Goal: Information Seeking & Learning: Learn about a topic

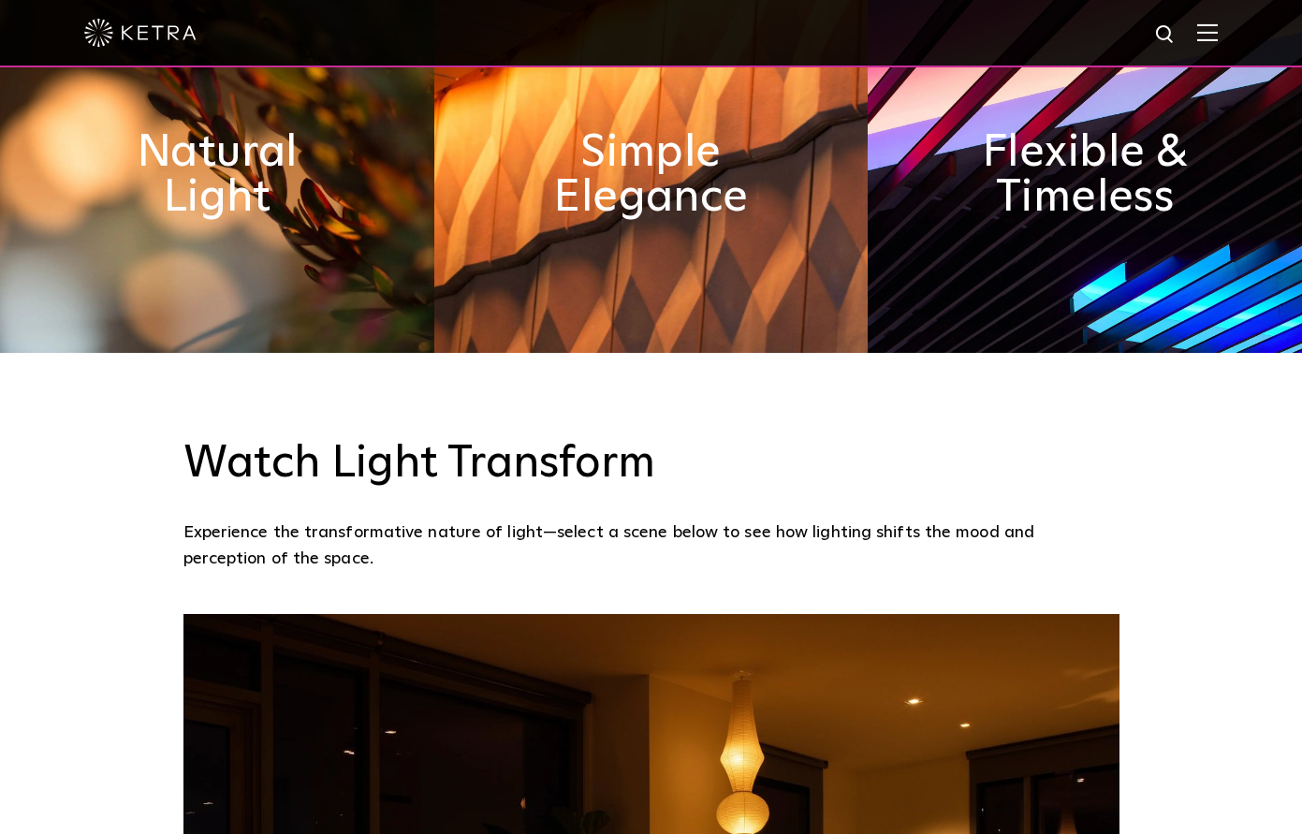
scroll to position [550, 0]
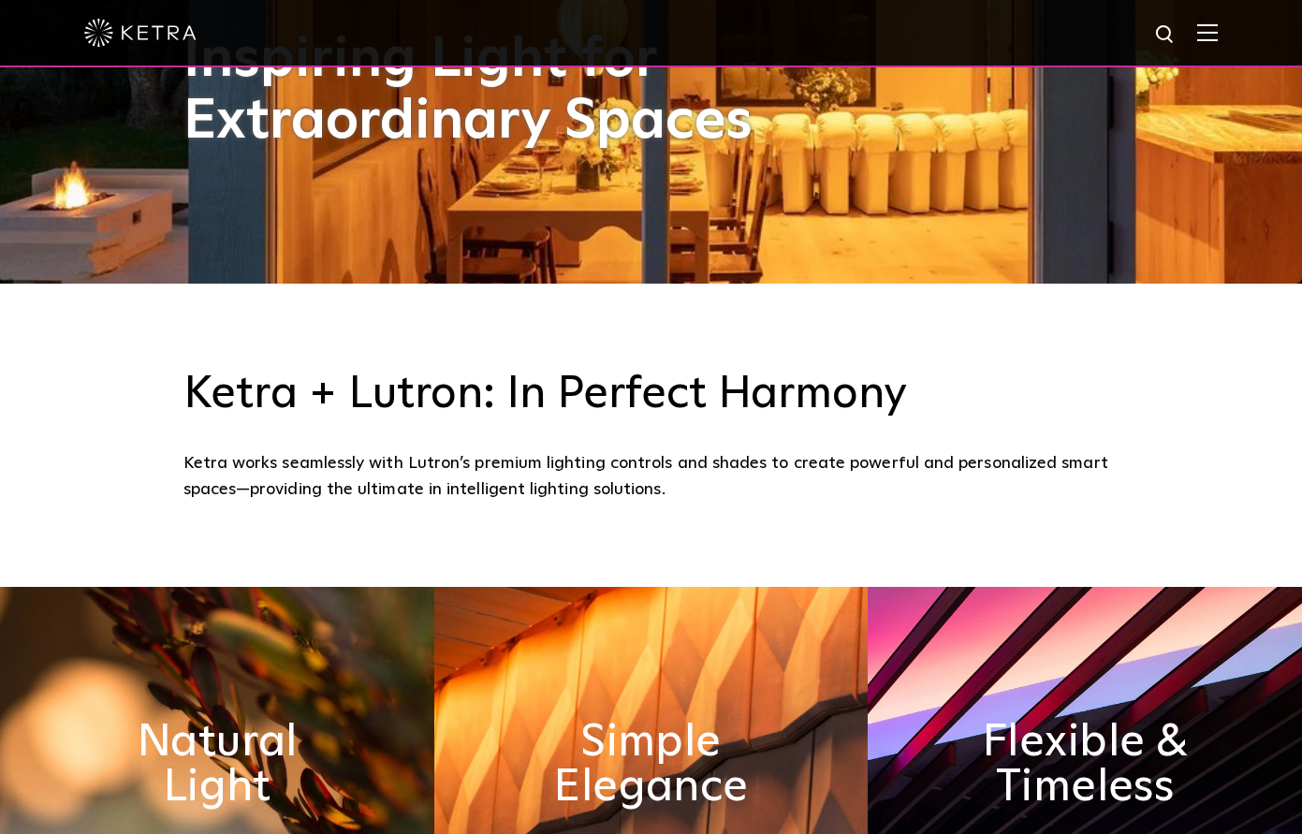
click at [1218, 30] on img at bounding box center [1207, 32] width 21 height 18
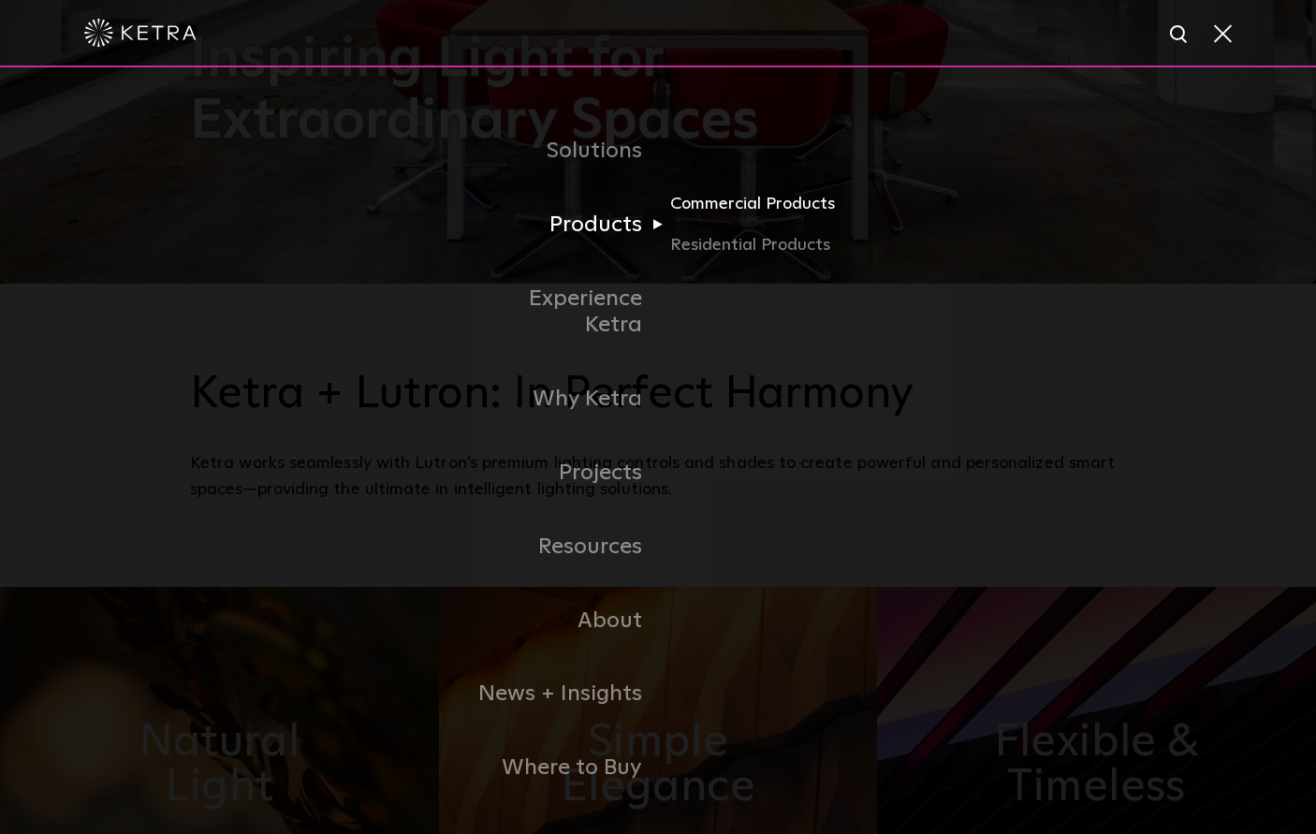
click at [737, 213] on link "Commercial Products" at bounding box center [760, 211] width 180 height 41
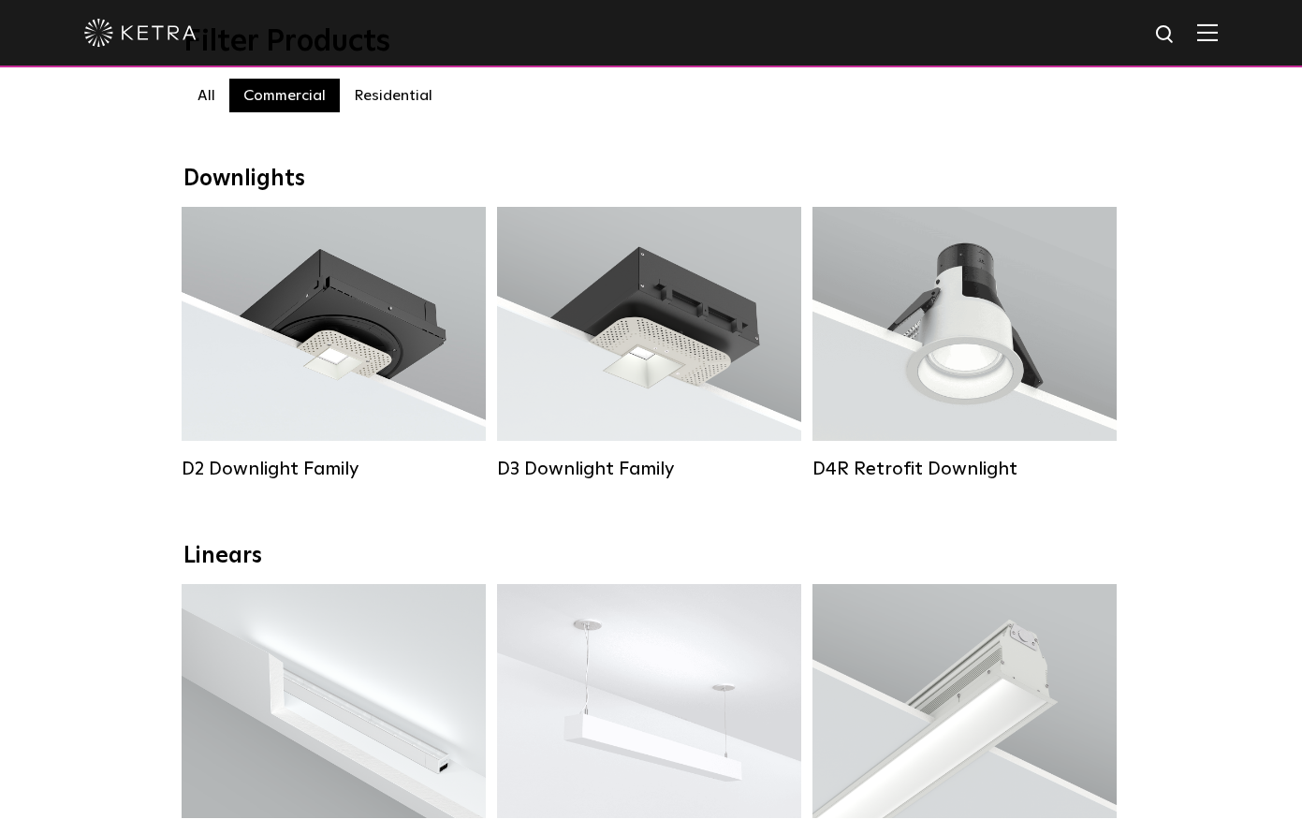
scroll to position [614, 0]
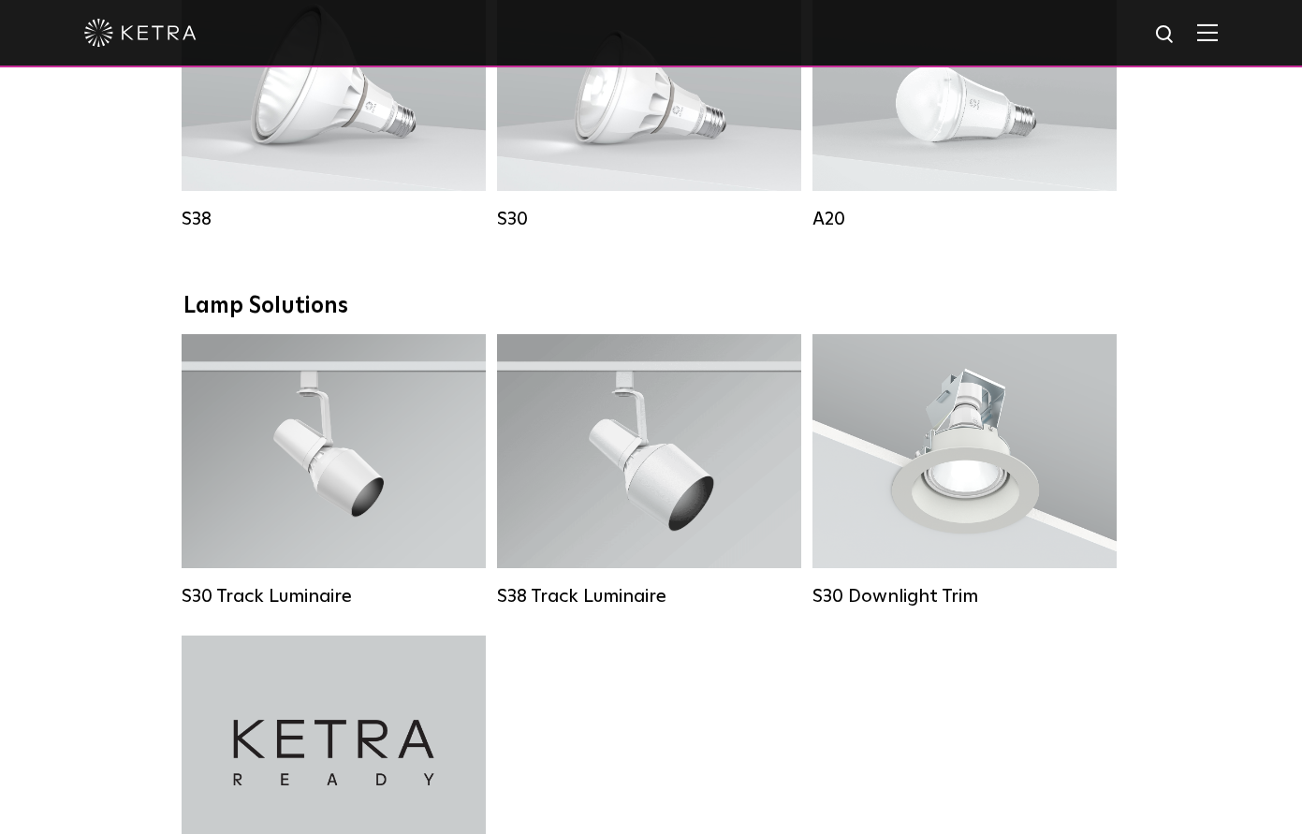
scroll to position [1209, 0]
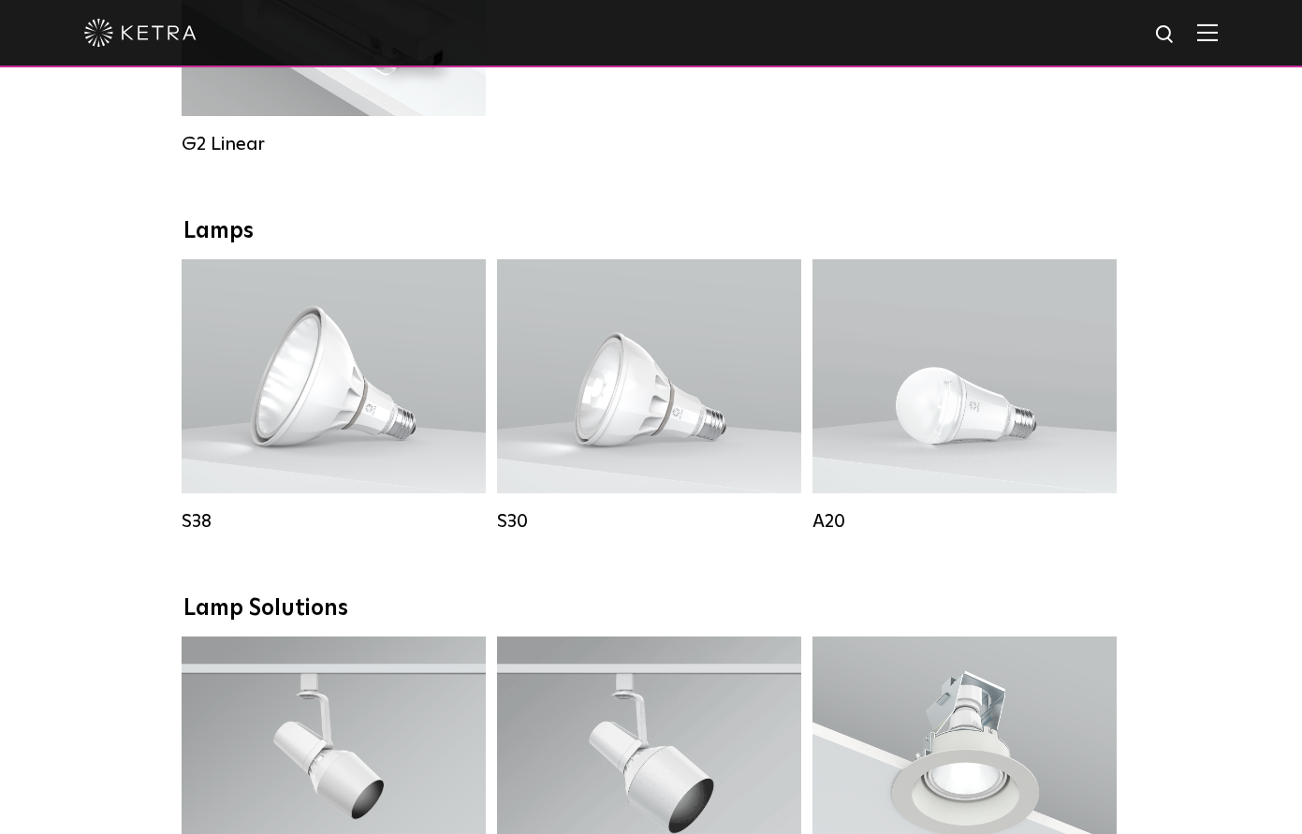
click at [1181, 258] on div "Downlights D2 Downlight Family Lumen Output: 1200 Colors: White / Black / Gloss…" at bounding box center [651, 615] width 1302 height 2906
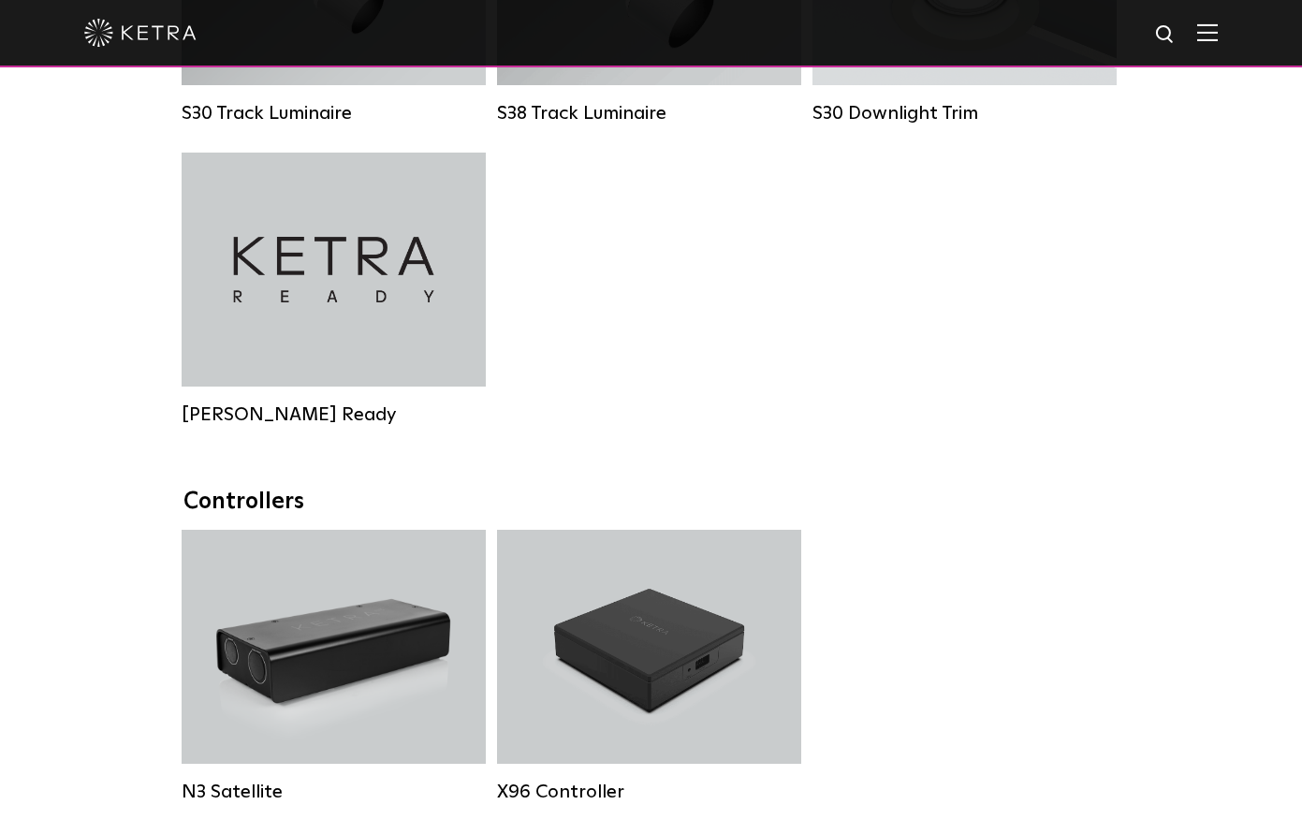
scroll to position [2226, 0]
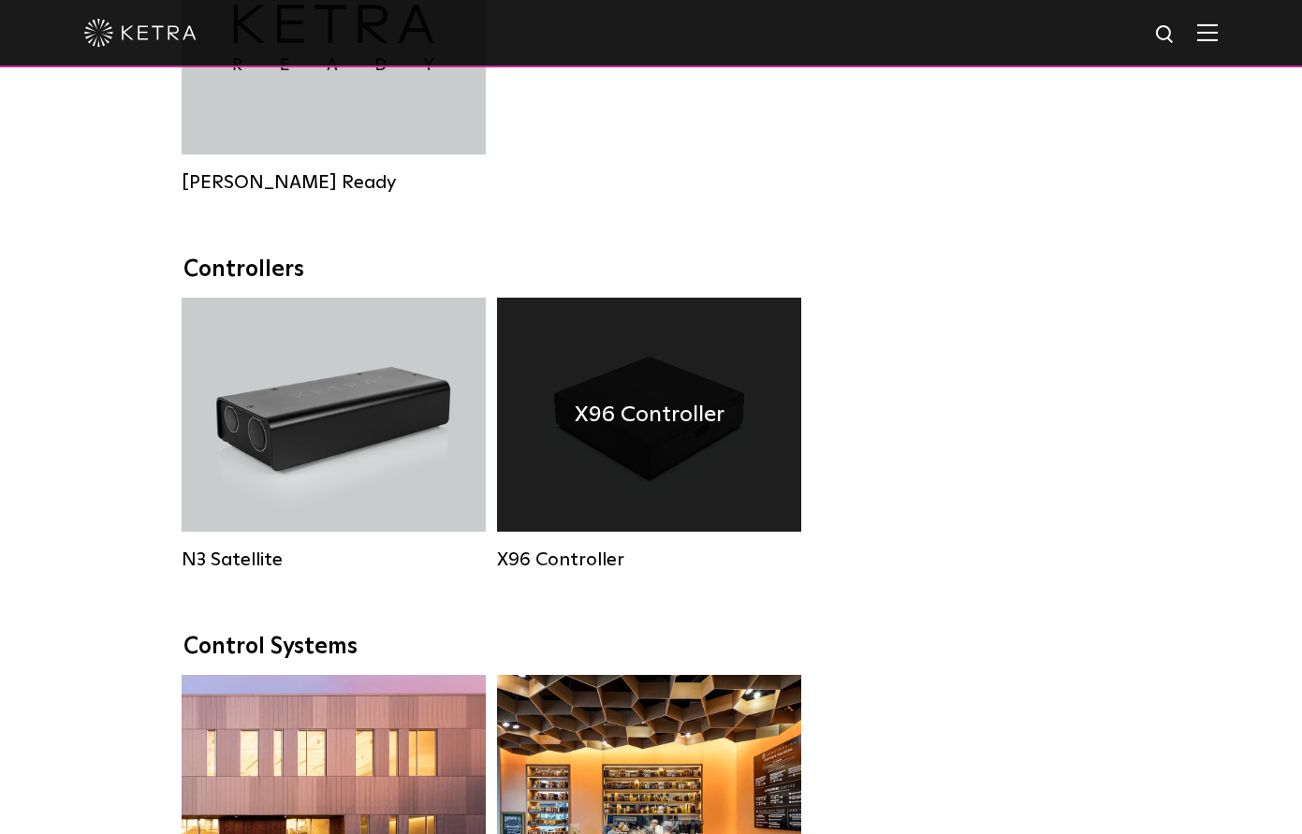
click at [700, 412] on h4 "X96 Controller" at bounding box center [650, 415] width 150 height 36
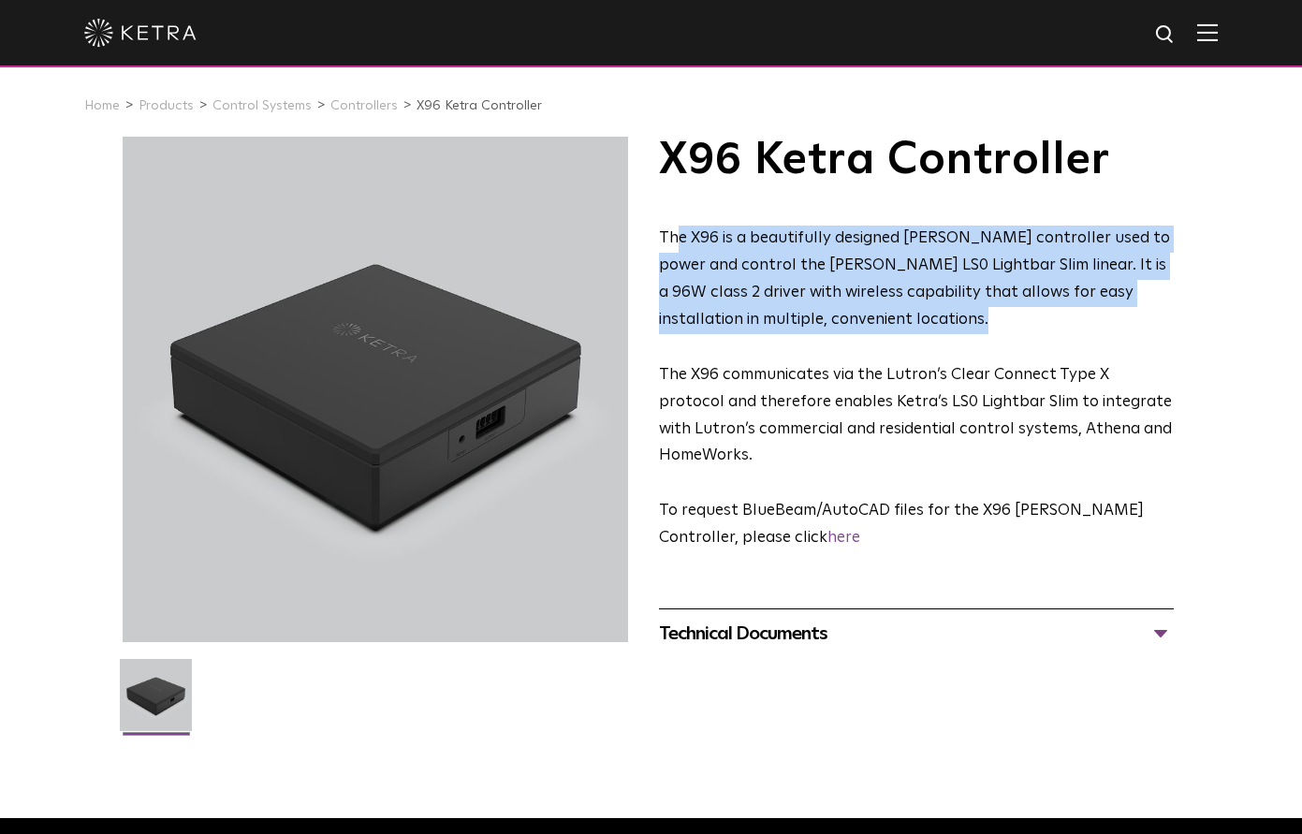
drag, startPoint x: 771, startPoint y: 285, endPoint x: 943, endPoint y: 364, distance: 189.3
click at [935, 361] on div "The X96 is a beautifully designed Ketra controller used to power and control th…" at bounding box center [917, 389] width 516 height 327
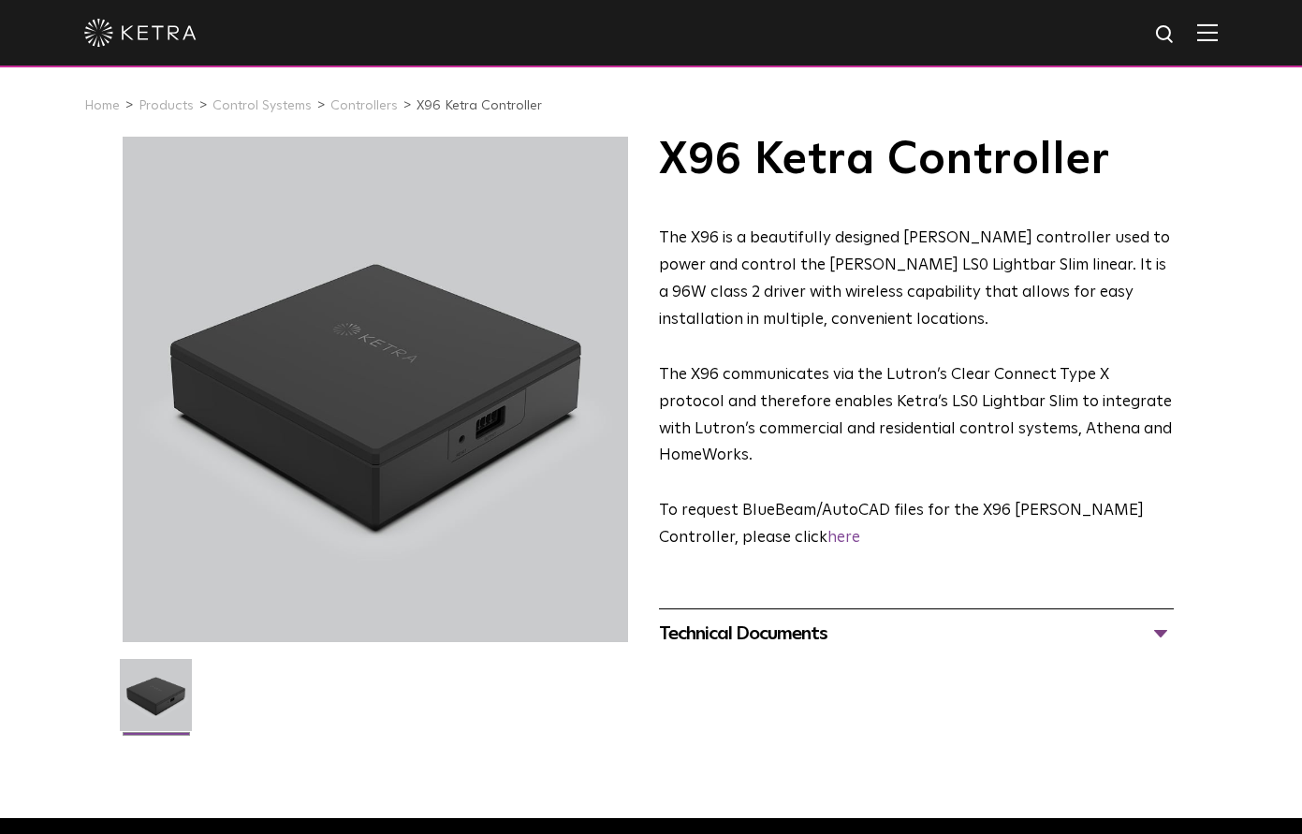
click at [955, 365] on p "The X96 communicates via the Lutron’s Clear Connect Type X protocol and therefo…" at bounding box center [917, 416] width 516 height 109
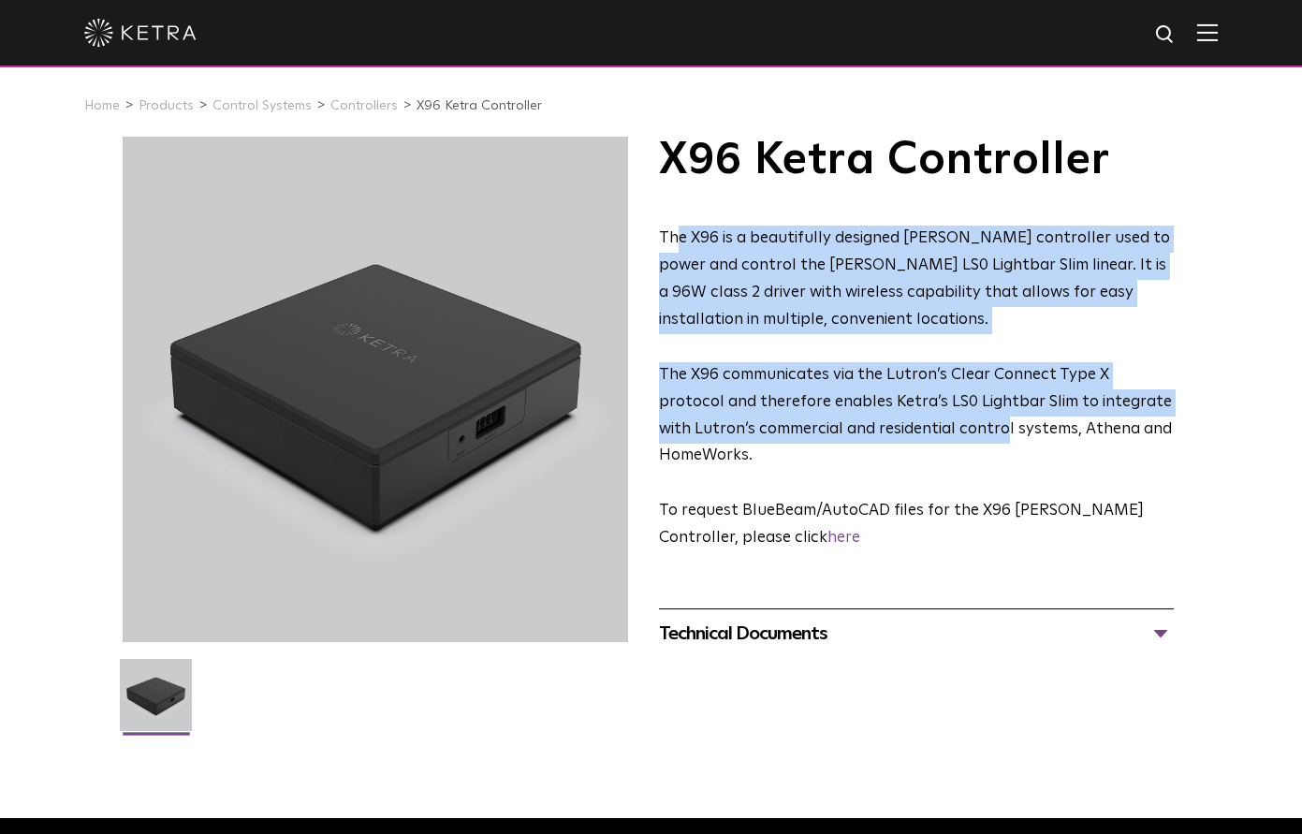
drag, startPoint x: 953, startPoint y: 433, endPoint x: 679, endPoint y: 232, distance: 339.4
click at [679, 232] on div "The X96 is a beautifully designed Ketra controller used to power and control th…" at bounding box center [917, 389] width 516 height 327
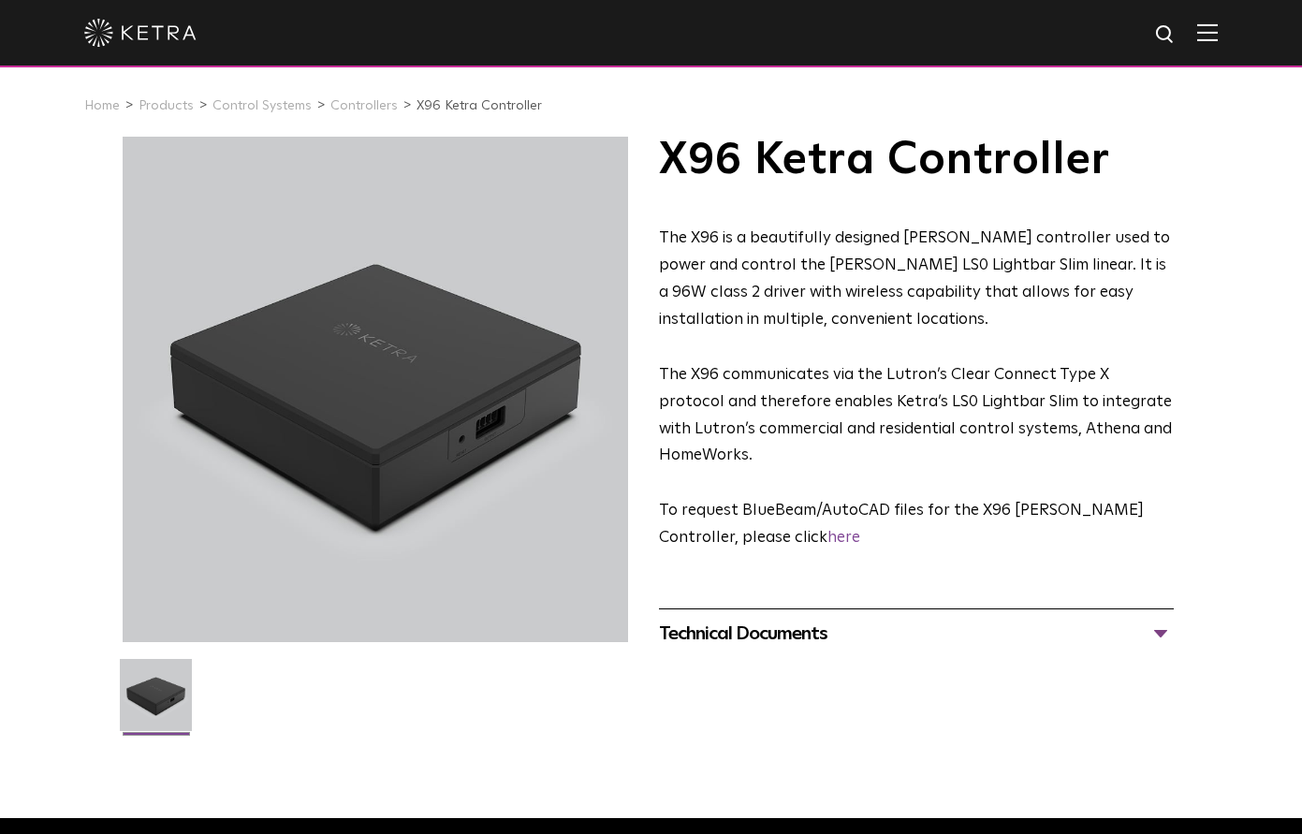
click at [676, 230] on span "The X96 is a beautifully designed Ketra controller used to power and control th…" at bounding box center [914, 278] width 511 height 97
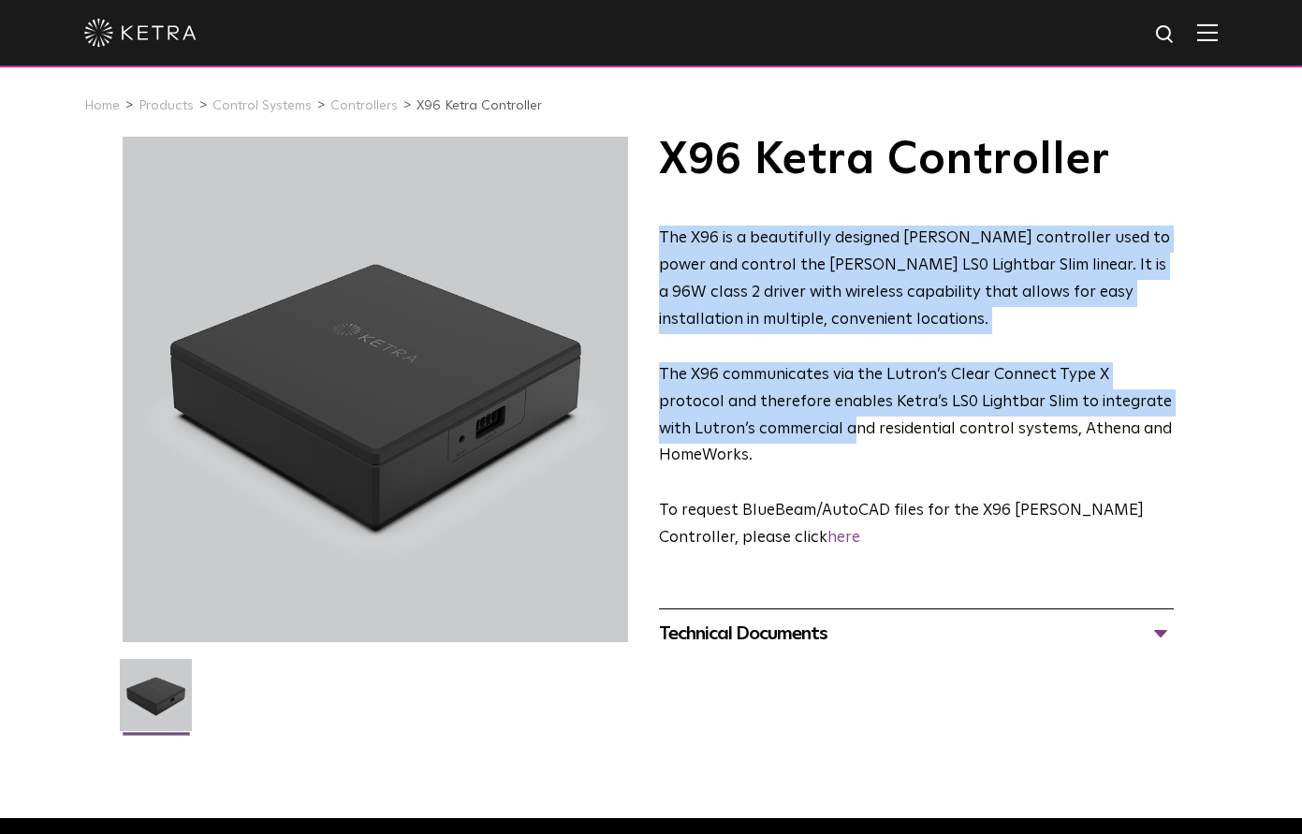
drag, startPoint x: 657, startPoint y: 237, endPoint x: 821, endPoint y: 437, distance: 258.7
click at [814, 437] on div "X96 Ketra Controller The X96 is a beautifully designed Ketra controller used to…" at bounding box center [652, 454] width 1058 height 635
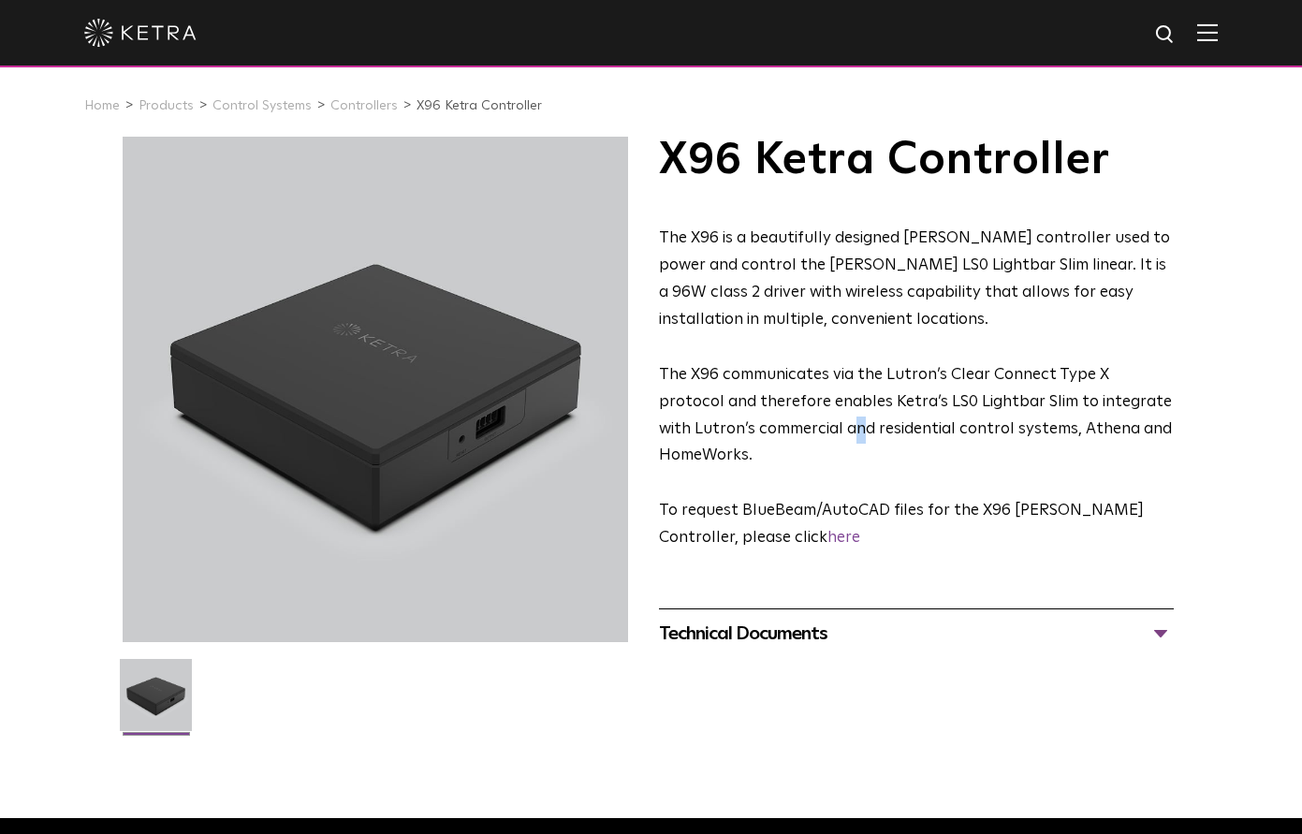
drag, startPoint x: 821, startPoint y: 437, endPoint x: 808, endPoint y: 446, distance: 16.1
click at [821, 437] on p "The X96 communicates via the Lutron’s Clear Connect Type X protocol and therefo…" at bounding box center [917, 416] width 516 height 109
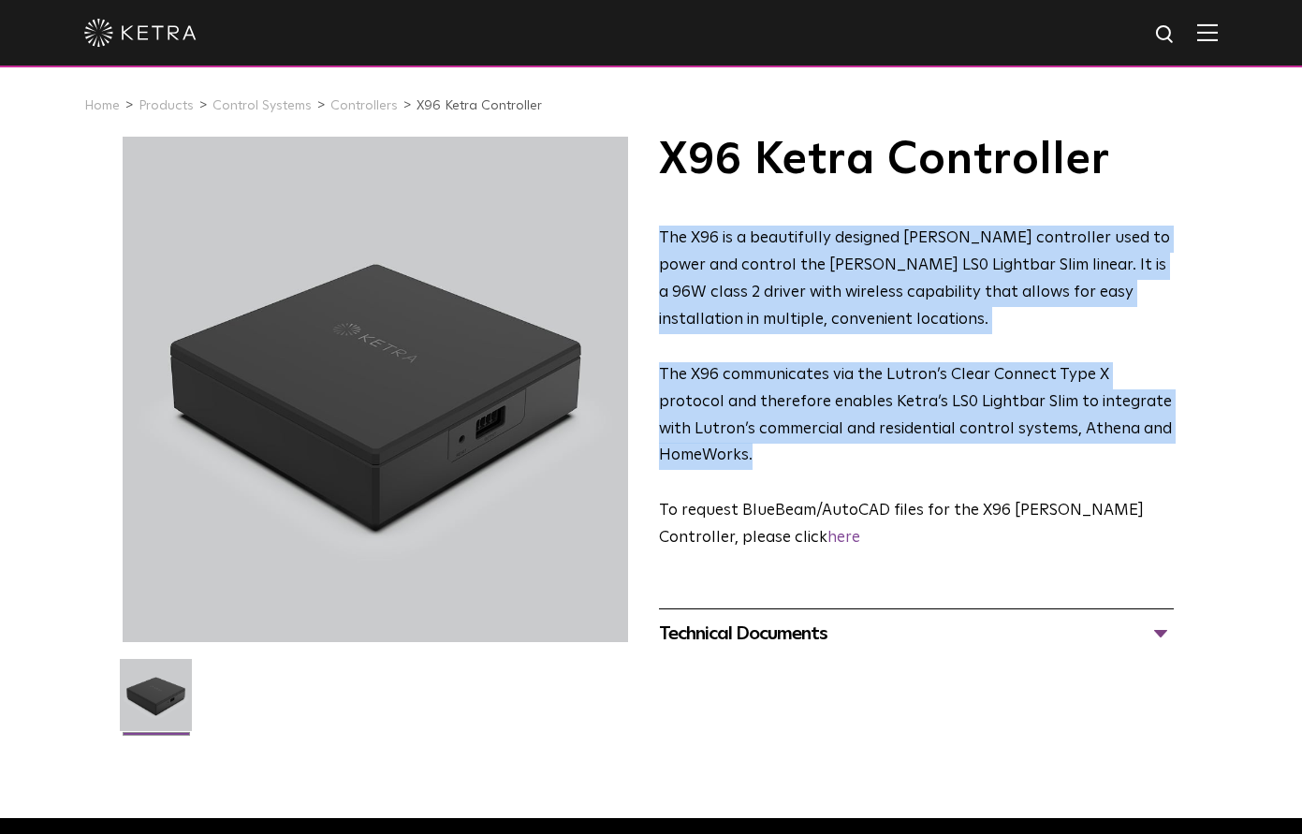
drag, startPoint x: 791, startPoint y: 432, endPoint x: 673, endPoint y: 208, distance: 253.7
click at [670, 209] on div "X96 Ketra Controller The X96 is a beautifully designed Ketra controller used to…" at bounding box center [917, 345] width 516 height 416
click at [678, 209] on div "X96 Ketra Controller The X96 is a beautifully designed Ketra controller used to…" at bounding box center [917, 345] width 516 height 416
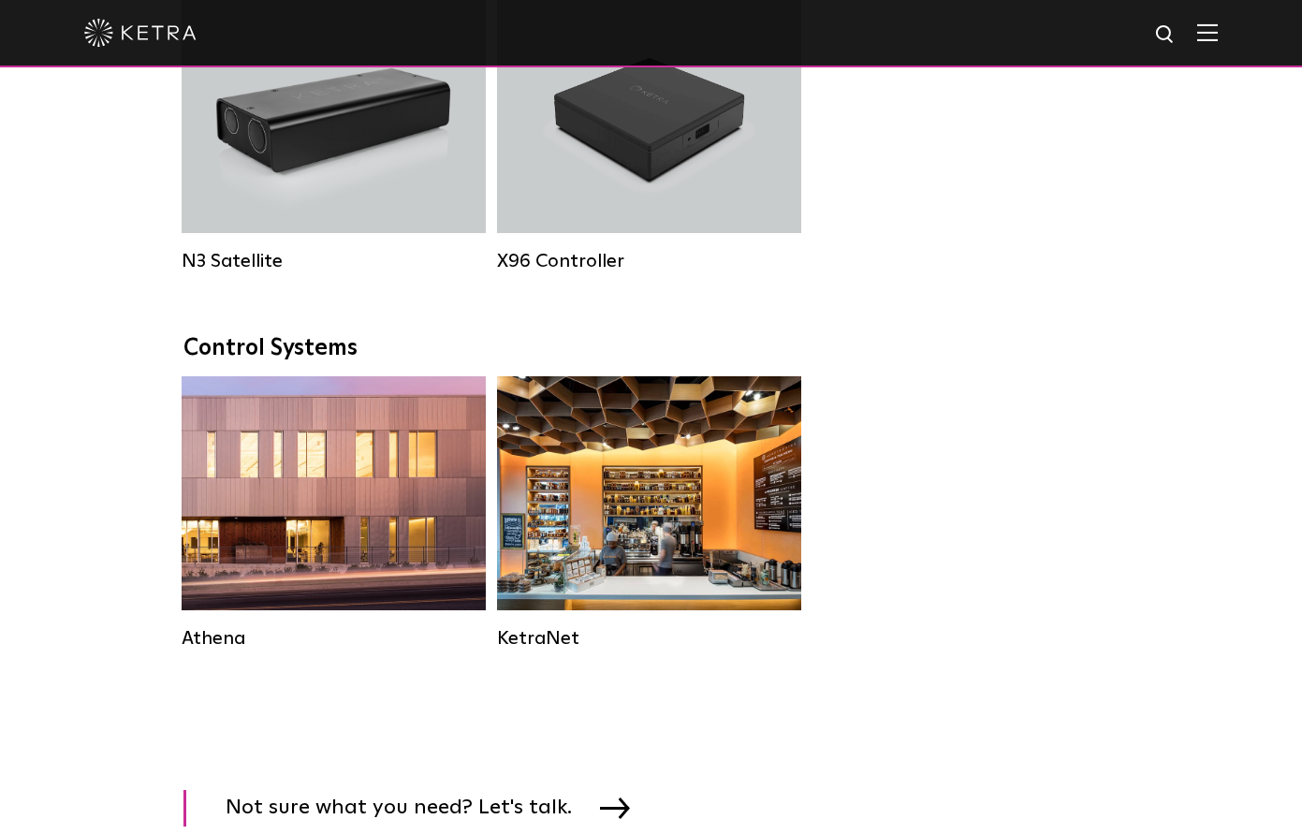
scroll to position [2576, 0]
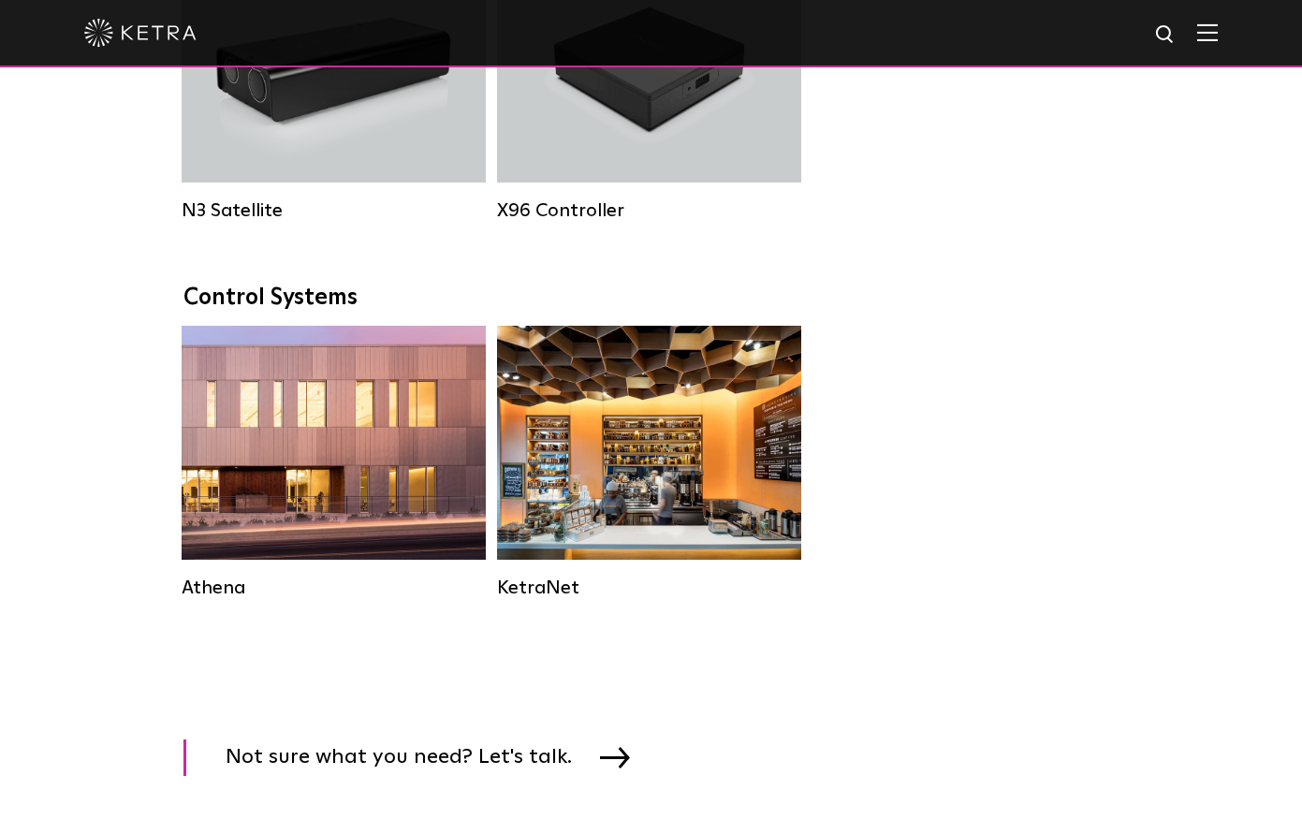
click at [974, 307] on div "Control Systems" at bounding box center [651, 298] width 936 height 27
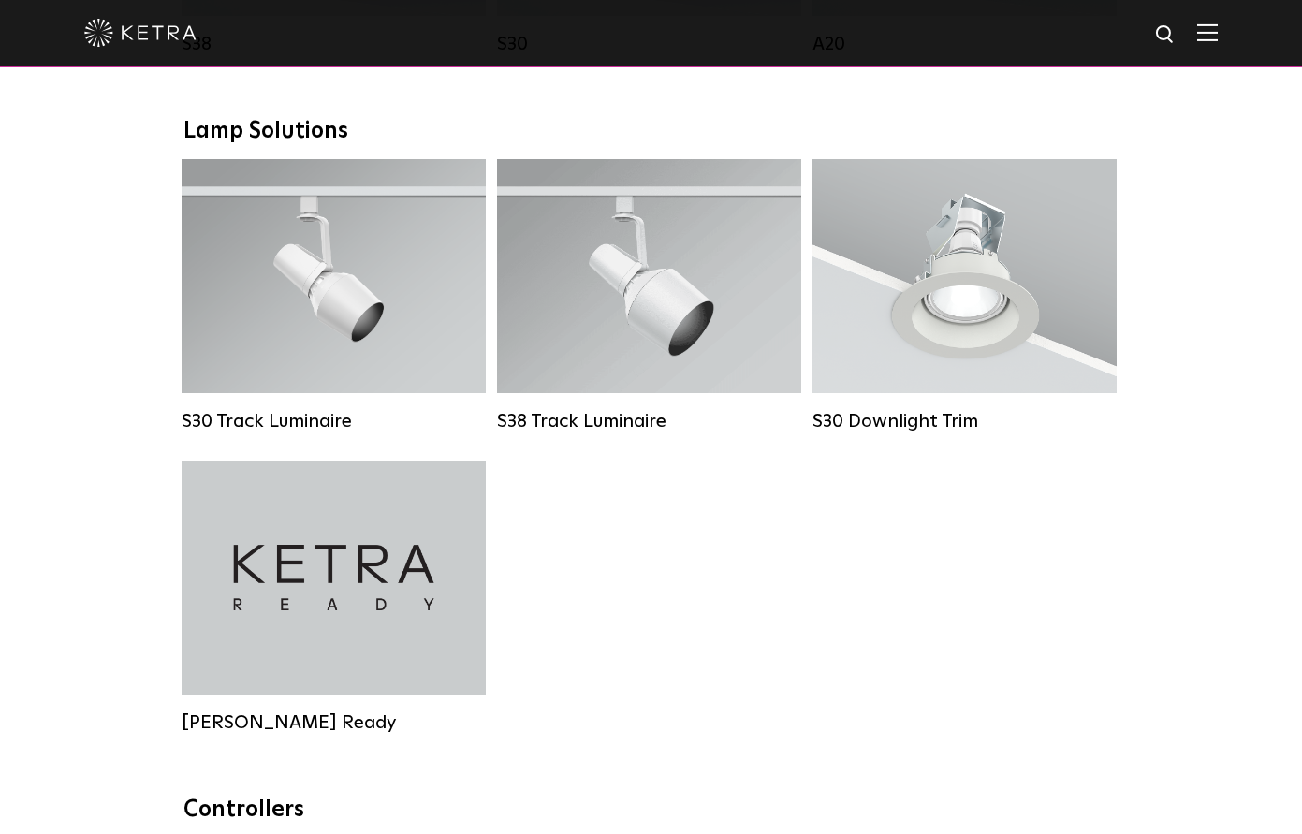
scroll to position [1638, 0]
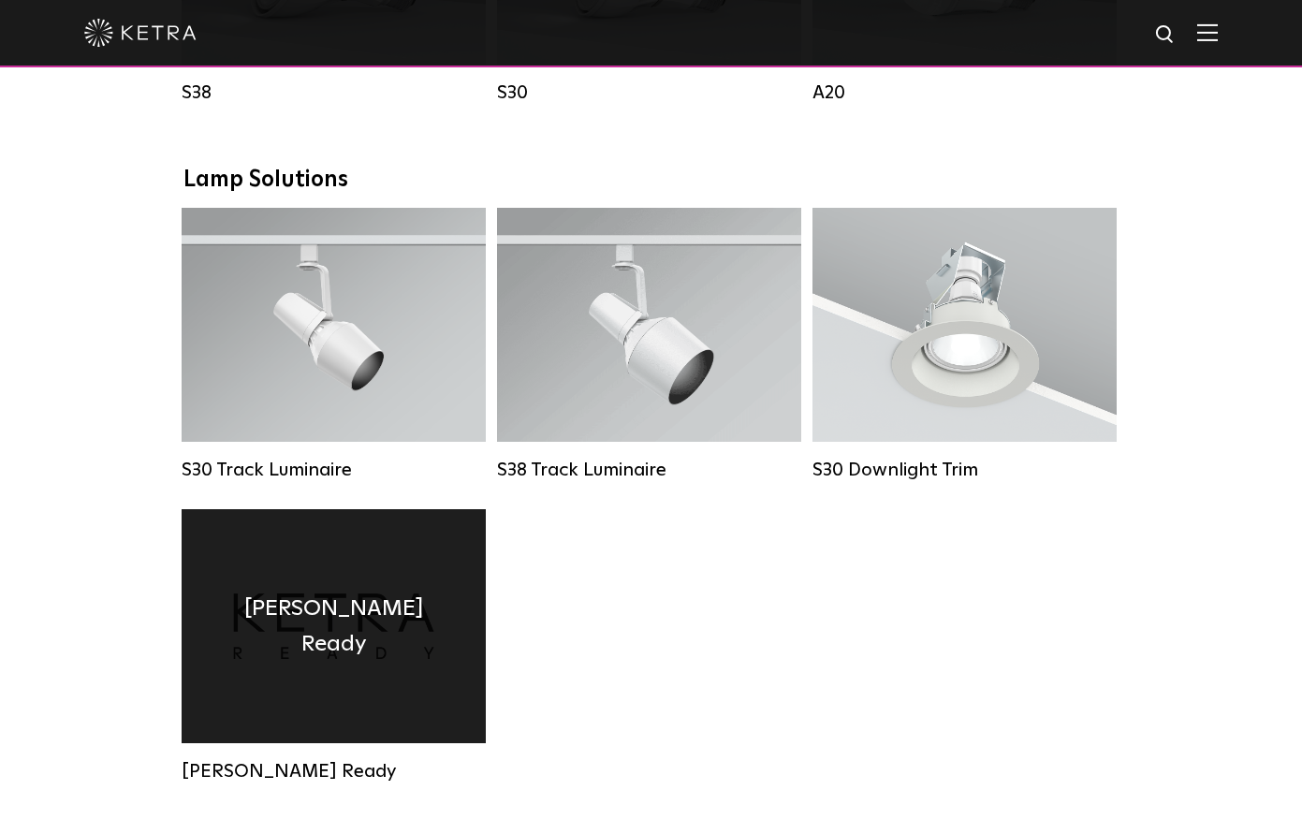
click at [471, 570] on div "Ketra Ready" at bounding box center [334, 626] width 304 height 234
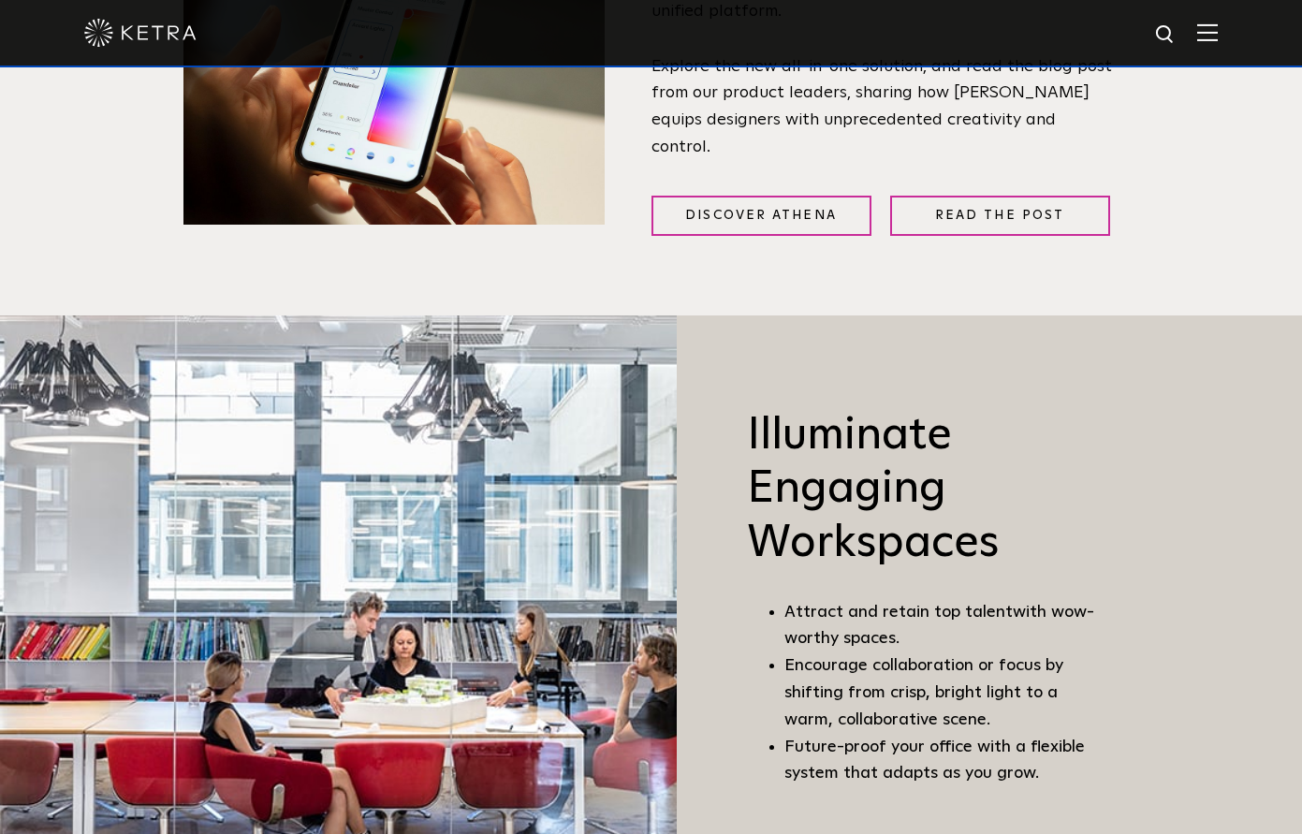
scroll to position [1344, 0]
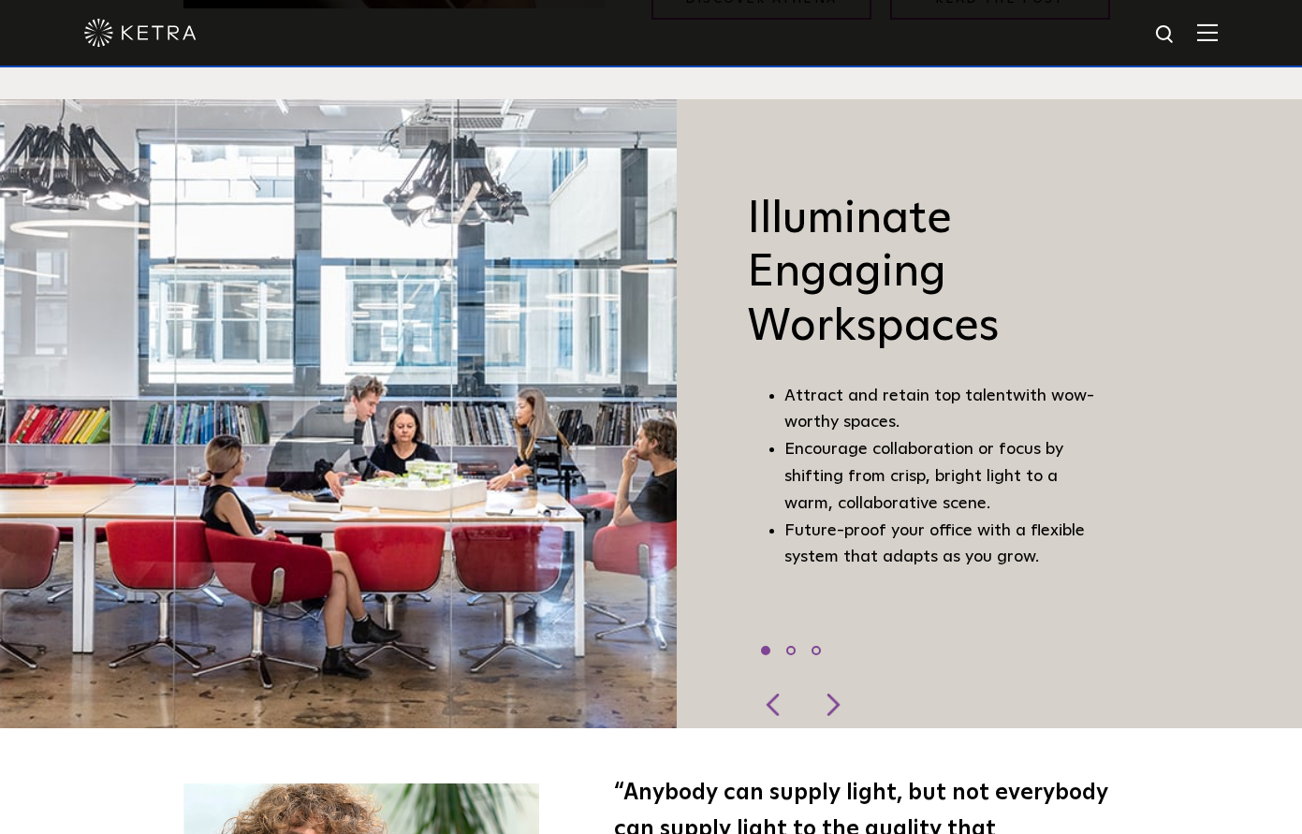
drag, startPoint x: 832, startPoint y: 174, endPoint x: 1100, endPoint y: 548, distance: 460.2
click at [1083, 544] on div "Illuminate Engaging Workspaces Attract and retain top talent with wow-worthy sp…" at bounding box center [894, 413] width 435 height 629
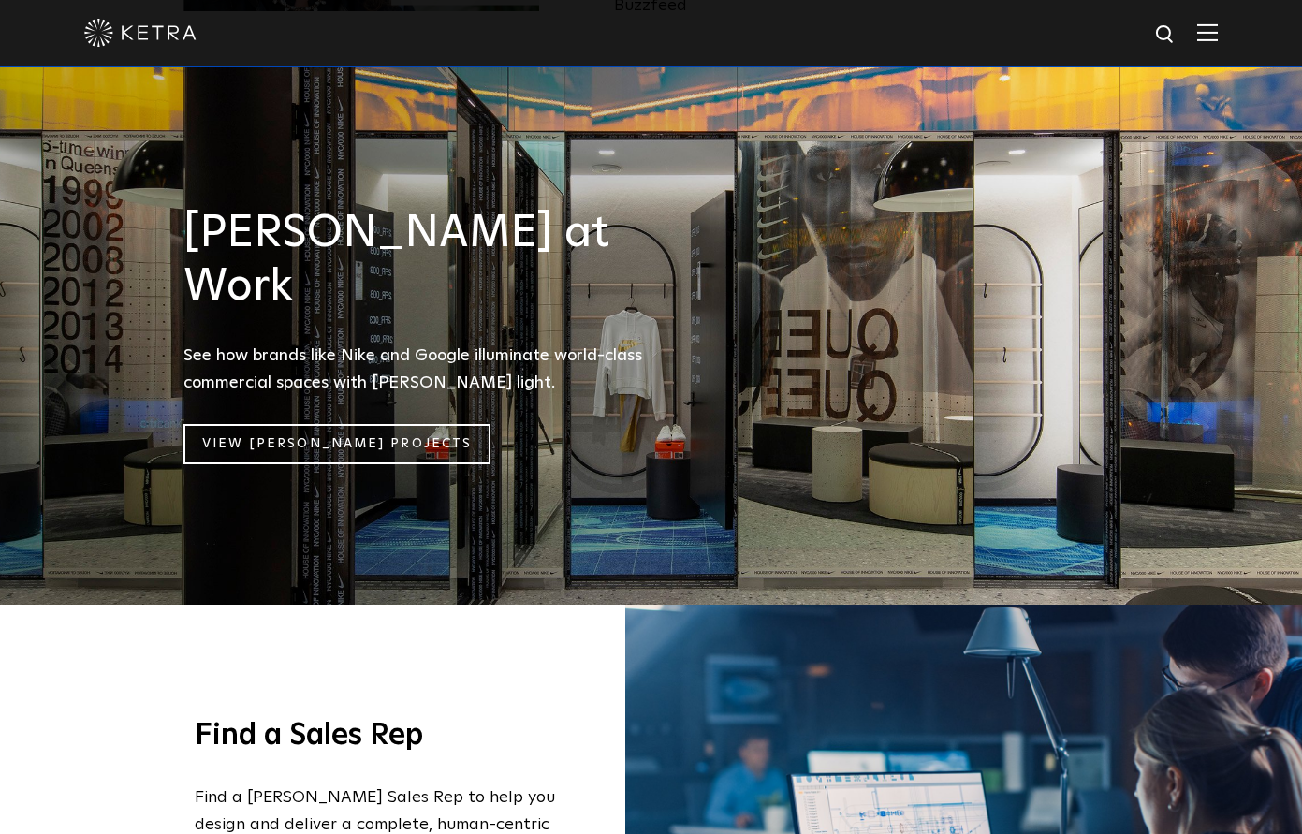
scroll to position [2210, 0]
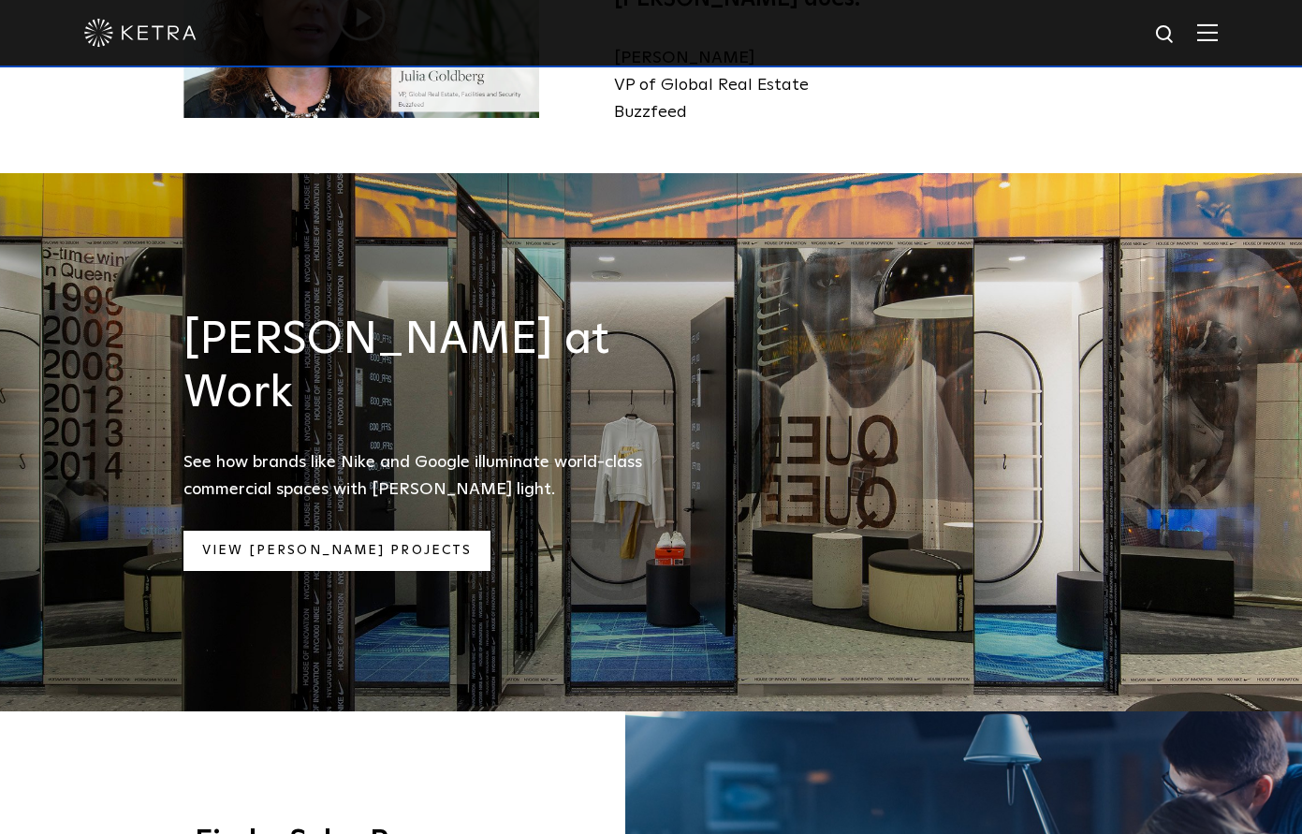
click at [343, 531] on link "View [PERSON_NAME] Projects" at bounding box center [337, 551] width 308 height 40
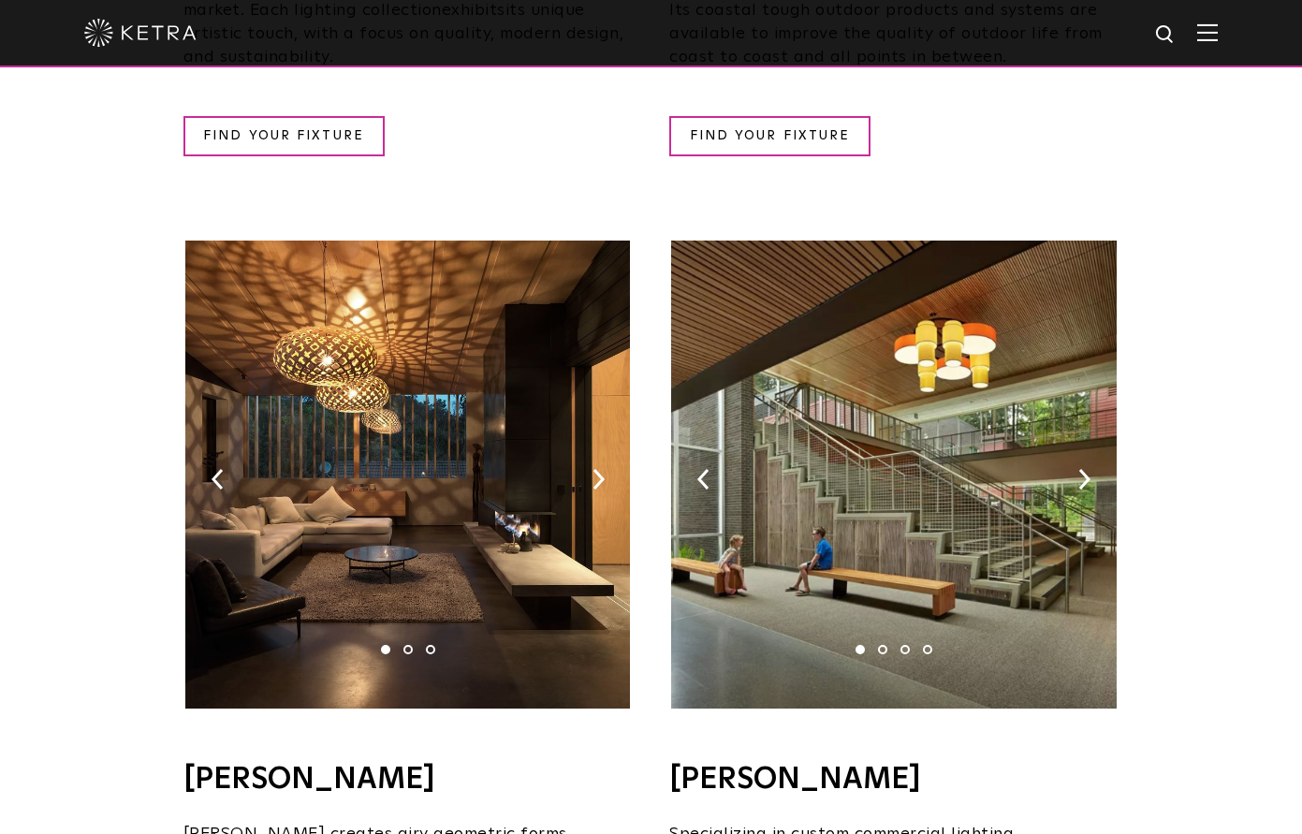
scroll to position [998, 0]
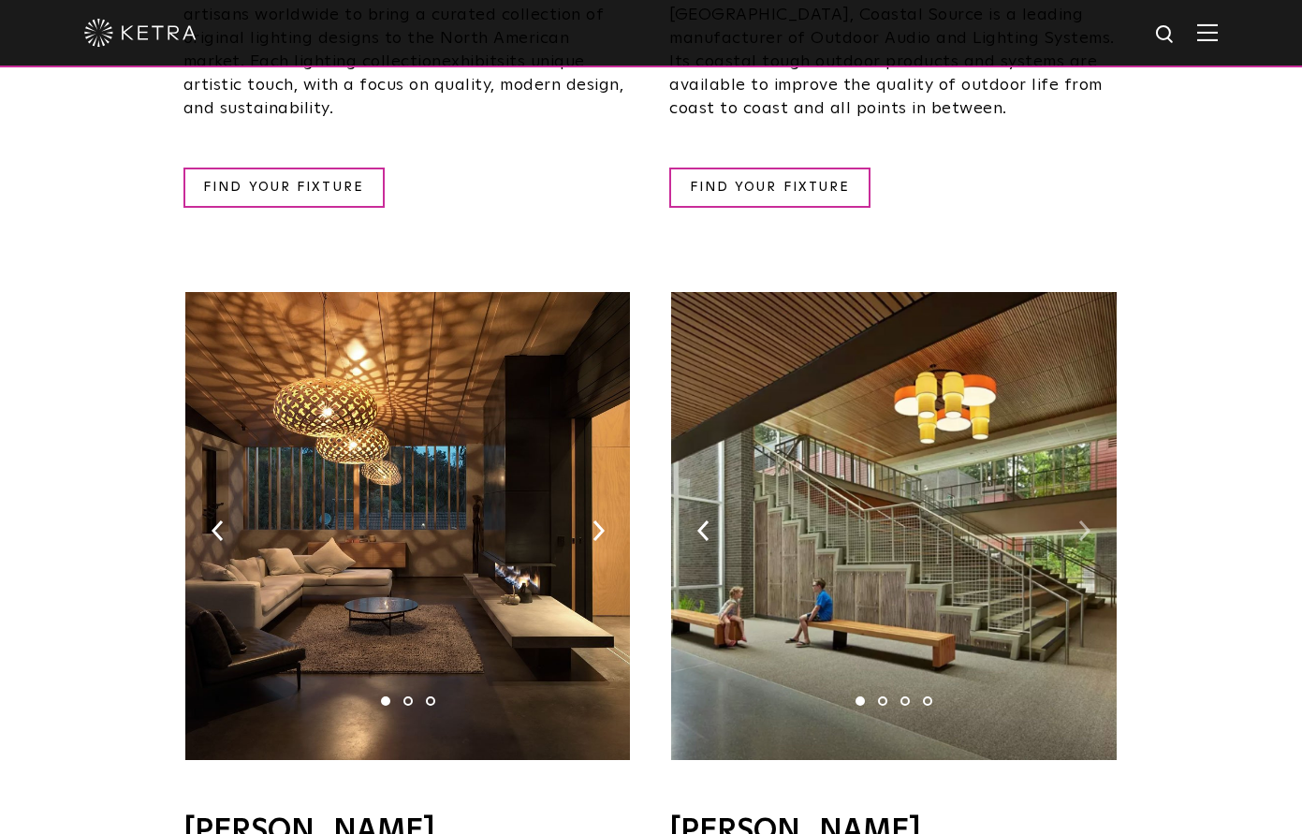
click at [1085, 520] on img at bounding box center [1084, 530] width 12 height 21
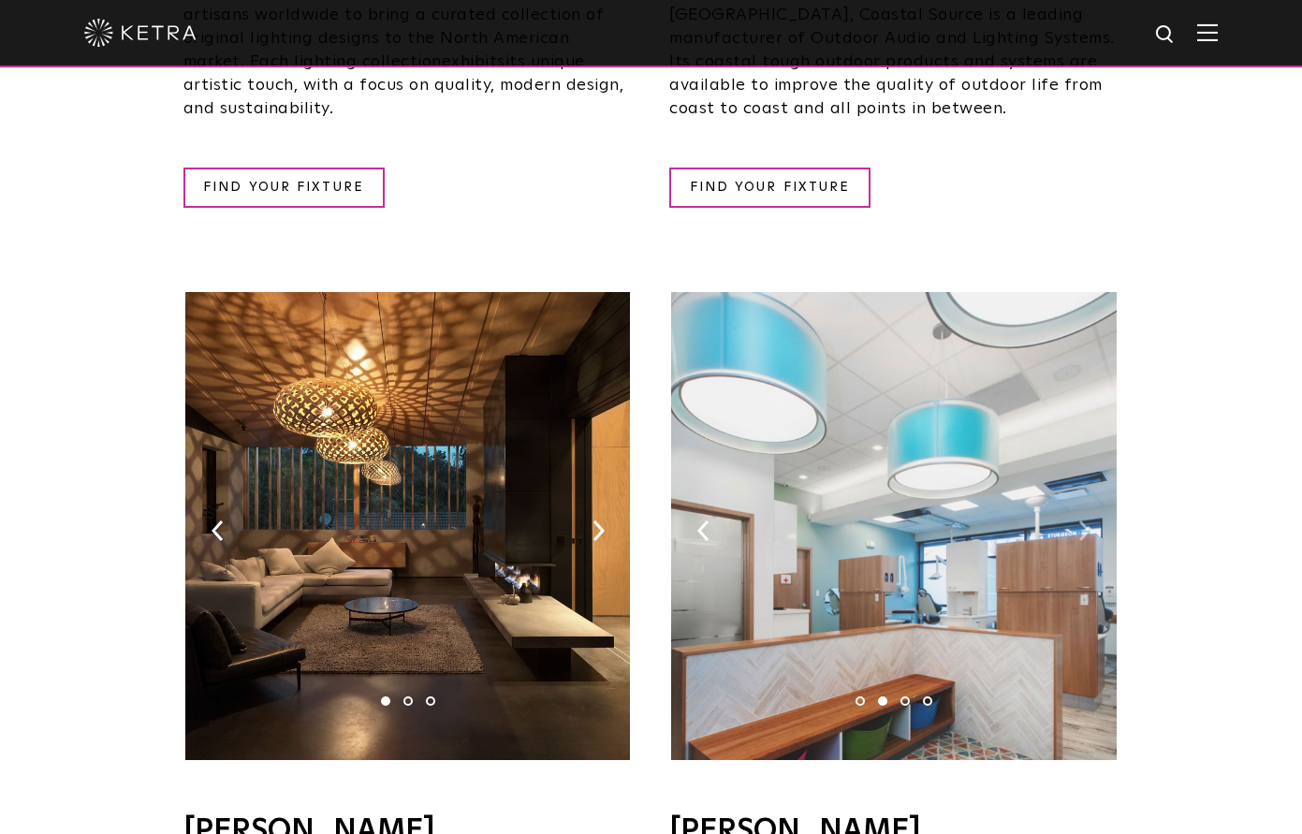
click at [1085, 520] on img at bounding box center [1084, 530] width 12 height 21
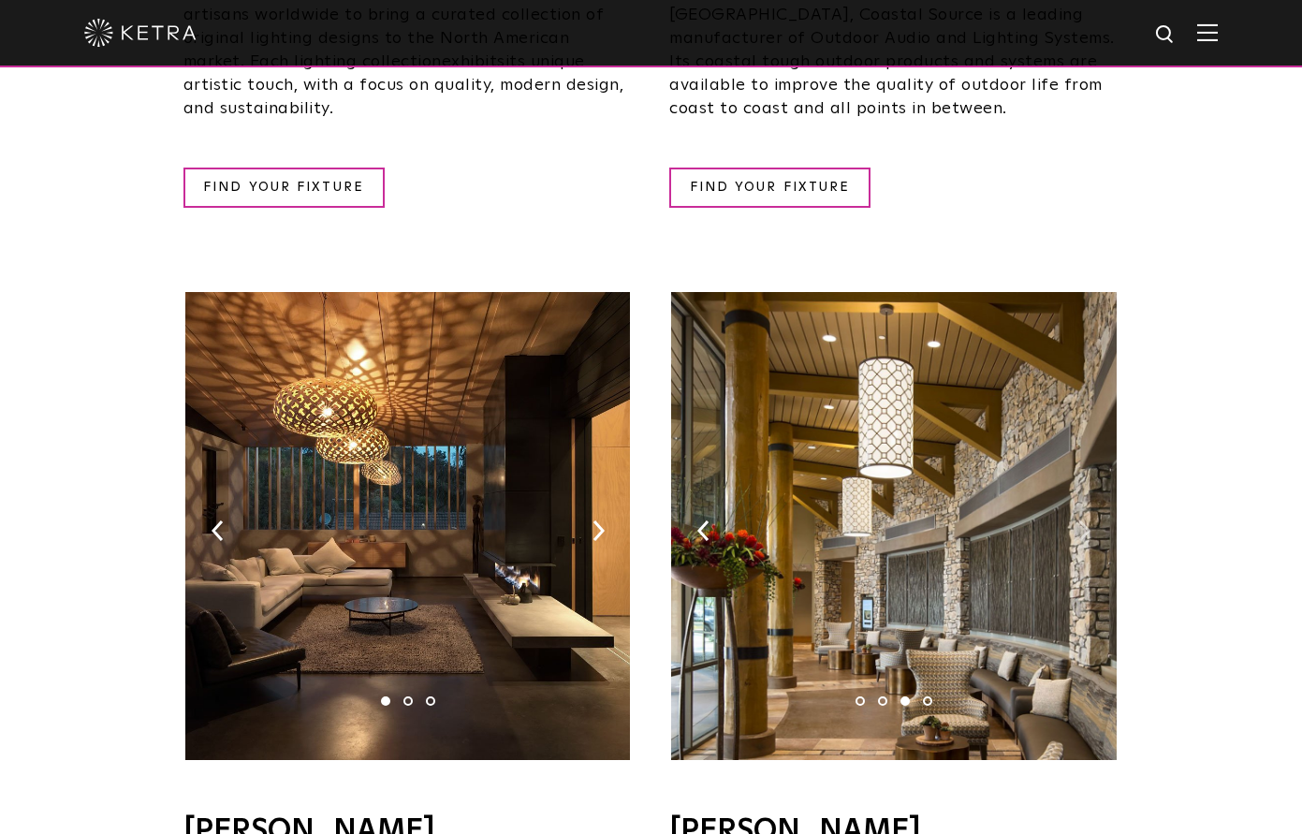
click at [1085, 520] on img at bounding box center [1084, 530] width 12 height 21
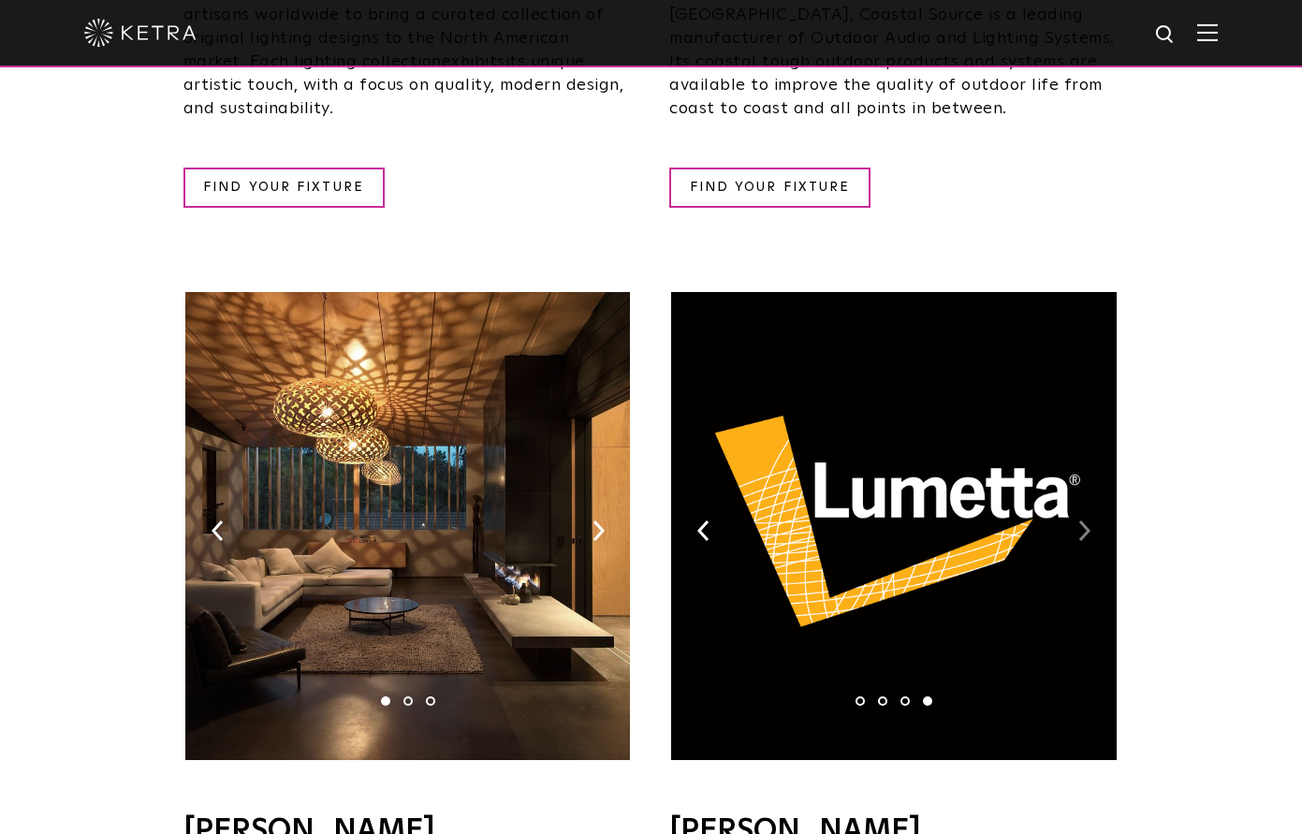
click at [1085, 520] on img at bounding box center [1084, 530] width 12 height 21
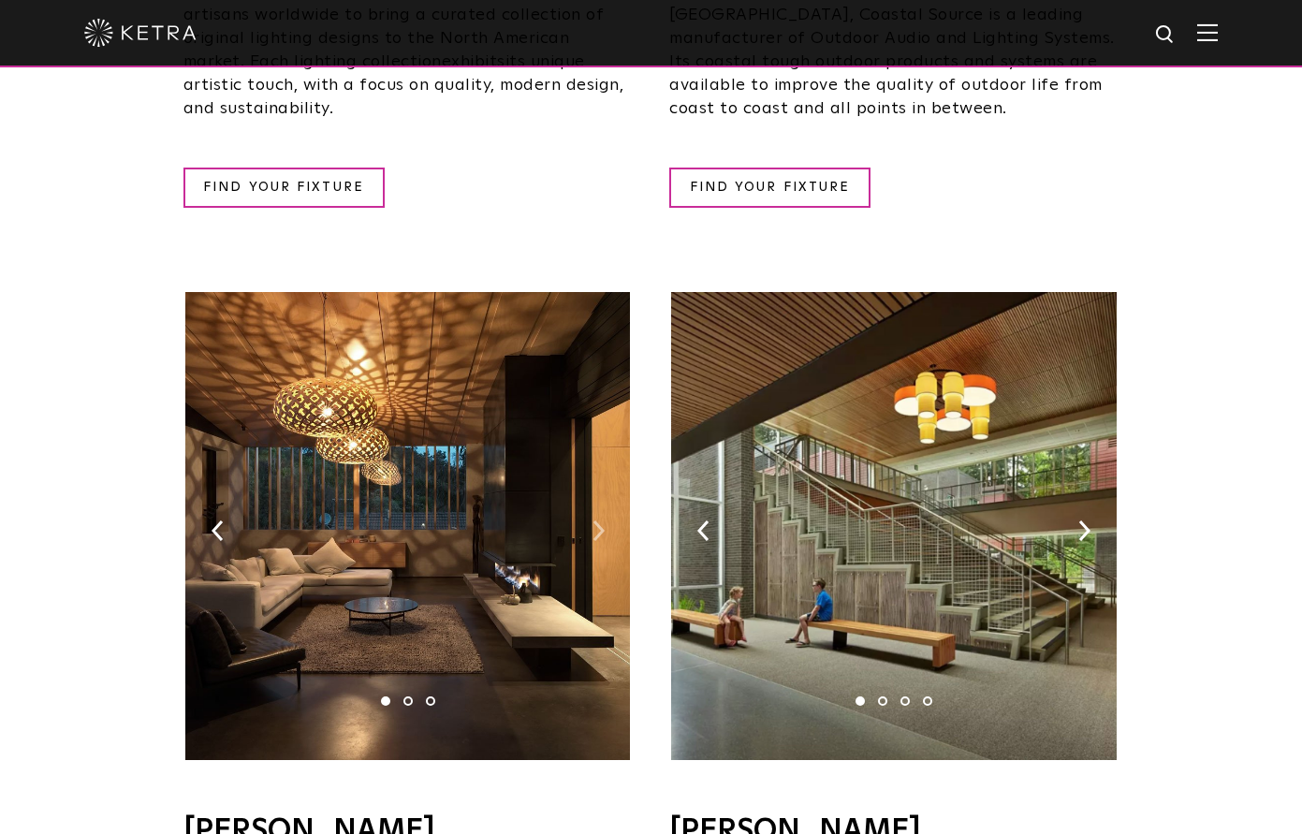
click at [602, 520] on img at bounding box center [598, 530] width 12 height 21
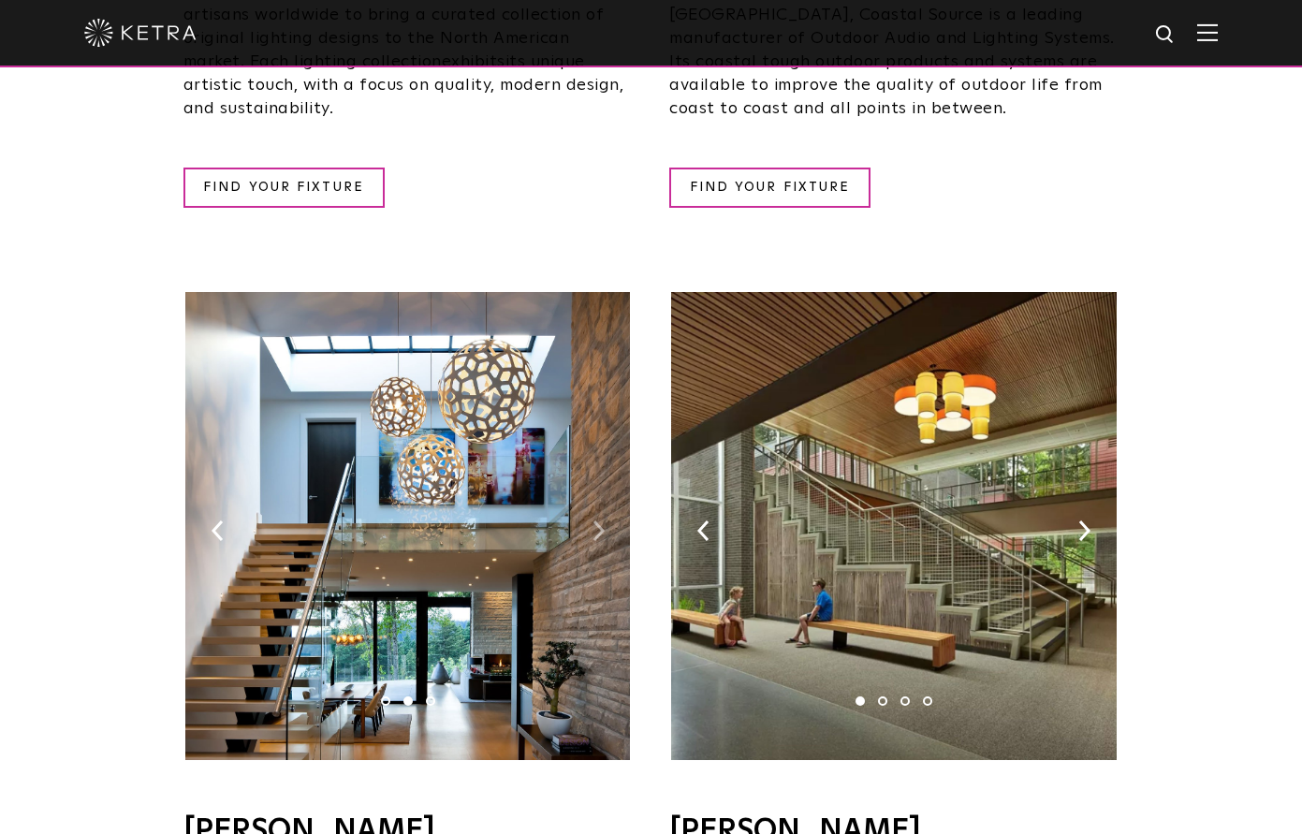
click at [600, 520] on img at bounding box center [598, 530] width 12 height 21
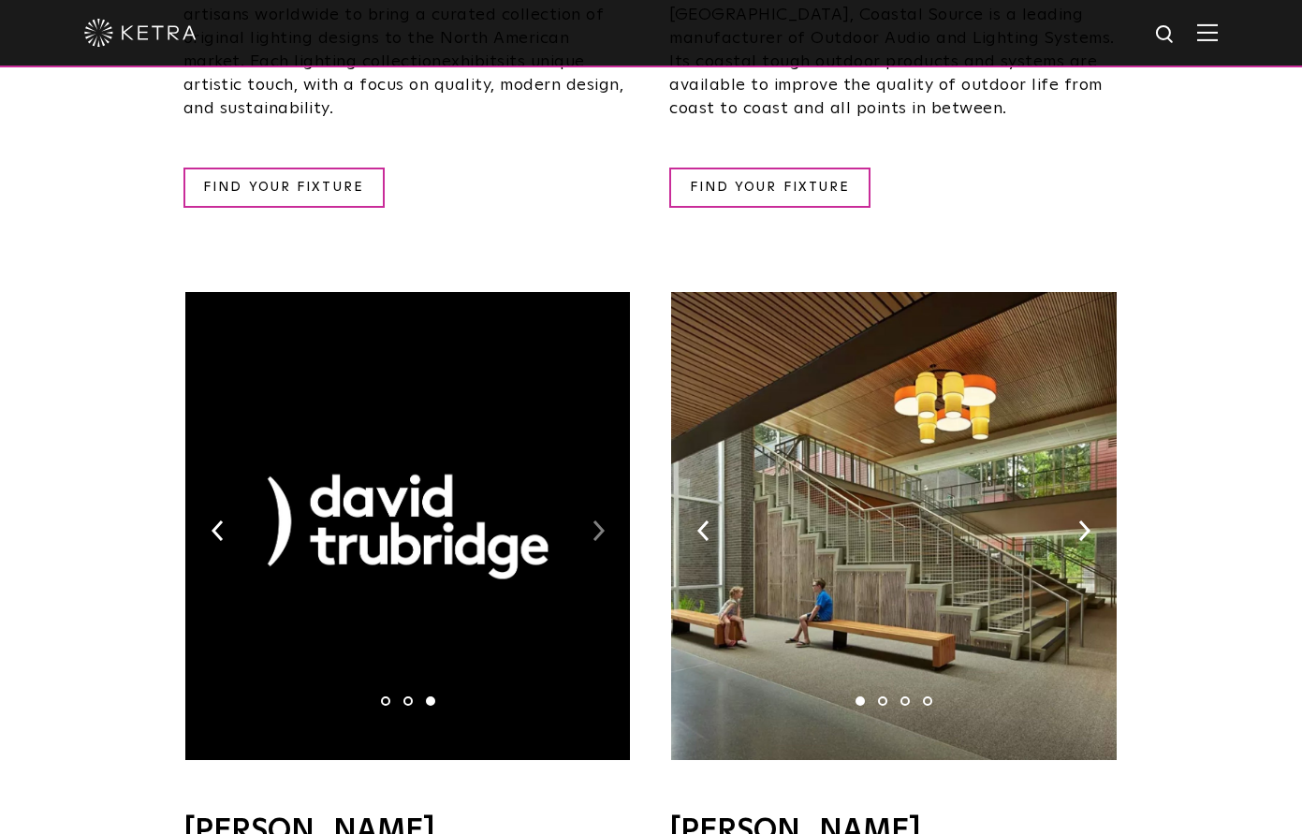
click at [600, 520] on img at bounding box center [598, 530] width 12 height 21
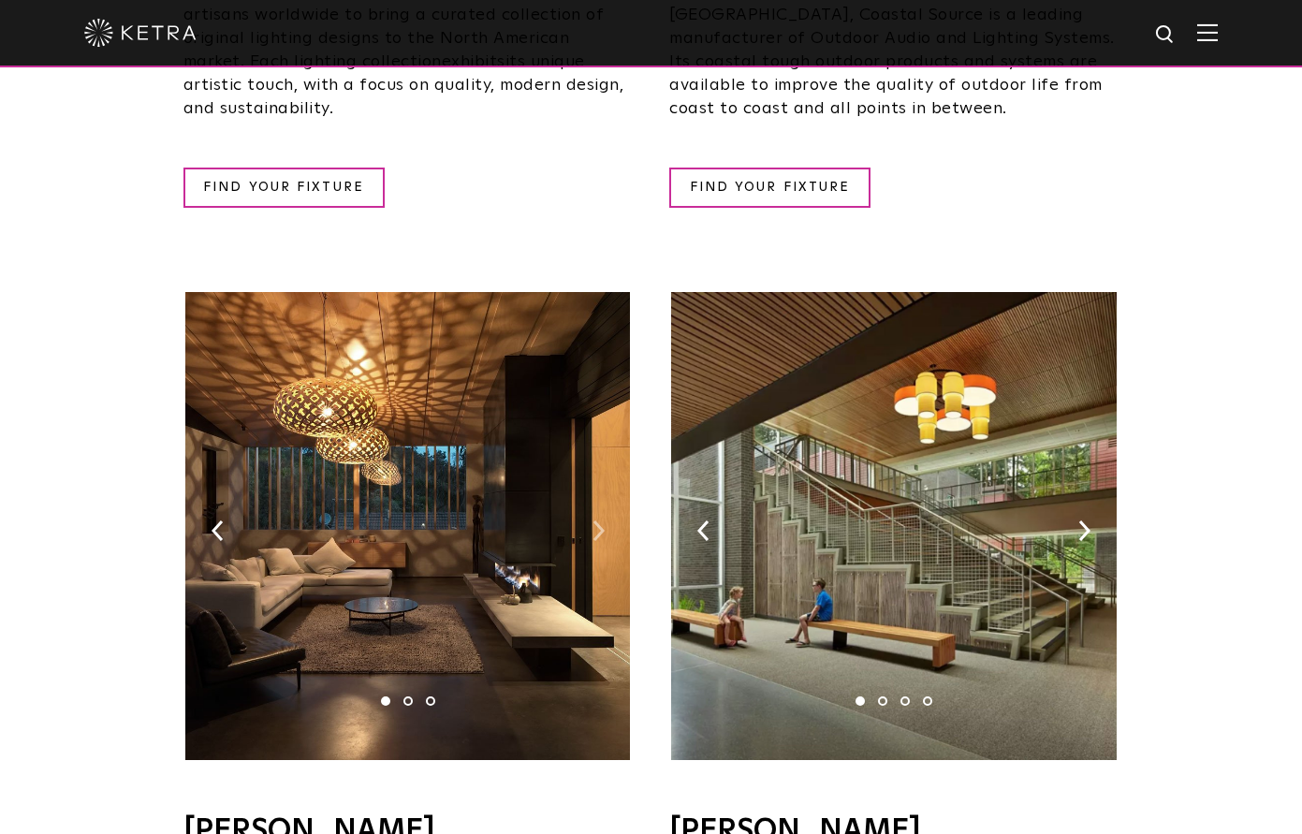
click at [599, 520] on img at bounding box center [598, 530] width 12 height 21
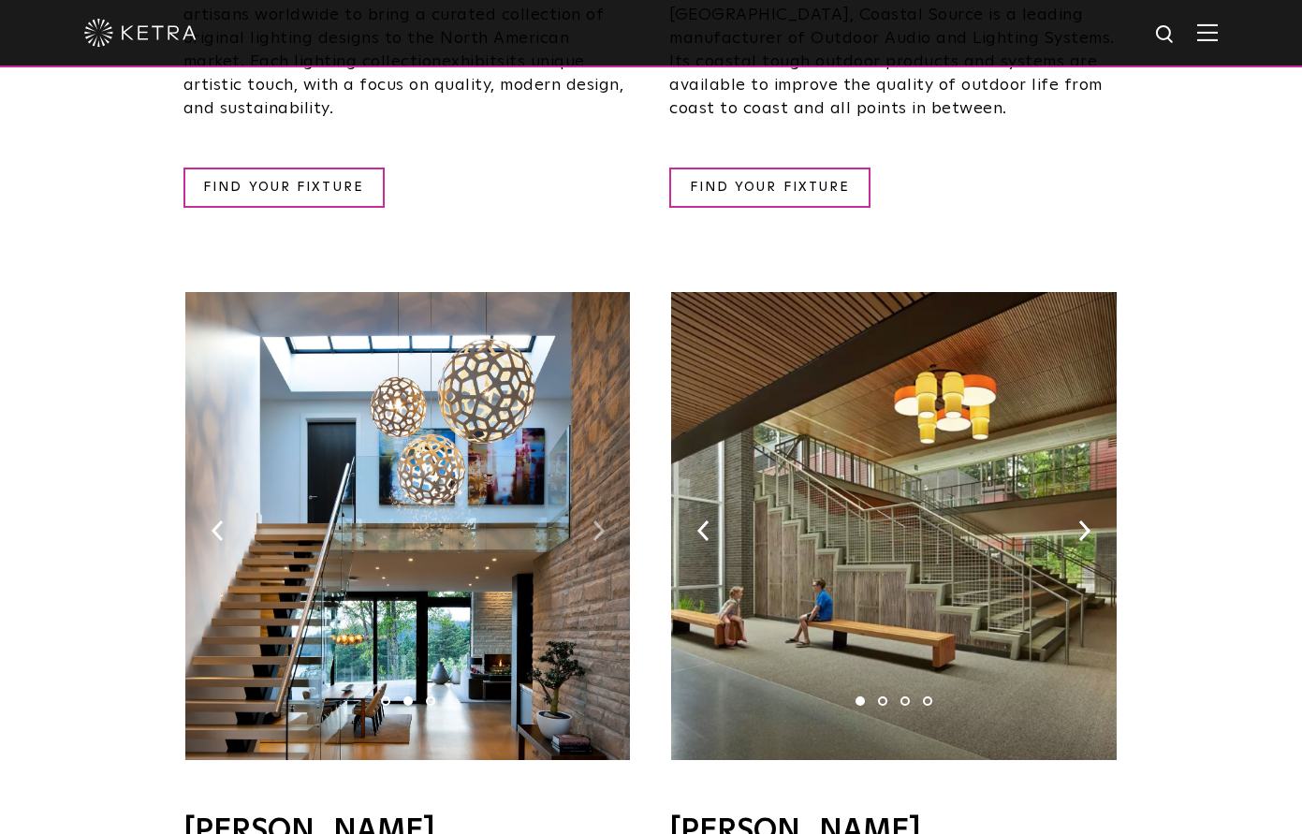
click at [599, 520] on img at bounding box center [598, 530] width 12 height 21
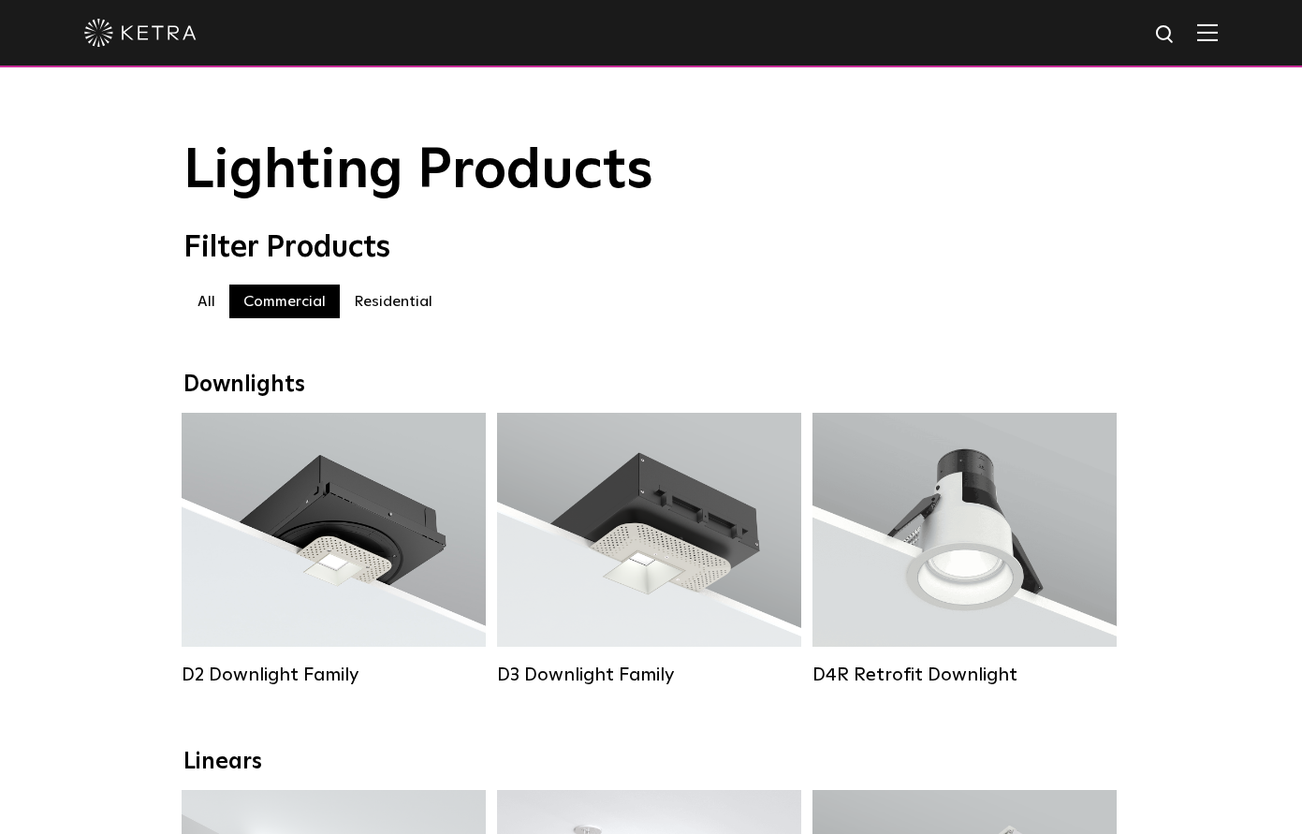
click at [926, 247] on div "Filter Products" at bounding box center [651, 248] width 936 height 36
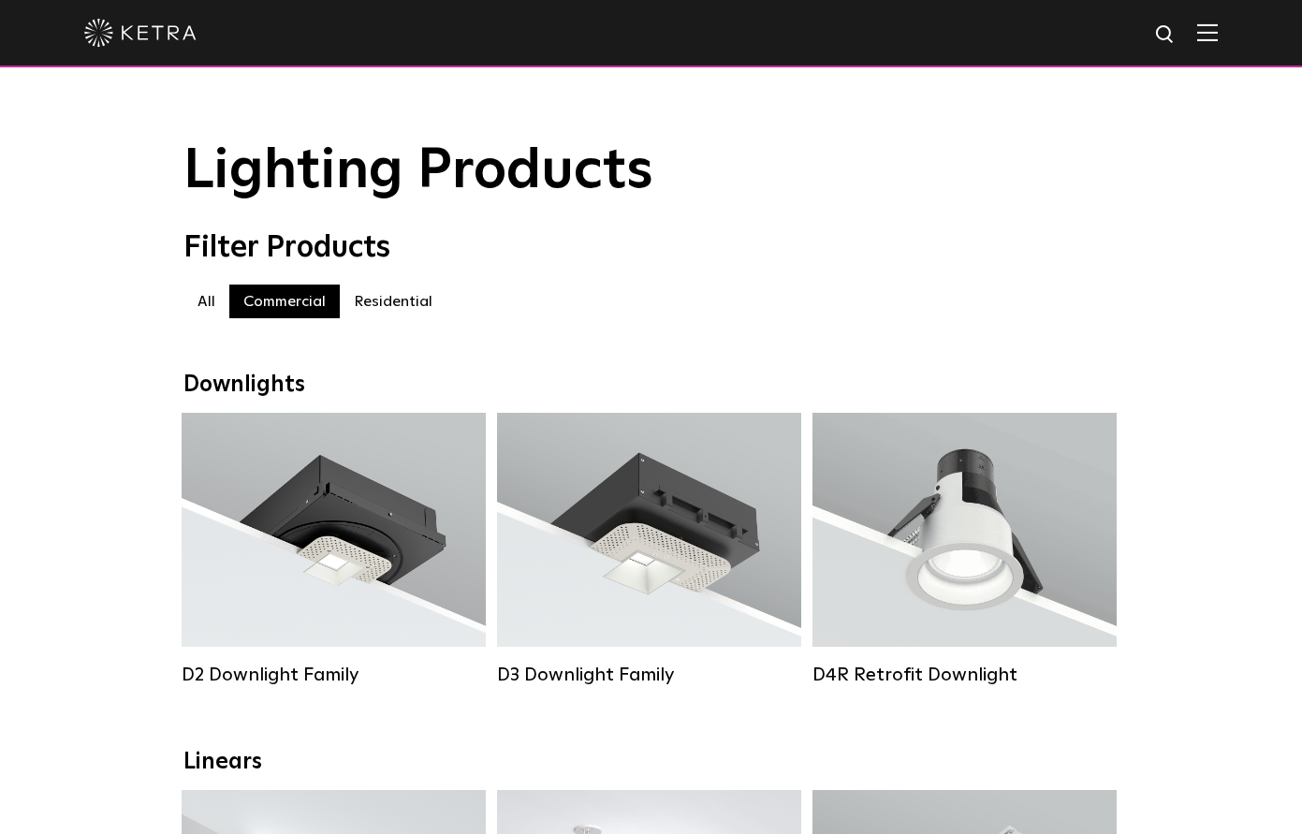
click at [912, 200] on h1 "Lighting Products" at bounding box center [651, 171] width 936 height 62
click at [883, 187] on h1 "Lighting Products" at bounding box center [651, 171] width 936 height 62
click at [866, 162] on h1 "Lighting Products" at bounding box center [651, 171] width 936 height 62
click at [863, 158] on h1 "Lighting Products" at bounding box center [651, 171] width 936 height 62
click at [854, 153] on h1 "Lighting Products" at bounding box center [651, 171] width 936 height 62
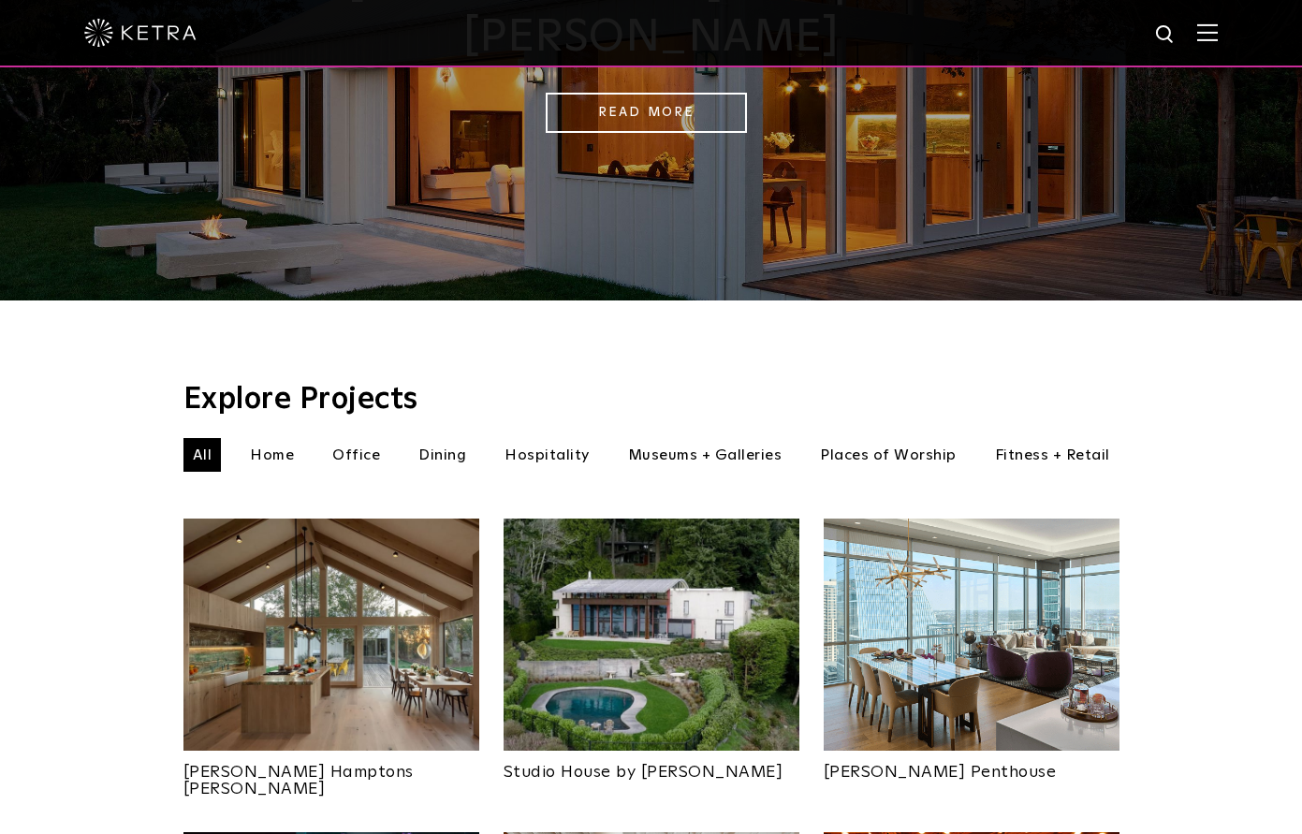
scroll to position [373, 0]
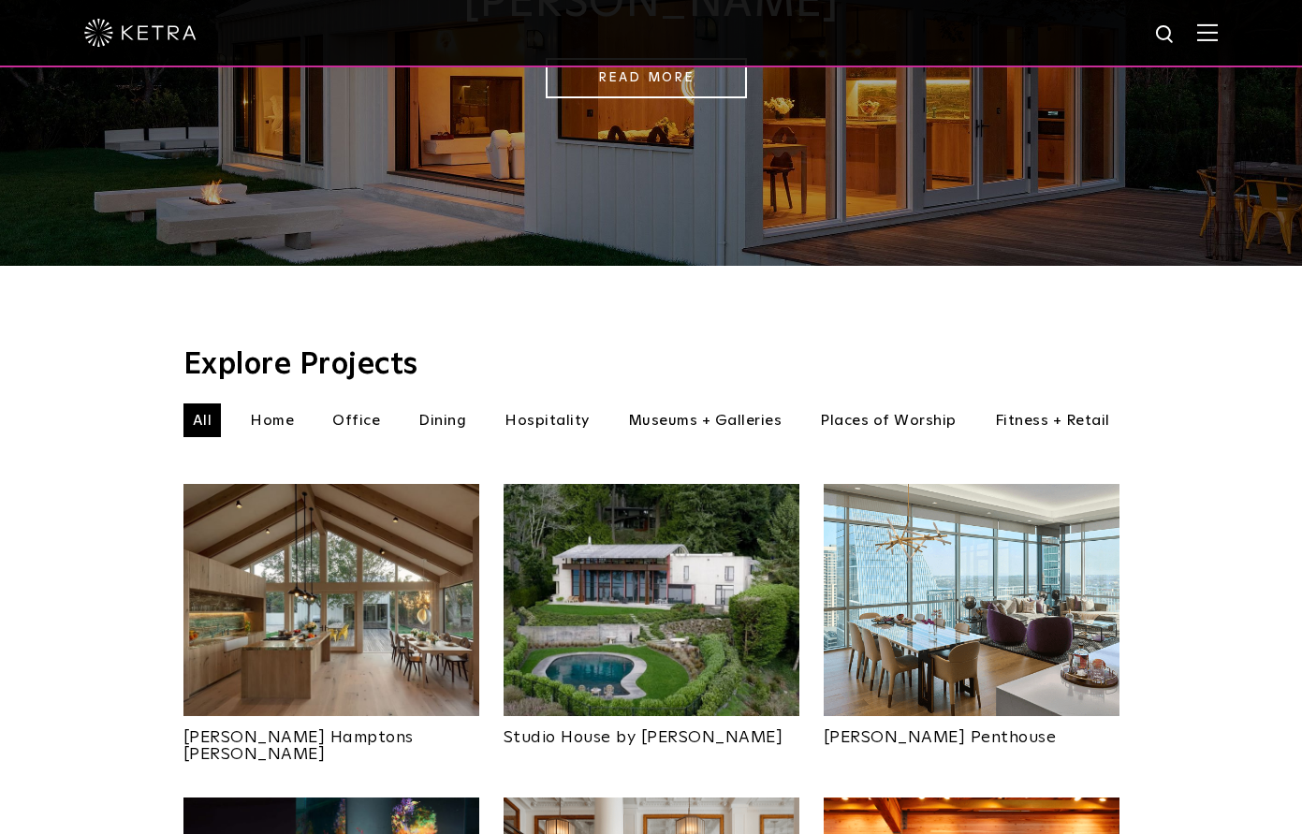
click at [350, 403] on li "Office" at bounding box center [356, 420] width 66 height 34
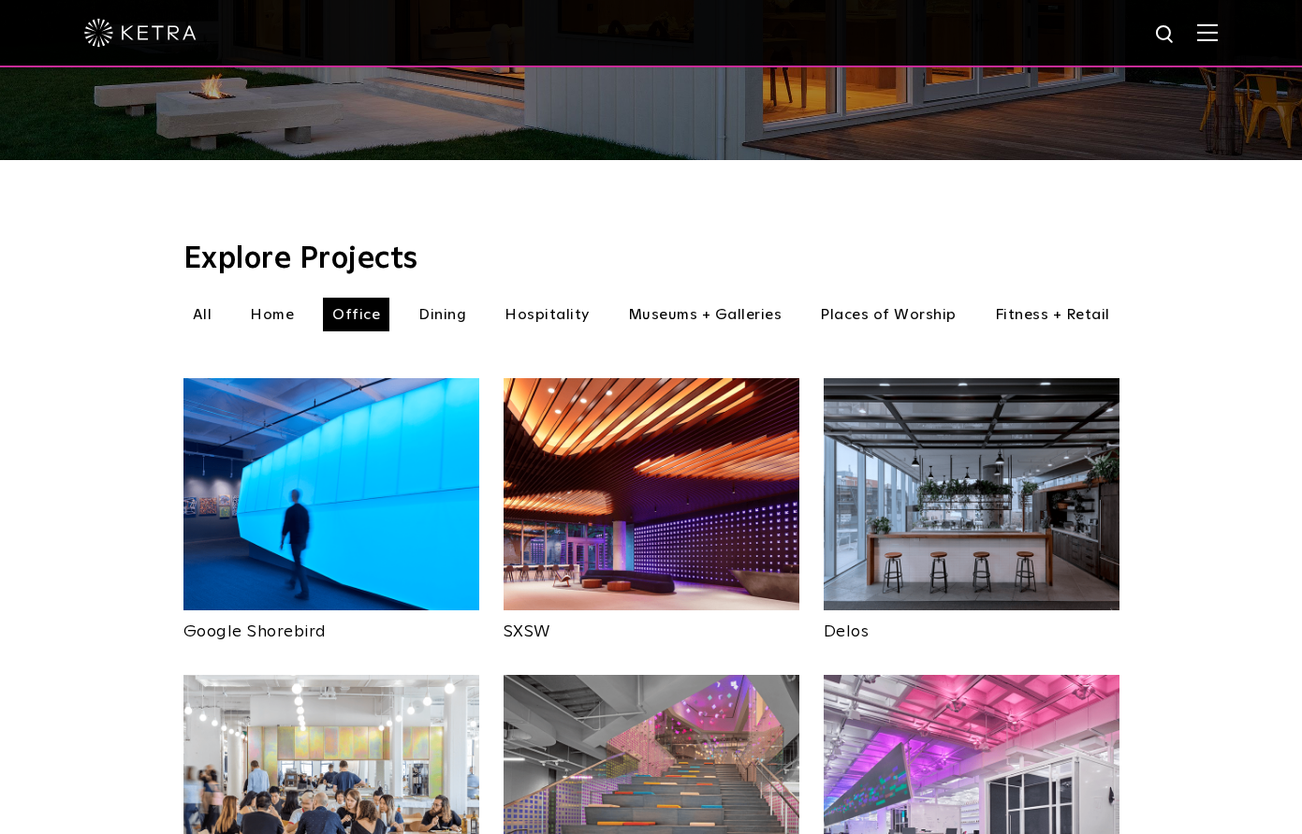
scroll to position [736, 0]
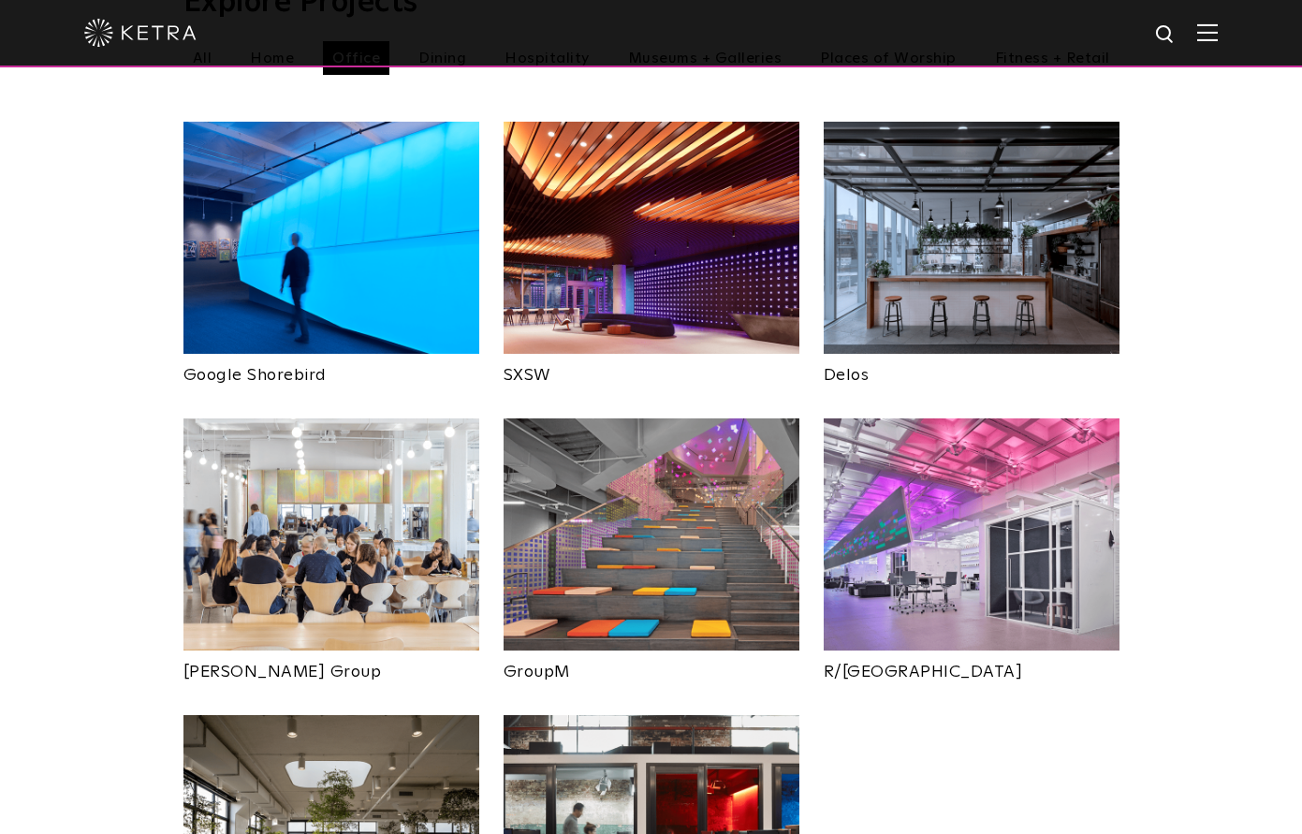
click at [1214, 419] on div "Explore Projects Office All Home Office Dining Hospitality" at bounding box center [651, 493] width 1302 height 1179
click at [1217, 417] on div "Explore Projects Office All Home Office Dining Hospitality" at bounding box center [651, 493] width 1302 height 1179
click at [1218, 416] on div "Explore Projects Office All Home Office Dining Hospitality" at bounding box center [651, 493] width 1302 height 1179
click at [1219, 416] on div "Explore Projects Office All Home Office Dining Hospitality" at bounding box center [651, 493] width 1302 height 1179
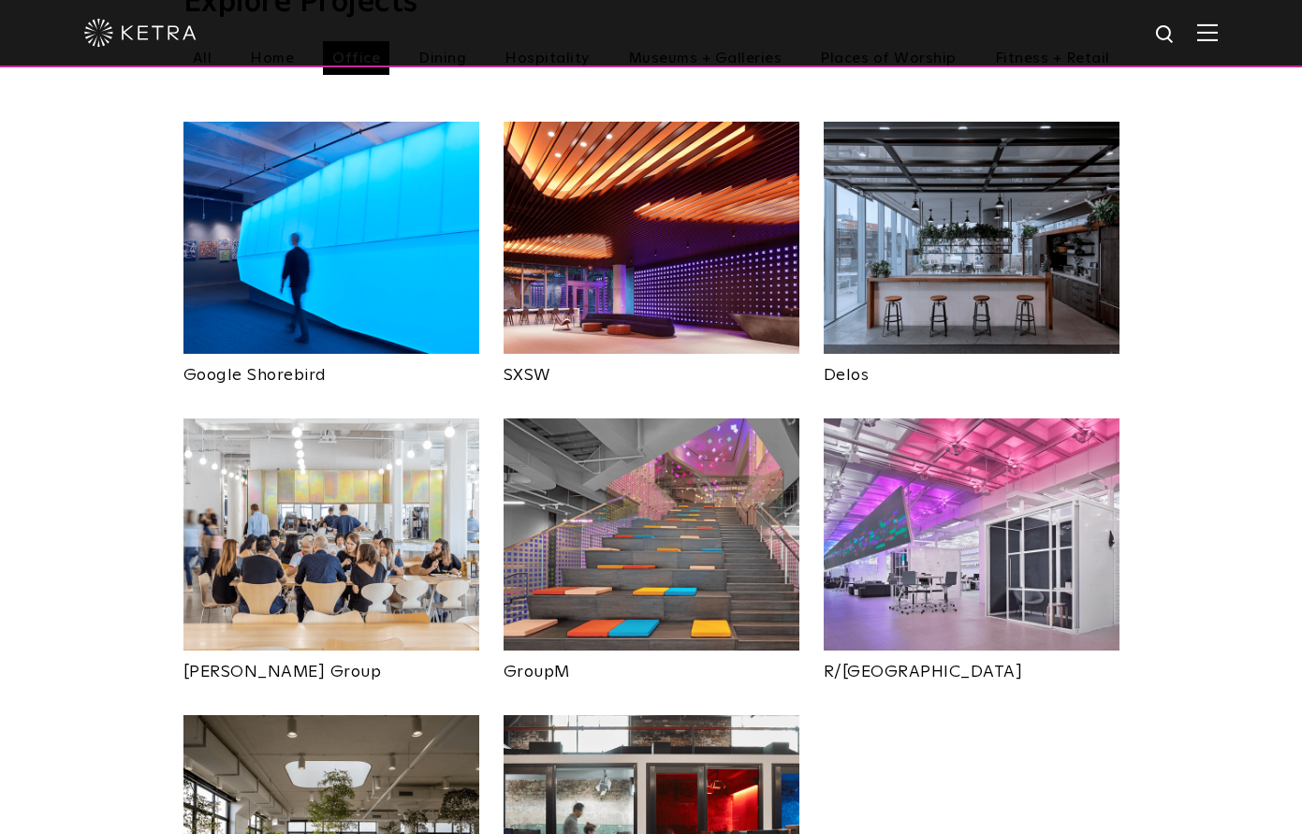
click at [1221, 415] on div "Explore Projects Office All Home Office Dining Hospitality" at bounding box center [651, 493] width 1302 height 1179
click at [720, 308] on img at bounding box center [652, 238] width 296 height 232
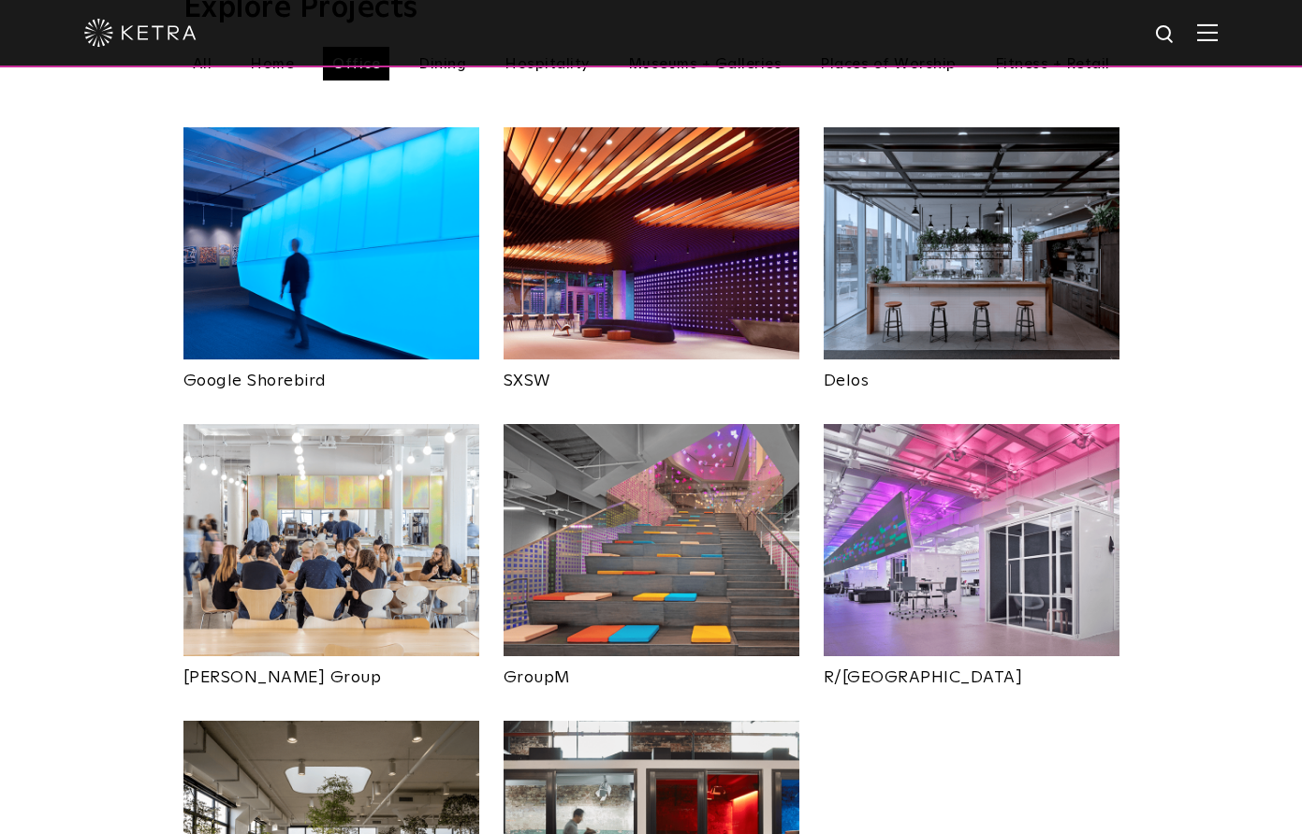
click at [1151, 268] on div "Explore Projects Office All Home Office Dining Hospitality" at bounding box center [651, 498] width 1302 height 1179
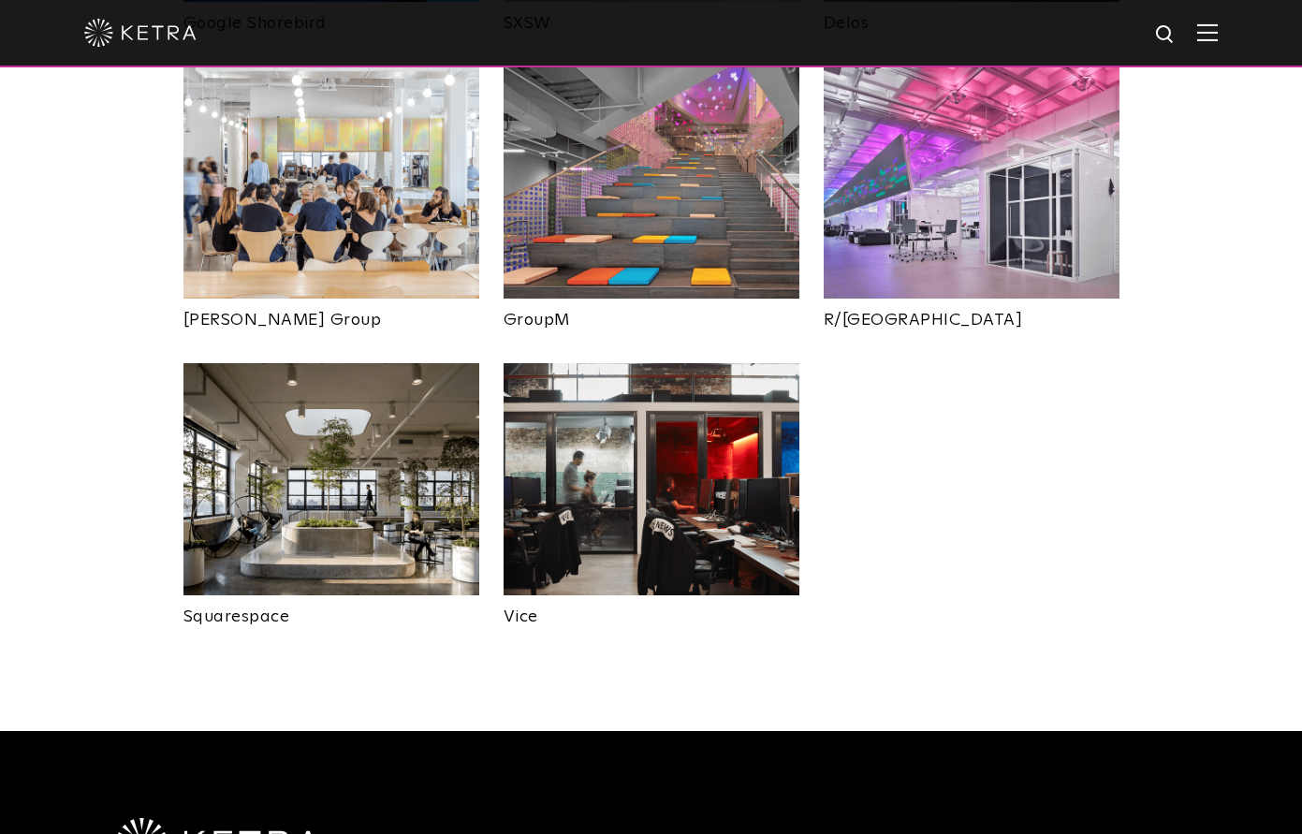
scroll to position [1089, 0]
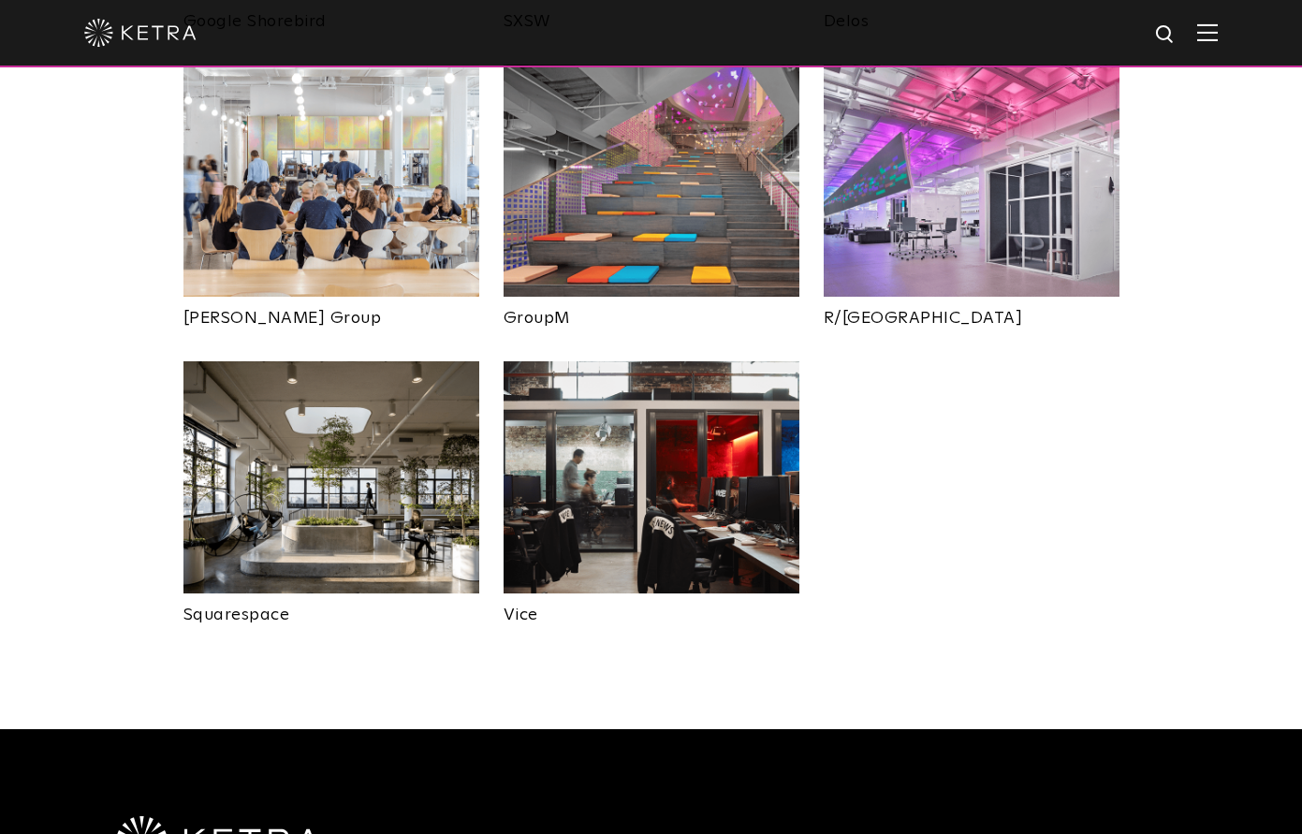
click at [1154, 277] on div "Explore Projects Office All Home Office Dining Hospitality" at bounding box center [651, 139] width 1302 height 1179
click at [644, 427] on img at bounding box center [652, 477] width 296 height 232
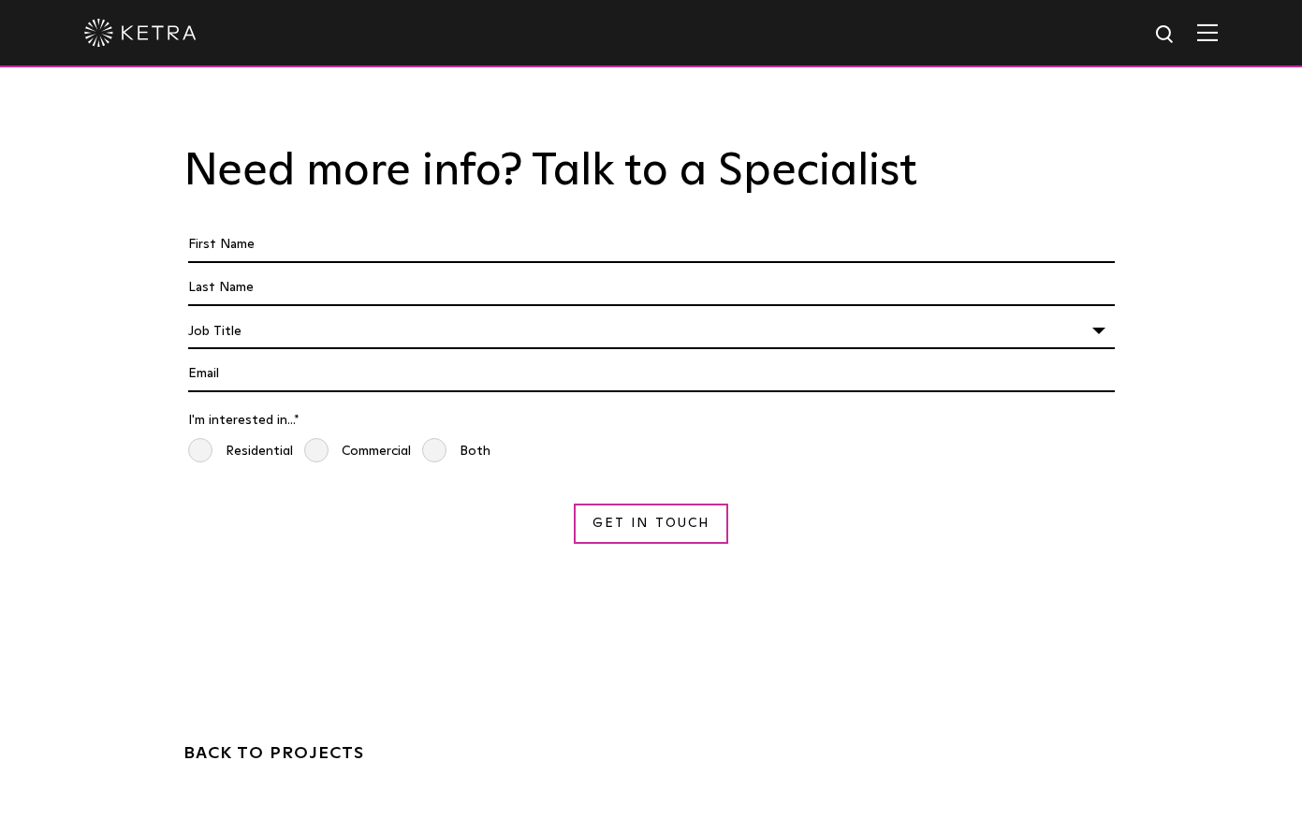
scroll to position [2870, 0]
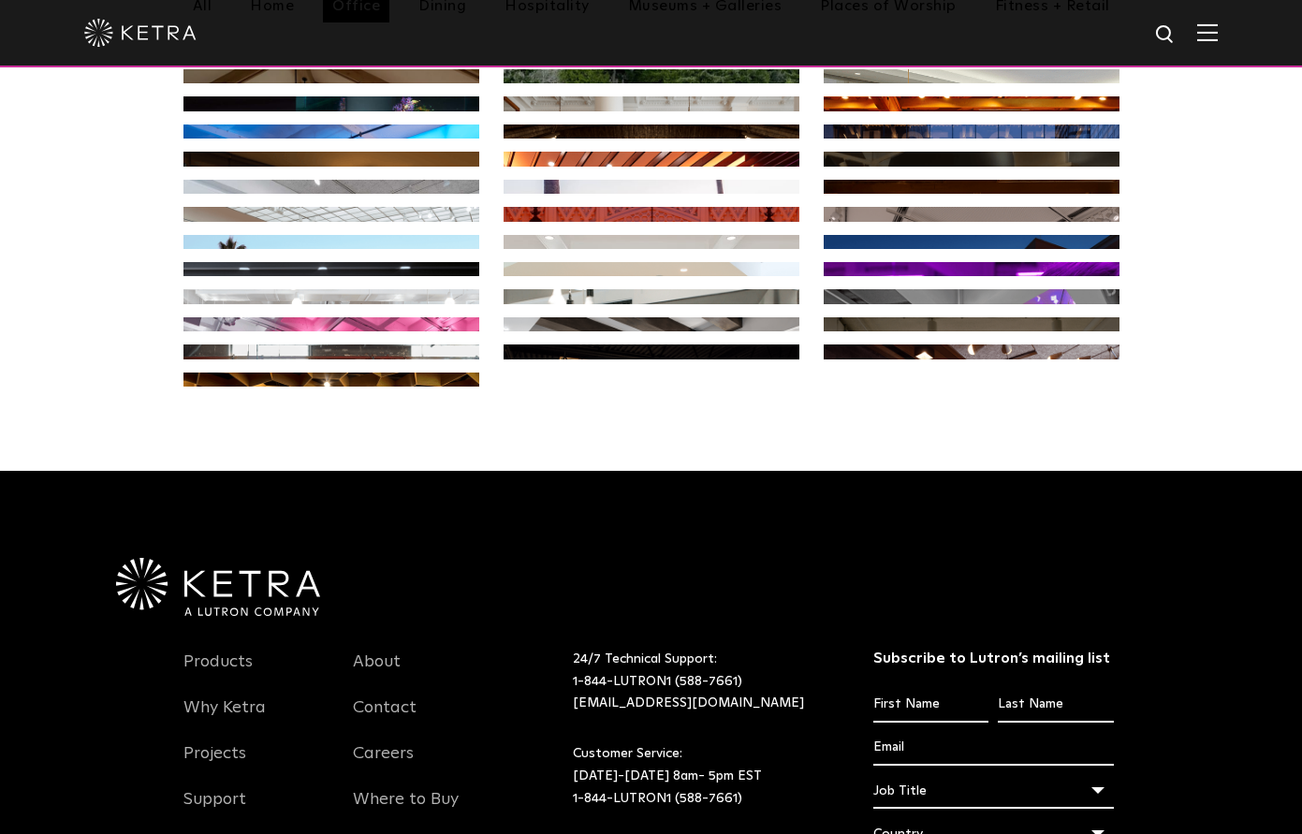
scroll to position [998, 0]
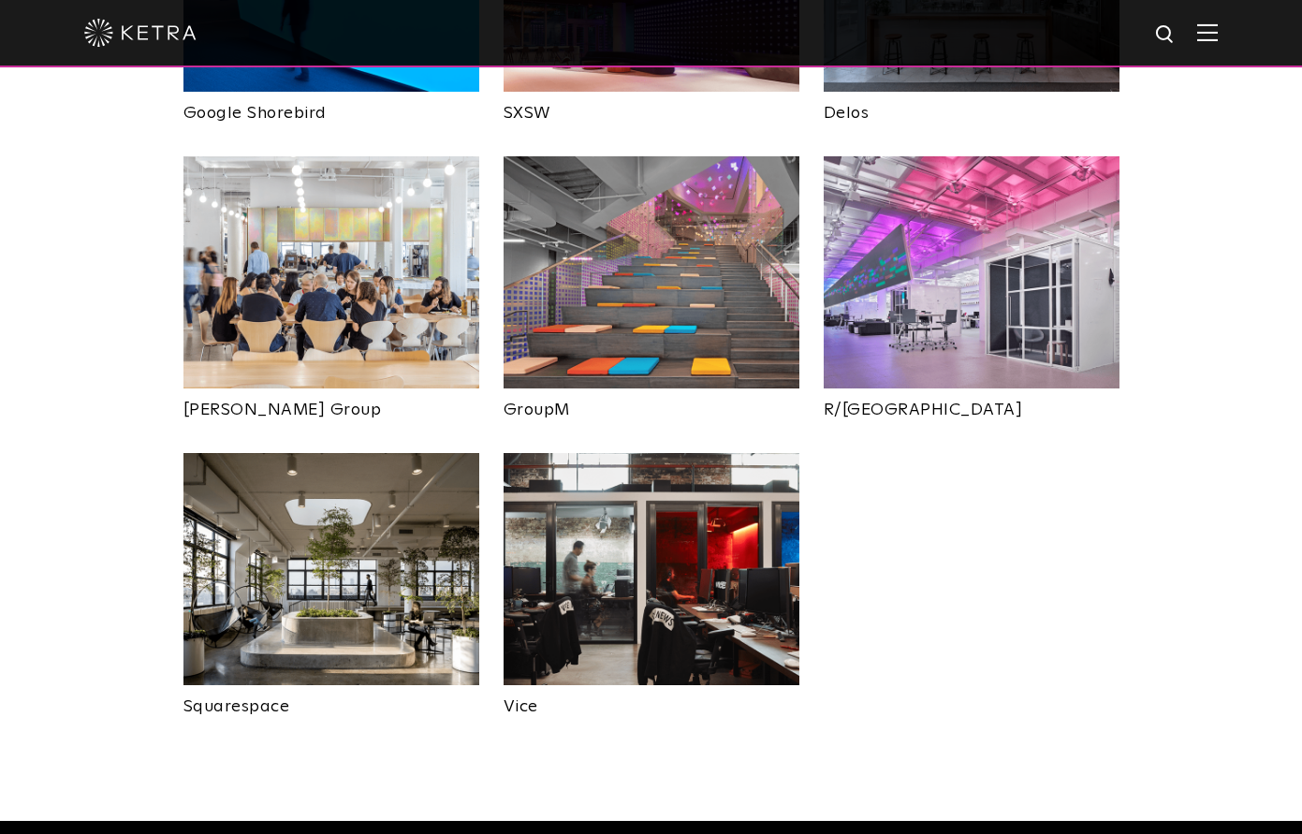
click at [449, 471] on img at bounding box center [331, 569] width 296 height 232
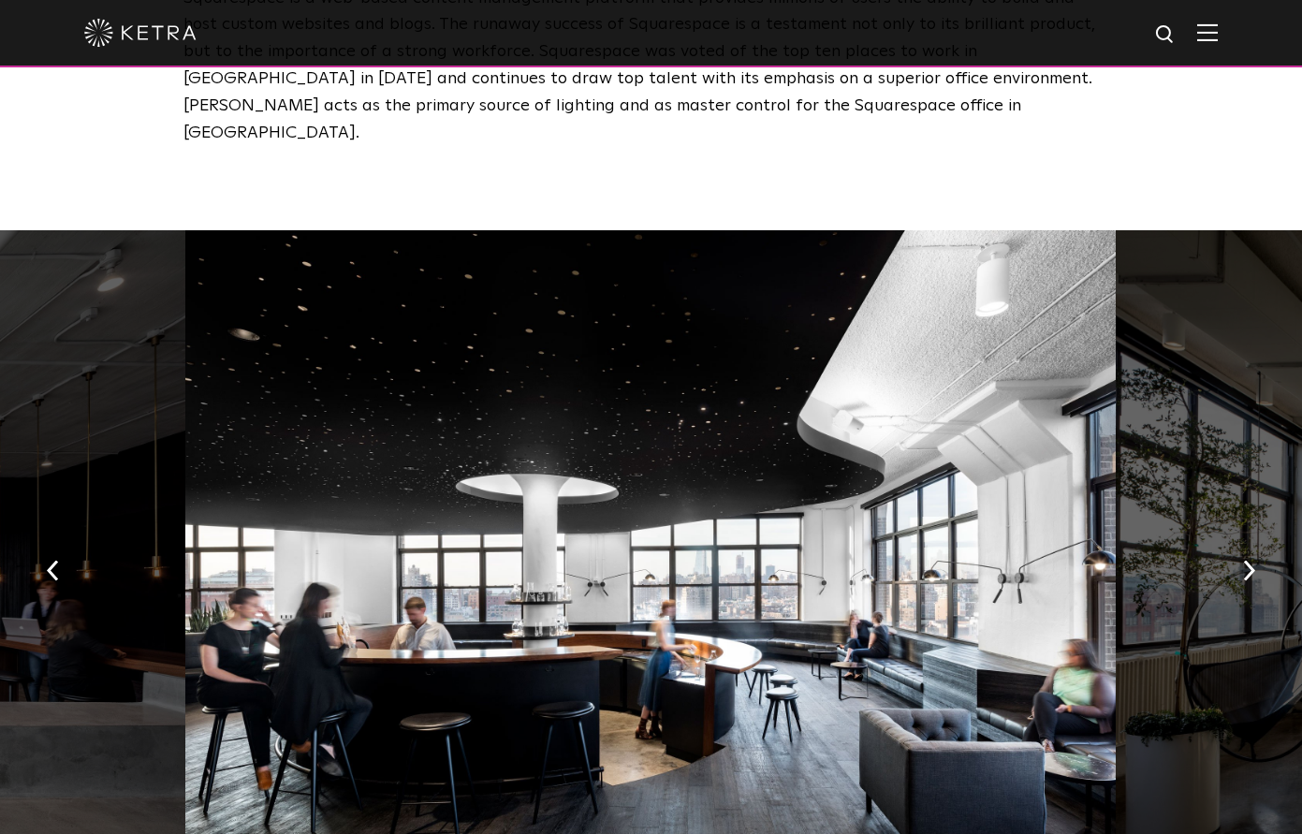
scroll to position [1219, 0]
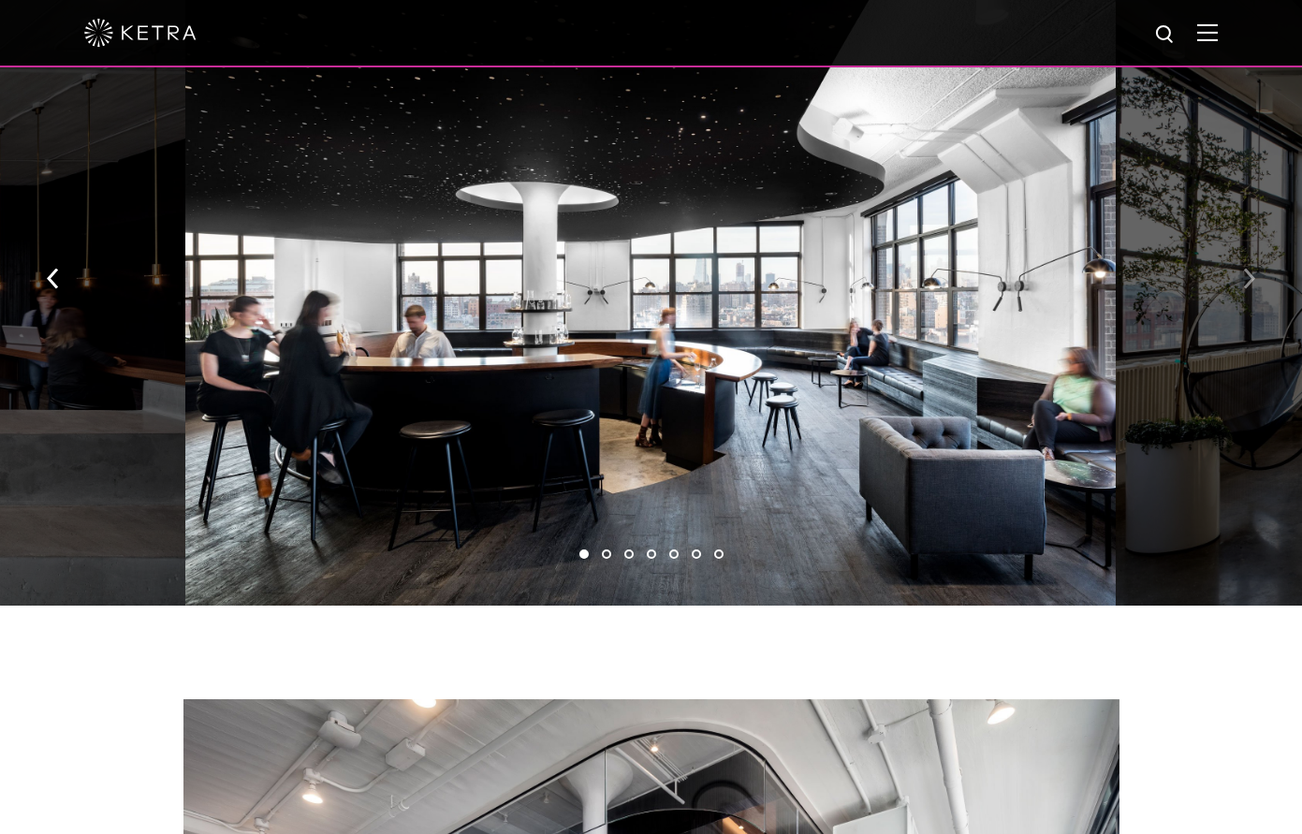
click at [1240, 244] on button "button" at bounding box center [1249, 276] width 40 height 65
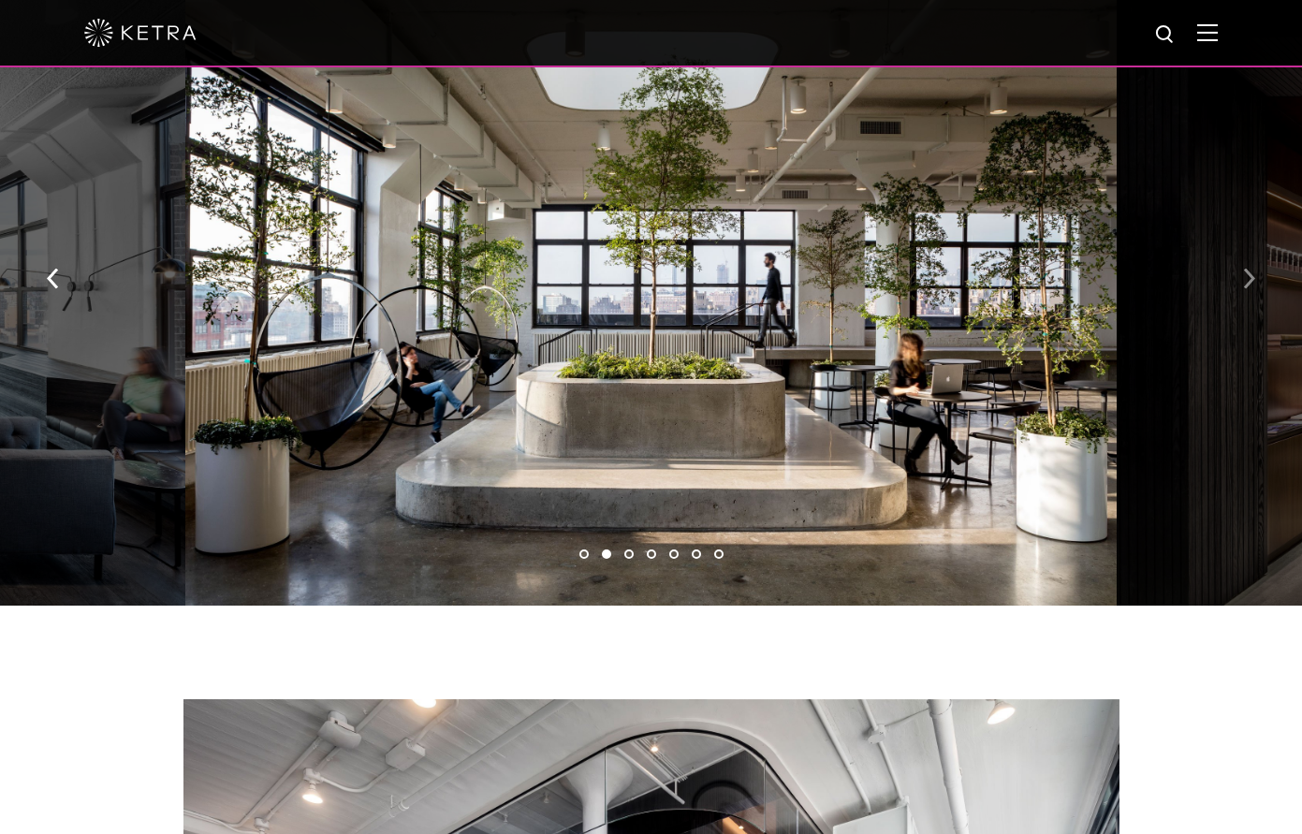
click at [1240, 244] on button "button" at bounding box center [1249, 276] width 40 height 65
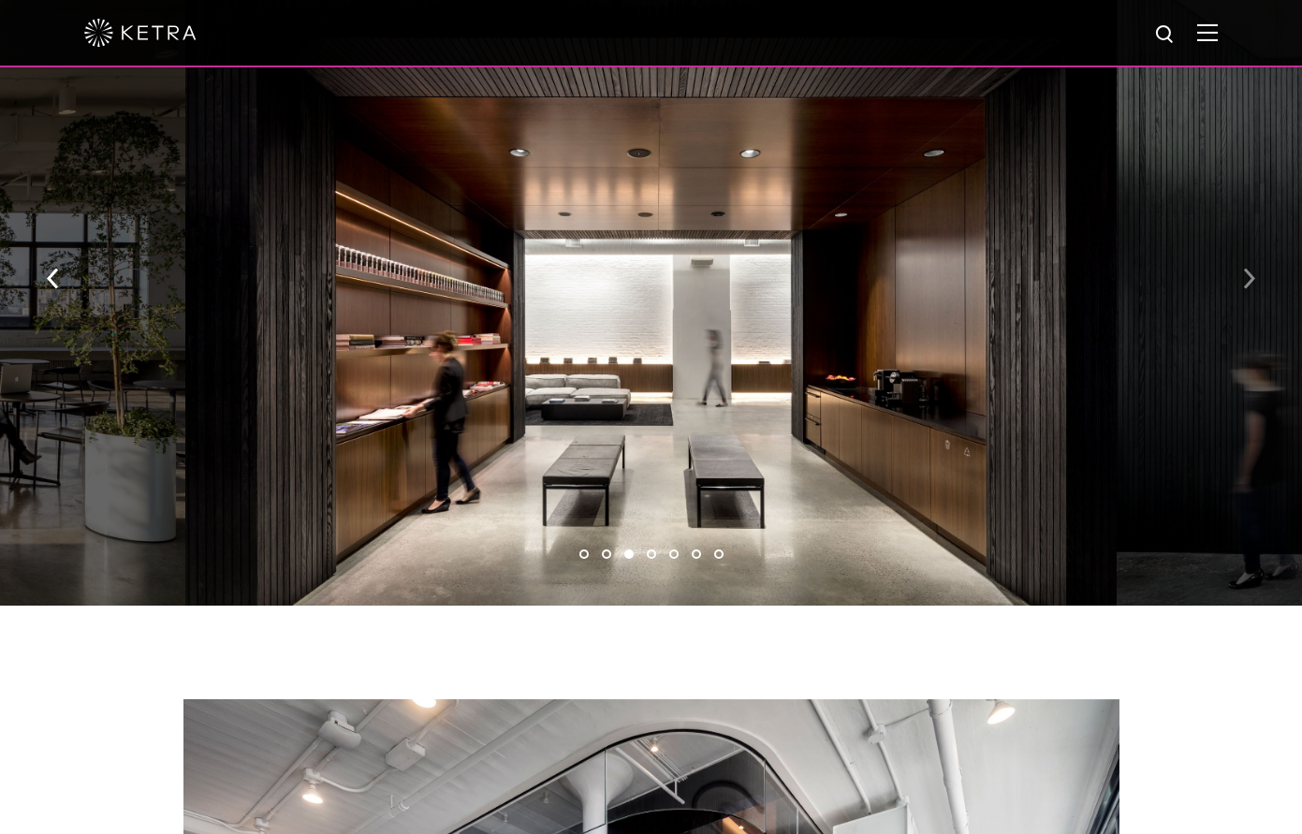
click at [1240, 244] on button "button" at bounding box center [1249, 276] width 40 height 65
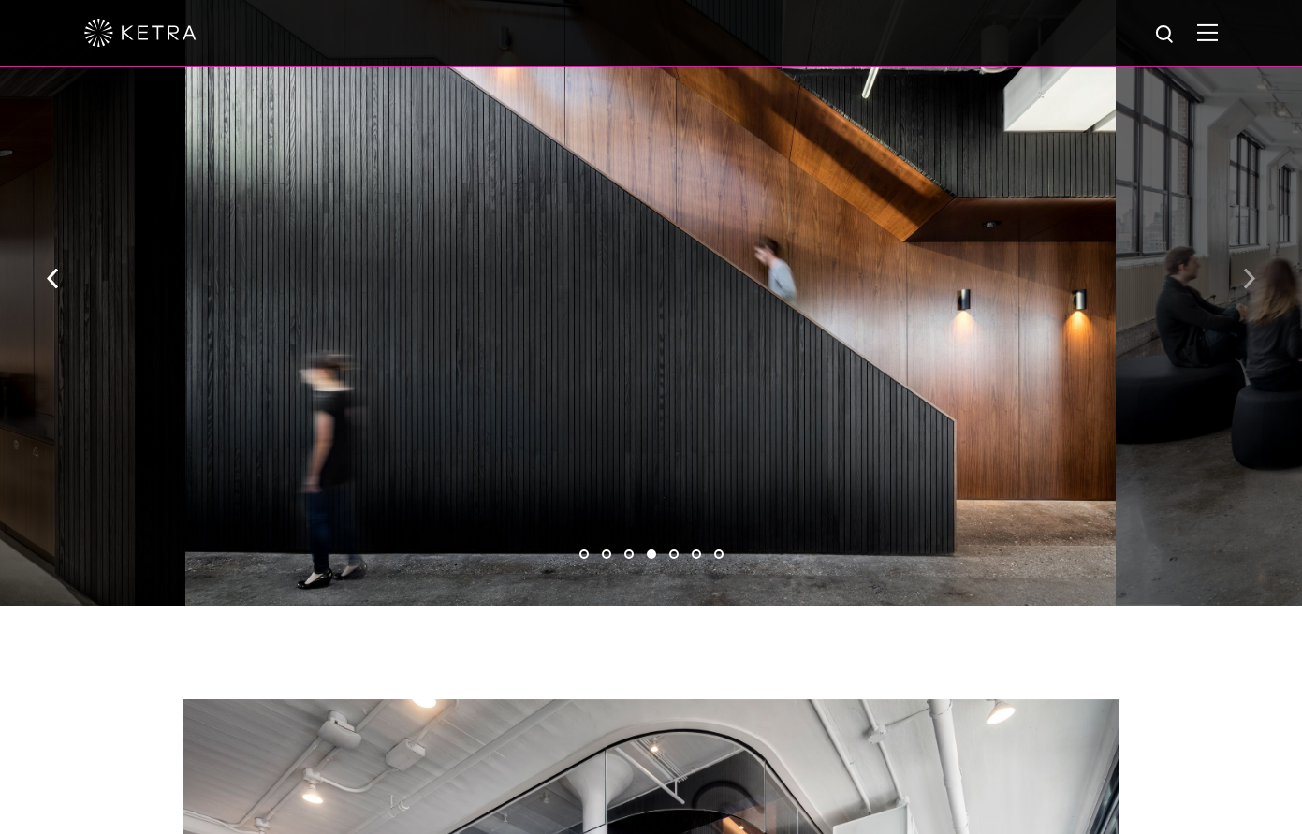
click at [1240, 244] on button "button" at bounding box center [1249, 276] width 40 height 65
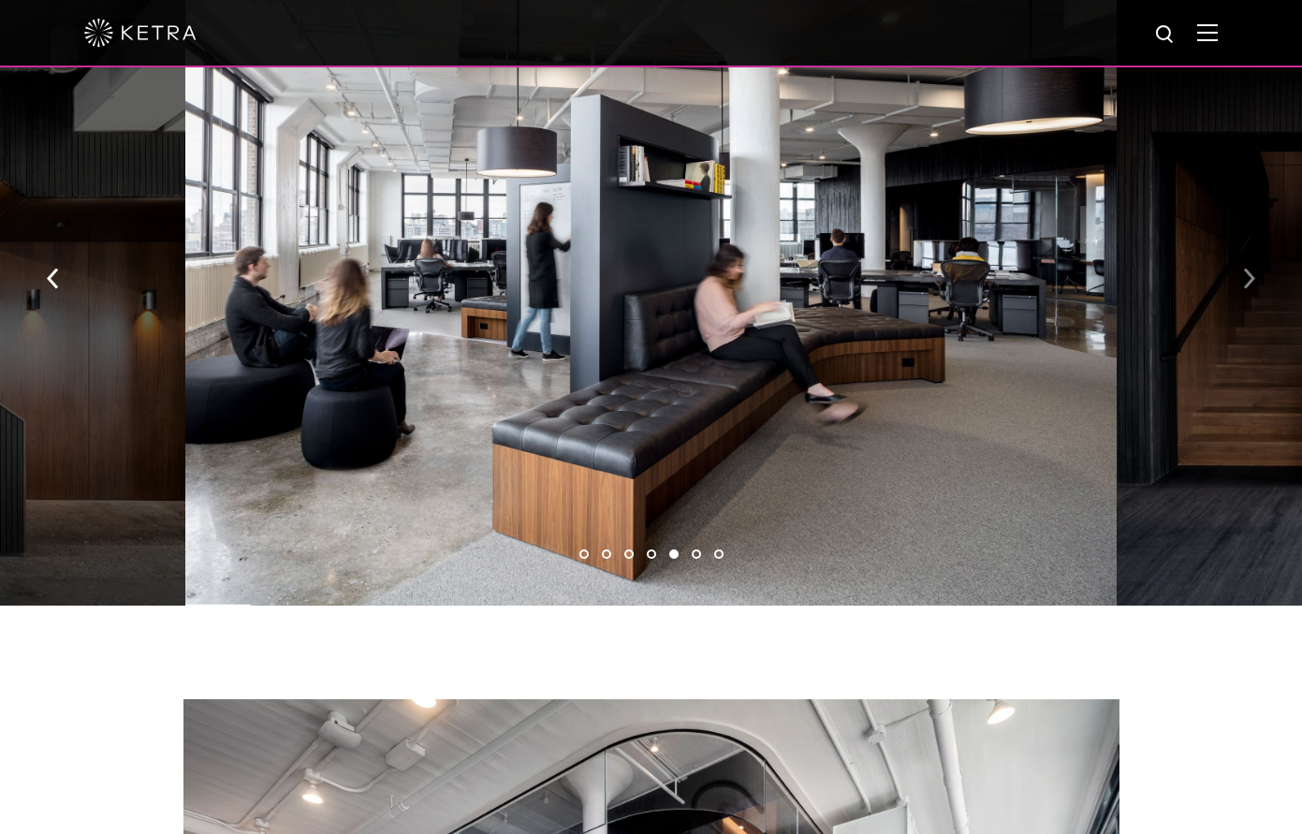
click at [1240, 244] on button "button" at bounding box center [1249, 276] width 40 height 65
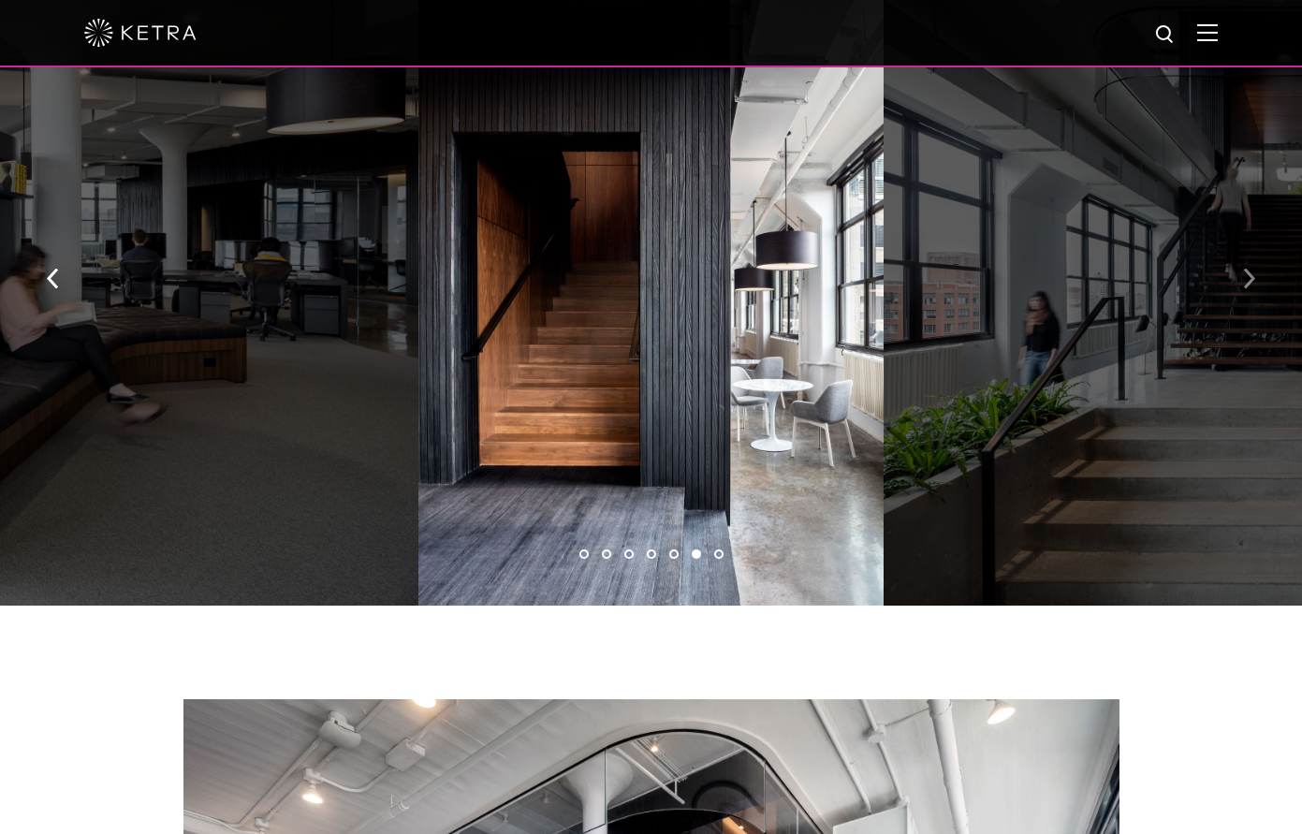
click at [1240, 244] on button "button" at bounding box center [1249, 276] width 40 height 65
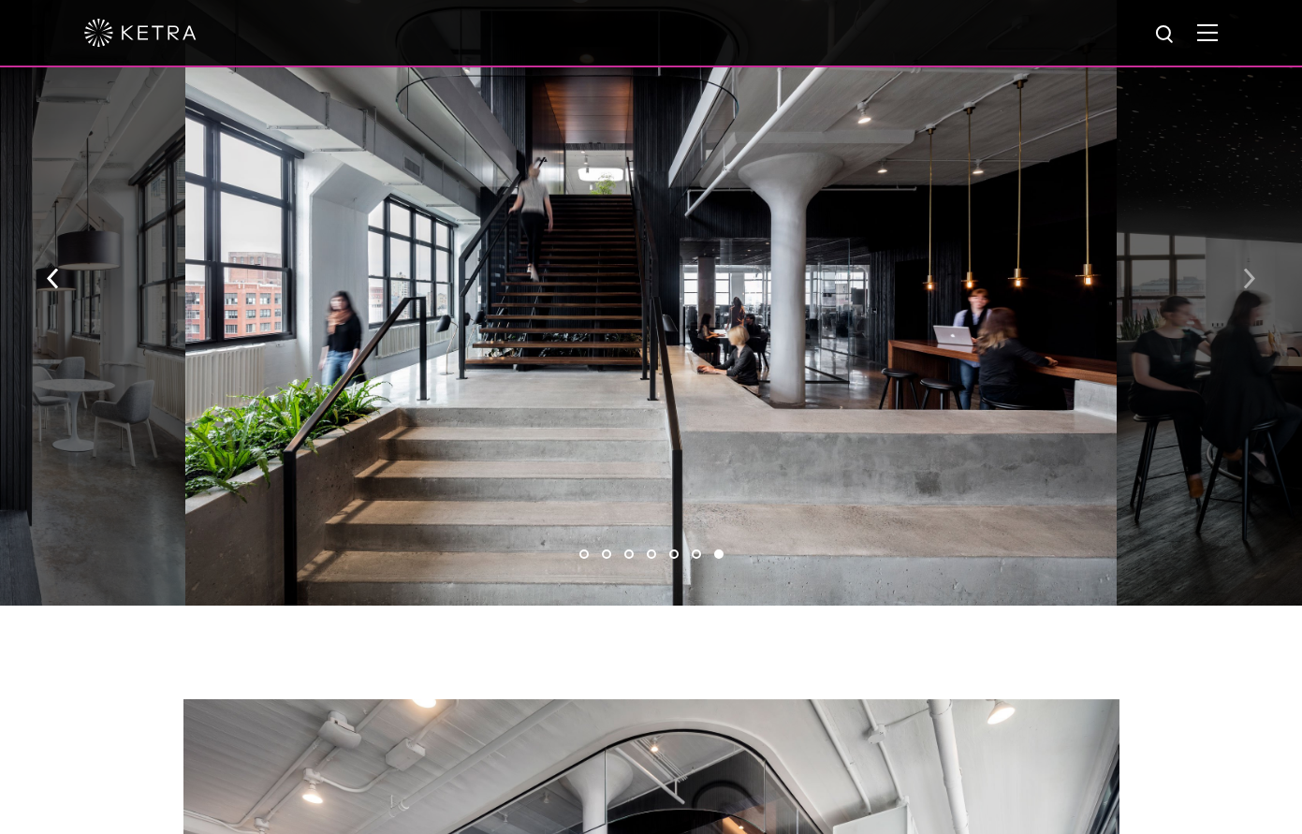
click at [1240, 244] on button "button" at bounding box center [1249, 276] width 40 height 65
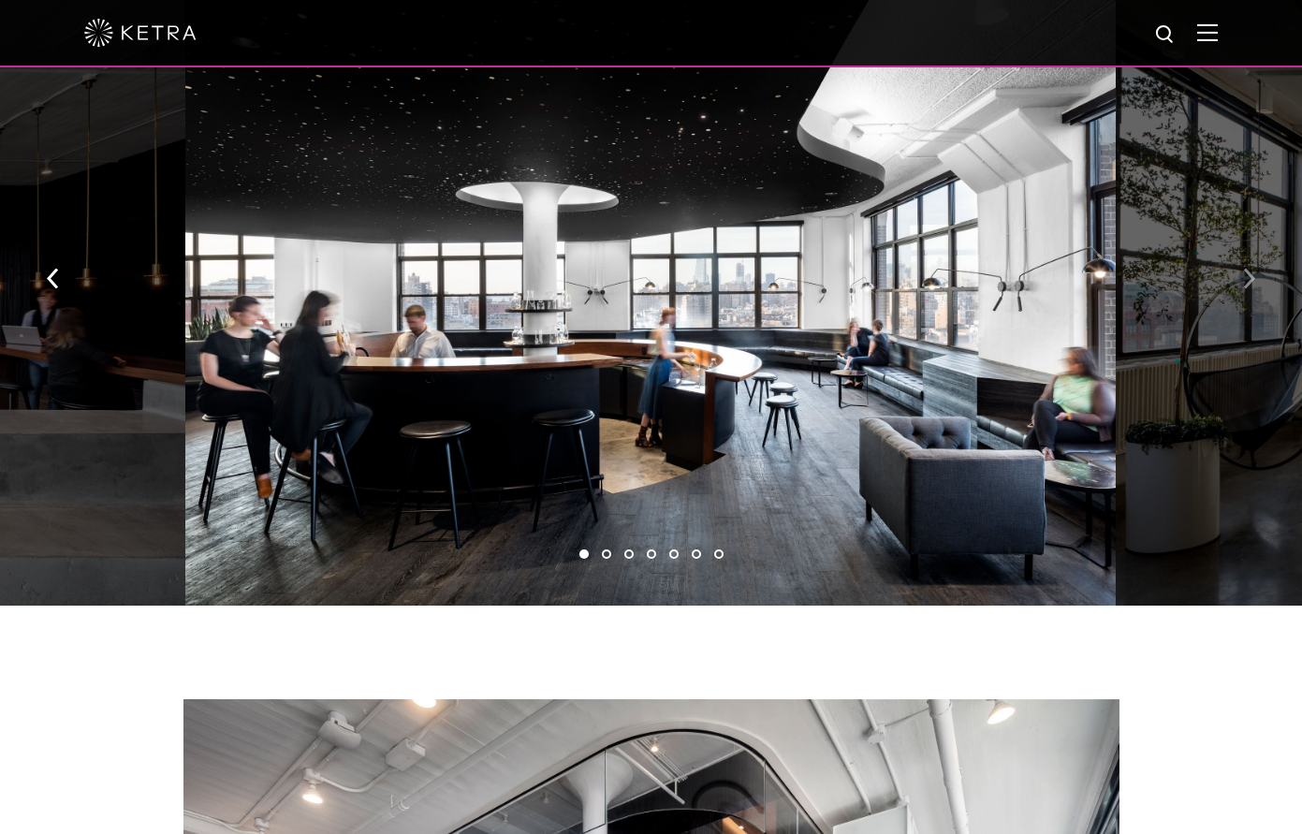
click at [1240, 244] on button "button" at bounding box center [1249, 276] width 40 height 65
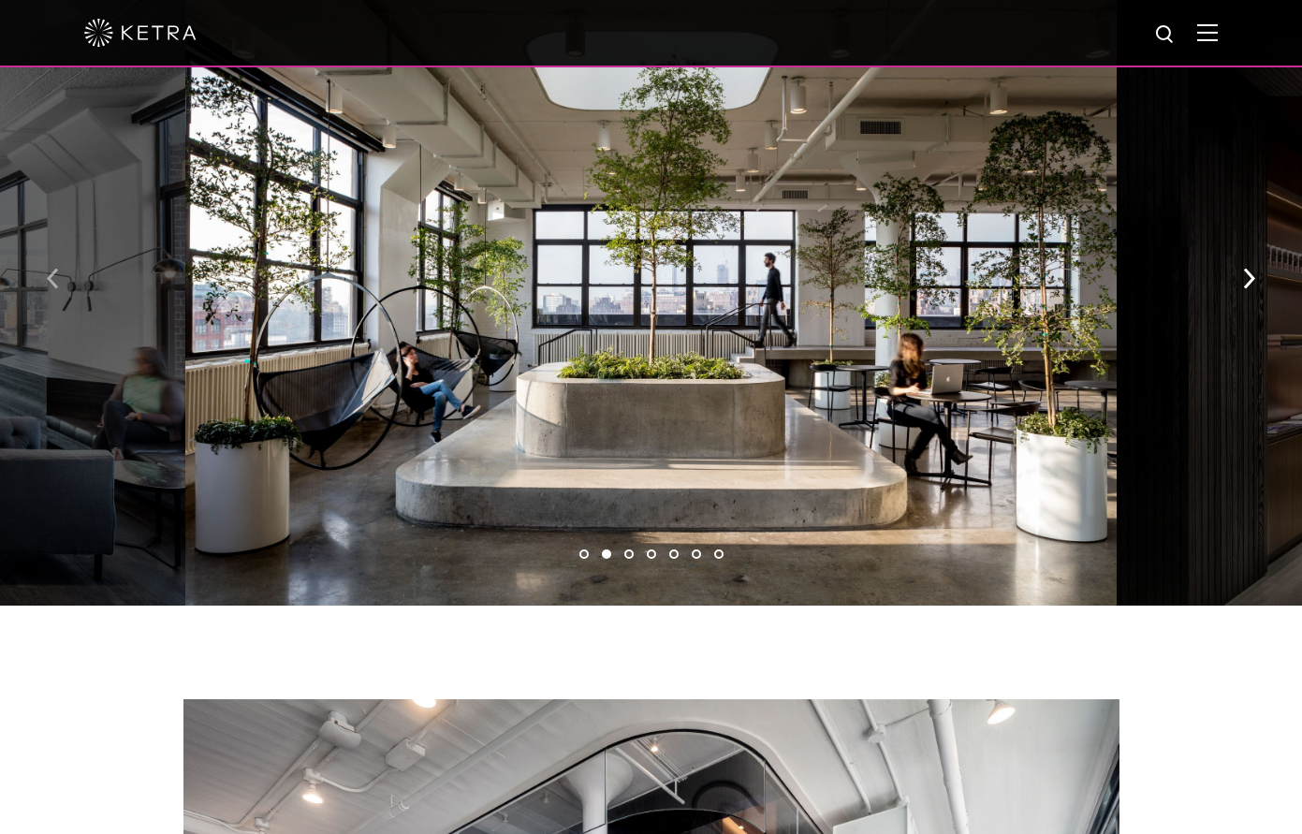
click at [58, 268] on img "button" at bounding box center [53, 278] width 12 height 21
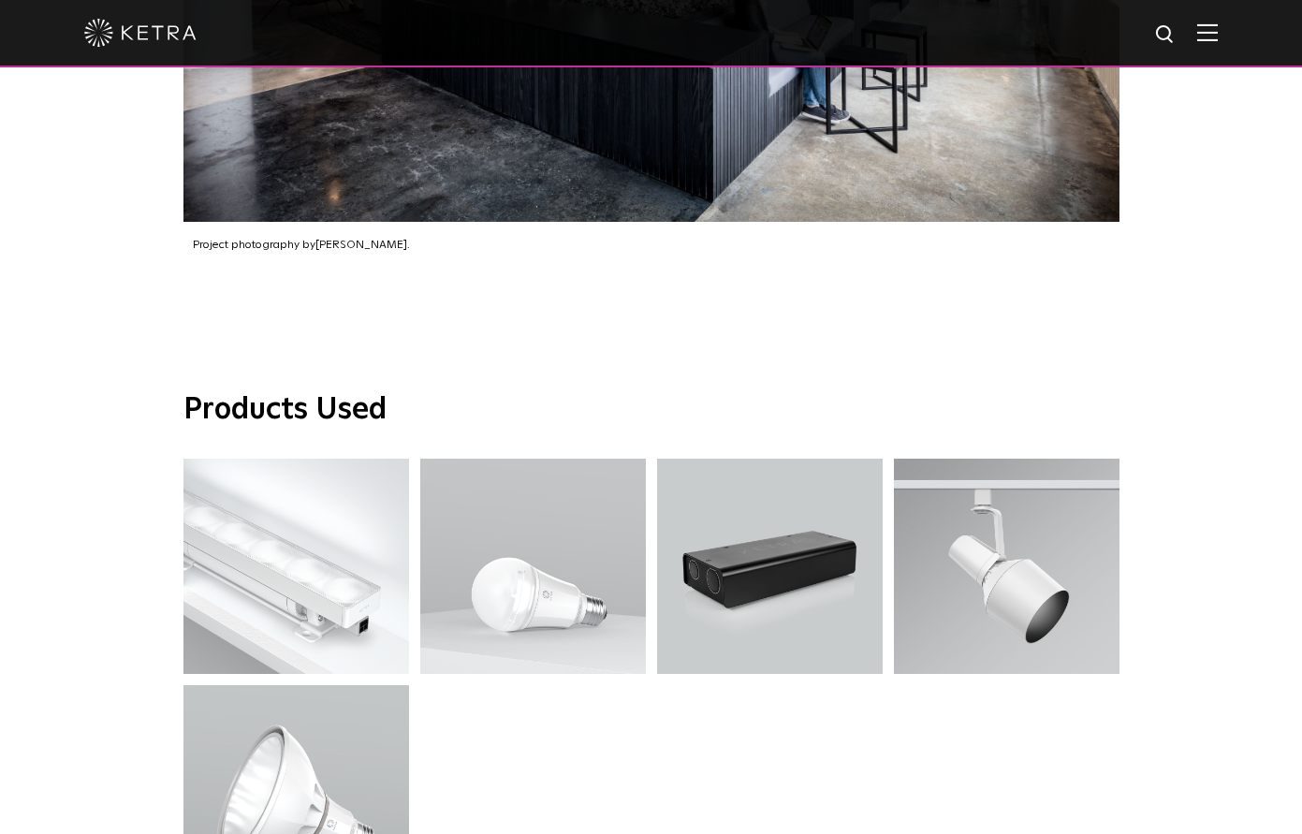
scroll to position [2437, 0]
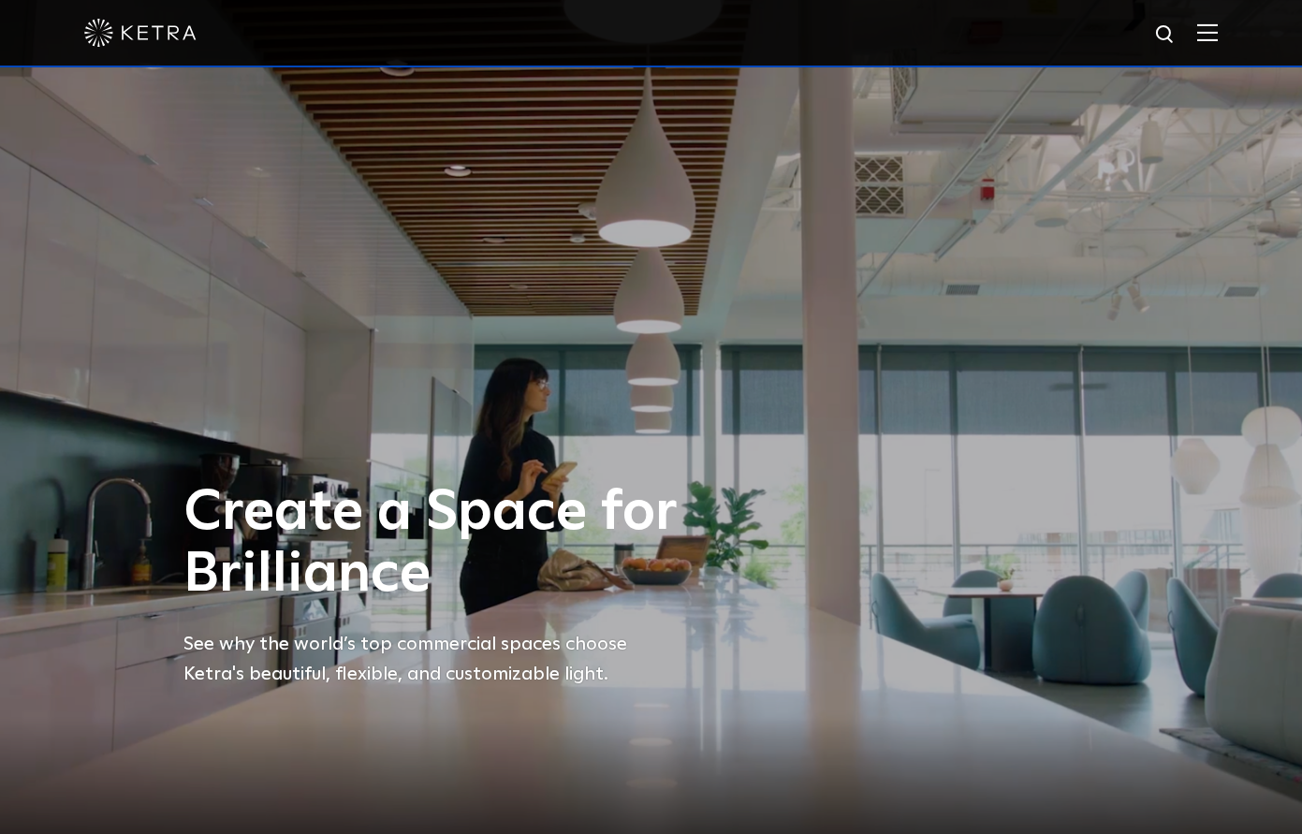
click at [1218, 39] on img at bounding box center [1207, 32] width 21 height 18
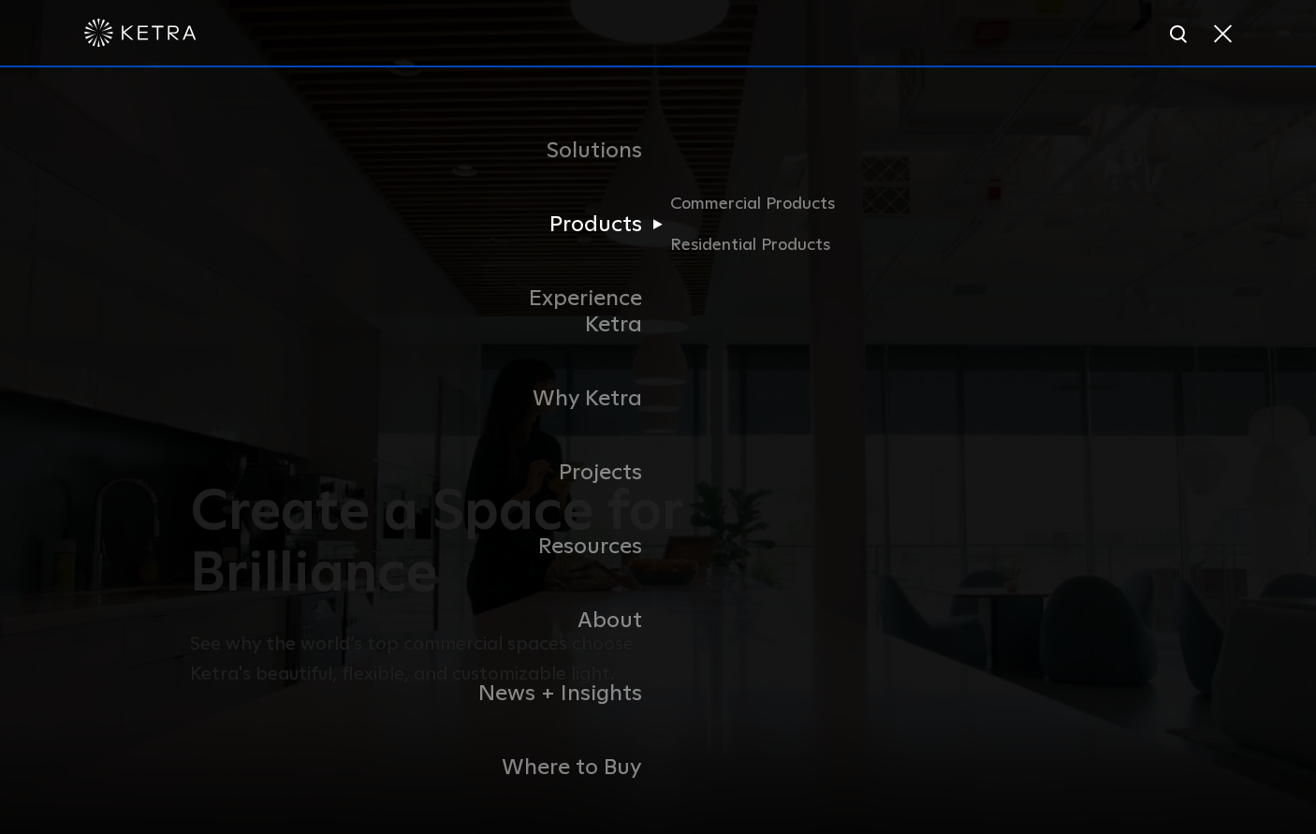
click at [620, 235] on link "Products" at bounding box center [562, 225] width 192 height 74
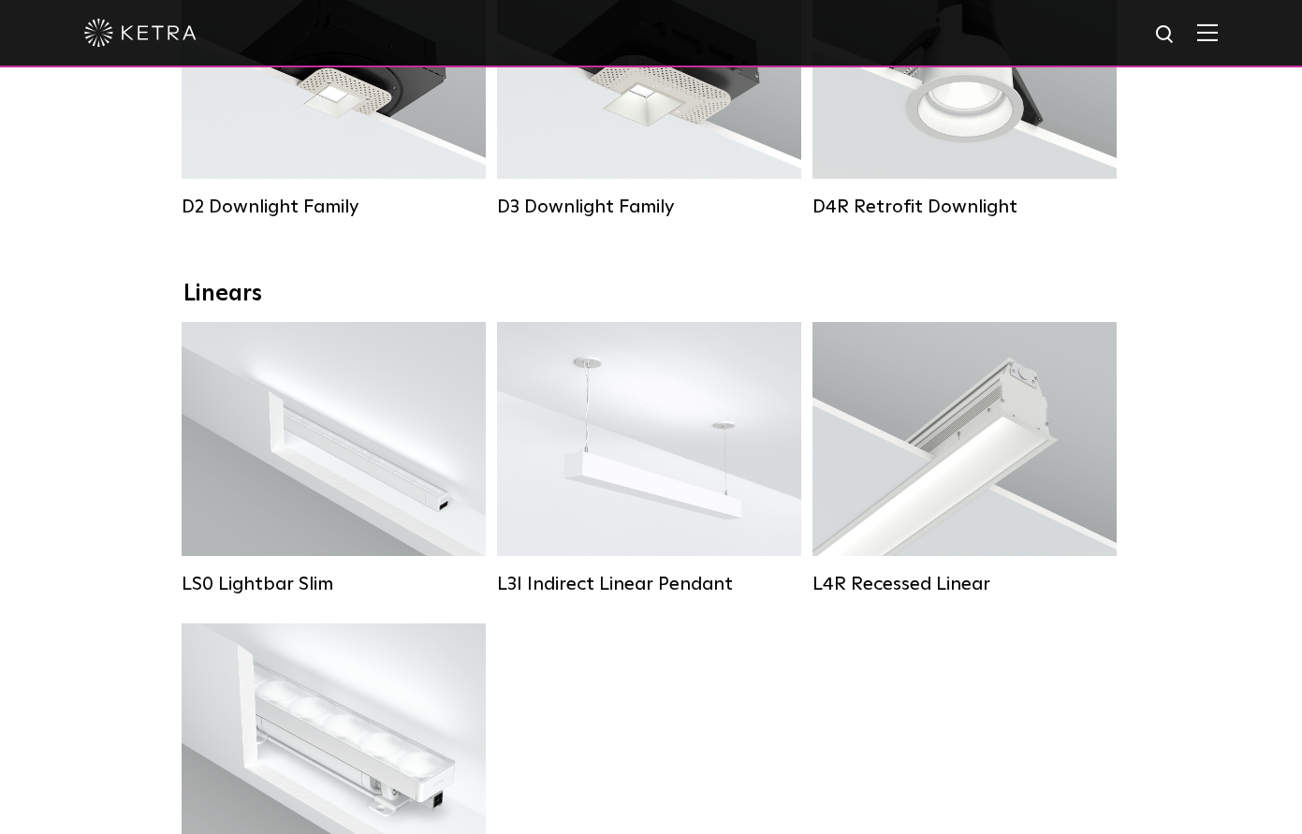
scroll to position [109, 0]
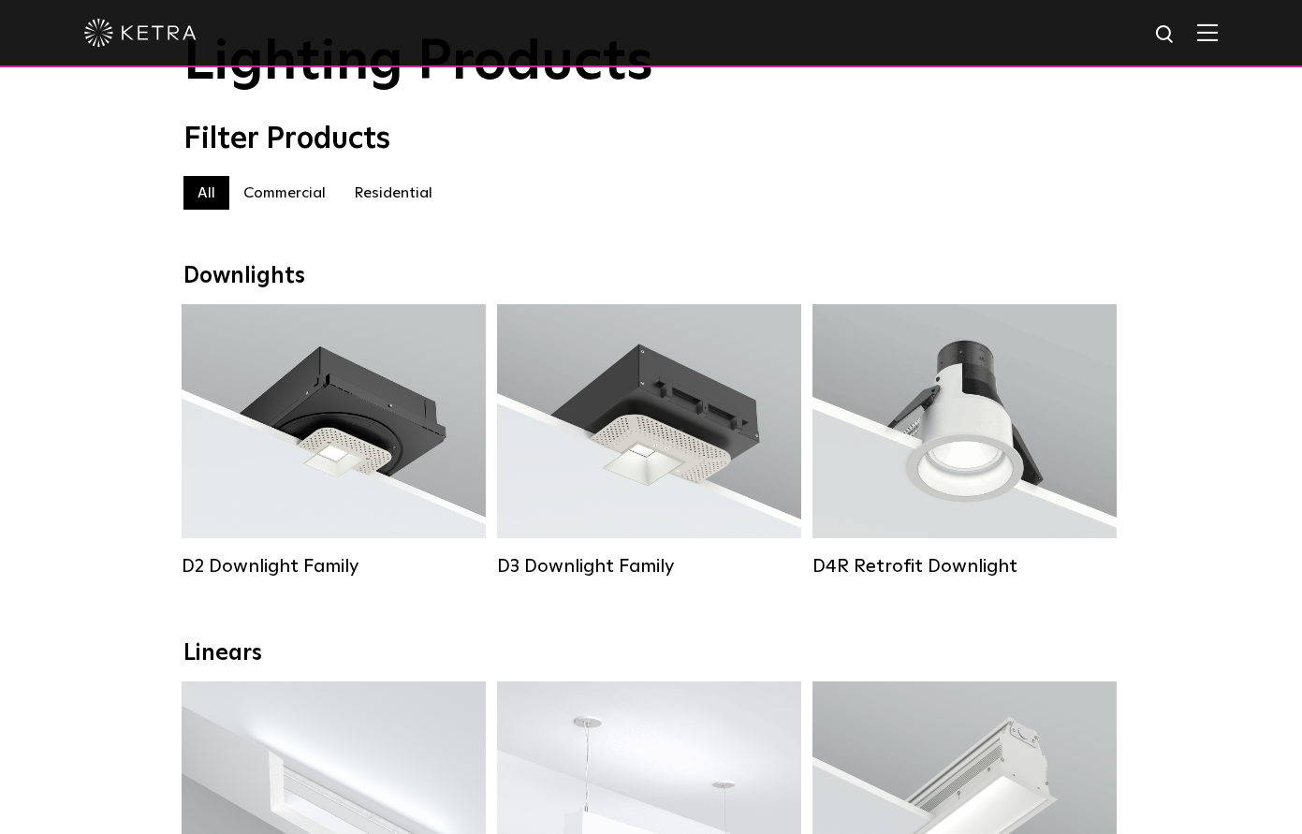
click at [307, 199] on label "Commercial" at bounding box center [284, 193] width 110 height 34
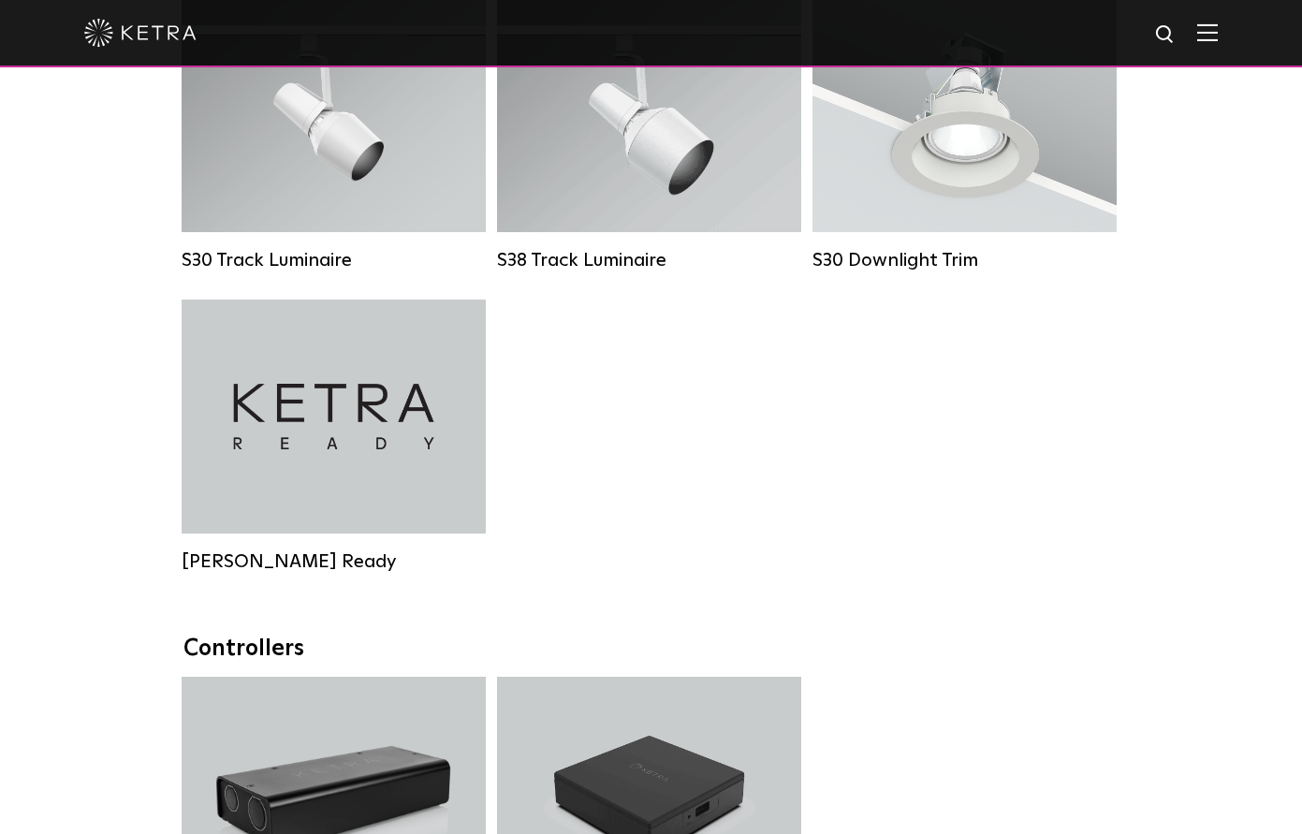
scroll to position [2039, 0]
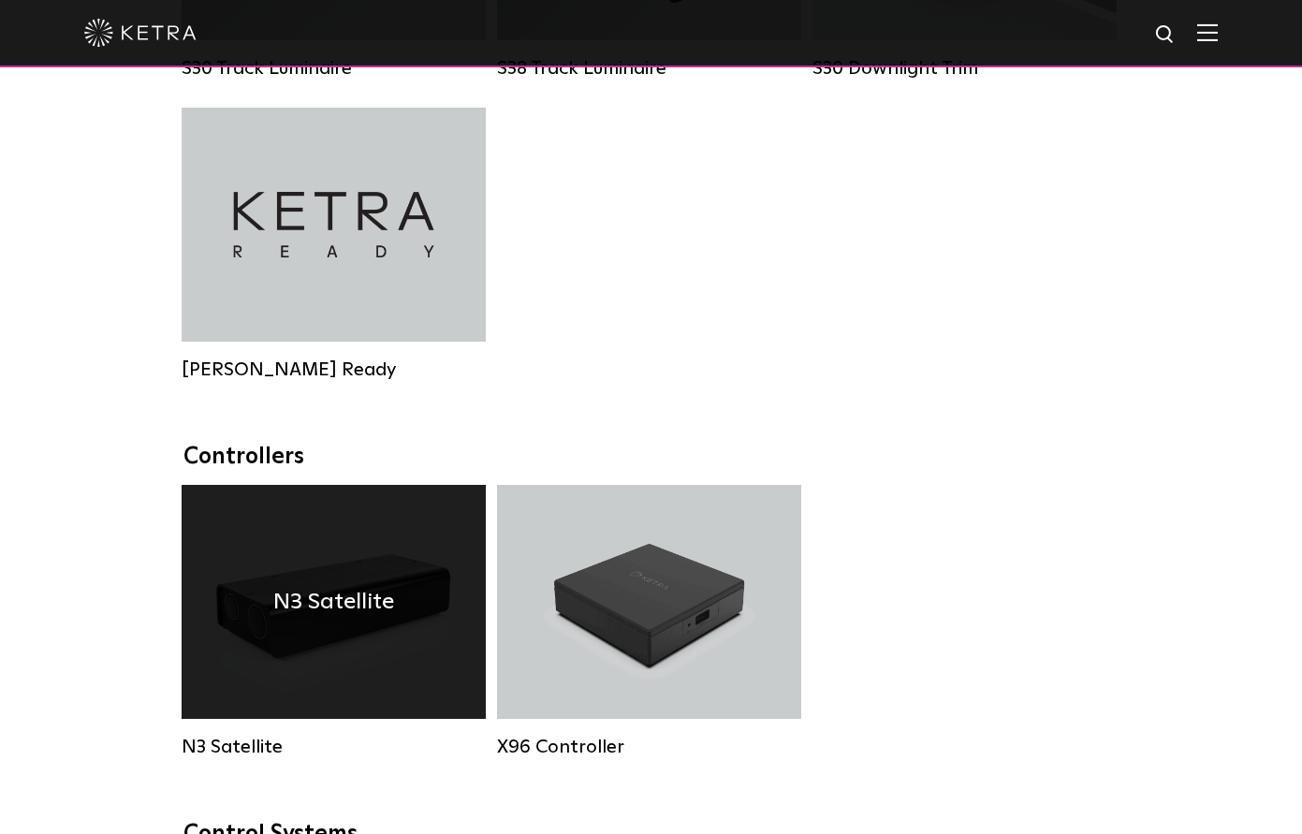
click at [416, 518] on div "N3 Satellite" at bounding box center [334, 602] width 304 height 234
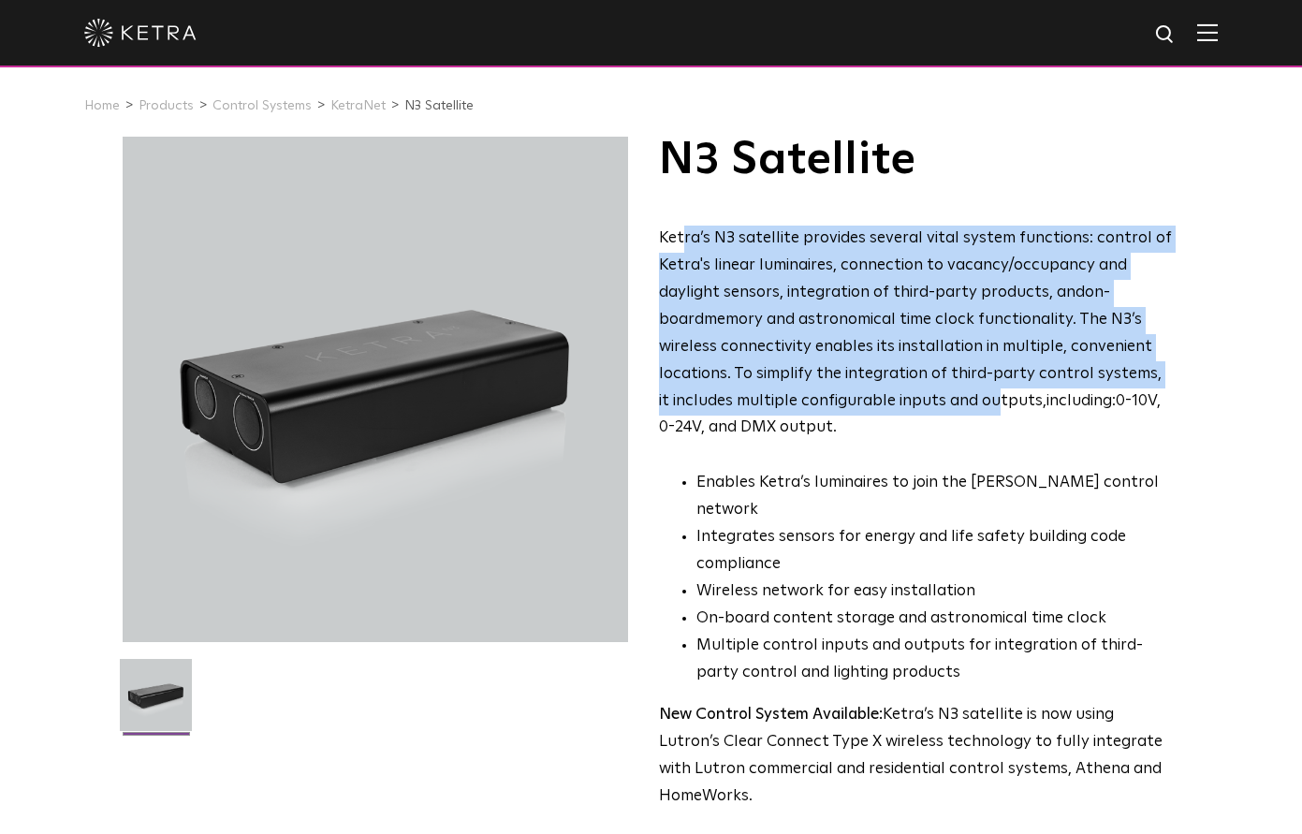
drag, startPoint x: 684, startPoint y: 232, endPoint x: 925, endPoint y: 416, distance: 302.5
click at [909, 415] on p "Ketra’s N3 satellite provides several vital system functions: control of Ketra'…" at bounding box center [917, 334] width 516 height 216
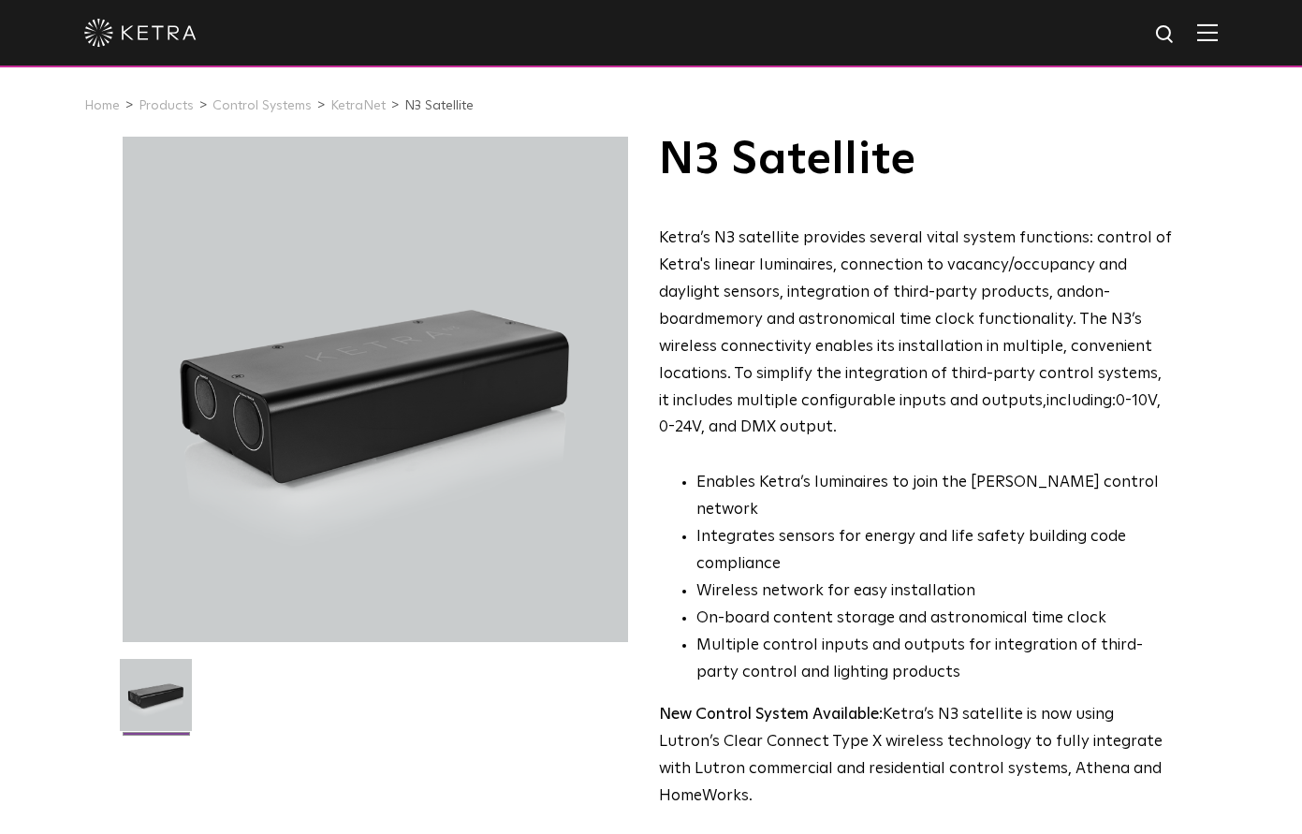
click at [923, 417] on p "Ketra’s N3 satellite provides several vital system functions: control of Ketra'…" at bounding box center [917, 334] width 516 height 216
drag, startPoint x: 908, startPoint y: 432, endPoint x: 698, endPoint y: 216, distance: 301.1
click at [689, 217] on div "N3 Satellite Ketra’s N3 satellite provides several vital system functions: cont…" at bounding box center [917, 474] width 516 height 674
drag, startPoint x: 699, startPoint y: 216, endPoint x: 662, endPoint y: 215, distance: 37.4
click at [696, 216] on div "N3 Satellite Ketra’s N3 satellite provides several vital system functions: cont…" at bounding box center [917, 474] width 516 height 674
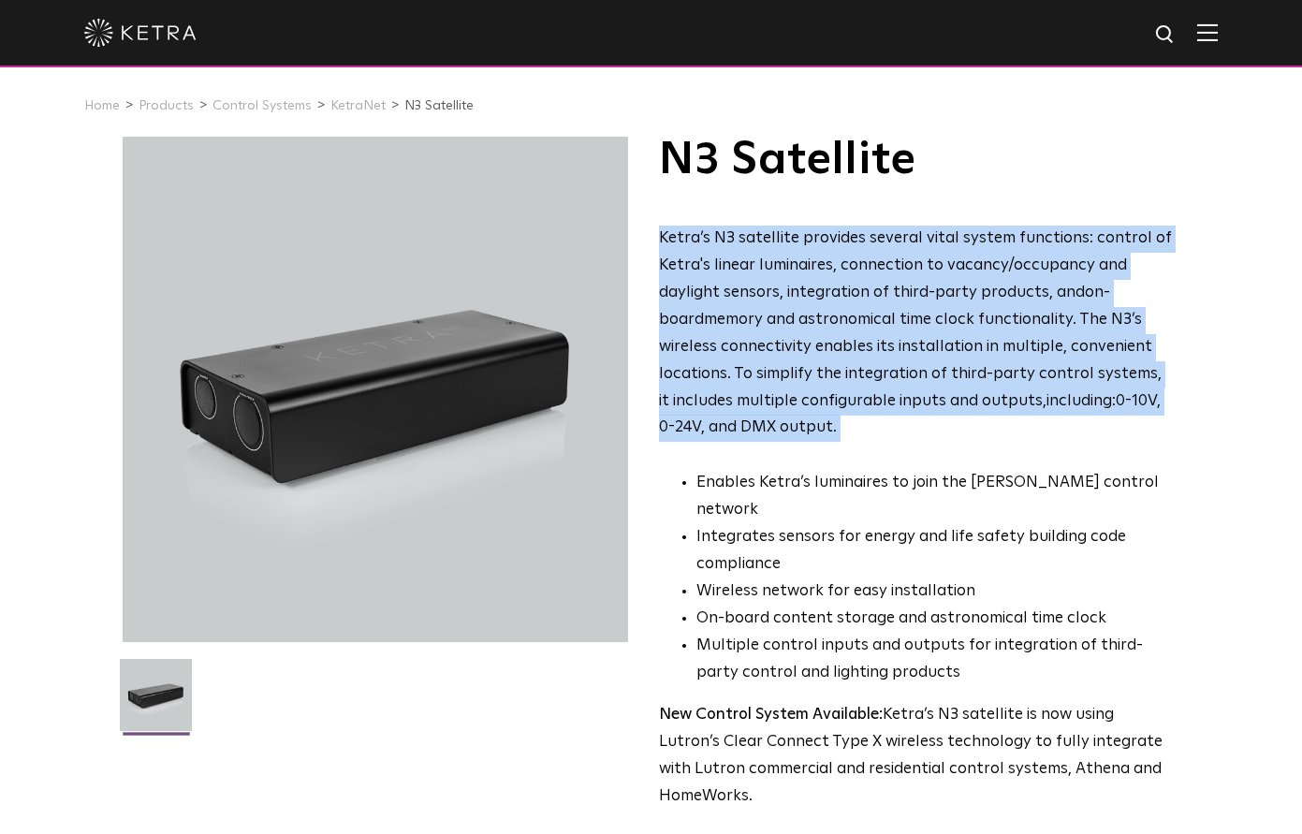
drag, startPoint x: 765, startPoint y: 303, endPoint x: 938, endPoint y: 460, distance: 233.2
click at [903, 460] on div "N3 Satellite Ketra’s N3 satellite provides several vital system functions: cont…" at bounding box center [917, 474] width 516 height 674
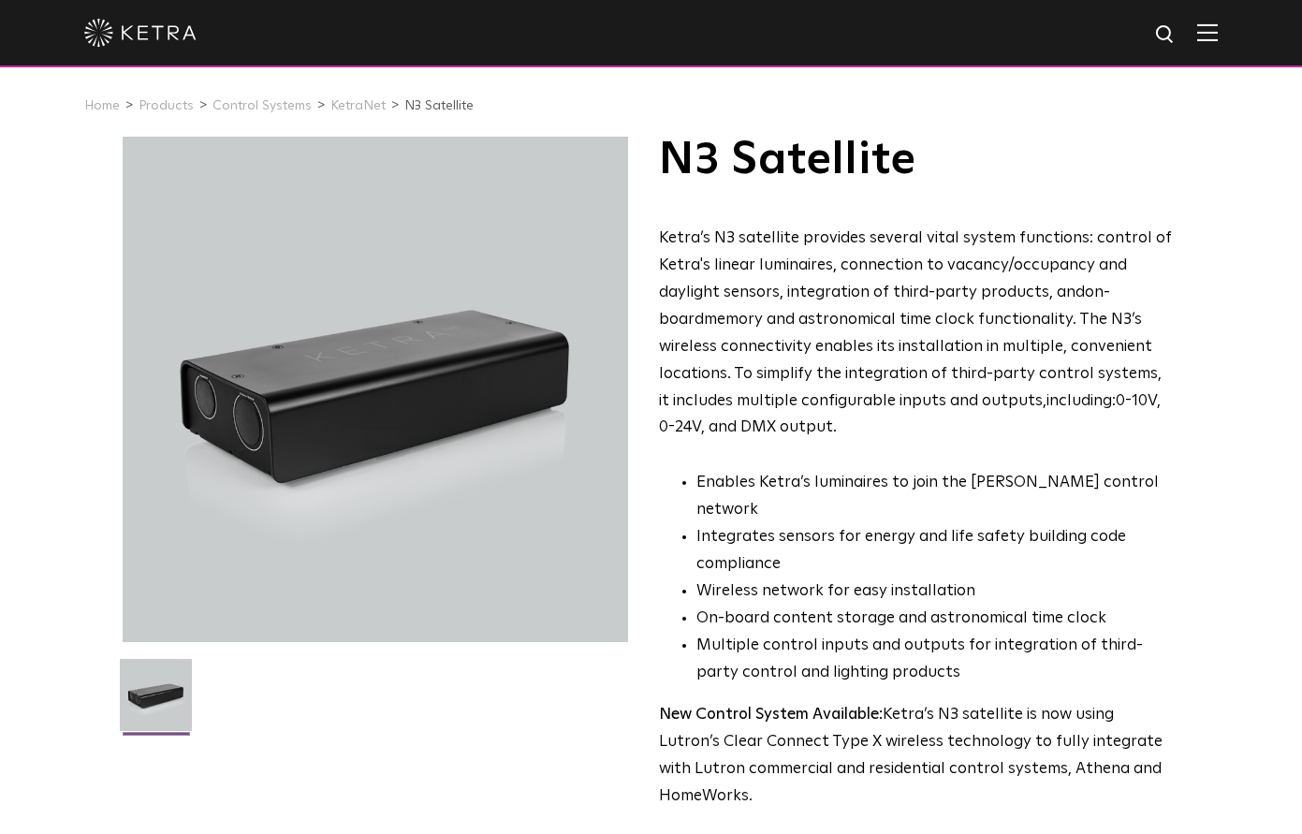
drag, startPoint x: 938, startPoint y: 460, endPoint x: 922, endPoint y: 454, distance: 16.9
click at [936, 458] on div "Ketra’s N3 satellite provides several vital system functions: control of Ketra'…" at bounding box center [917, 518] width 516 height 585
drag, startPoint x: 862, startPoint y: 440, endPoint x: 1038, endPoint y: 609, distance: 244.2
click at [1027, 606] on div "Ketra’s N3 satellite provides several vital system functions: control of Ketra'…" at bounding box center [917, 518] width 516 height 585
drag, startPoint x: 1043, startPoint y: 610, endPoint x: 1036, endPoint y: 633, distance: 23.4
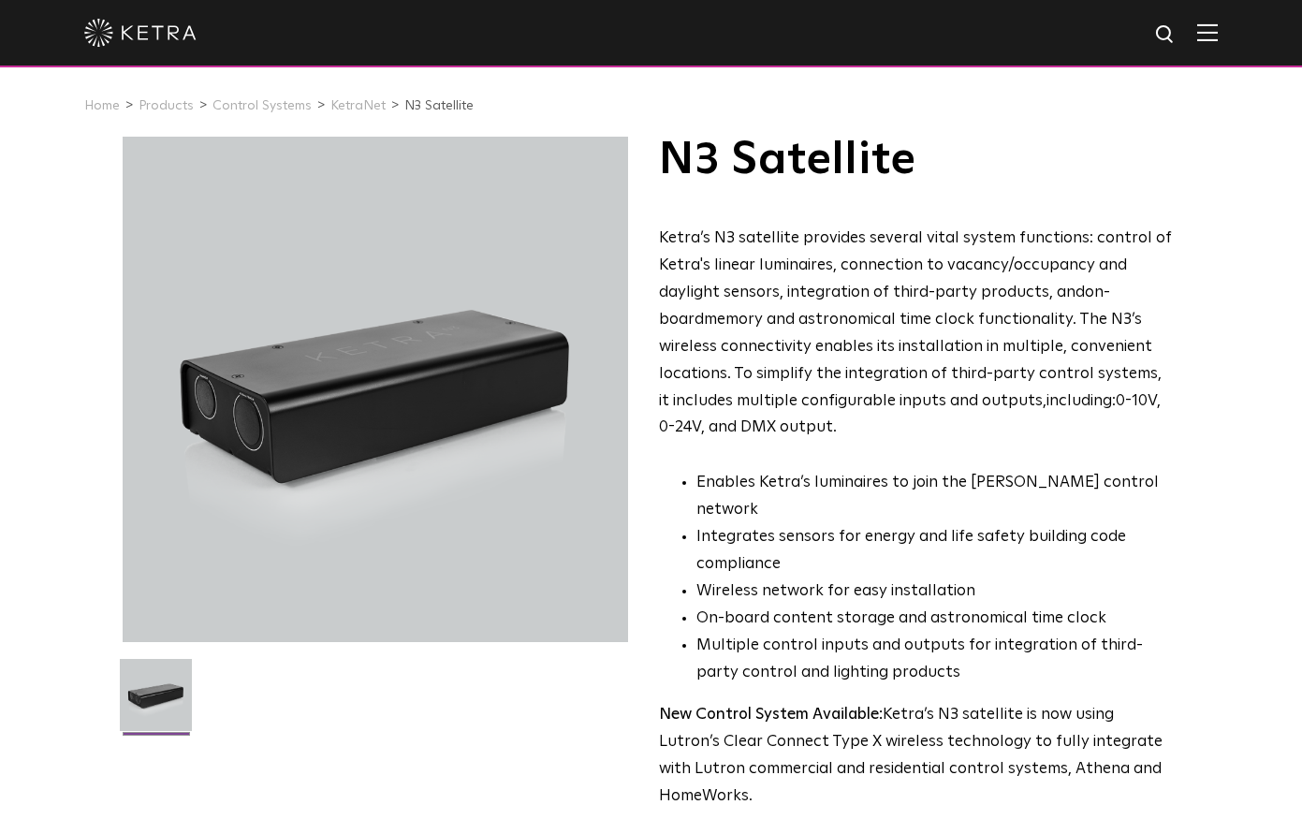
click at [1040, 633] on li "Multiple control inputs and outputs for integration of third-party control and …" at bounding box center [935, 660] width 478 height 54
drag, startPoint x: 1014, startPoint y: 627, endPoint x: 859, endPoint y: 431, distance: 249.2
click at [846, 433] on div "Ketra’s N3 satellite provides several vital system functions: control of Ketra'…" at bounding box center [917, 518] width 516 height 585
drag, startPoint x: 859, startPoint y: 431, endPoint x: 828, endPoint y: 431, distance: 30.9
click at [852, 431] on p "Ketra’s N3 satellite provides several vital system functions: control of Ketra'…" at bounding box center [917, 334] width 516 height 216
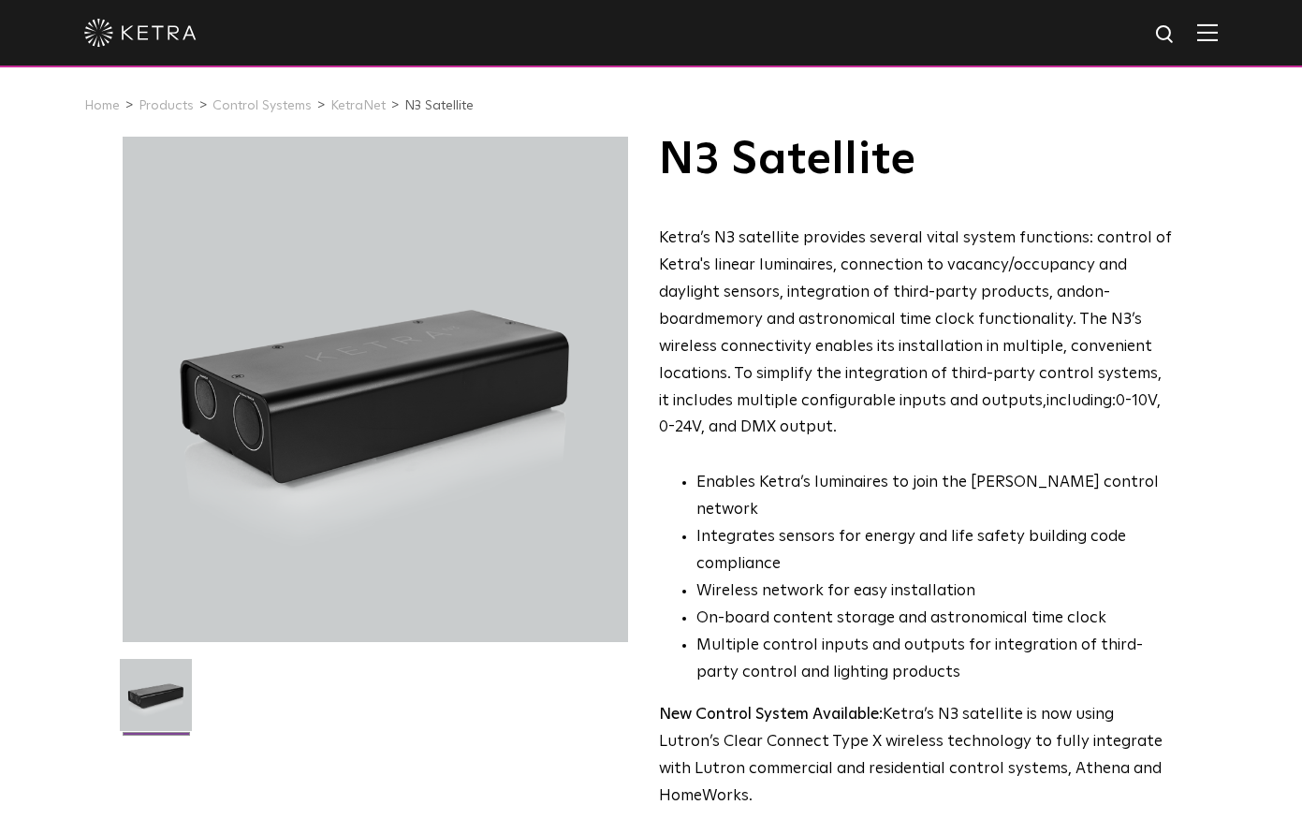
drag, startPoint x: 829, startPoint y: 434, endPoint x: 1028, endPoint y: 664, distance: 303.2
click at [1027, 664] on div "Ketra’s N3 satellite provides several vital system functions: control of Ketra'…" at bounding box center [917, 518] width 516 height 585
click at [1026, 661] on div "Ketra’s N3 satellite provides several vital system functions: control of Ketra'…" at bounding box center [917, 518] width 516 height 585
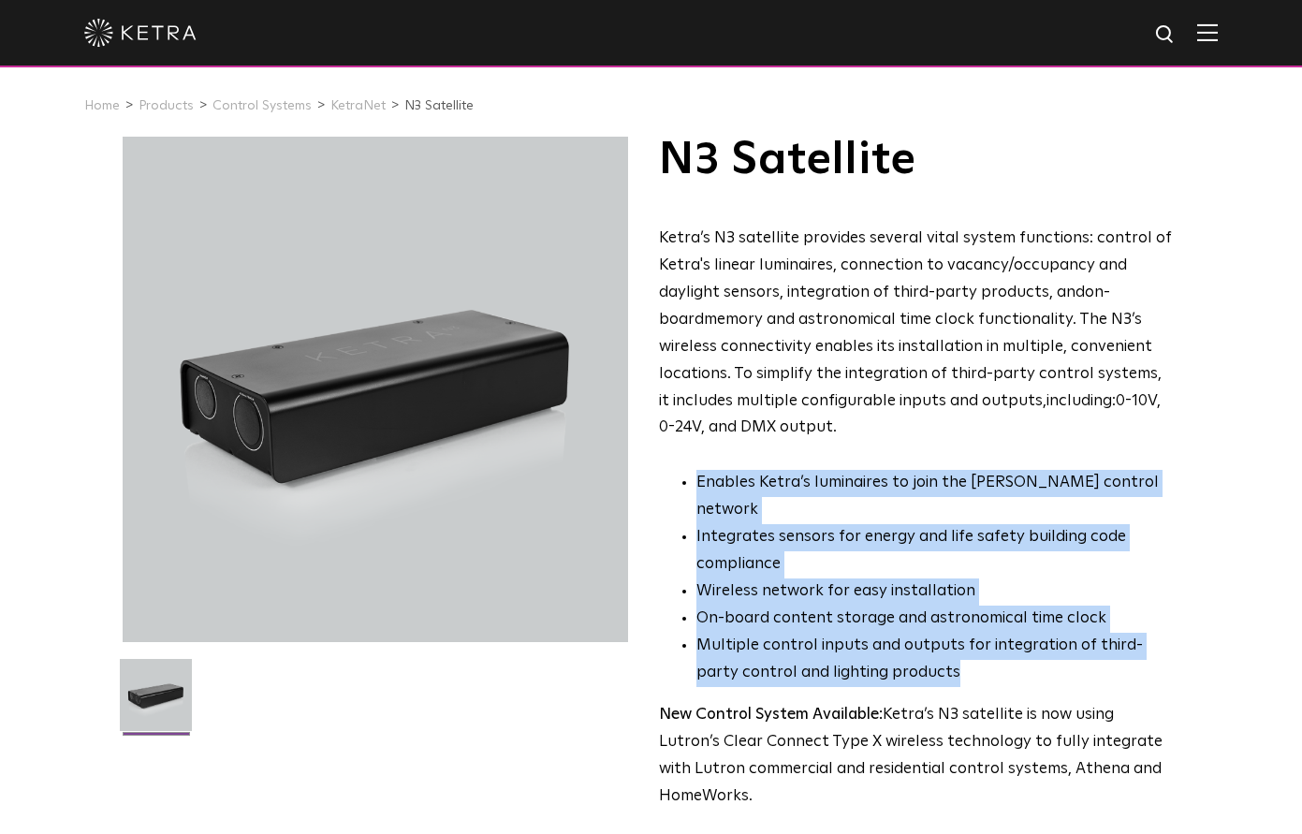
drag, startPoint x: 1002, startPoint y: 647, endPoint x: 913, endPoint y: 448, distance: 217.4
click at [908, 447] on div "Ketra’s N3 satellite provides several vital system functions: control of Ketra'…" at bounding box center [917, 518] width 516 height 585
drag, startPoint x: 913, startPoint y: 448, endPoint x: 887, endPoint y: 443, distance: 26.8
click at [912, 447] on div "Ketra’s N3 satellite provides several vital system functions: control of Ketra'…" at bounding box center [917, 518] width 516 height 585
drag, startPoint x: 925, startPoint y: 503, endPoint x: 1024, endPoint y: 651, distance: 178.8
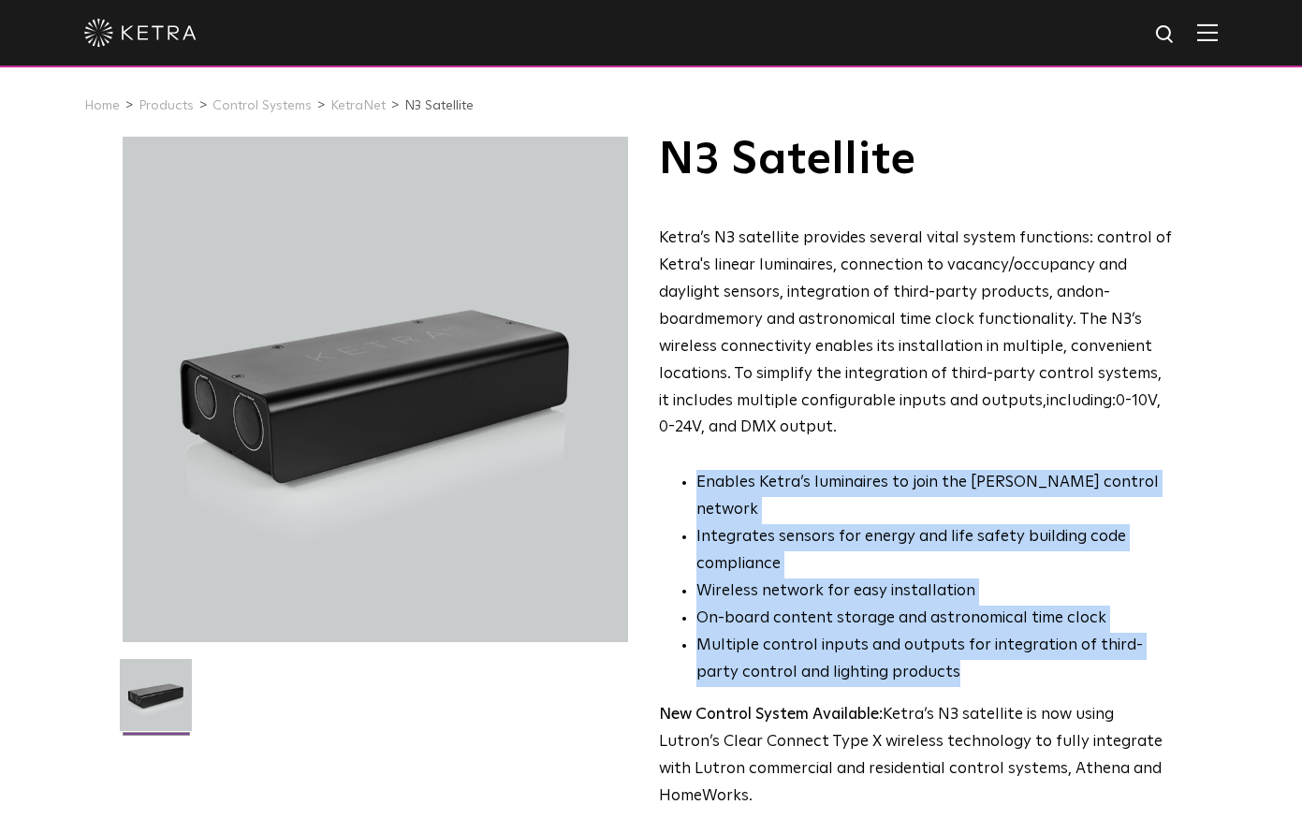
click at [1024, 651] on div "Ketra’s N3 satellite provides several vital system functions: control of Ketra'…" at bounding box center [917, 518] width 516 height 585
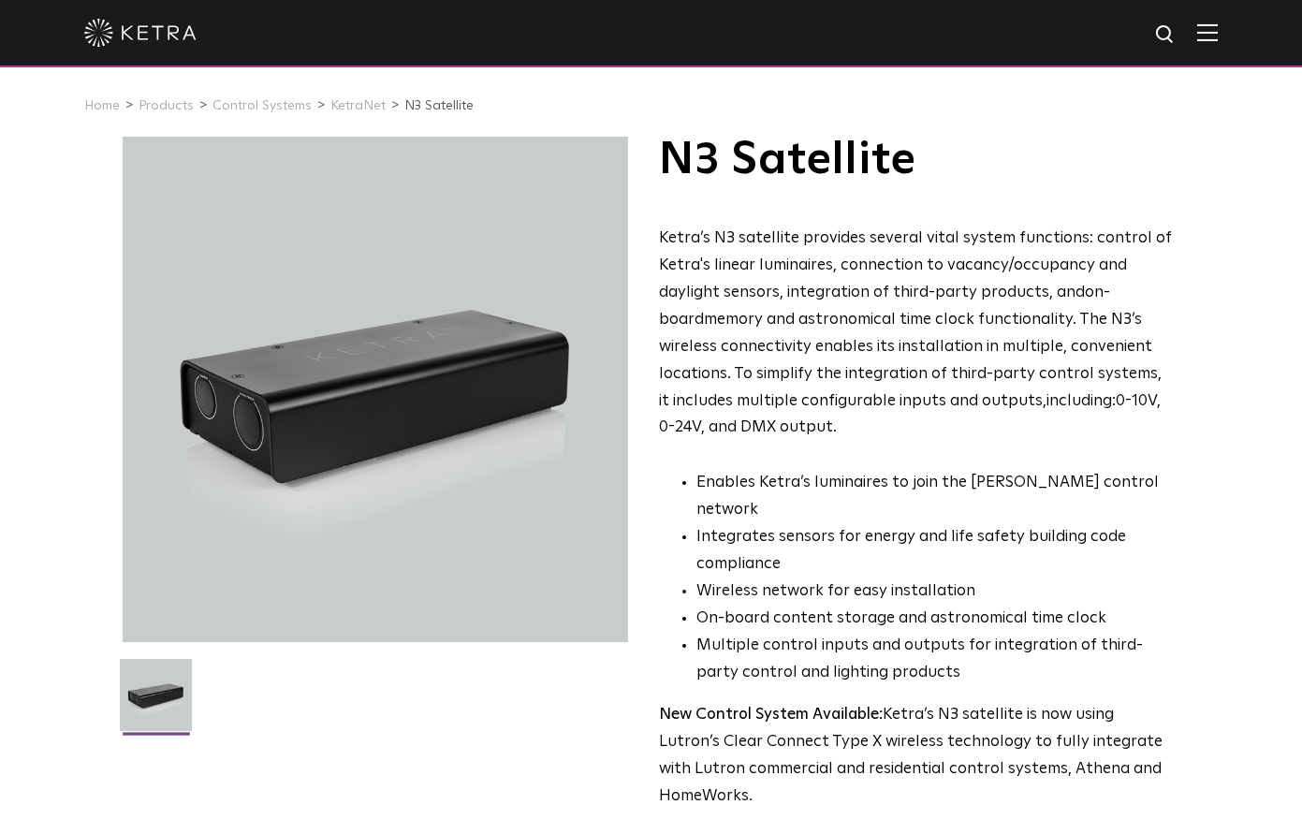
click at [1024, 651] on li "Multiple control inputs and outputs for integration of third-party control and …" at bounding box center [935, 660] width 478 height 54
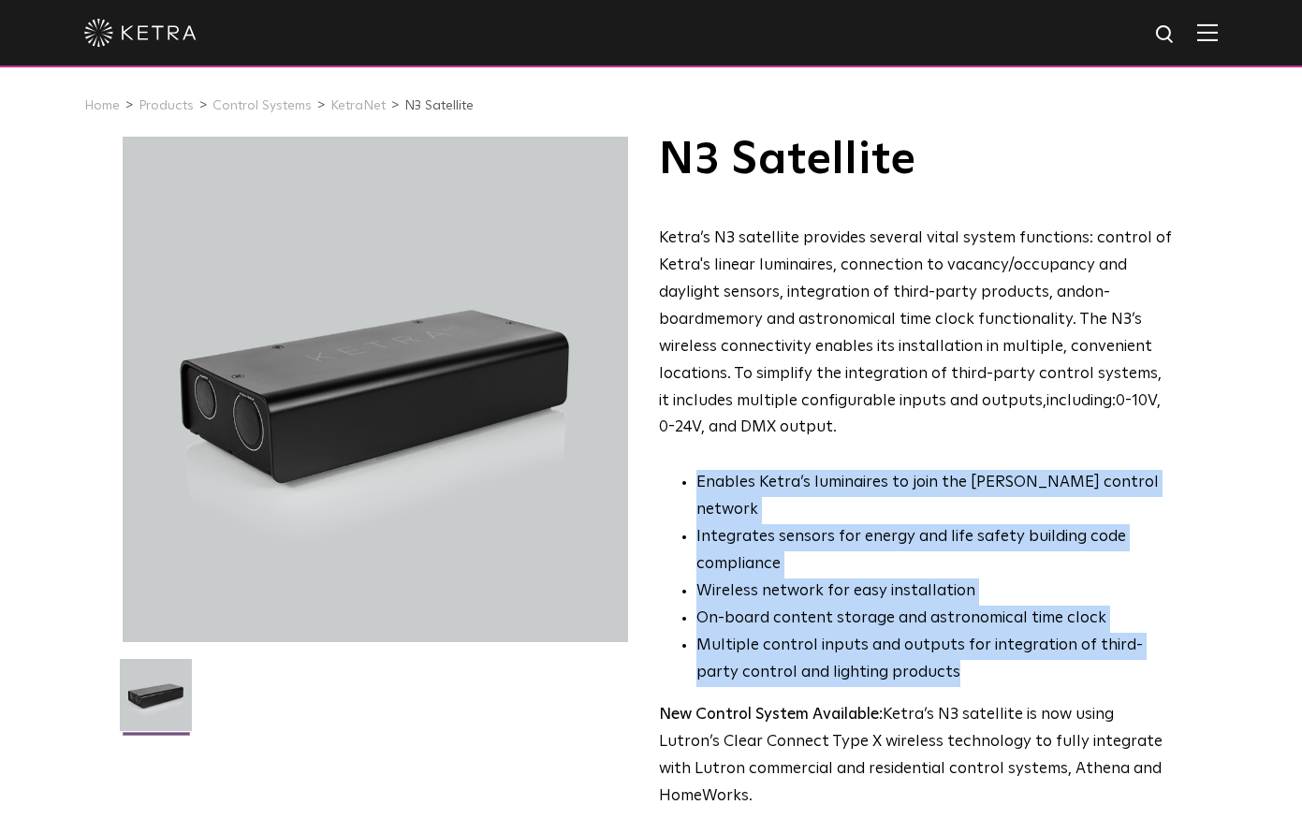
drag, startPoint x: 1006, startPoint y: 647, endPoint x: 939, endPoint y: 453, distance: 205.1
click at [939, 453] on div "Ketra’s N3 satellite provides several vital system functions: control of Ketra'…" at bounding box center [917, 518] width 516 height 585
click at [944, 454] on div "Ketra’s N3 satellite provides several vital system functions: control of Ketra'…" at bounding box center [917, 518] width 516 height 585
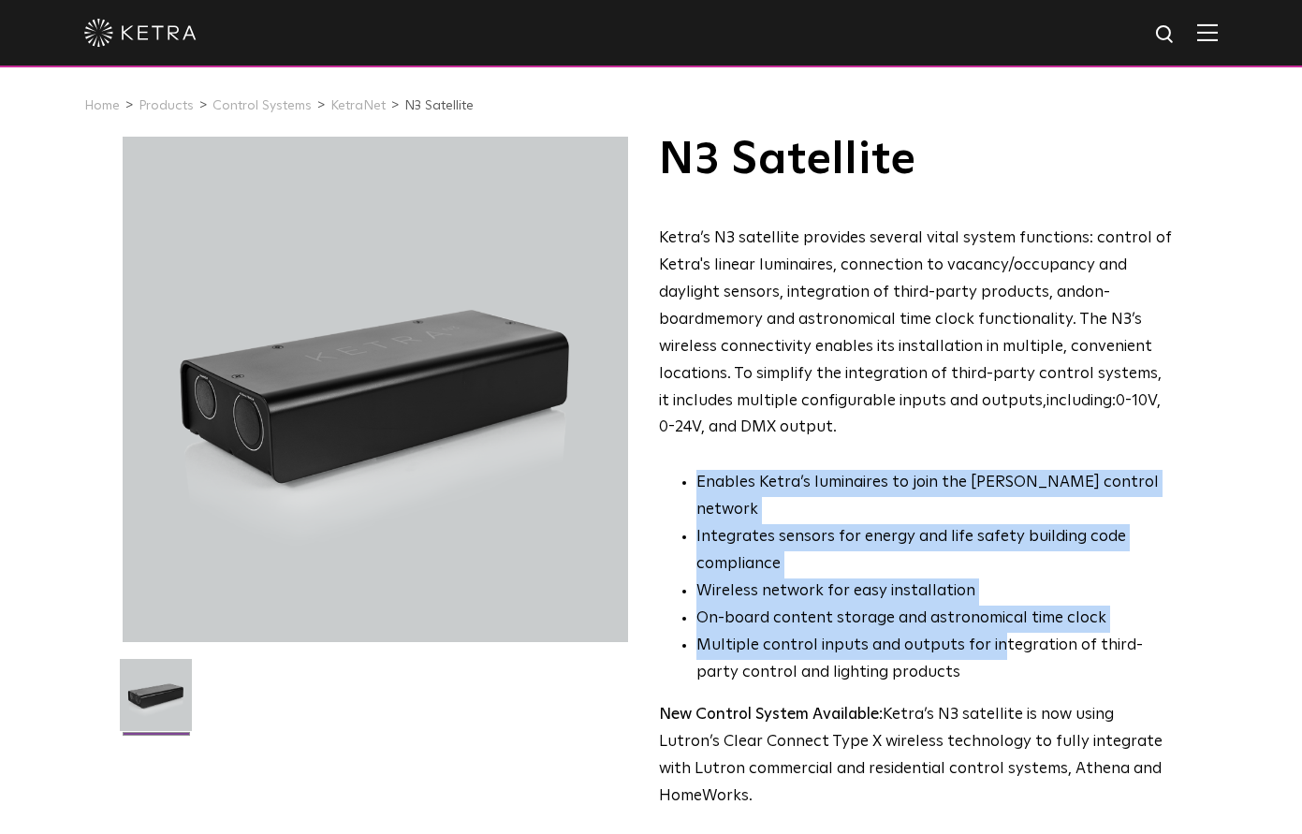
drag, startPoint x: 953, startPoint y: 507, endPoint x: 996, endPoint y: 635, distance: 134.4
click at [990, 631] on div "Ketra’s N3 satellite provides several vital system functions: control of Ketra'…" at bounding box center [917, 518] width 516 height 585
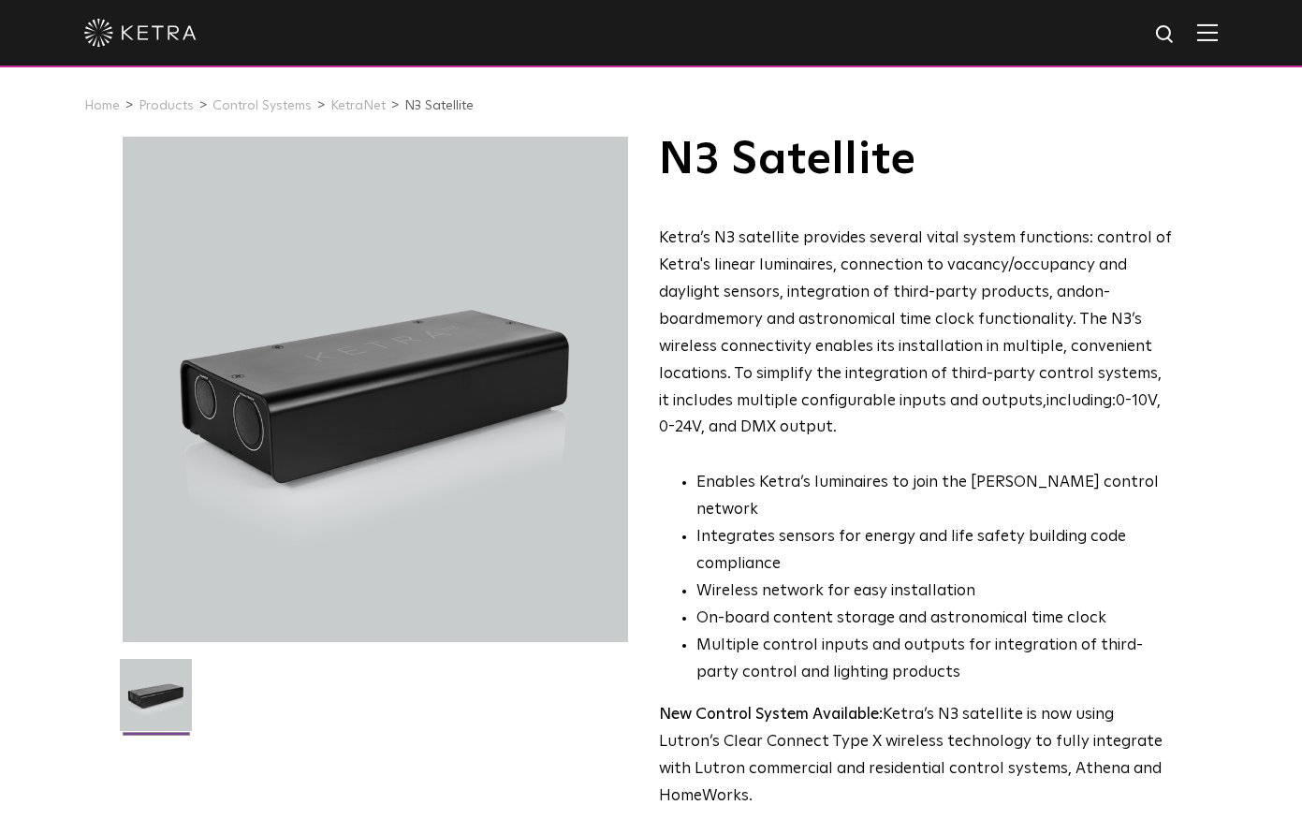
drag, startPoint x: 999, startPoint y: 637, endPoint x: 1000, endPoint y: 553, distance: 84.3
click at [999, 637] on li "Multiple control inputs and outputs for integration of third-party control and …" at bounding box center [935, 660] width 478 height 54
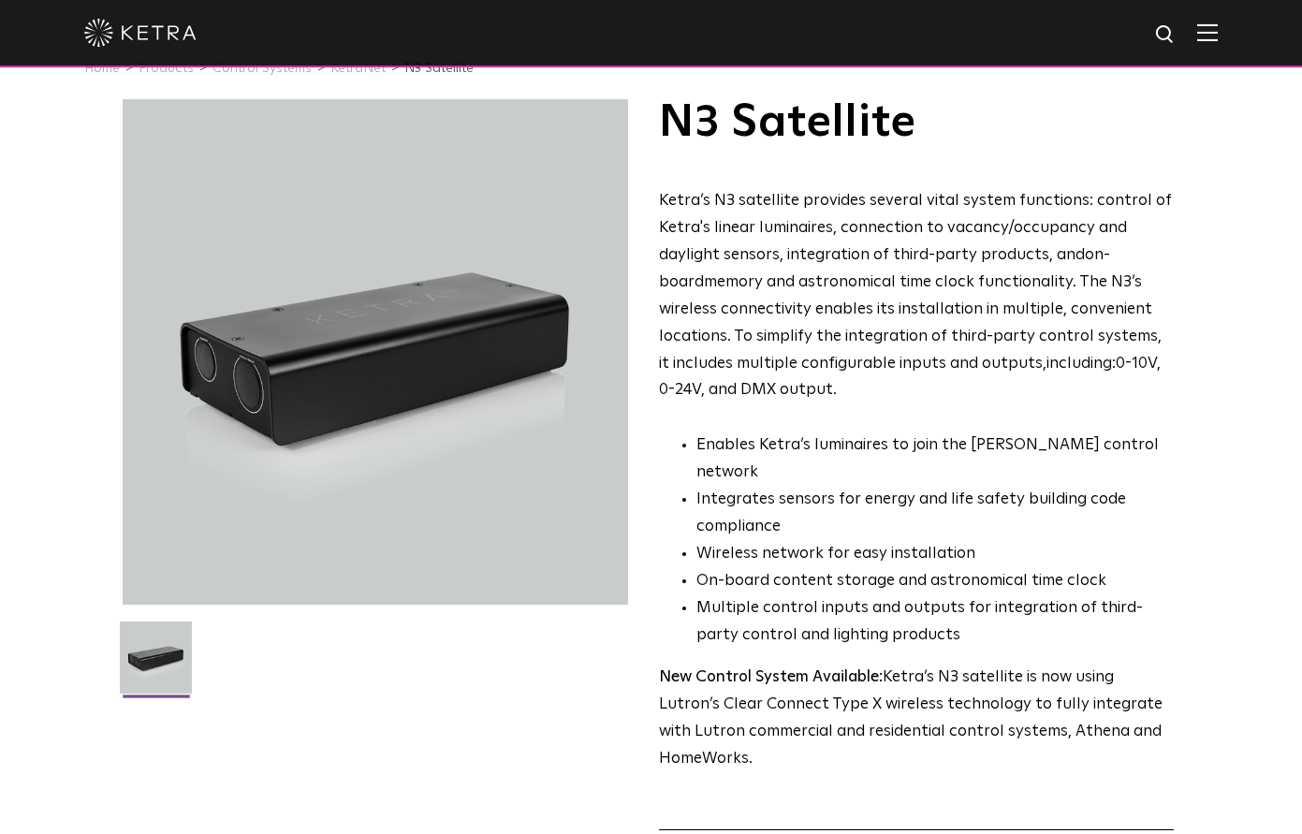
scroll to position [233, 0]
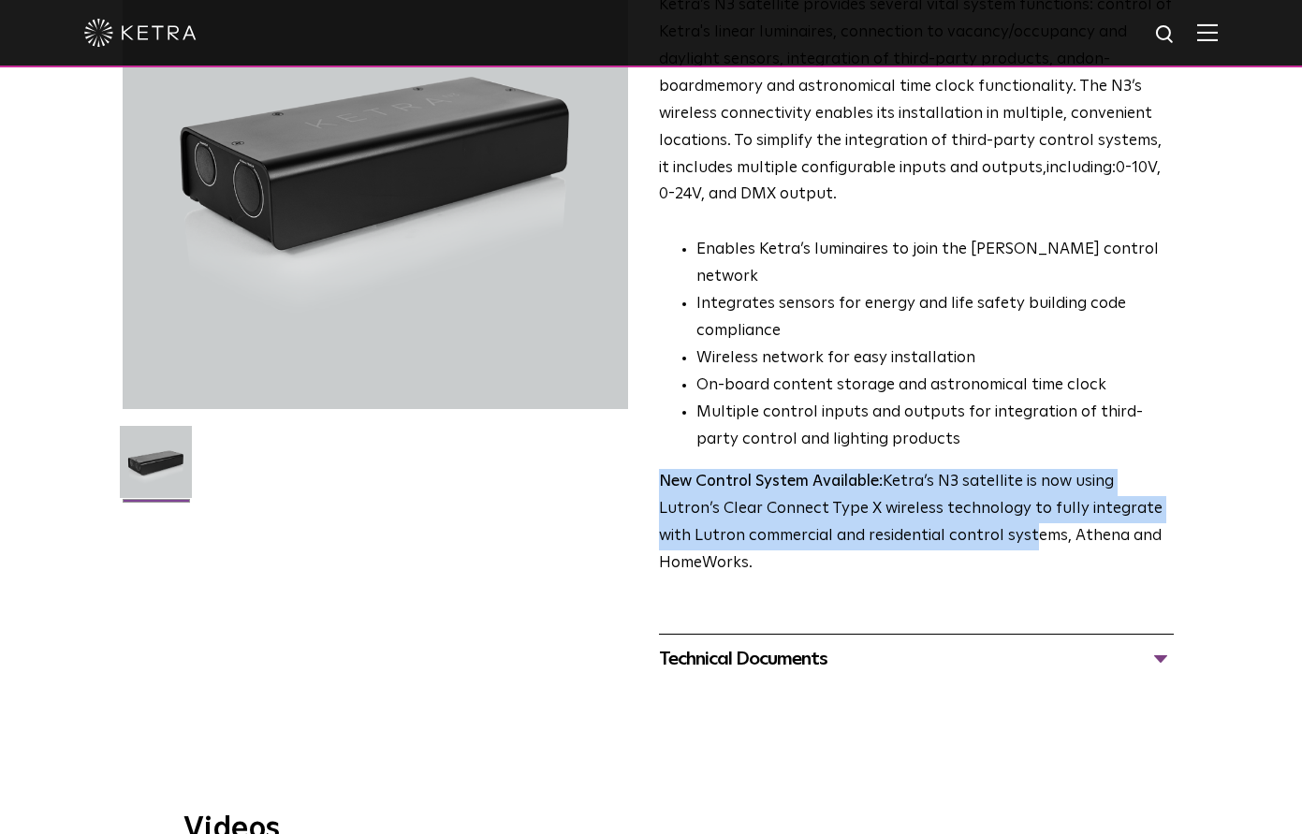
drag, startPoint x: 971, startPoint y: 445, endPoint x: 1040, endPoint y: 511, distance: 96.0
click at [1033, 509] on div "Ketra’s N3 satellite provides several vital system functions: control of Ketra'…" at bounding box center [917, 285] width 516 height 585
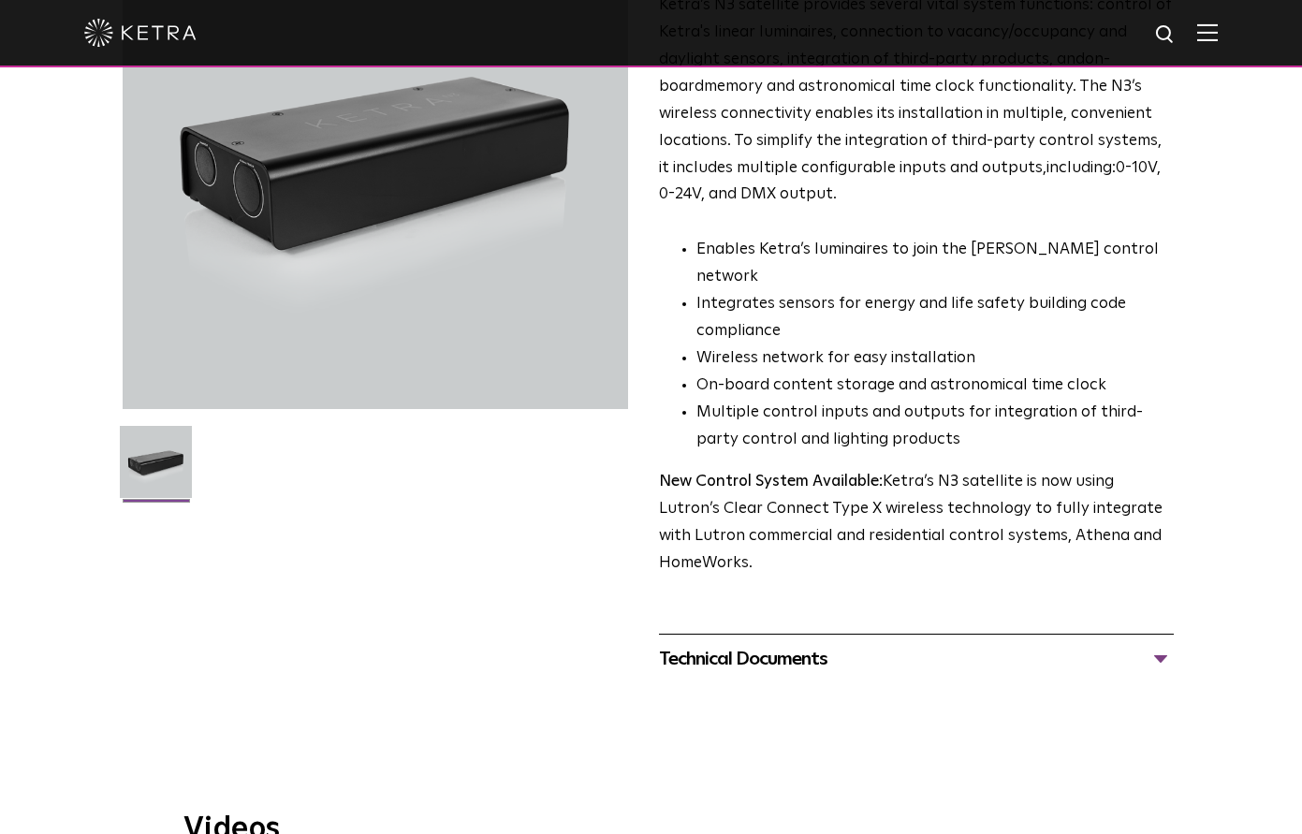
click at [1049, 513] on p "New Control System Available: Ketra’s N3 satellite is now using Lutron’s Clear …" at bounding box center [917, 523] width 516 height 109
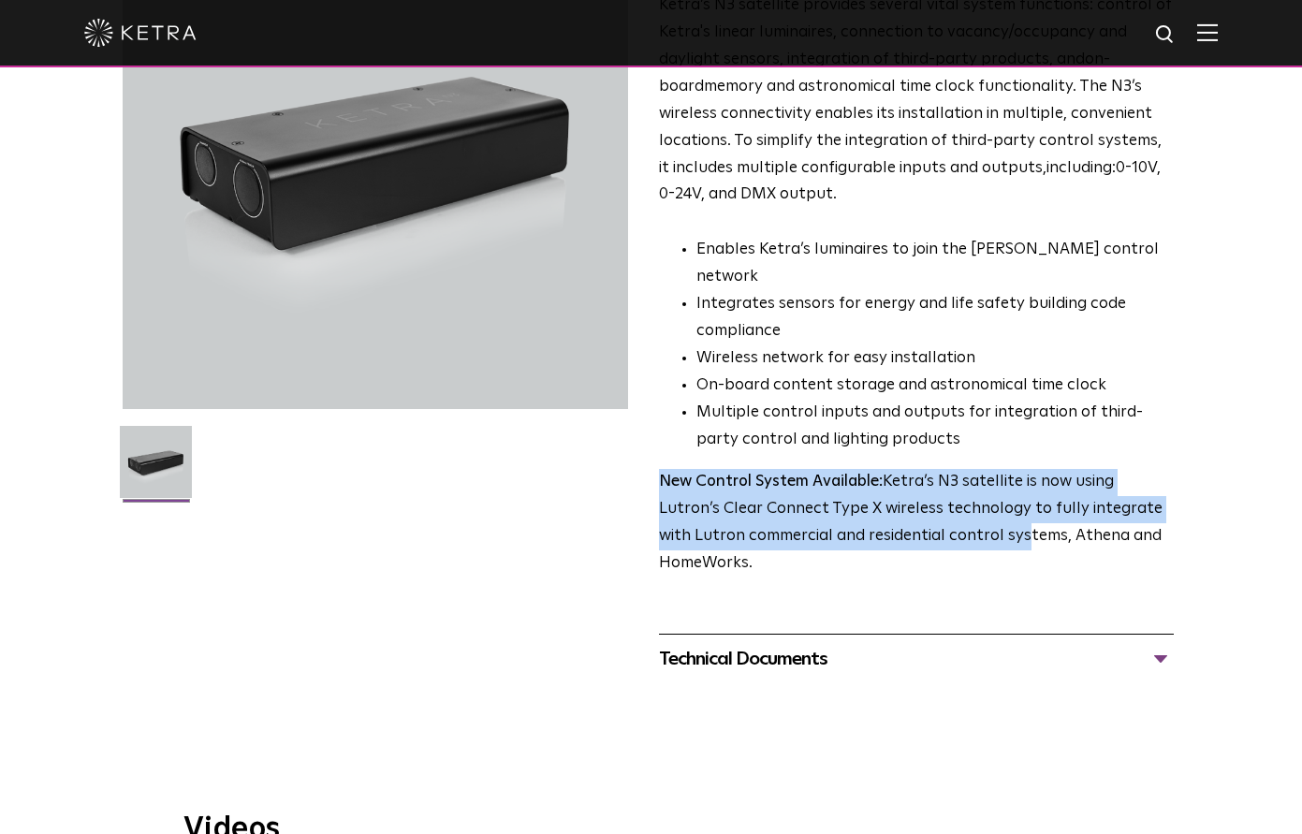
drag, startPoint x: 1015, startPoint y: 514, endPoint x: 958, endPoint y: 415, distance: 114.5
click at [956, 415] on div "Ketra’s N3 satellite provides several vital system functions: control of Ketra'…" at bounding box center [917, 285] width 516 height 585
drag, startPoint x: 958, startPoint y: 415, endPoint x: 932, endPoint y: 420, distance: 26.8
click at [956, 415] on li "Multiple control inputs and outputs for integration of third-party control and …" at bounding box center [935, 427] width 478 height 54
drag, startPoint x: 932, startPoint y: 421, endPoint x: 988, endPoint y: 550, distance: 140.8
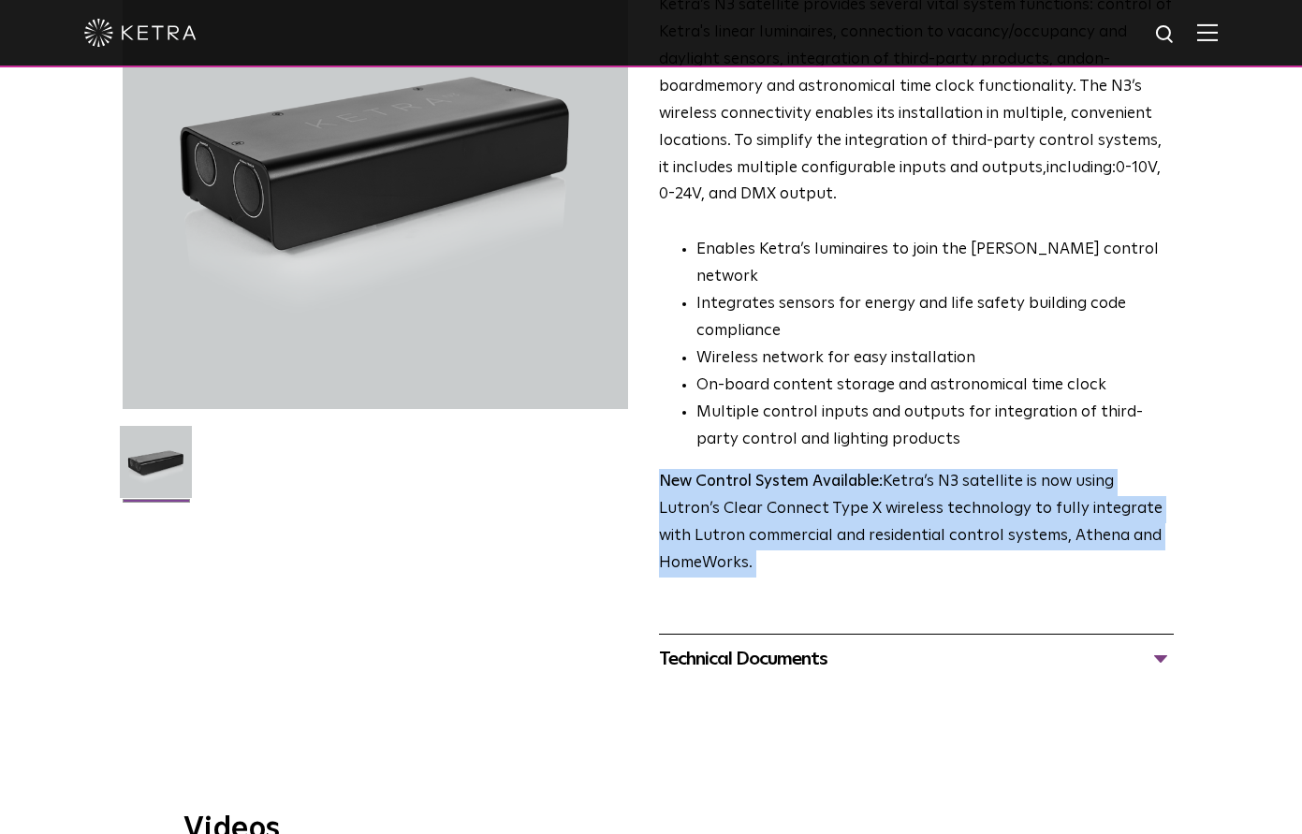
click at [984, 550] on span "N3 Satellite Ketra’s N3 satellite provides several vital system functions: cont…" at bounding box center [917, 294] width 516 height 780
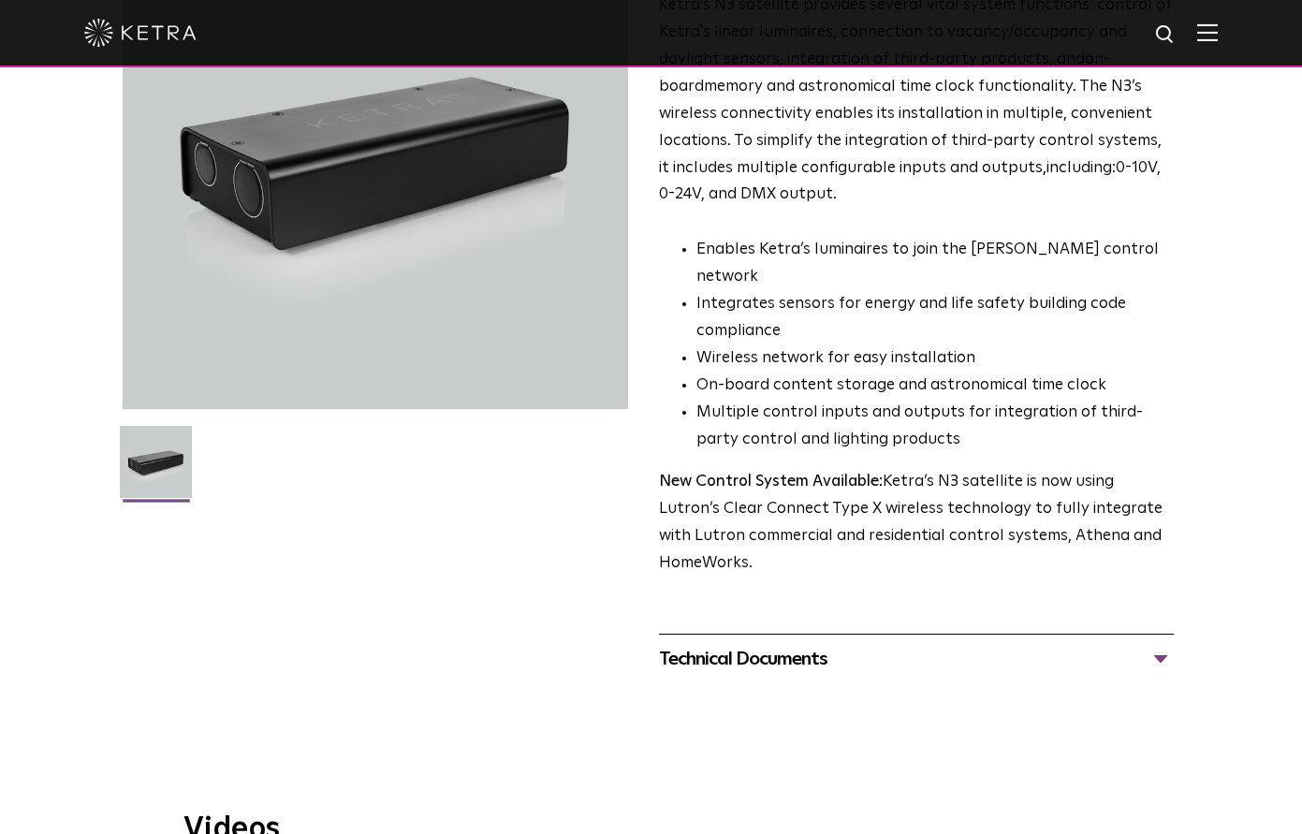
click at [988, 550] on span "N3 Satellite Ketra’s N3 satellite provides several vital system functions: cont…" at bounding box center [917, 294] width 516 height 780
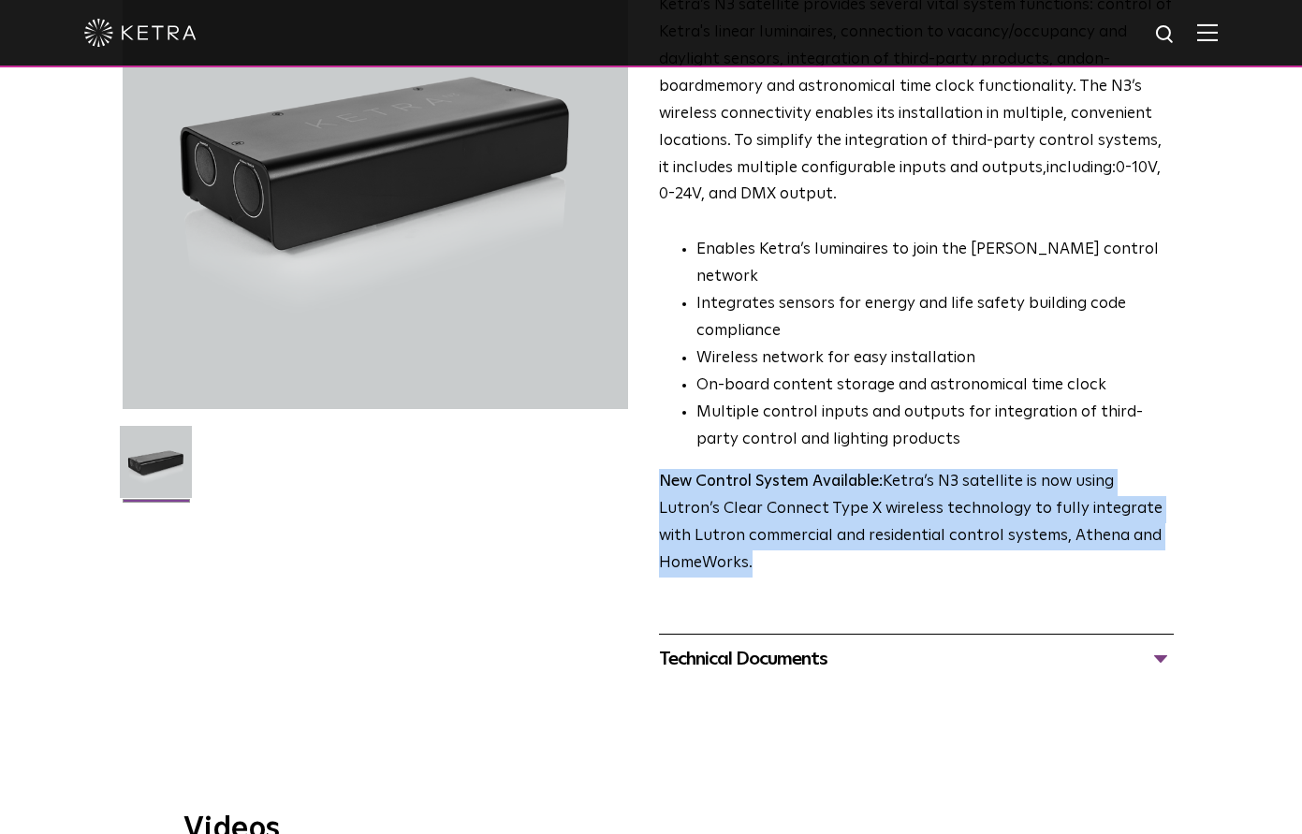
drag, startPoint x: 944, startPoint y: 474, endPoint x: 937, endPoint y: 412, distance: 62.2
click at [937, 412] on div "Ketra’s N3 satellite provides several vital system functions: control of Ketra'…" at bounding box center [917, 285] width 516 height 585
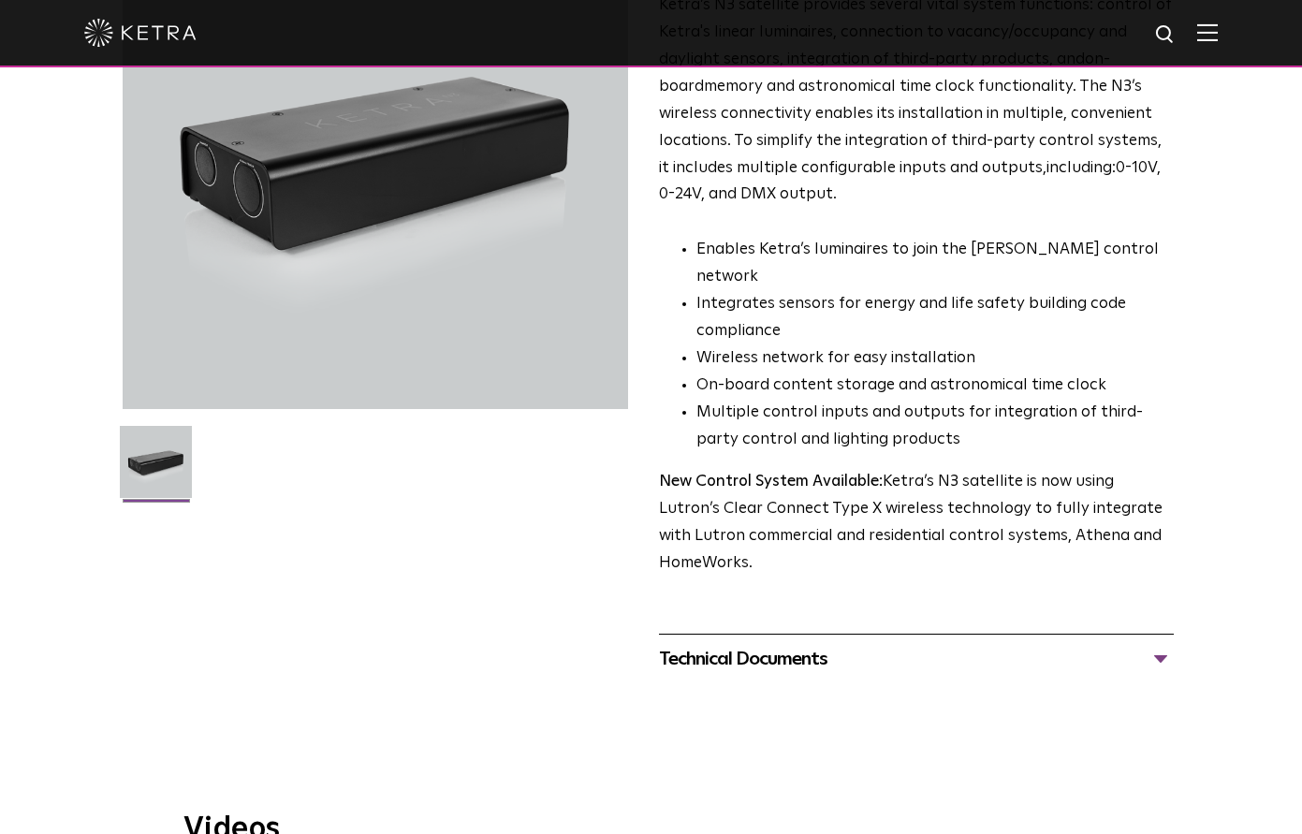
click at [937, 414] on li "Multiple control inputs and outputs for integration of third-party control and …" at bounding box center [935, 427] width 478 height 54
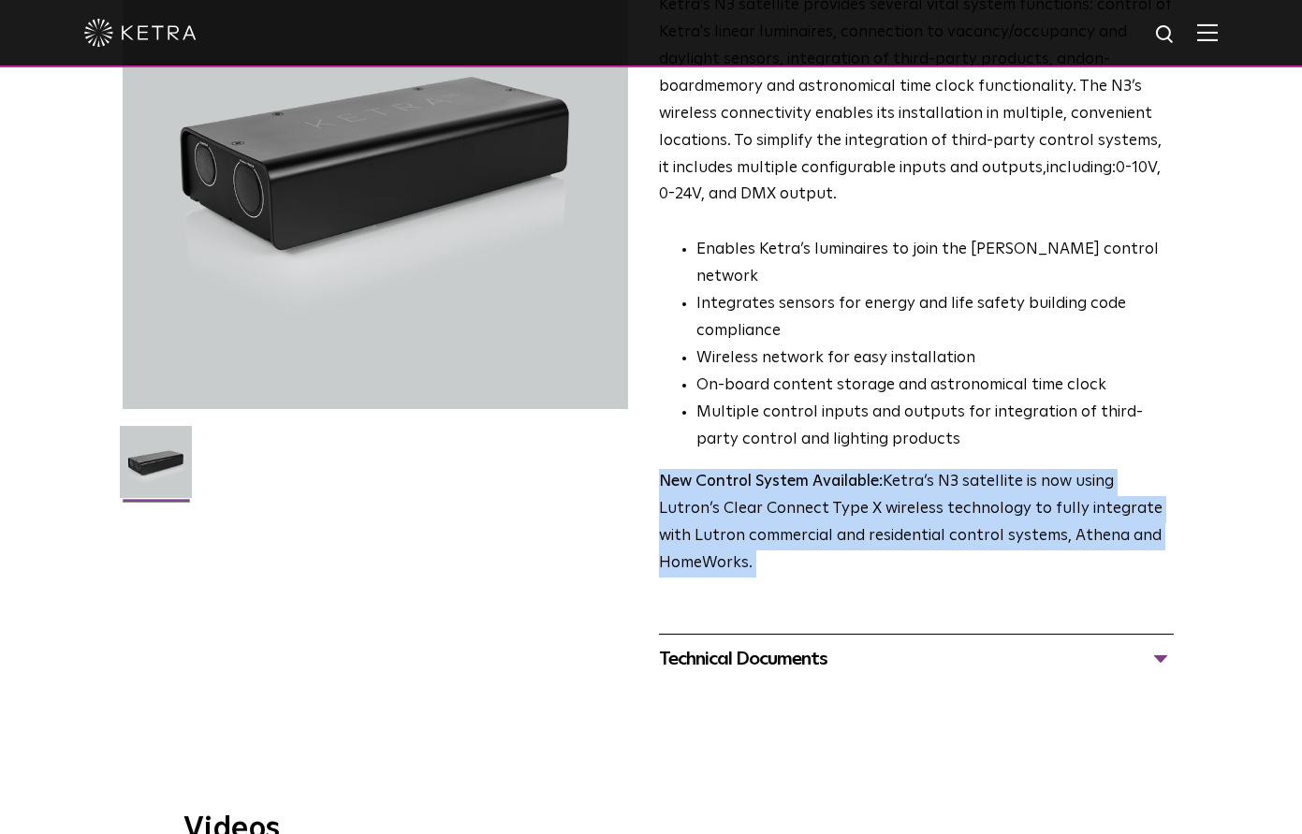
drag, startPoint x: 949, startPoint y: 487, endPoint x: 999, endPoint y: 554, distance: 83.7
click at [994, 552] on span "N3 Satellite Ketra’s N3 satellite provides several vital system functions: cont…" at bounding box center [917, 294] width 516 height 780
click at [1007, 553] on span "N3 Satellite Ketra’s N3 satellite provides several vital system functions: cont…" at bounding box center [917, 294] width 516 height 780
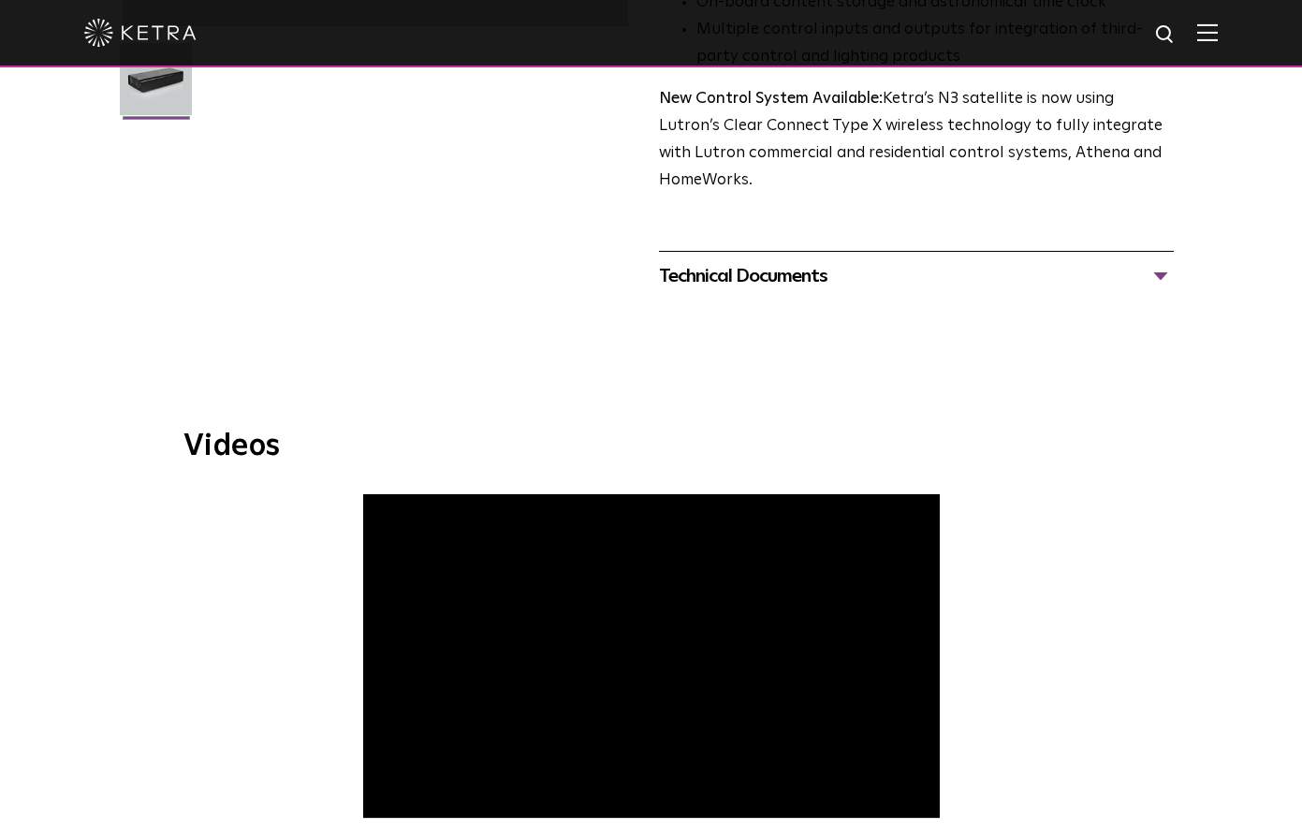
scroll to position [732, 0]
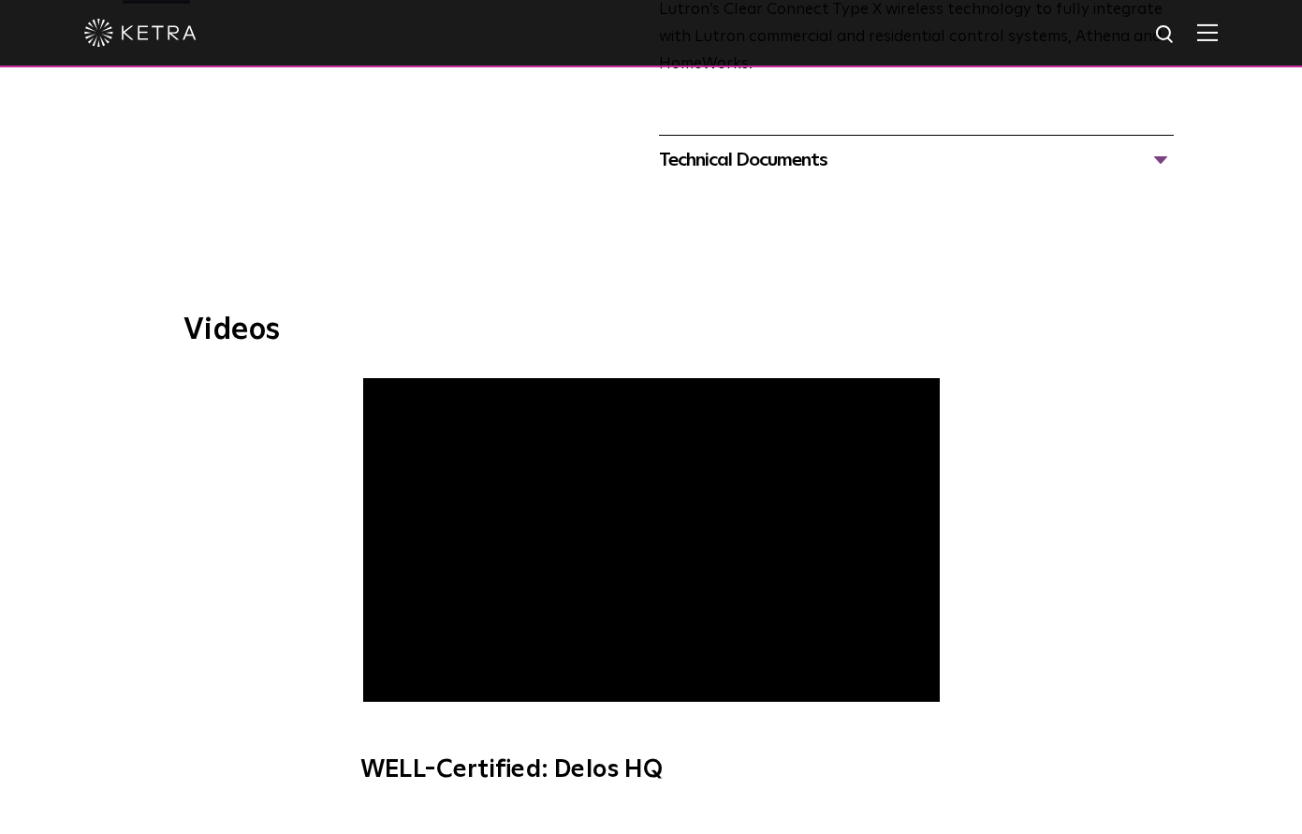
click at [1084, 145] on div "Technical Documents" at bounding box center [917, 160] width 516 height 30
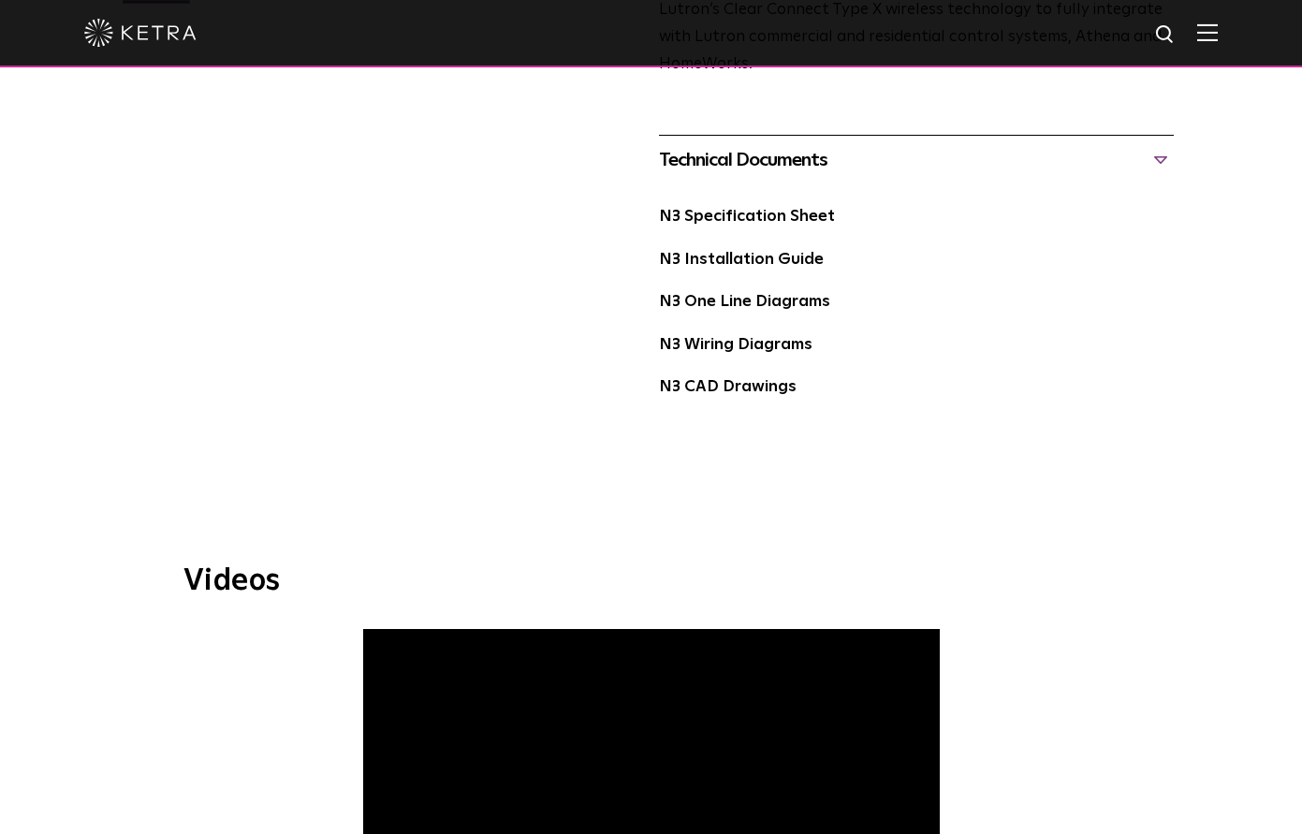
click at [1090, 145] on div "Technical Documents" at bounding box center [917, 160] width 516 height 30
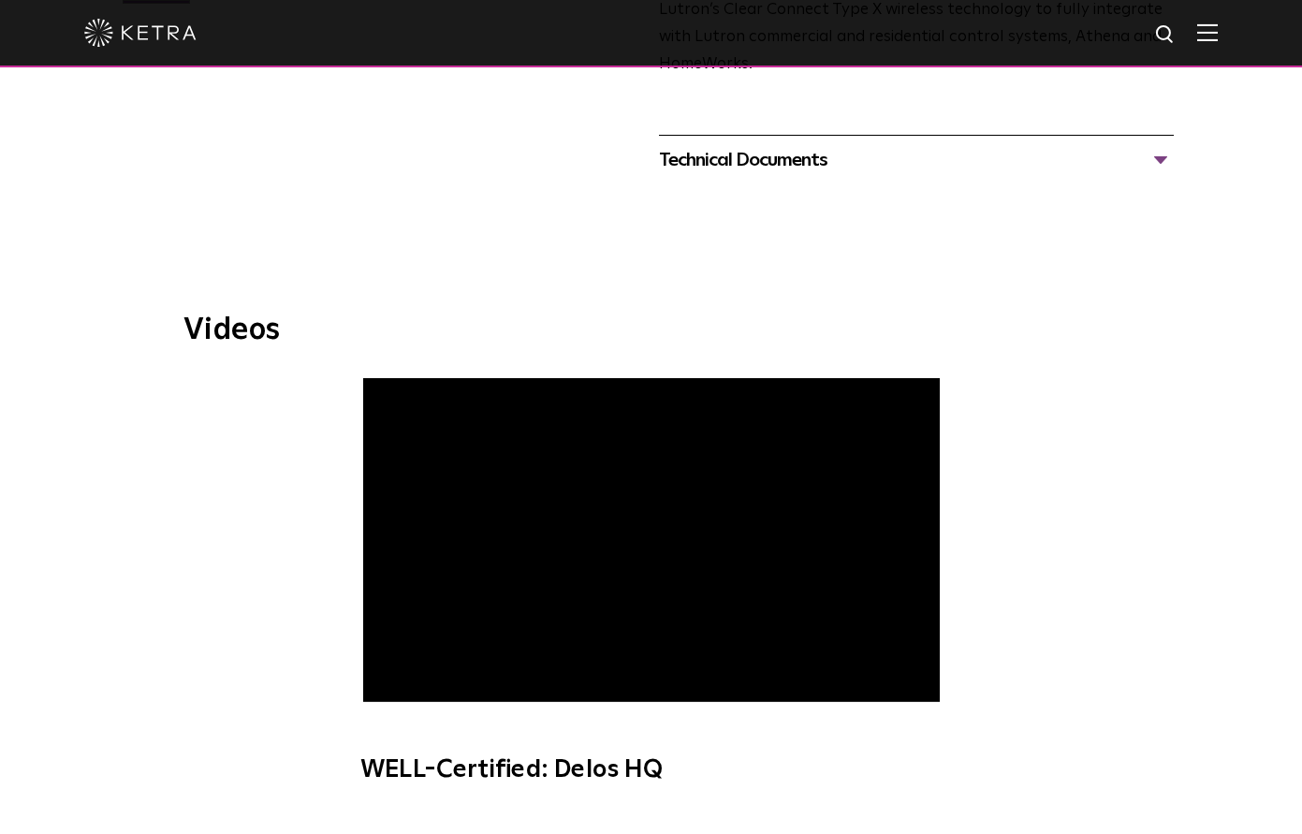
click at [1090, 145] on div "Technical Documents" at bounding box center [917, 160] width 516 height 30
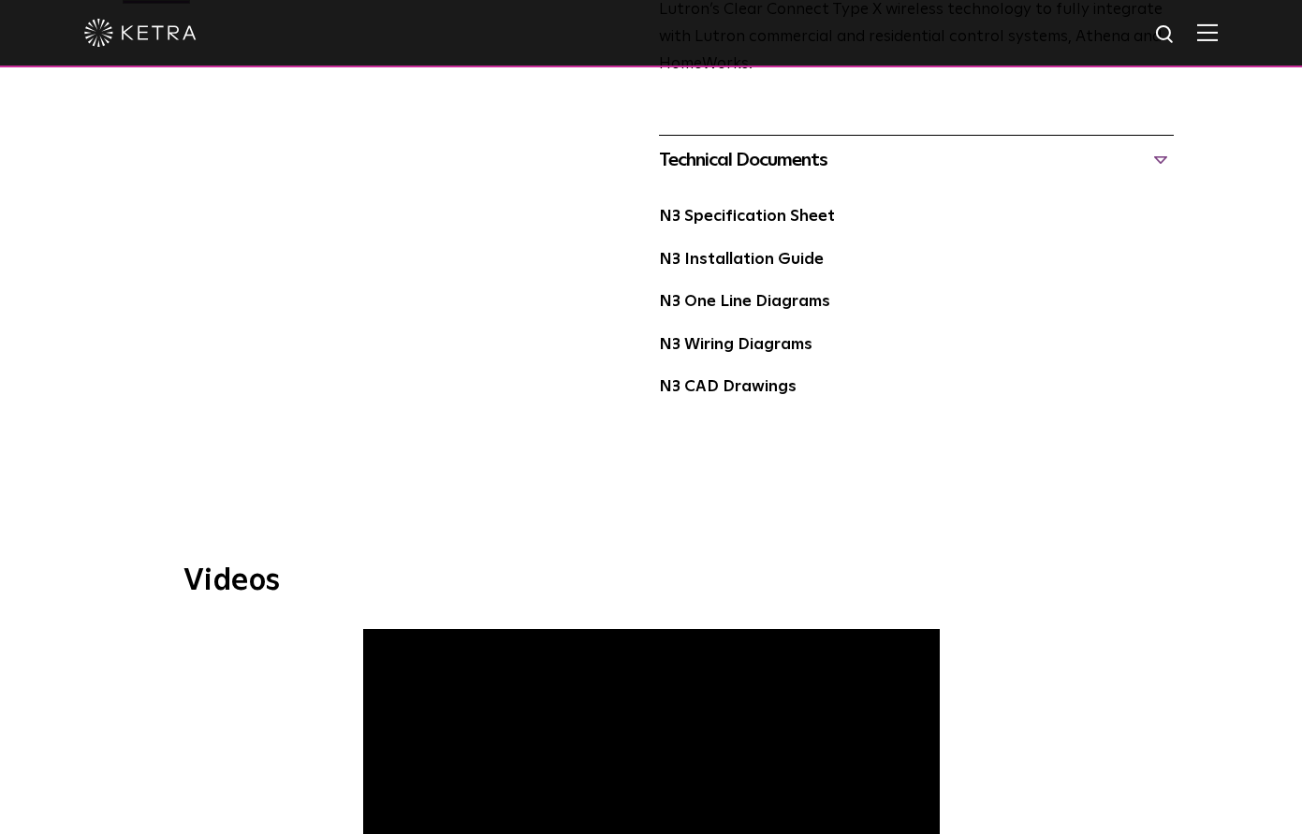
click at [1090, 145] on div "Technical Documents" at bounding box center [917, 160] width 516 height 30
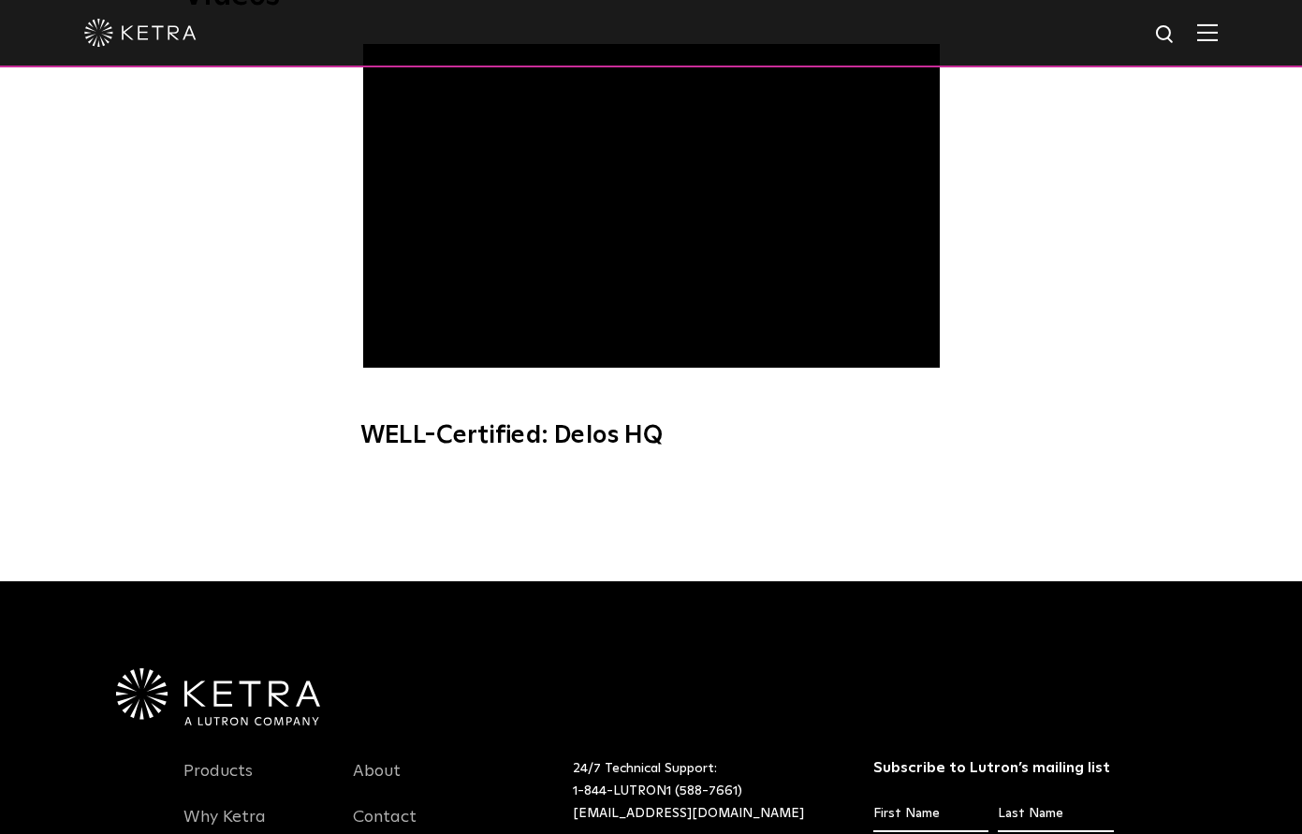
scroll to position [181, 0]
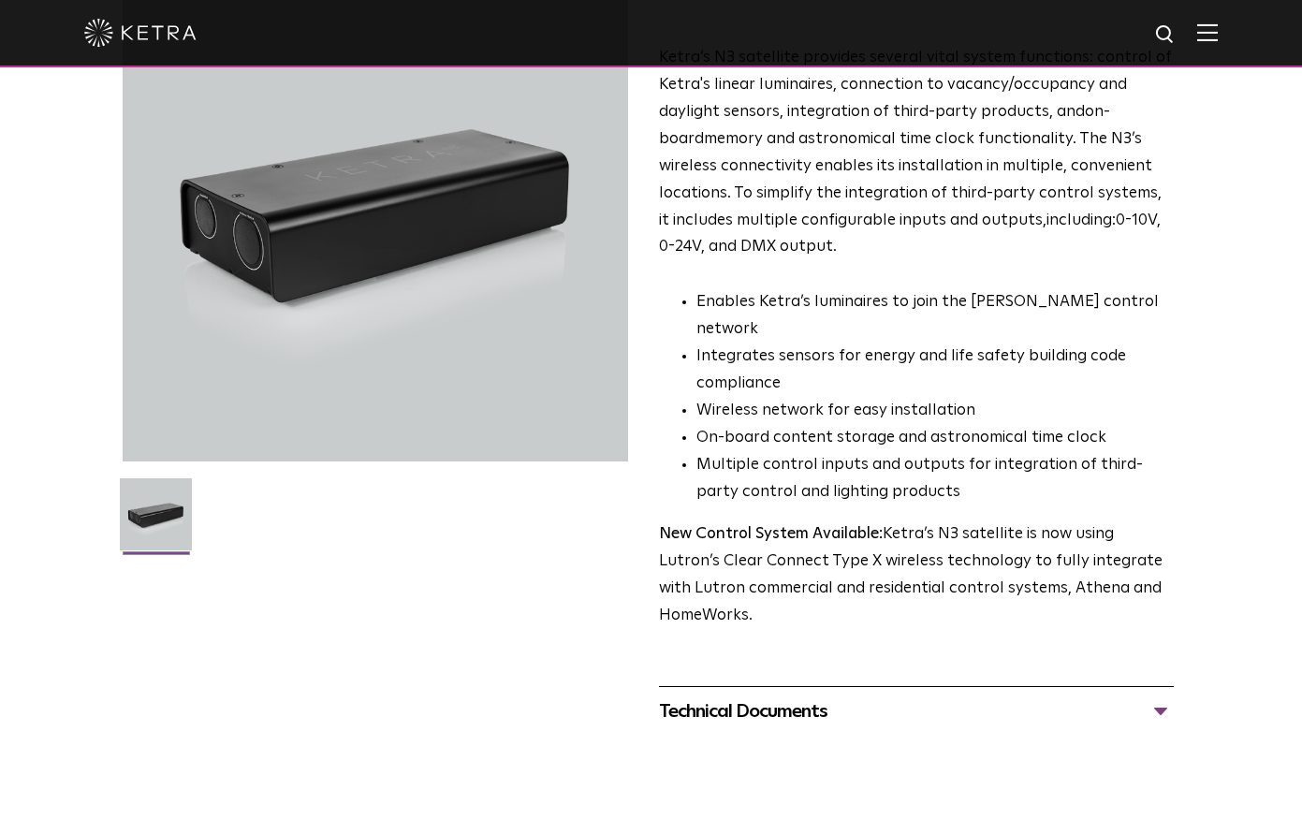
click at [356, 236] on div at bounding box center [376, 209] width 506 height 506
click at [160, 511] on img at bounding box center [156, 521] width 72 height 86
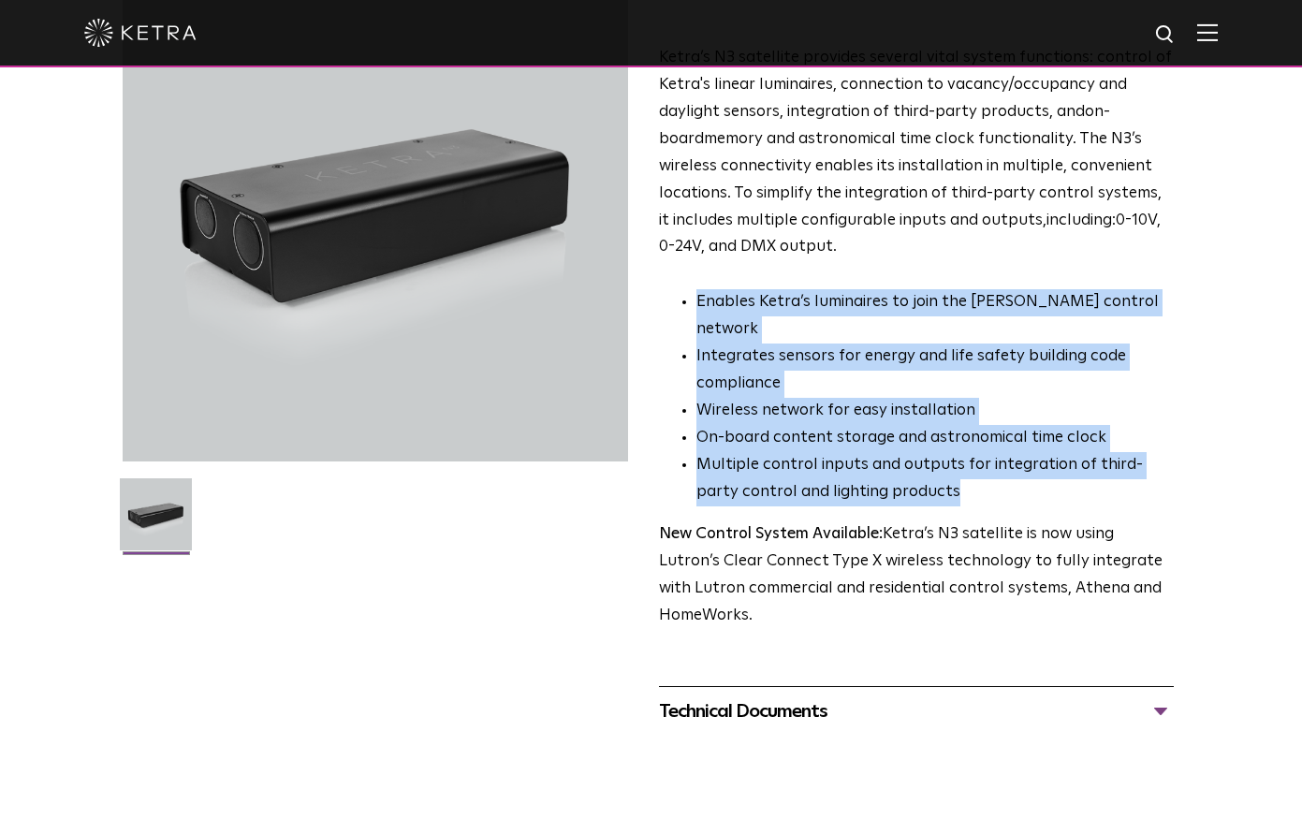
drag, startPoint x: 763, startPoint y: 283, endPoint x: 925, endPoint y: 473, distance: 249.6
click at [925, 473] on div "Ketra’s N3 satellite provides several vital system functions: control of Ketra'…" at bounding box center [917, 337] width 516 height 585
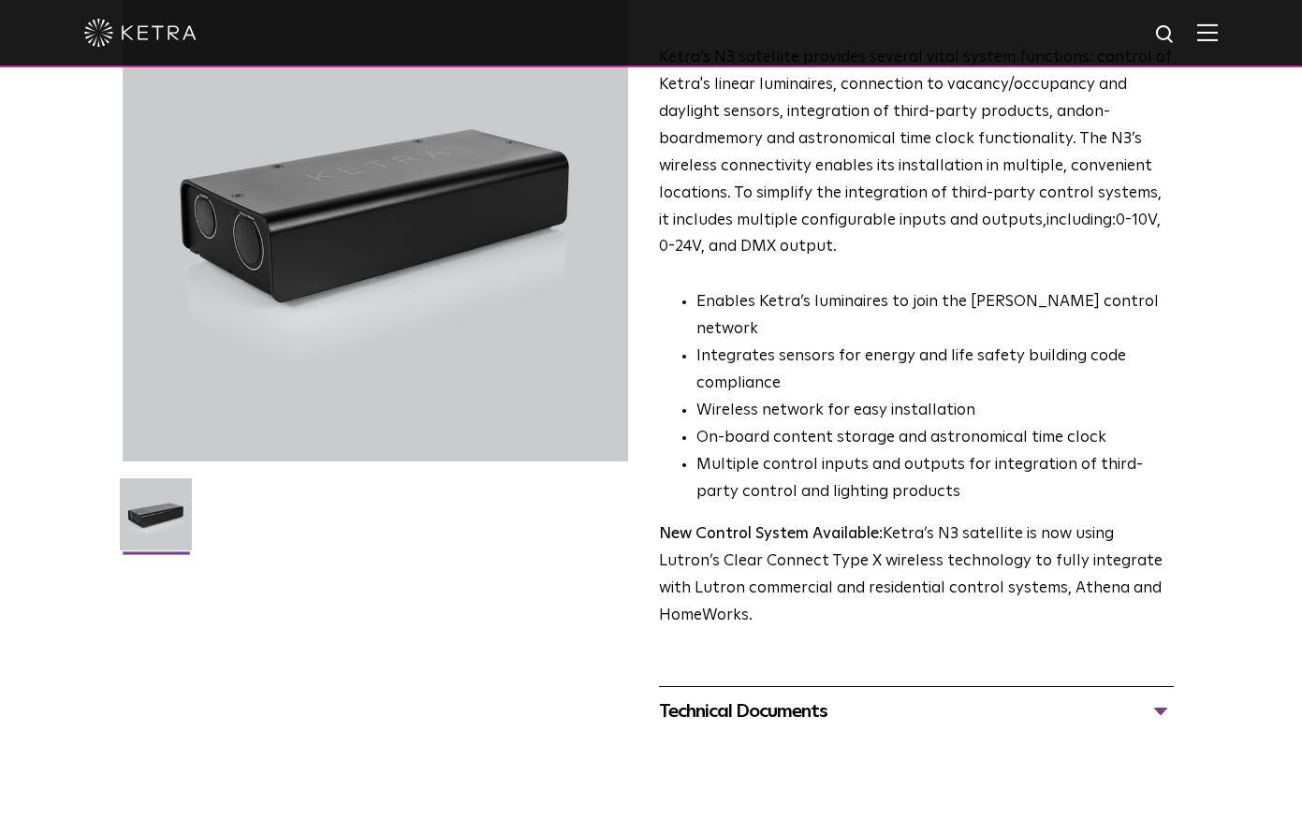
click at [941, 475] on li "Multiple control inputs and outputs for integration of third-party control and …" at bounding box center [935, 479] width 478 height 54
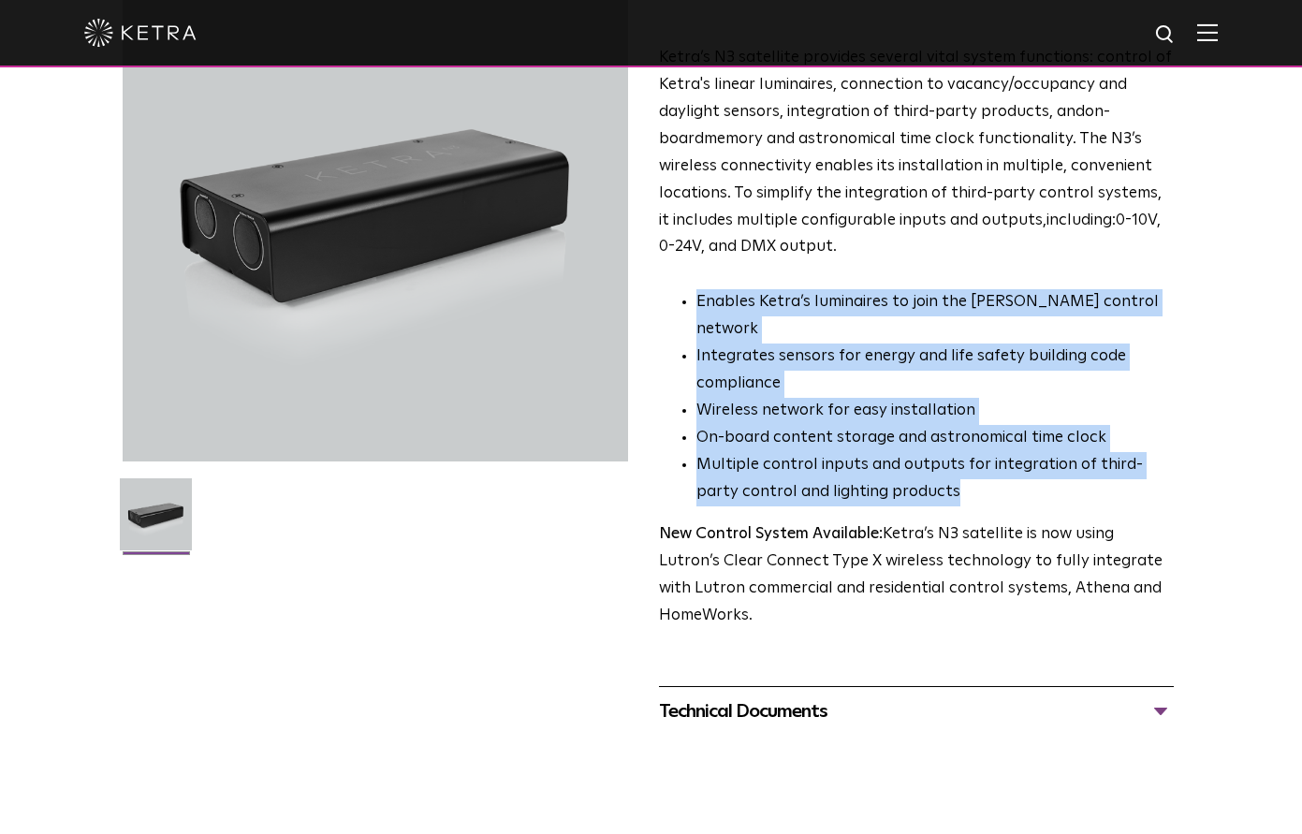
drag, startPoint x: 928, startPoint y: 465, endPoint x: 787, endPoint y: 273, distance: 238.3
click at [787, 273] on div "Ketra’s N3 satellite provides several vital system functions: control of Ketra'…" at bounding box center [917, 337] width 516 height 585
drag, startPoint x: 864, startPoint y: 331, endPoint x: 946, endPoint y: 461, distance: 154.0
click at [946, 461] on div "Ketra’s N3 satellite provides several vital system functions: control of Ketra'…" at bounding box center [917, 337] width 516 height 585
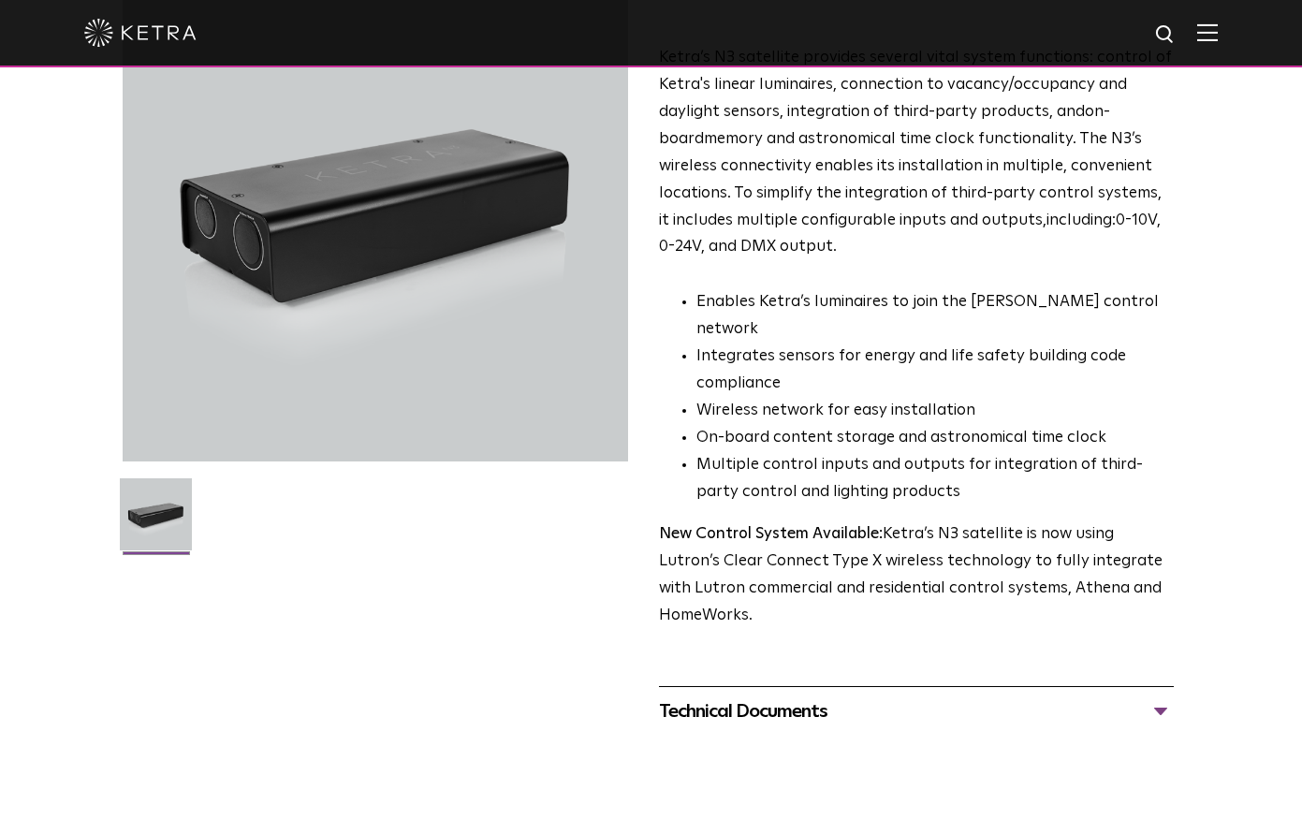
click at [946, 460] on li "Multiple control inputs and outputs for integration of third-party control and …" at bounding box center [935, 479] width 478 height 54
drag, startPoint x: 942, startPoint y: 465, endPoint x: 906, endPoint y: 236, distance: 232.2
click at [903, 238] on div "Ketra’s N3 satellite provides several vital system functions: control of Ketra'…" at bounding box center [917, 337] width 516 height 585
click at [906, 236] on p "Ketra’s N3 satellite provides several vital system functions: control of Ketra'…" at bounding box center [917, 153] width 516 height 216
drag, startPoint x: 906, startPoint y: 236, endPoint x: 1001, endPoint y: 467, distance: 250.1
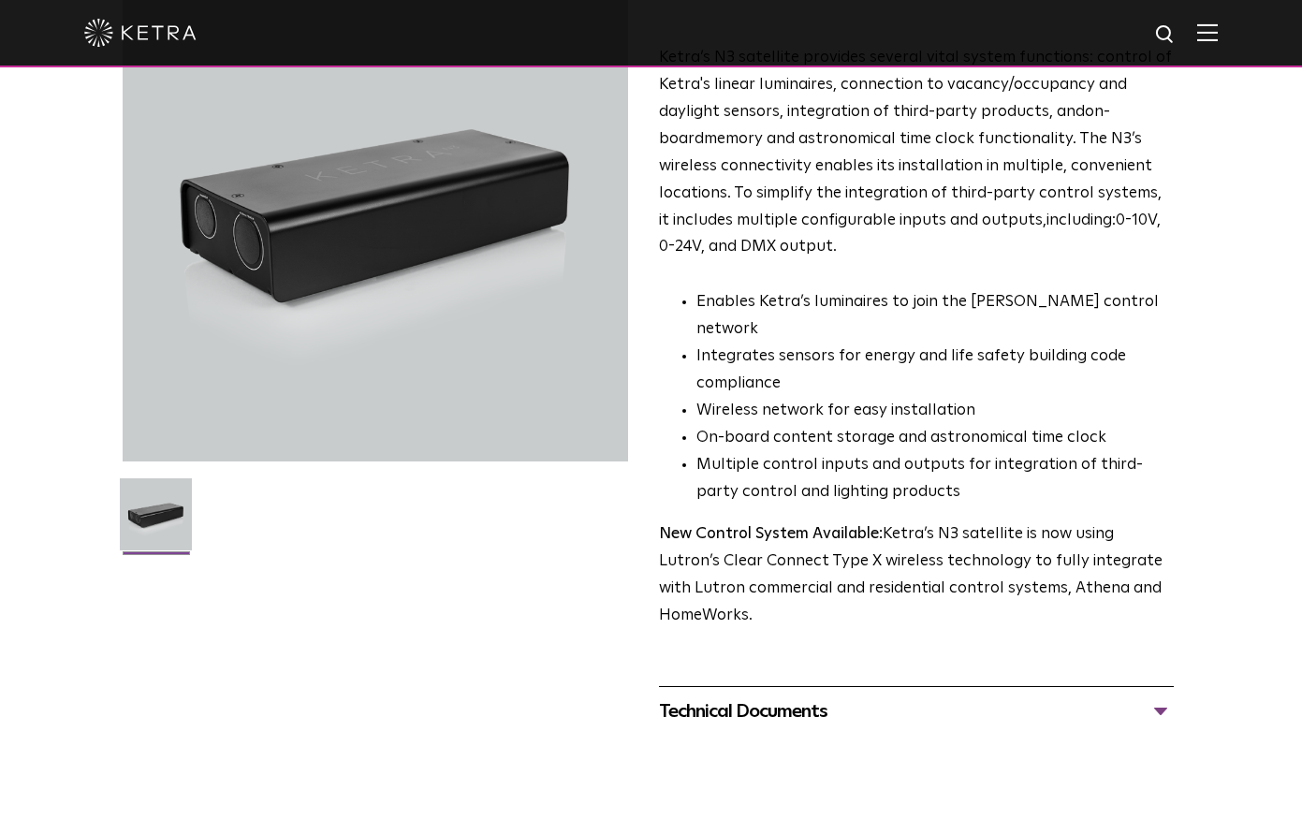
click at [1001, 467] on div "Ketra’s N3 satellite provides several vital system functions: control of Ketra'…" at bounding box center [917, 337] width 516 height 585
click at [1002, 467] on li "Multiple control inputs and outputs for integration of third-party control and …" at bounding box center [935, 479] width 478 height 54
drag, startPoint x: 979, startPoint y: 446, endPoint x: 868, endPoint y: 250, distance: 225.4
click at [868, 255] on div "Ketra’s N3 satellite provides several vital system functions: control of Ketra'…" at bounding box center [917, 337] width 516 height 585
click at [868, 249] on p "Ketra’s N3 satellite provides several vital system functions: control of Ketra'…" at bounding box center [917, 153] width 516 height 216
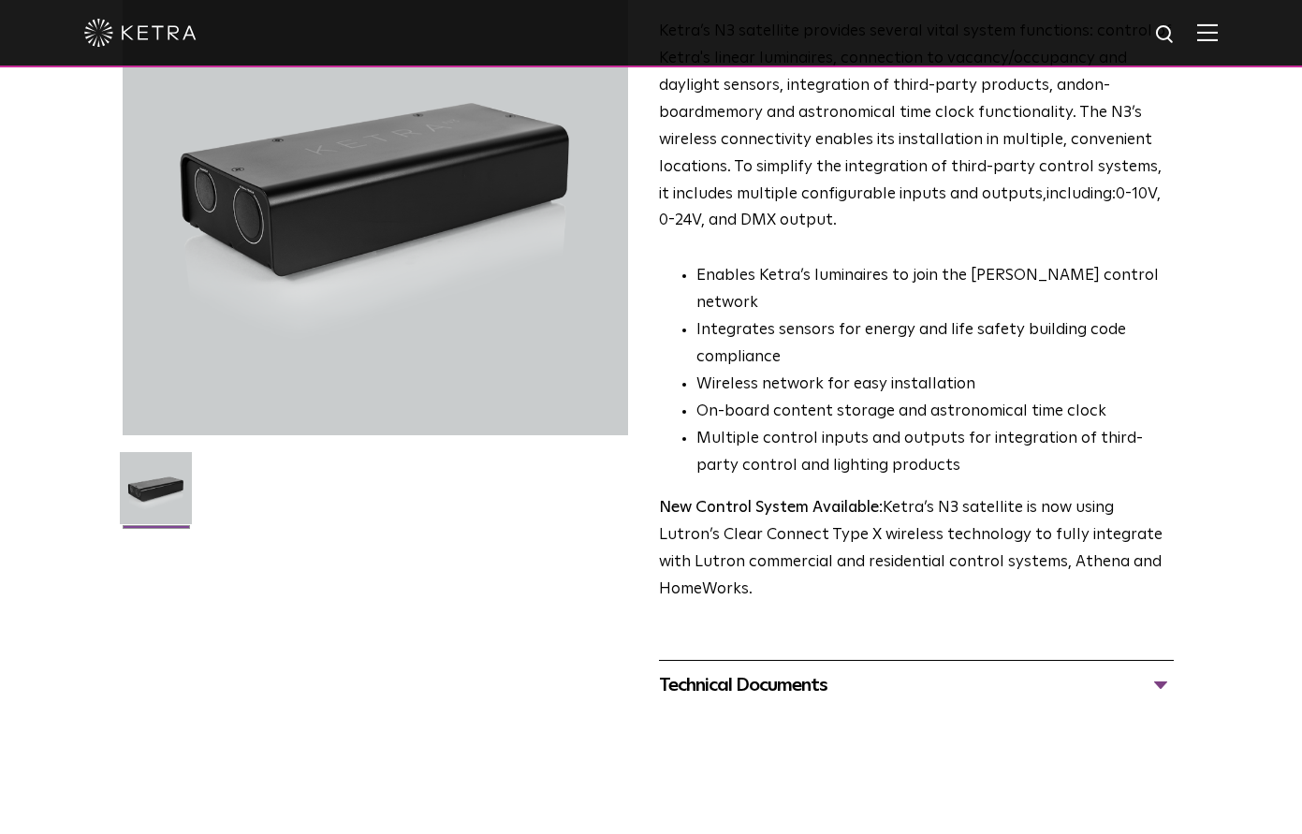
scroll to position [481, 0]
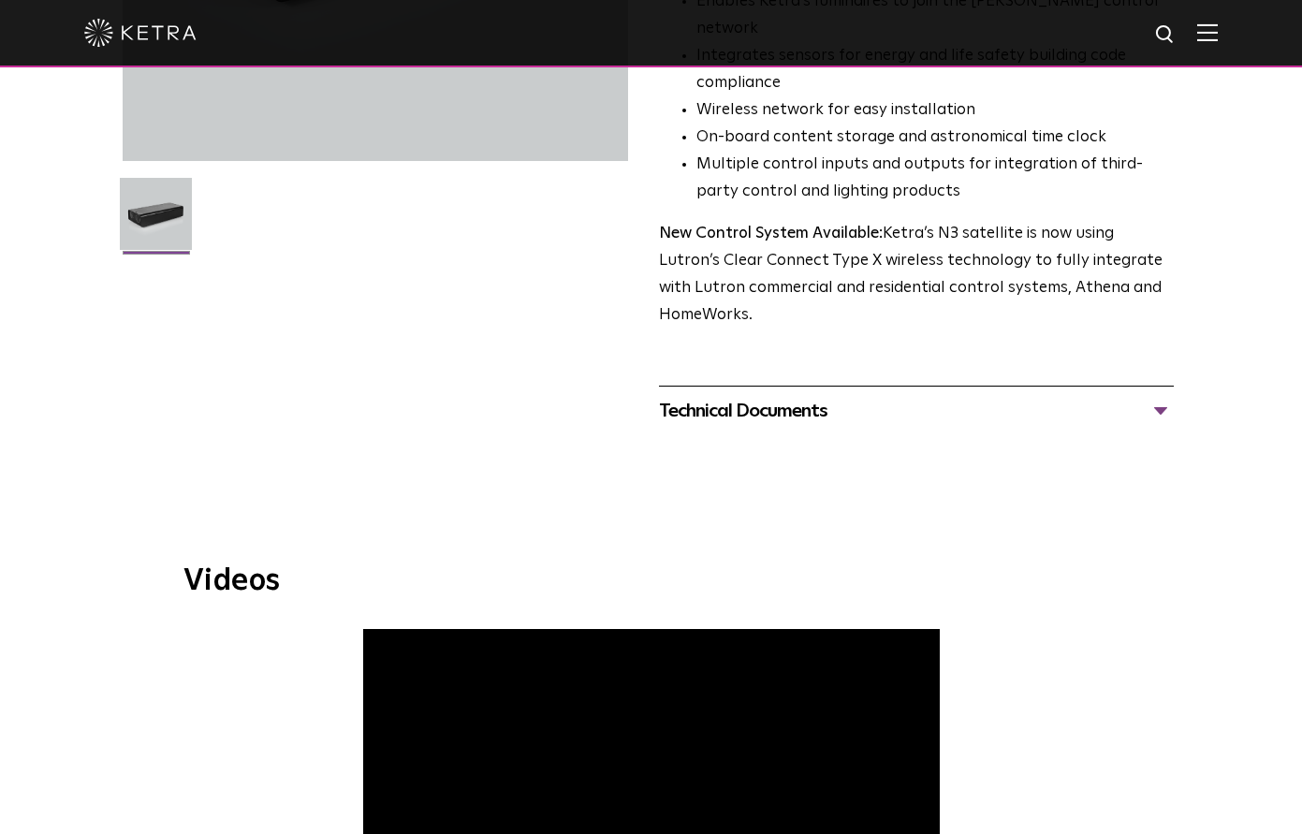
click at [844, 386] on div "Technical Documents N3 Specification Sheet N3 Installation Guide N3 One Line Di…" at bounding box center [917, 411] width 516 height 50
click at [845, 396] on div "Technical Documents" at bounding box center [917, 411] width 516 height 30
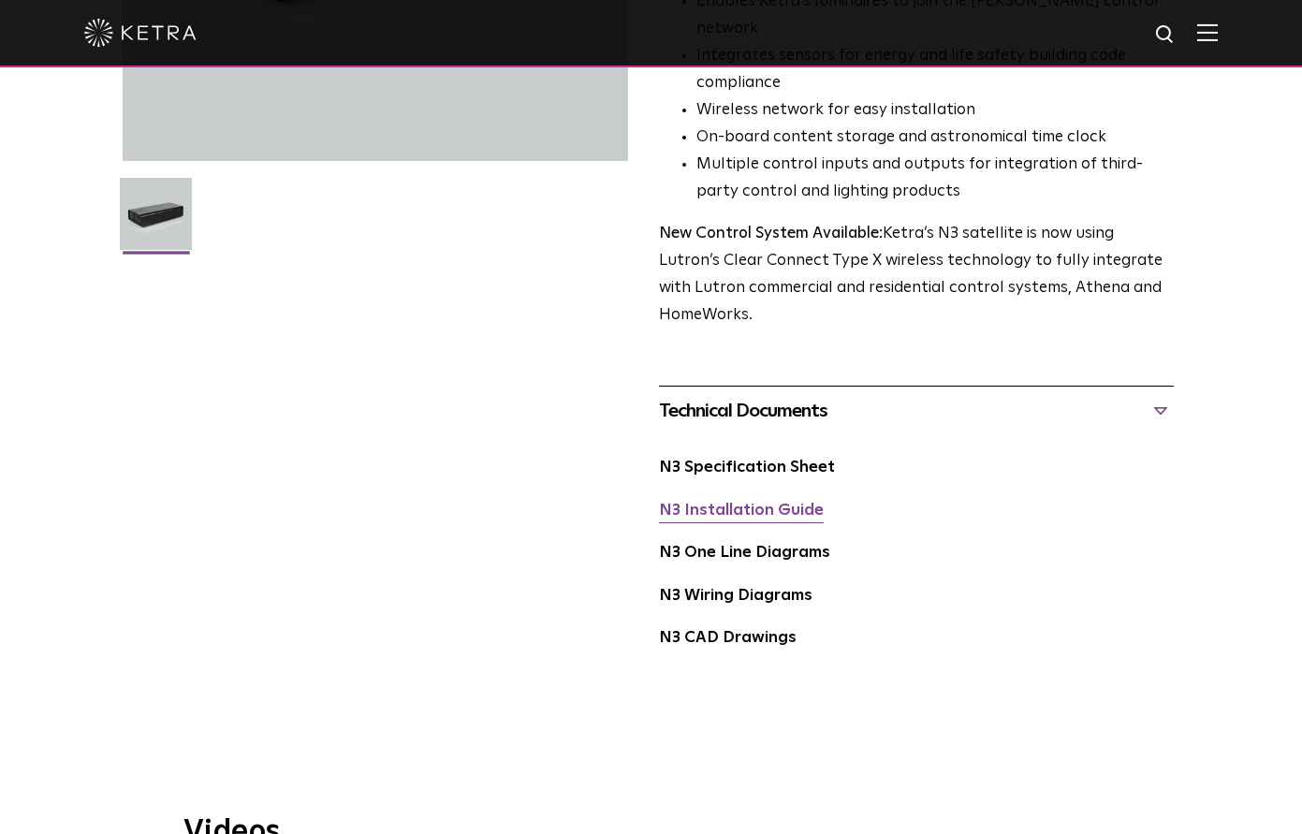
click at [784, 503] on link "N3 Installation Guide" at bounding box center [741, 511] width 165 height 16
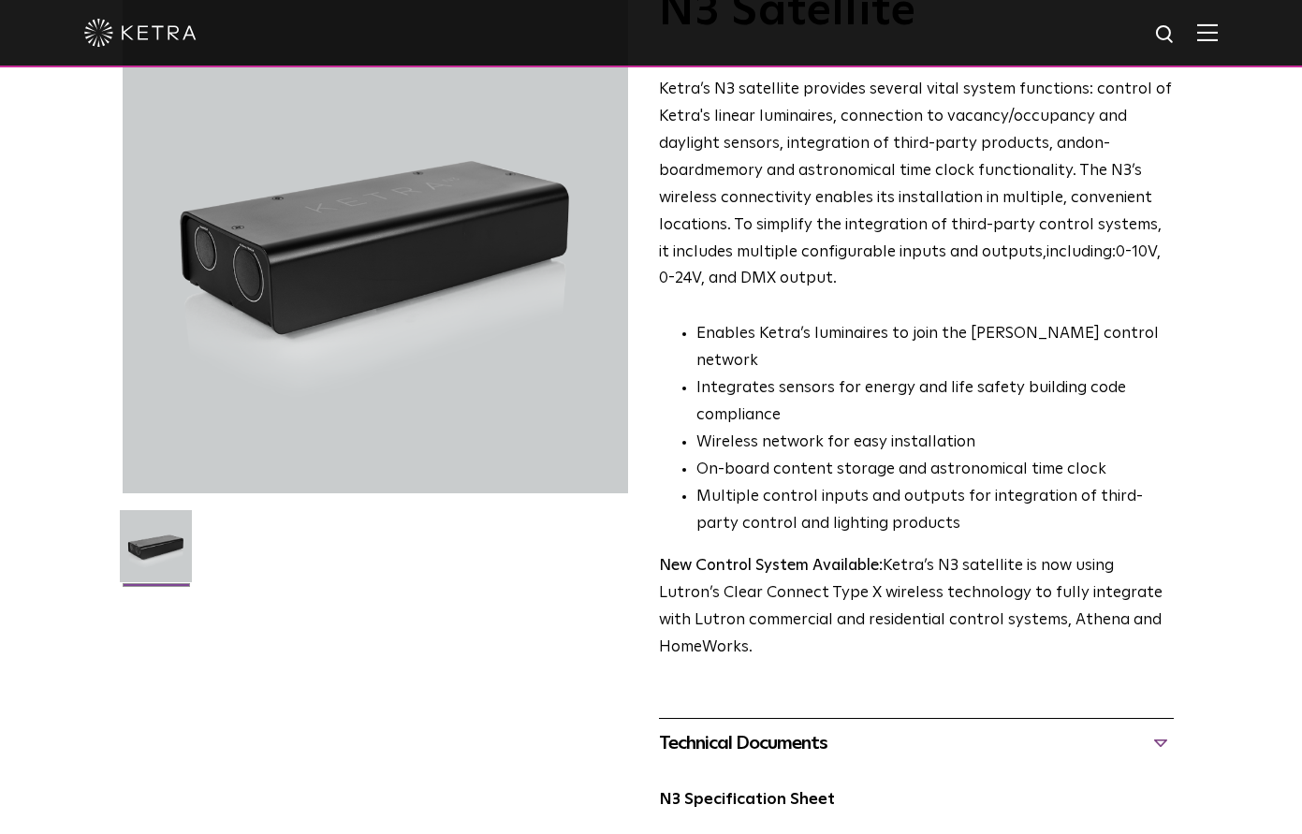
scroll to position [0, 0]
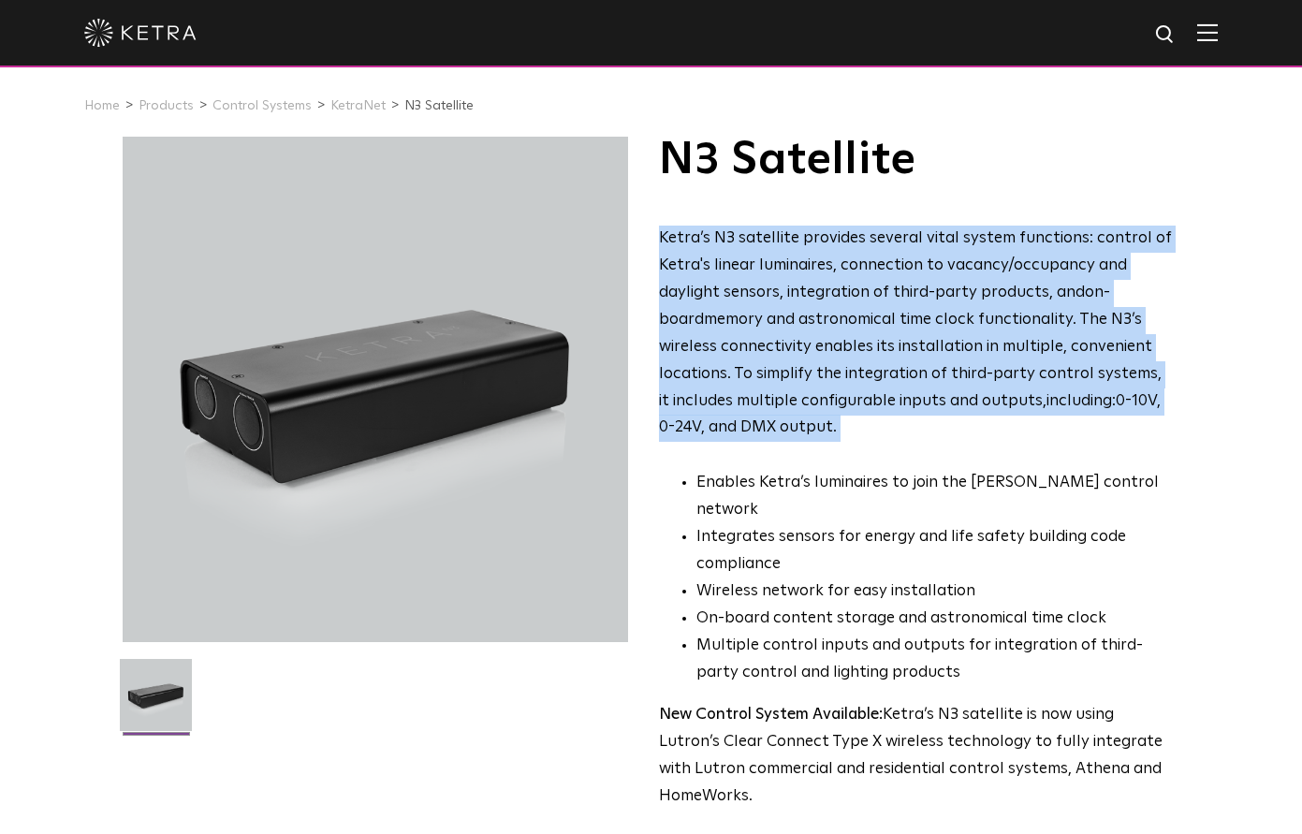
drag, startPoint x: 846, startPoint y: 309, endPoint x: 996, endPoint y: 455, distance: 209.1
click at [995, 455] on div "N3 Satellite Ketra’s N3 satellite provides several vital system functions: cont…" at bounding box center [917, 474] width 516 height 674
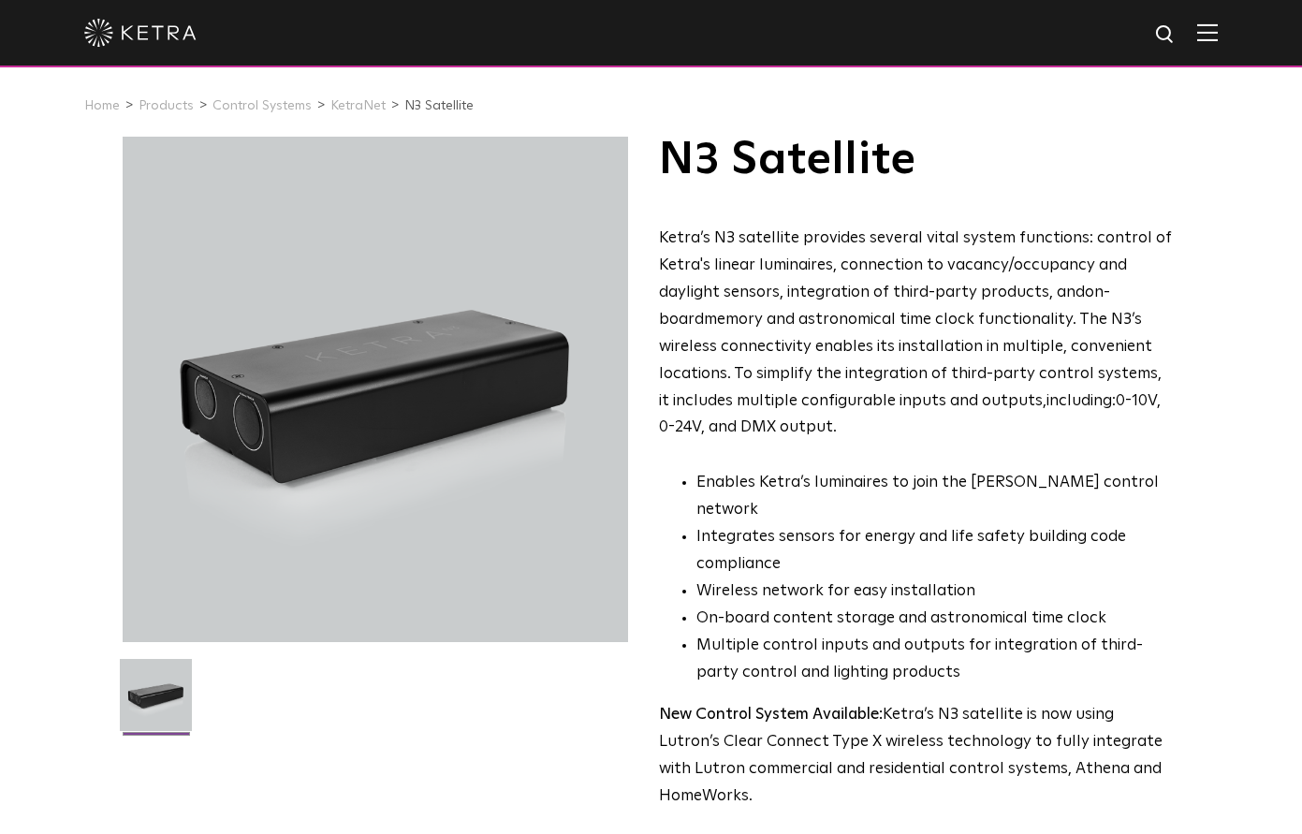
click at [1011, 454] on div "Ketra’s N3 satellite provides several vital system functions: control of Ketra'…" at bounding box center [917, 518] width 516 height 585
click at [294, 98] on li "Control Systems" at bounding box center [268, 106] width 113 height 27
click at [273, 99] on link "Control Systems" at bounding box center [261, 105] width 99 height 13
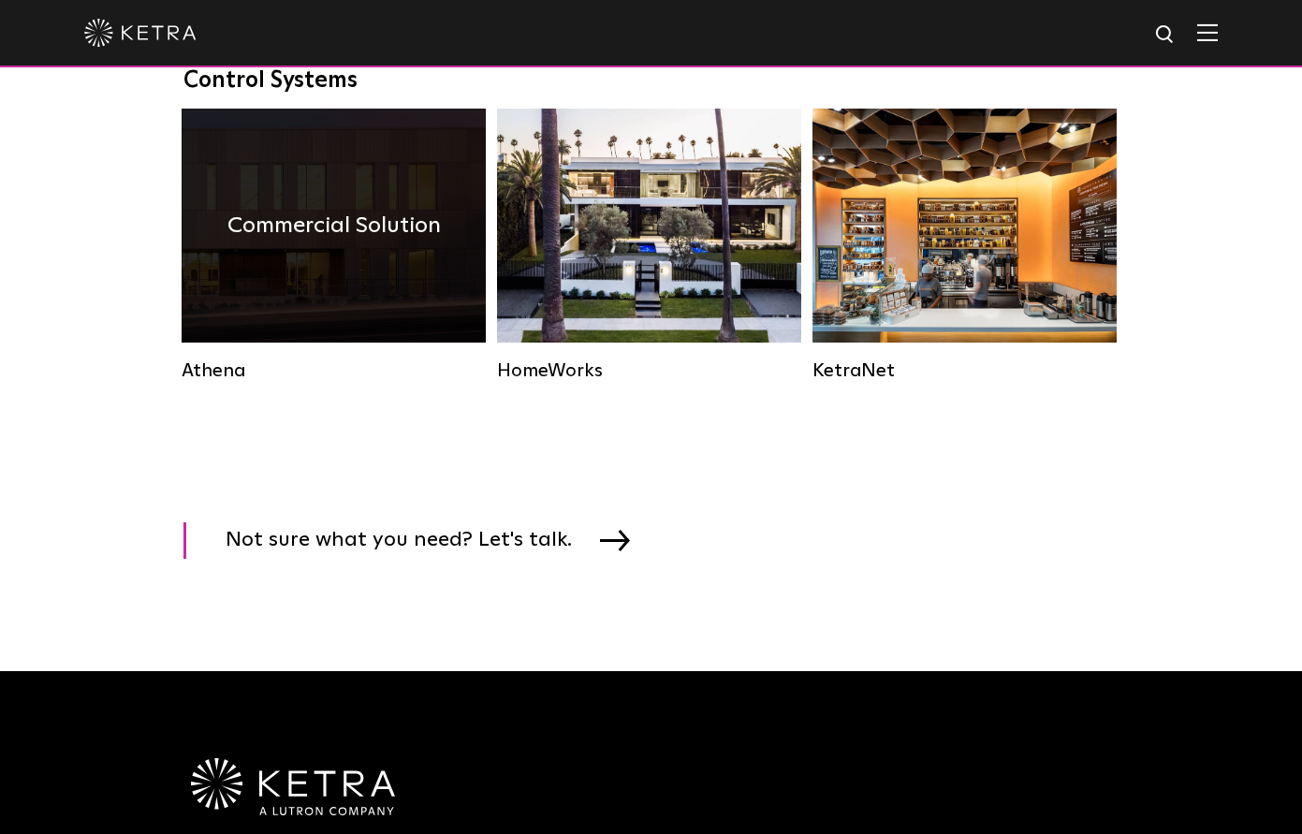
click at [346, 255] on div "Commercial Solution" at bounding box center [334, 226] width 304 height 234
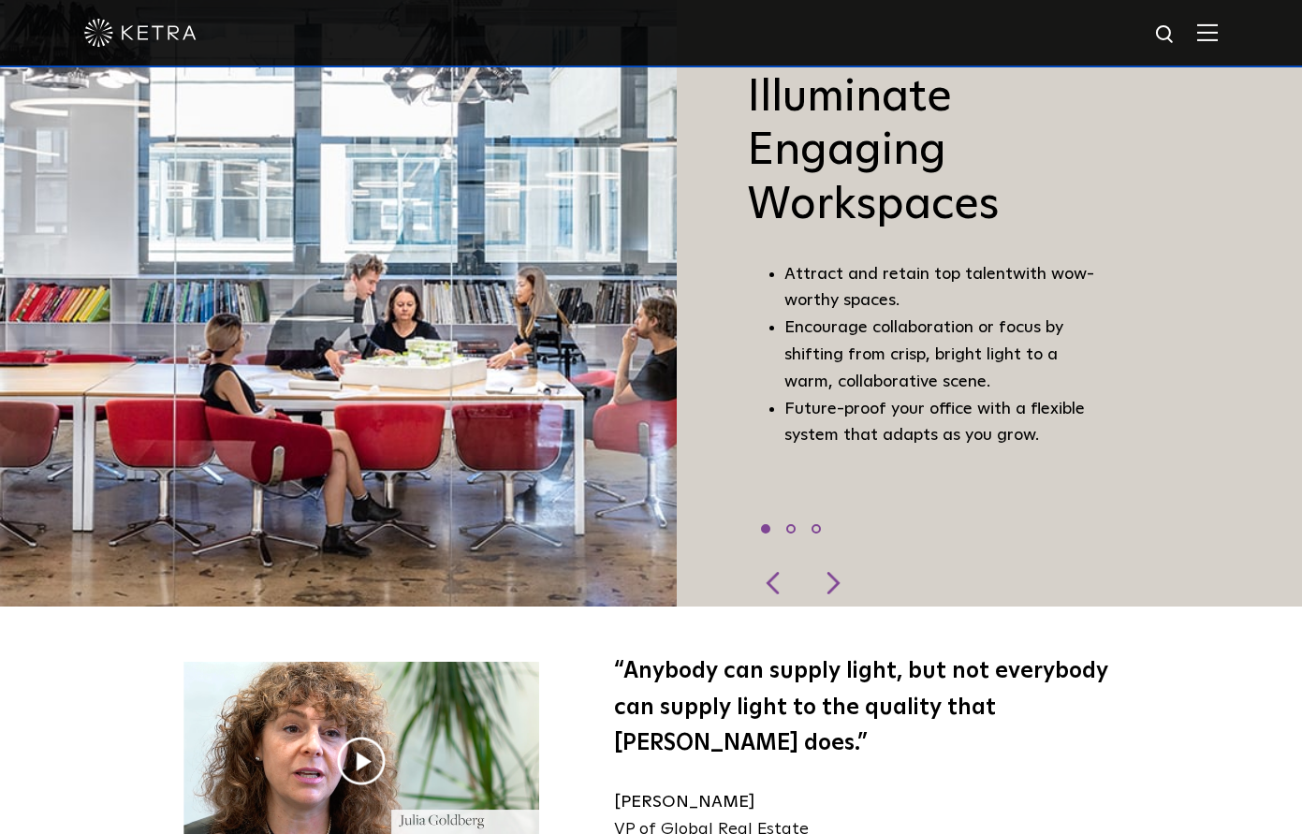
scroll to position [1144, 0]
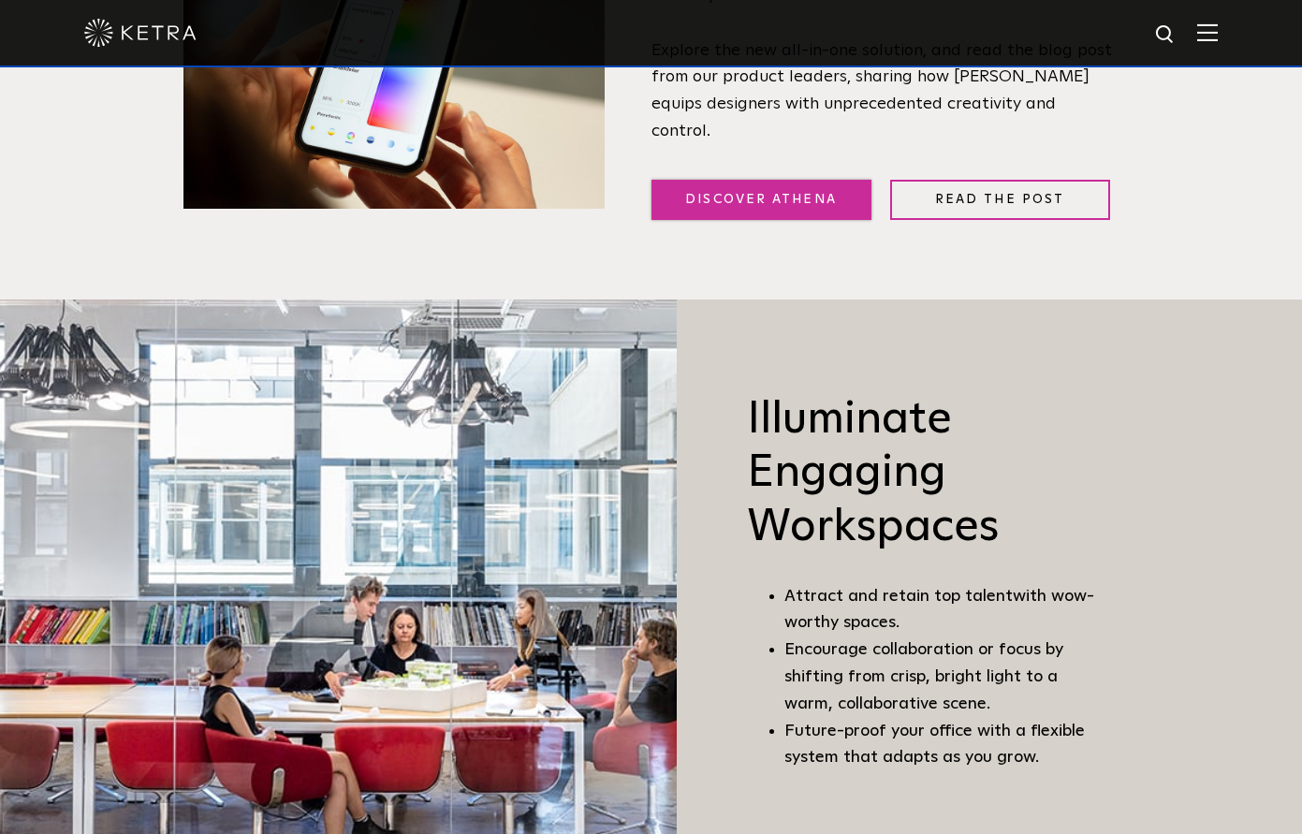
click at [791, 192] on link "Discover Athena" at bounding box center [761, 200] width 220 height 40
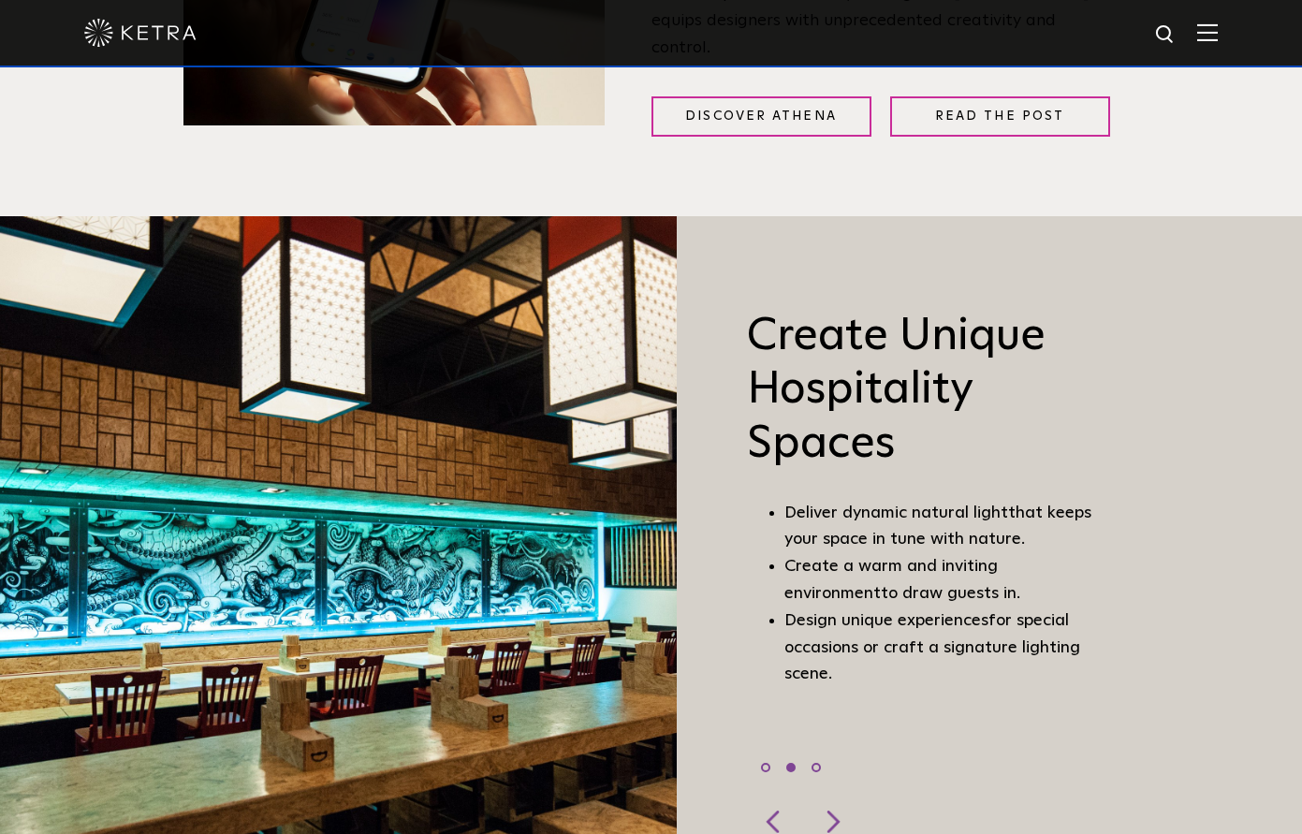
scroll to position [1191, 0]
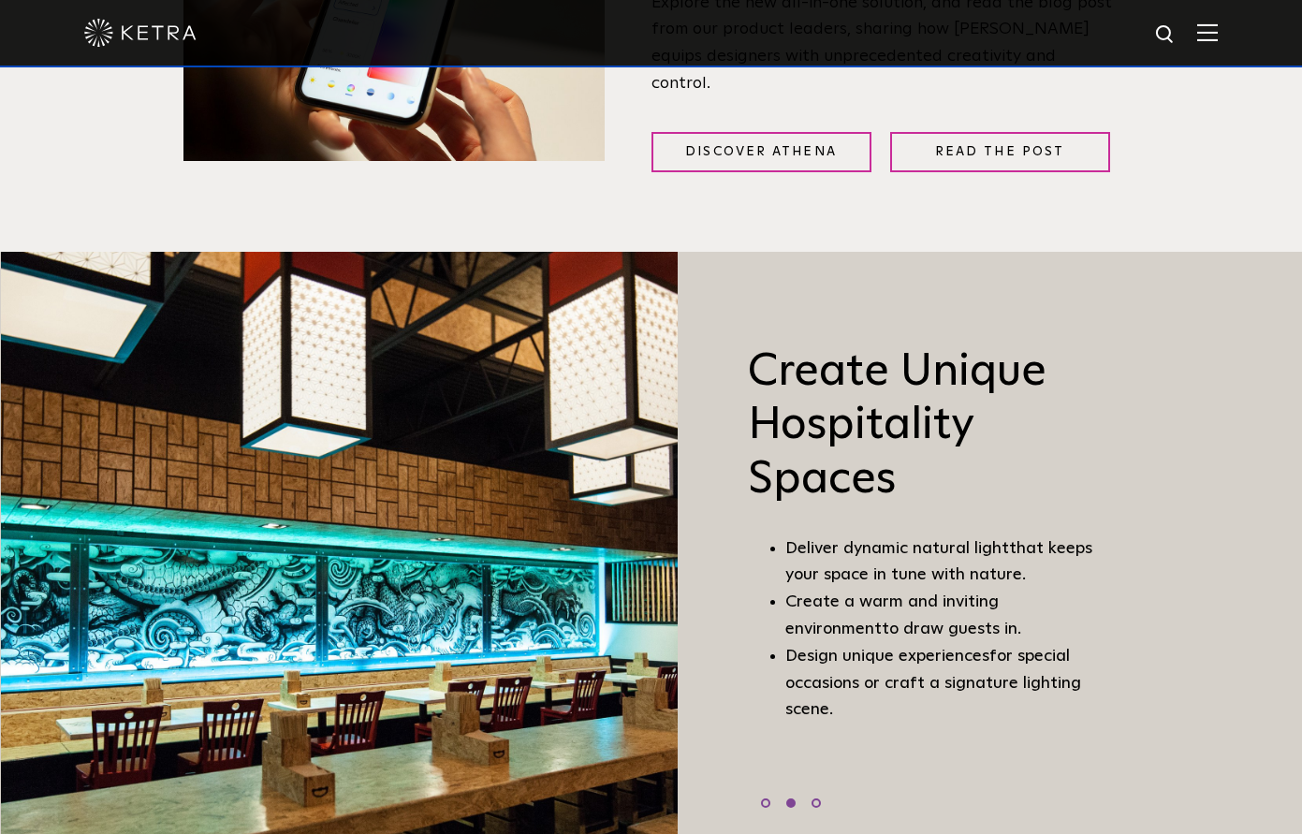
drag, startPoint x: 1089, startPoint y: 288, endPoint x: 1122, endPoint y: 672, distance: 385.1
click at [1132, 664] on div "Create Unique Hospitality Spaces Deliver dynamic natural light that keeps your …" at bounding box center [990, 566] width 625 height 629
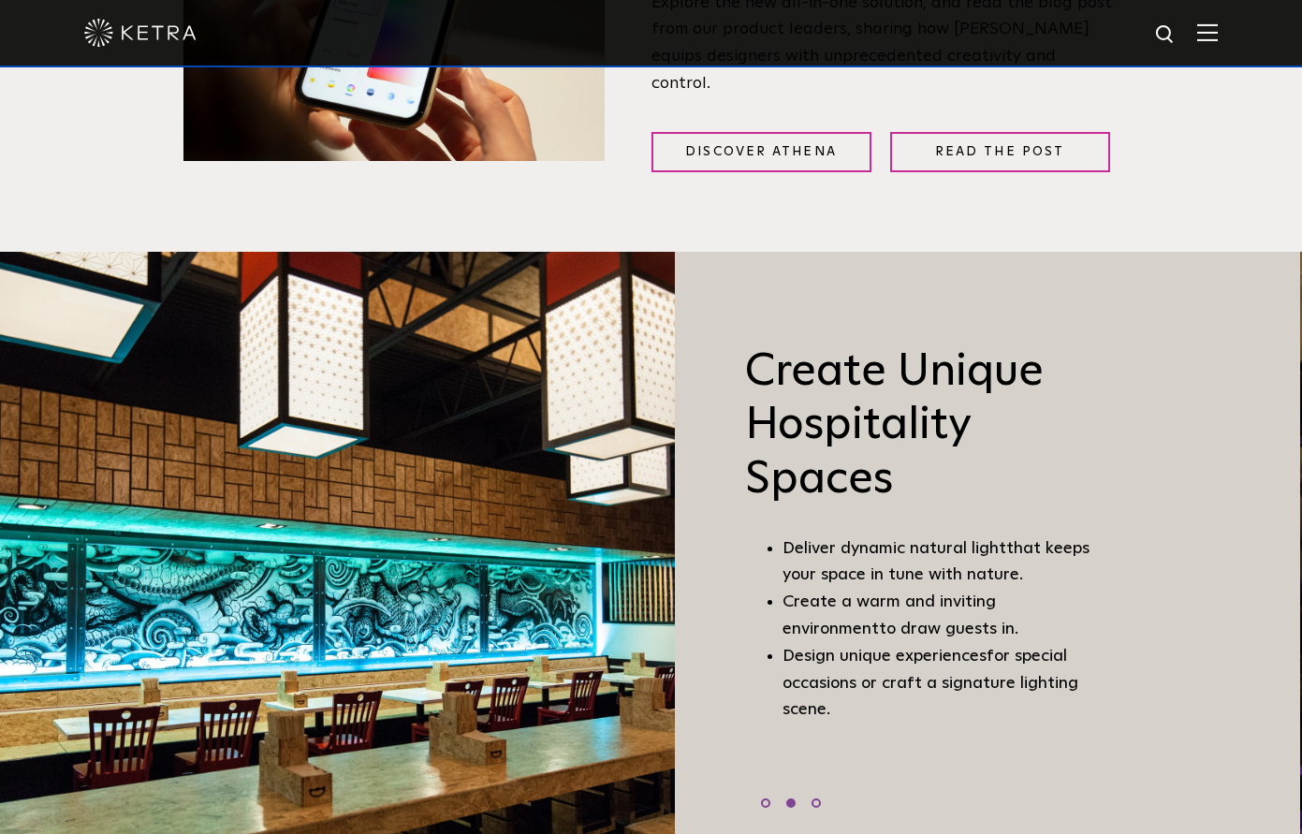
drag, startPoint x: 1013, startPoint y: 544, endPoint x: 942, endPoint y: 266, distance: 286.7
click at [936, 270] on div "Create Unique Hospitality Spaces Deliver dynamic natural light that keeps your …" at bounding box center [892, 566] width 435 height 629
drag, startPoint x: 711, startPoint y: 315, endPoint x: 602, endPoint y: 313, distance: 109.5
click at [675, 314] on div "Create Unique Hospitality Spaces Deliver dynamic natural light that keeps your …" at bounding box center [987, 566] width 625 height 629
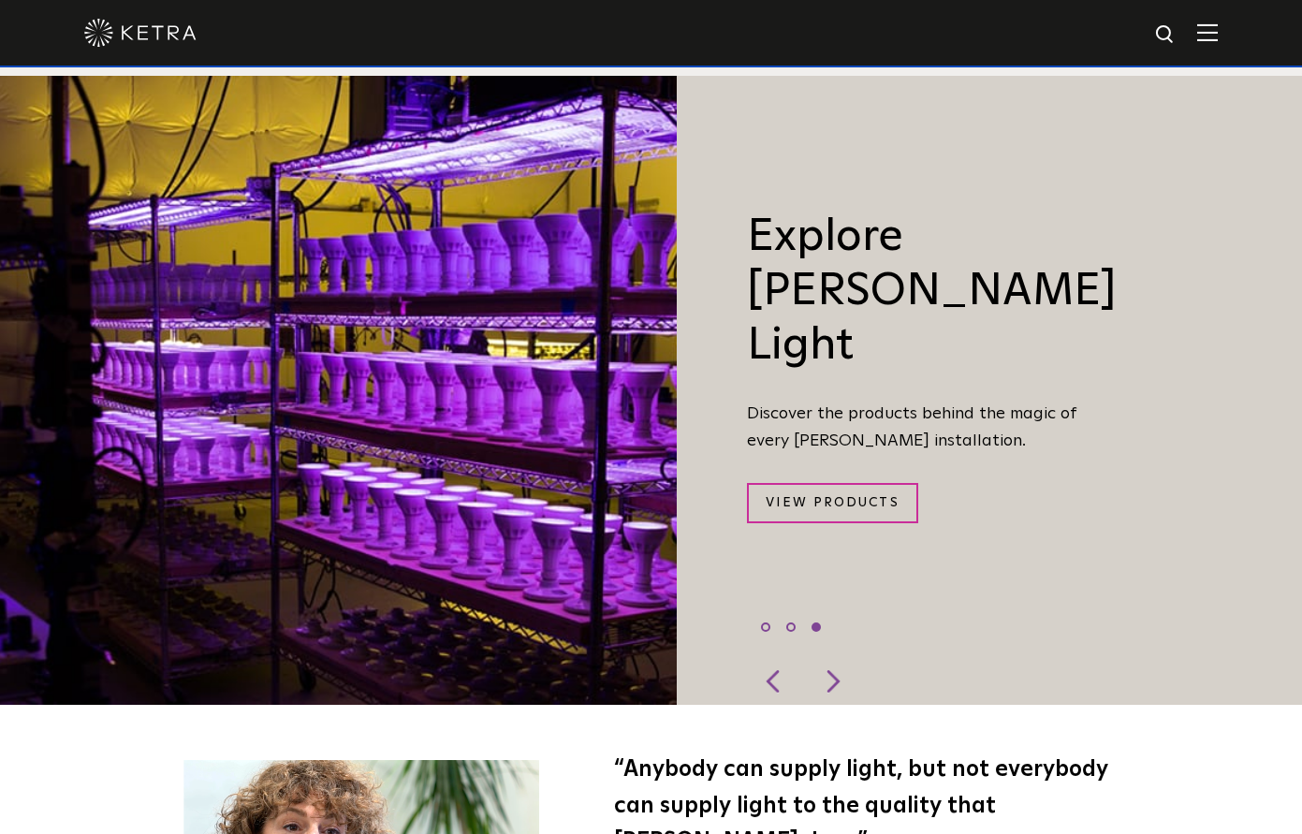
scroll to position [1347, 0]
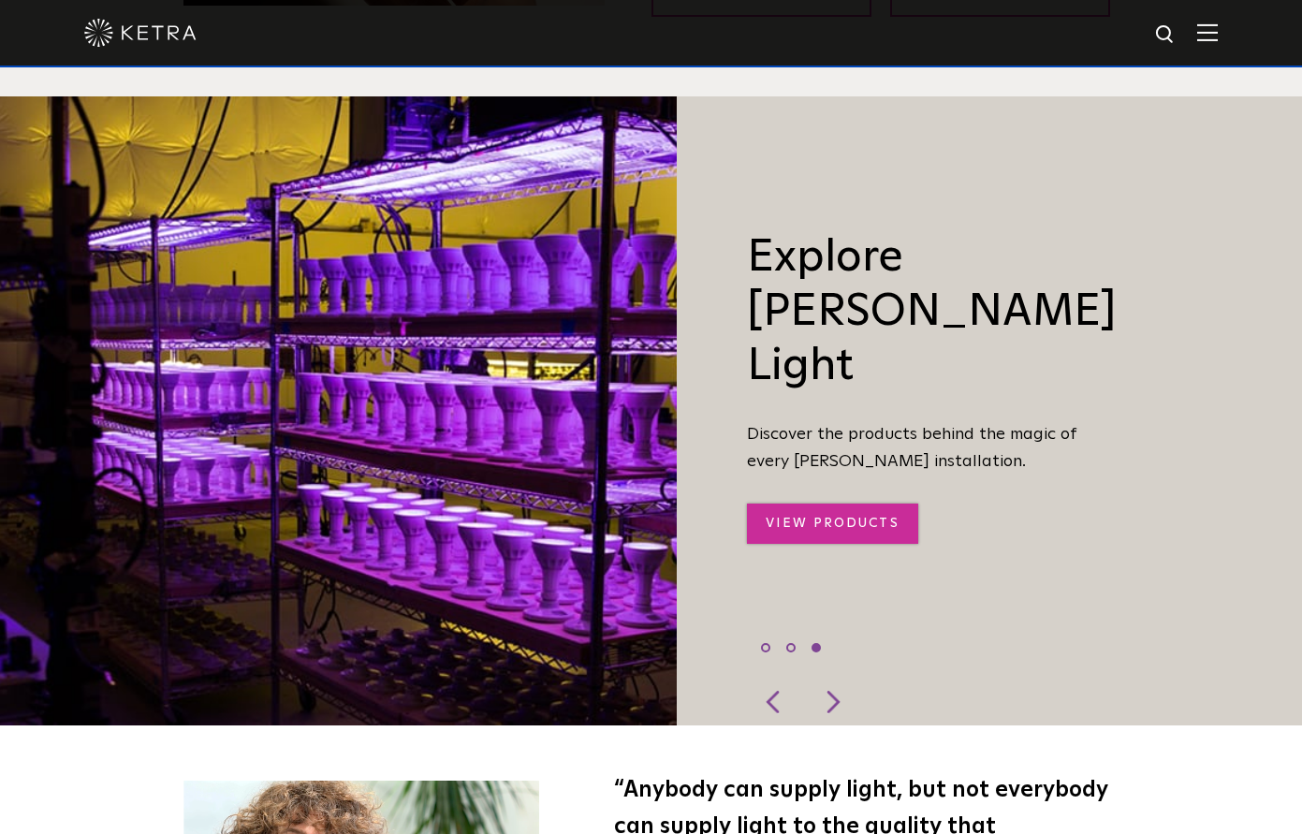
click at [861, 504] on link "View Products" at bounding box center [832, 524] width 170 height 40
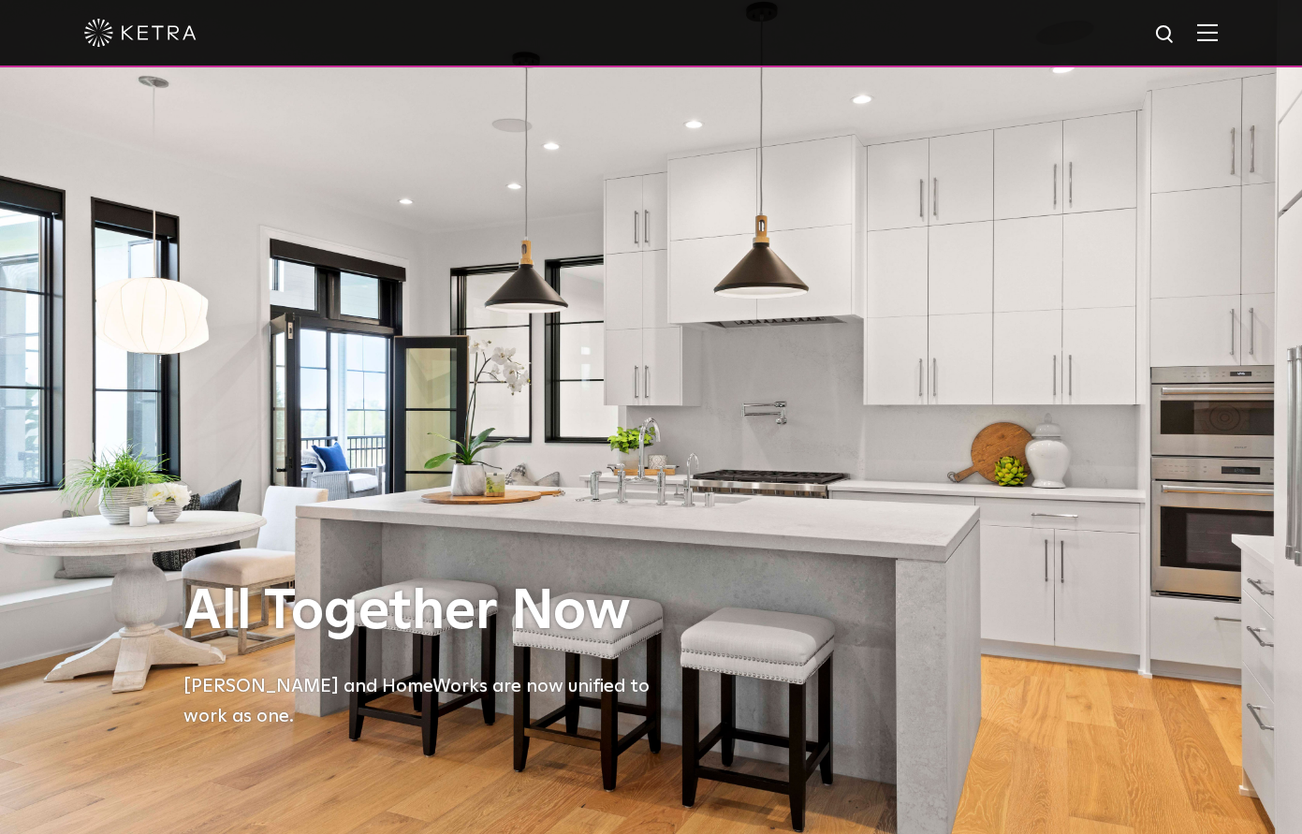
click at [1218, 40] on img at bounding box center [1207, 32] width 21 height 18
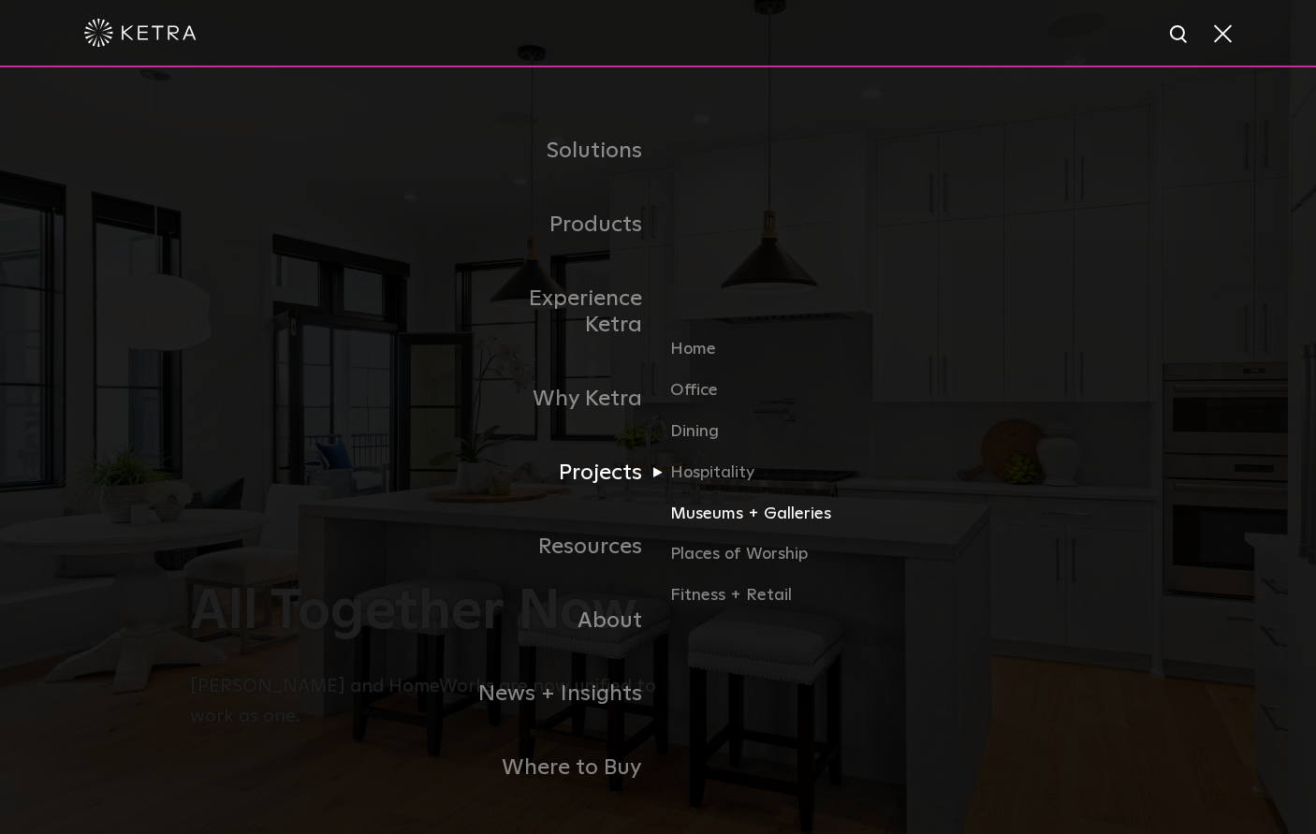
click at [721, 501] on link "Museums + Galleries" at bounding box center [760, 521] width 180 height 41
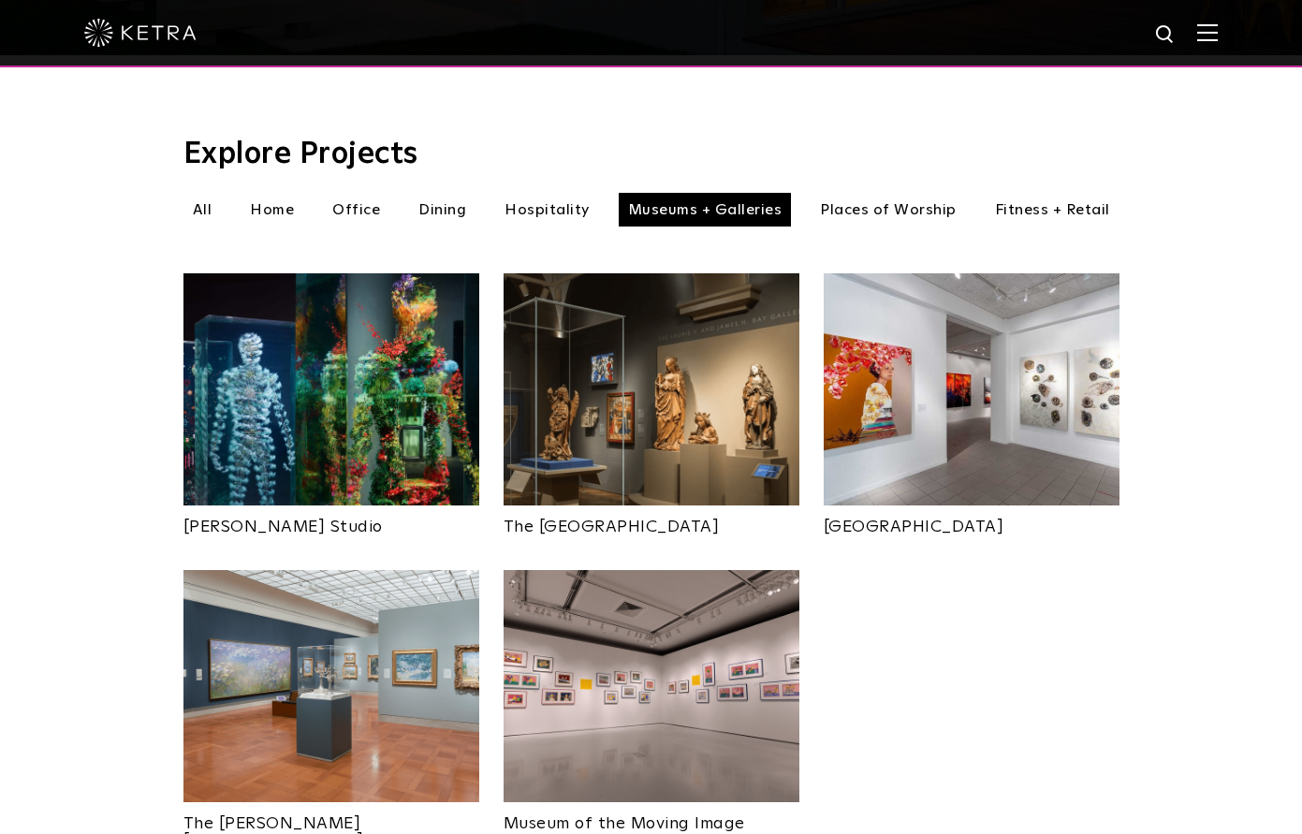
scroll to position [543, 0]
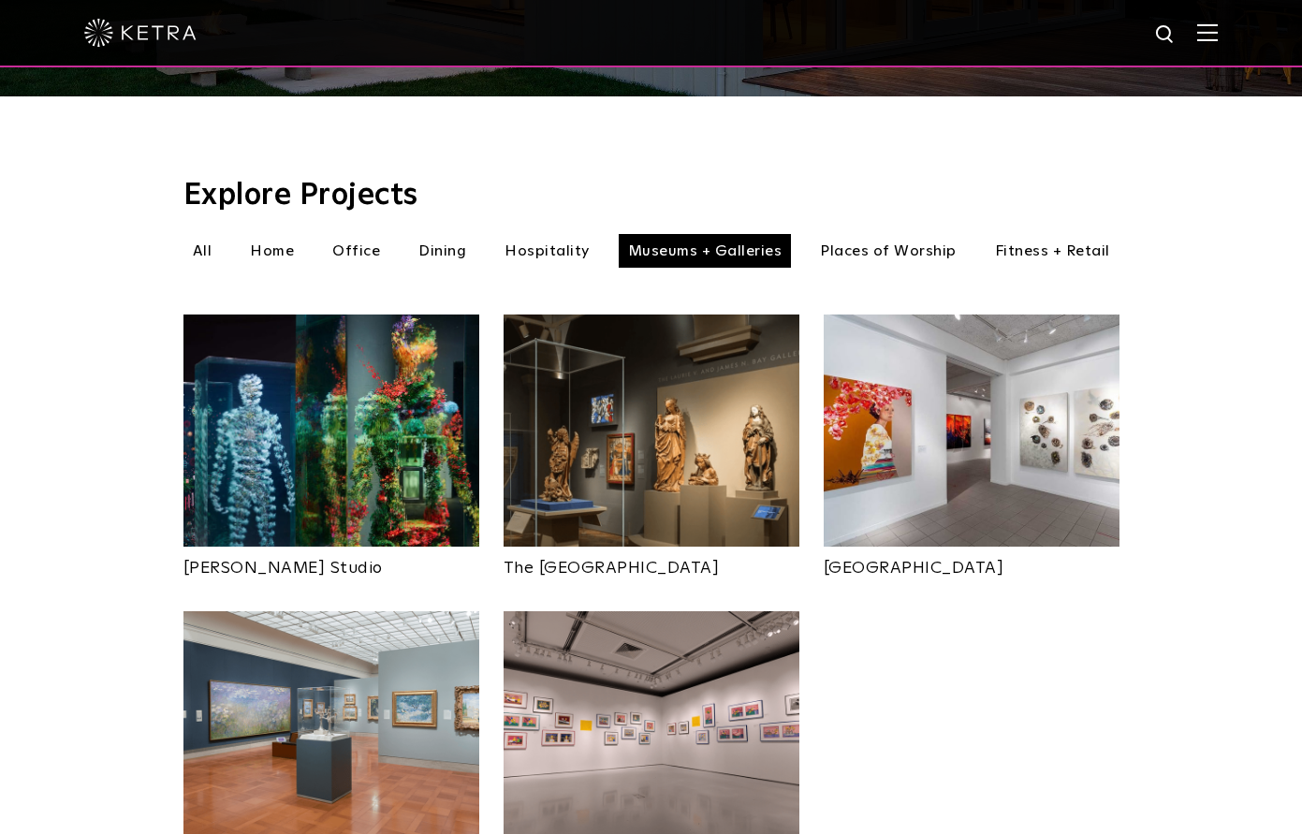
click at [562, 234] on li "Hospitality" at bounding box center [547, 251] width 104 height 34
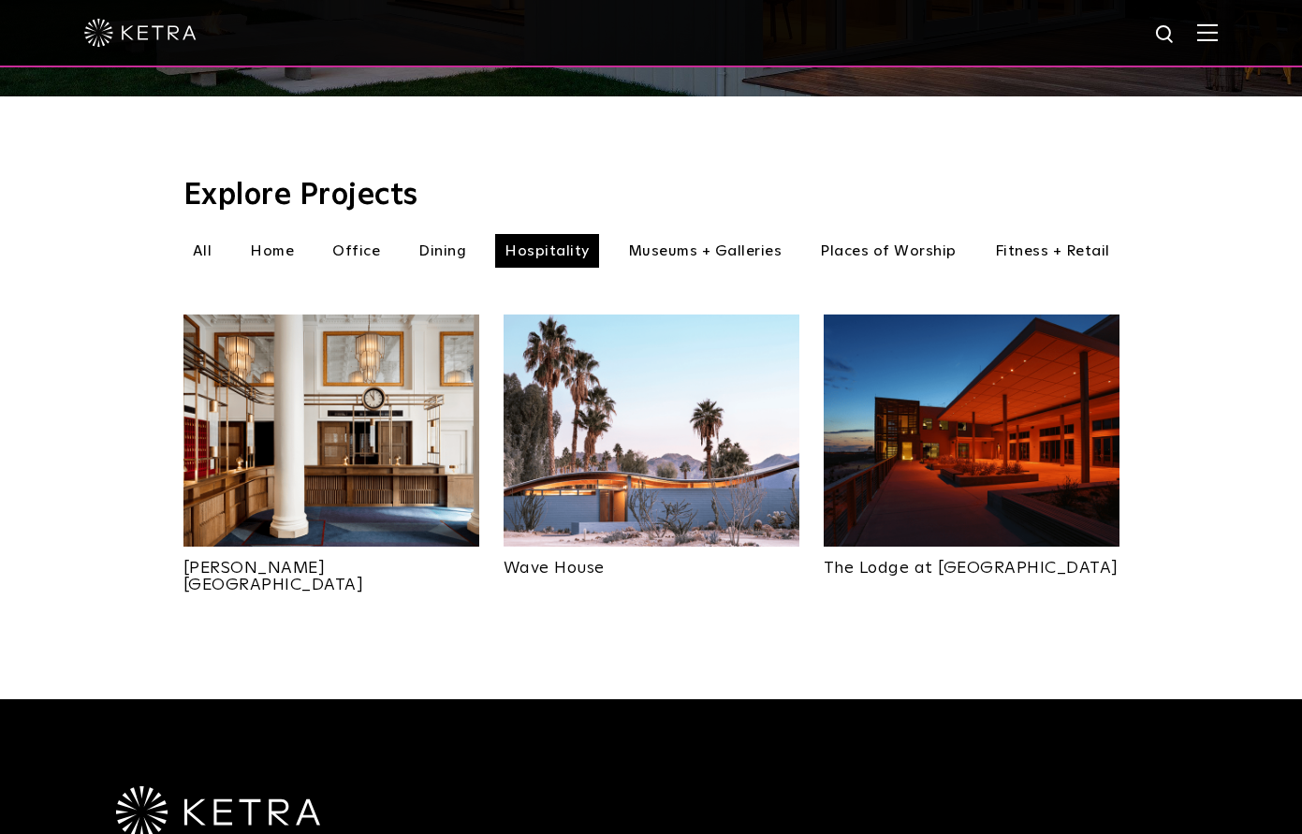
click at [918, 358] on img at bounding box center [972, 430] width 296 height 232
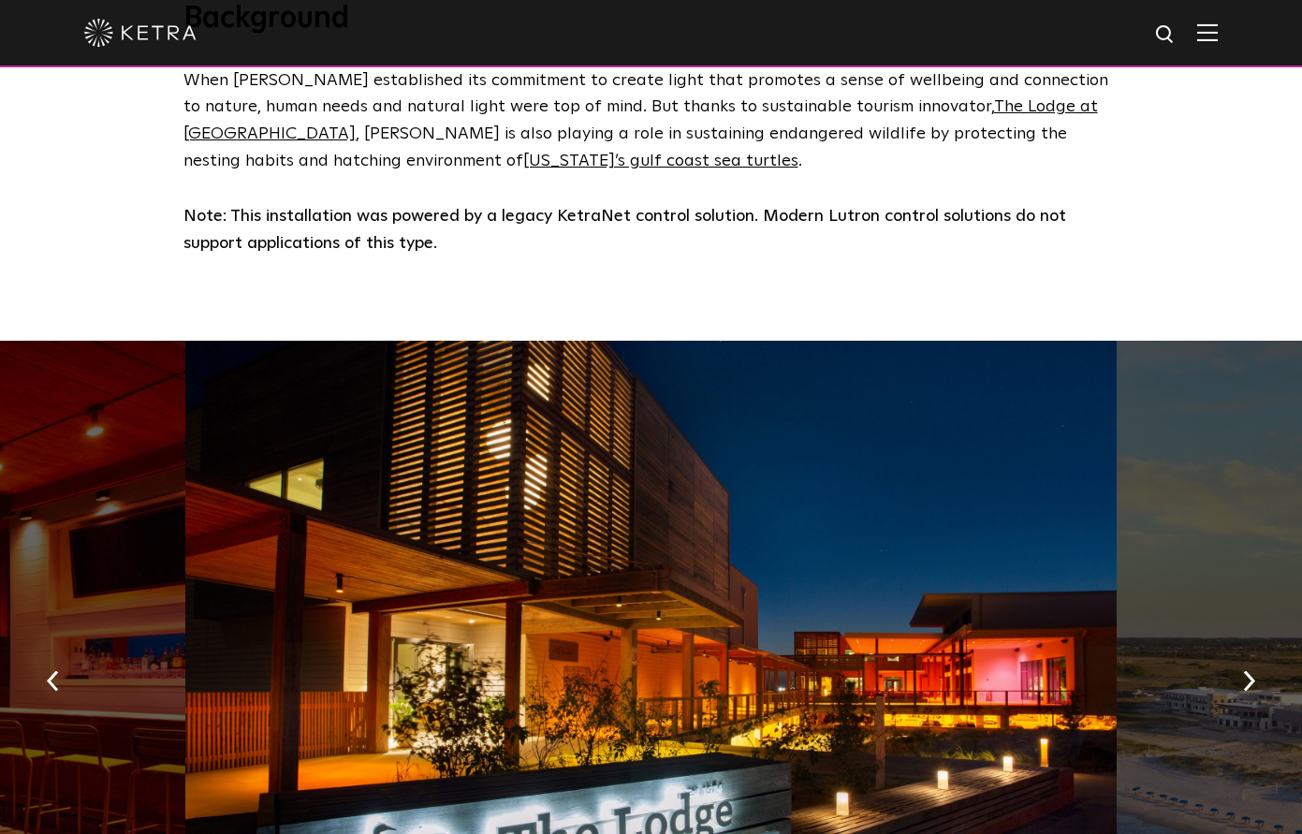
scroll to position [820, 0]
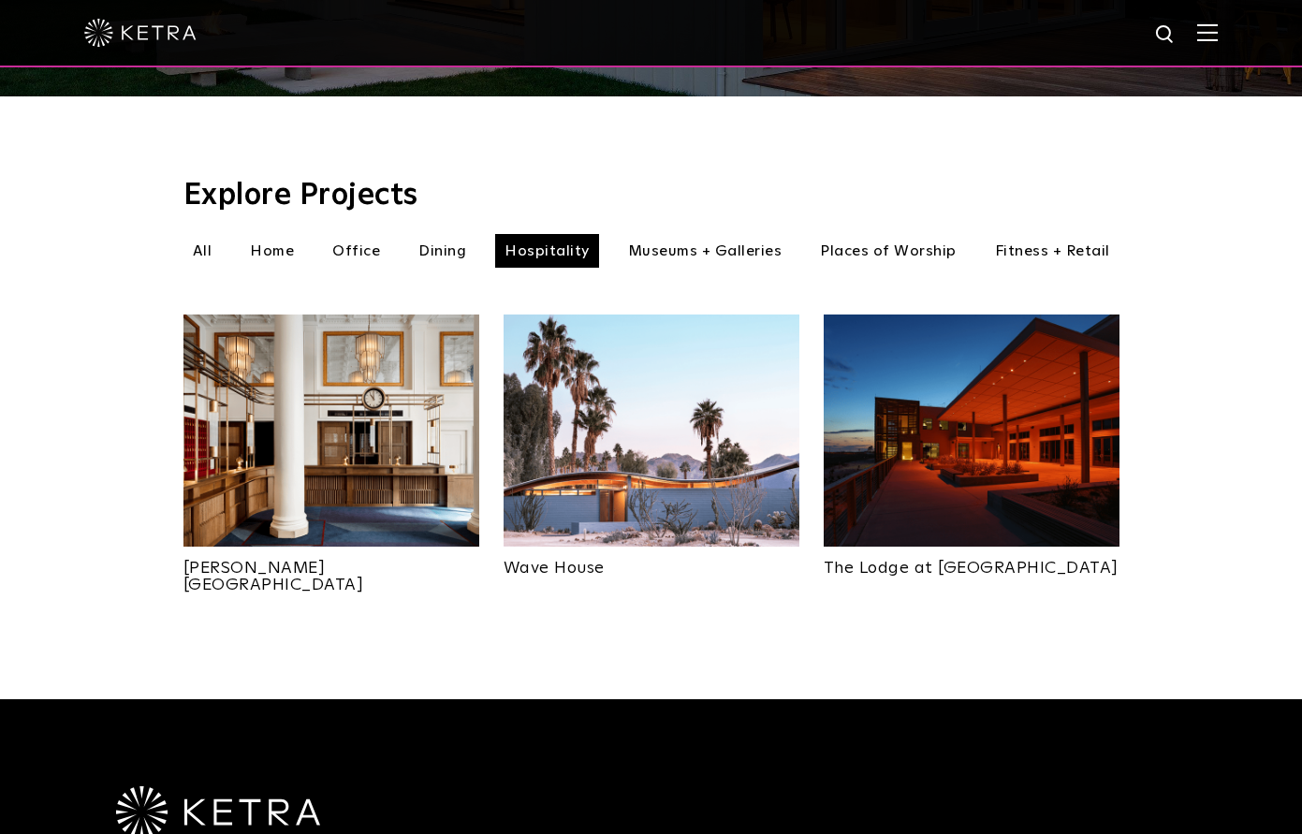
click at [1036, 234] on li "Fitness + Retail" at bounding box center [1052, 251] width 134 height 34
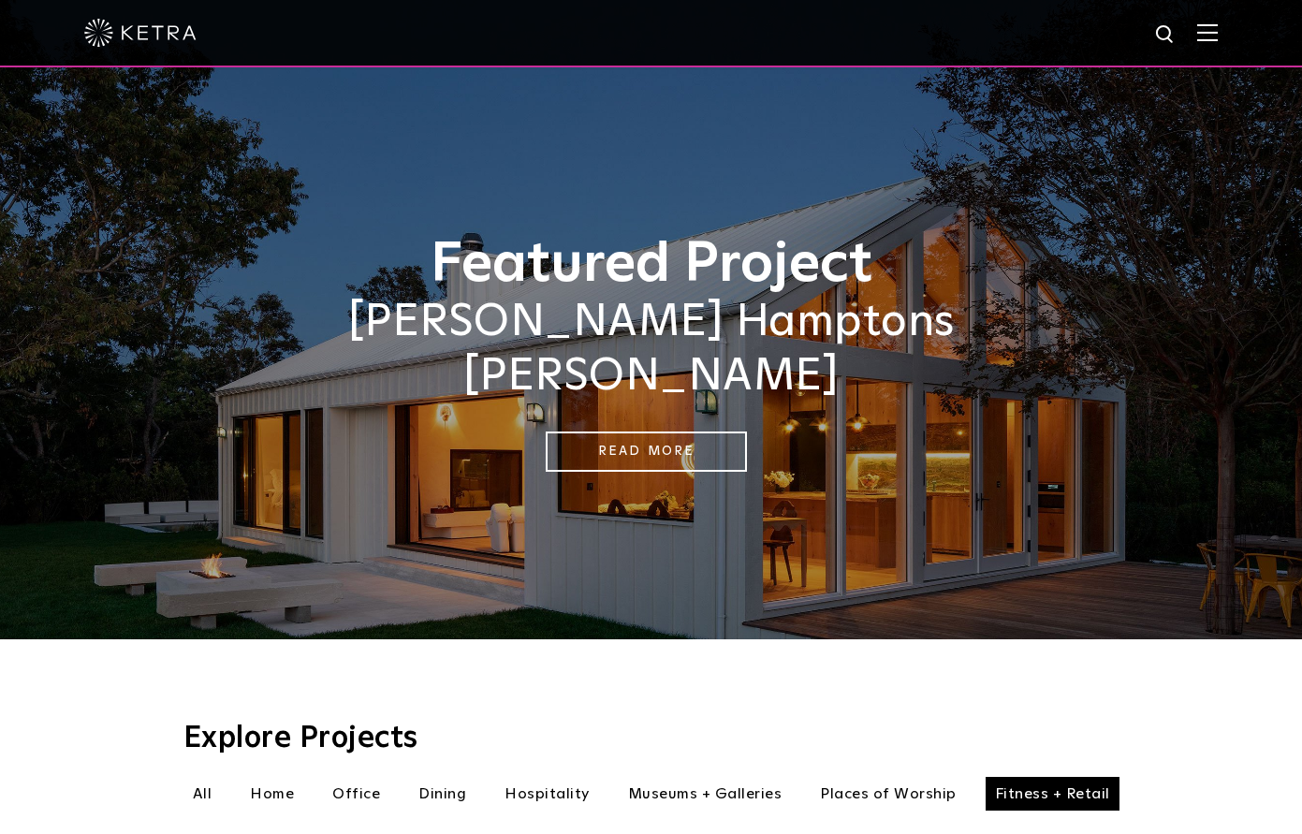
click at [154, 30] on img at bounding box center [140, 33] width 112 height 28
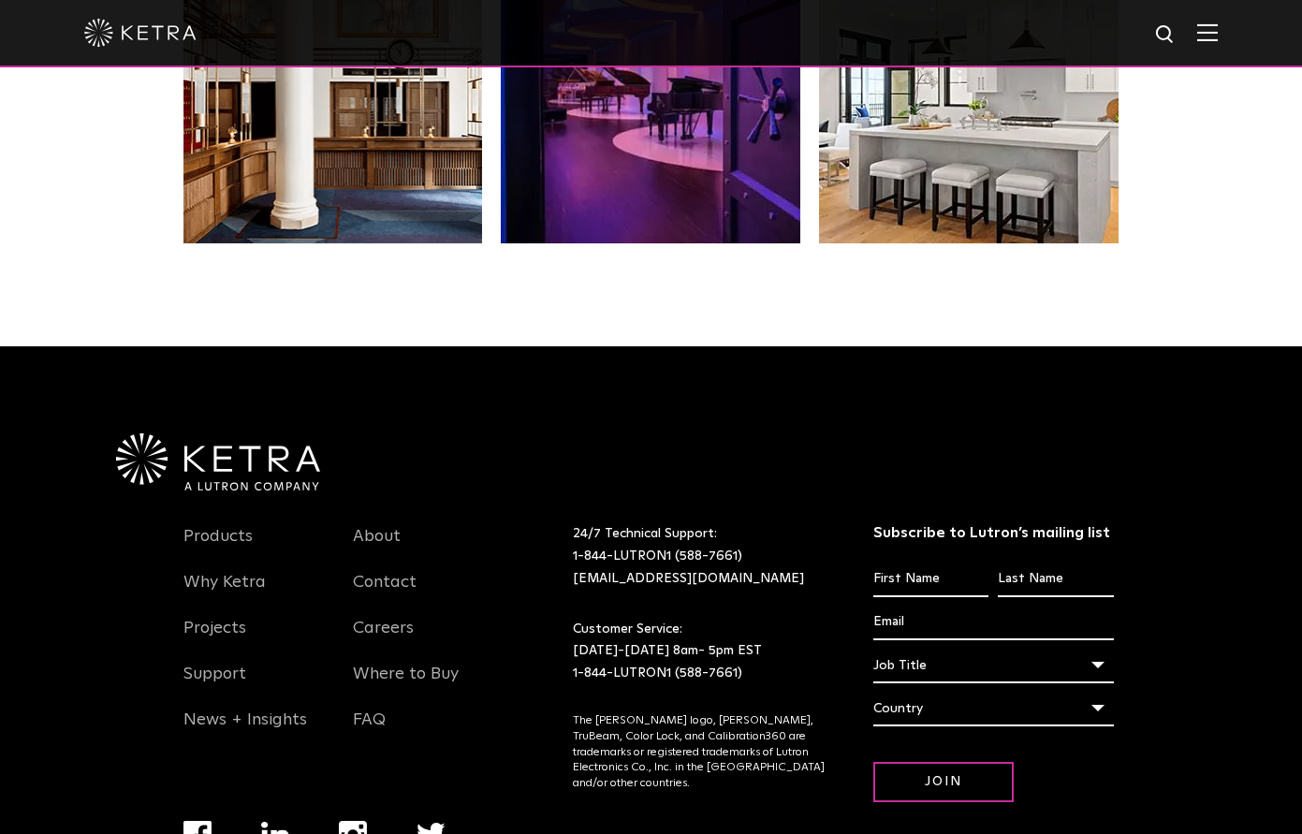
scroll to position [3932, 0]
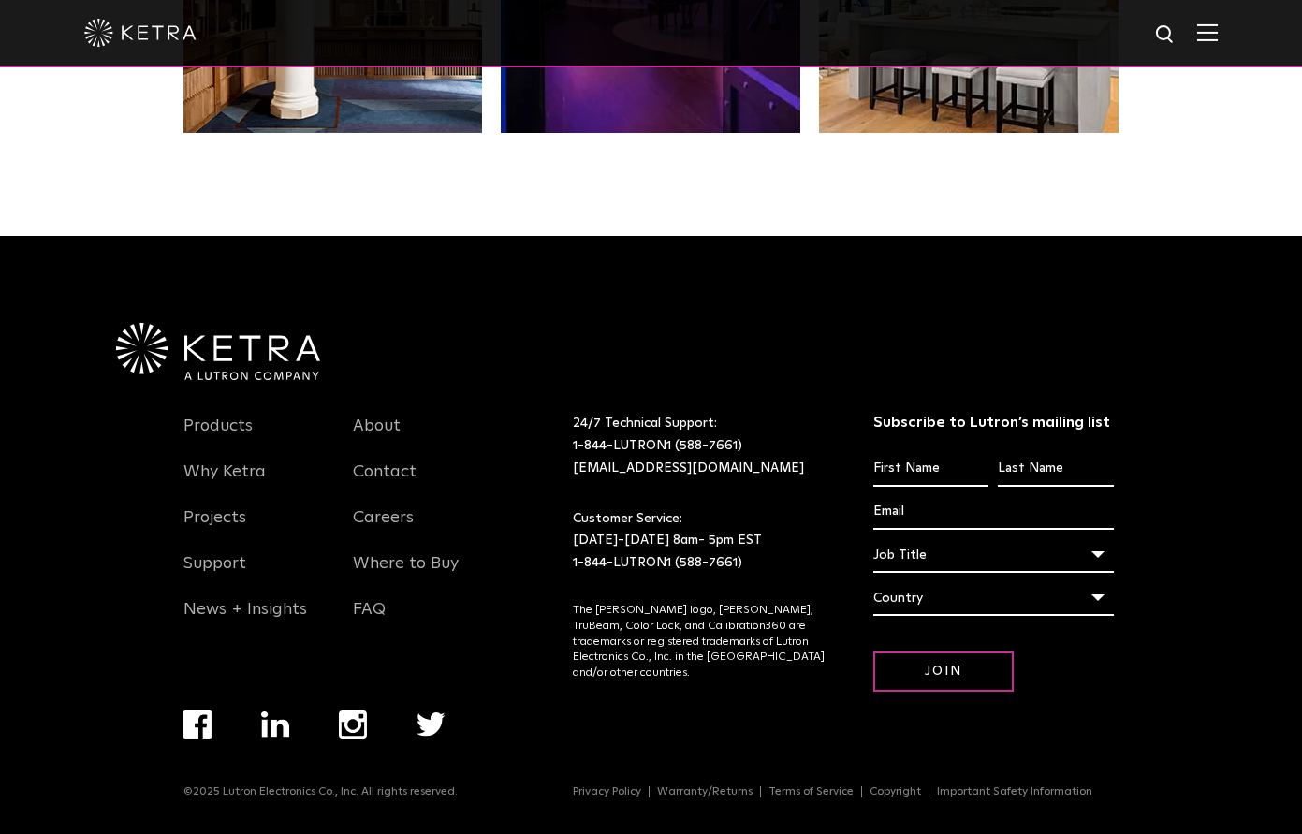
click at [1208, 305] on div "Products Why [PERSON_NAME] Projects Support News + Insights About Contact Caree…" at bounding box center [651, 535] width 1123 height 599
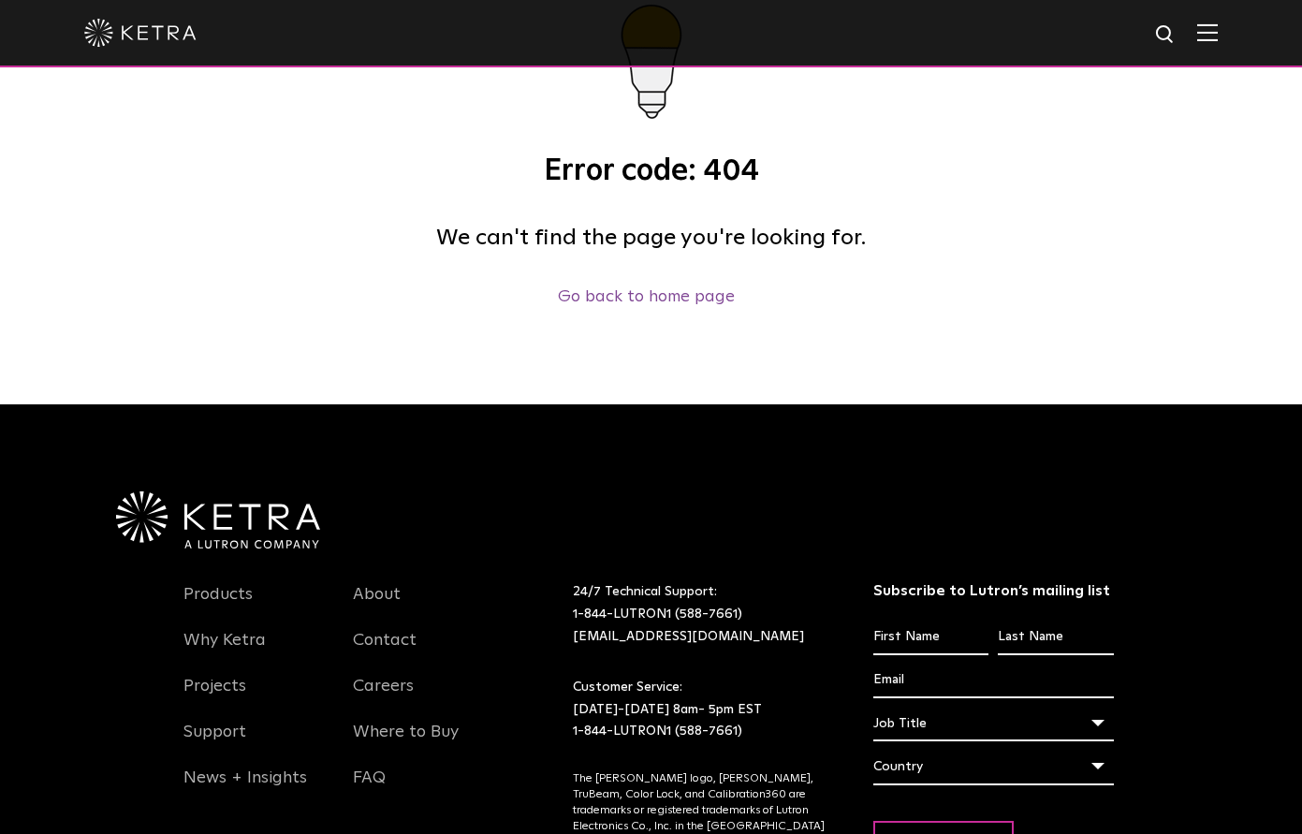
scroll to position [397, 0]
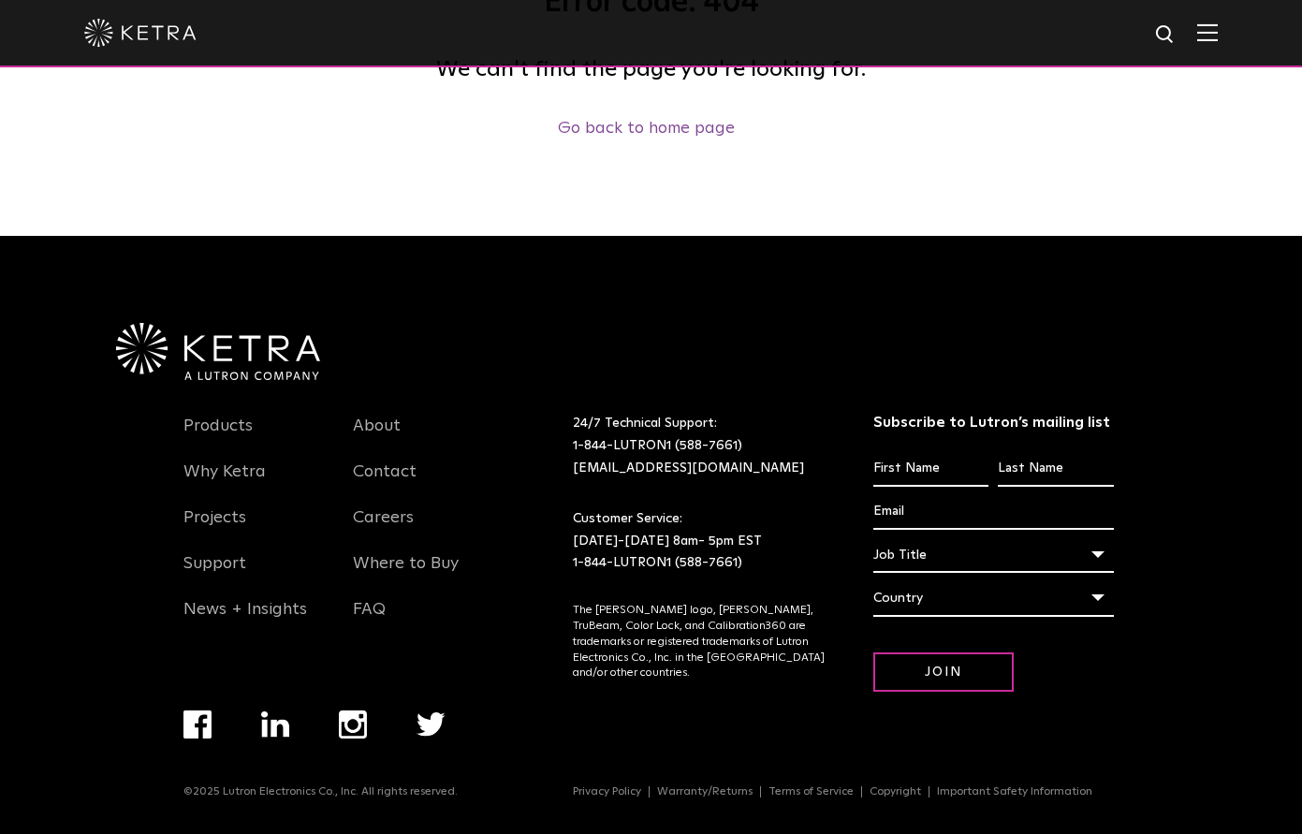
click at [204, 369] on img at bounding box center [218, 352] width 204 height 58
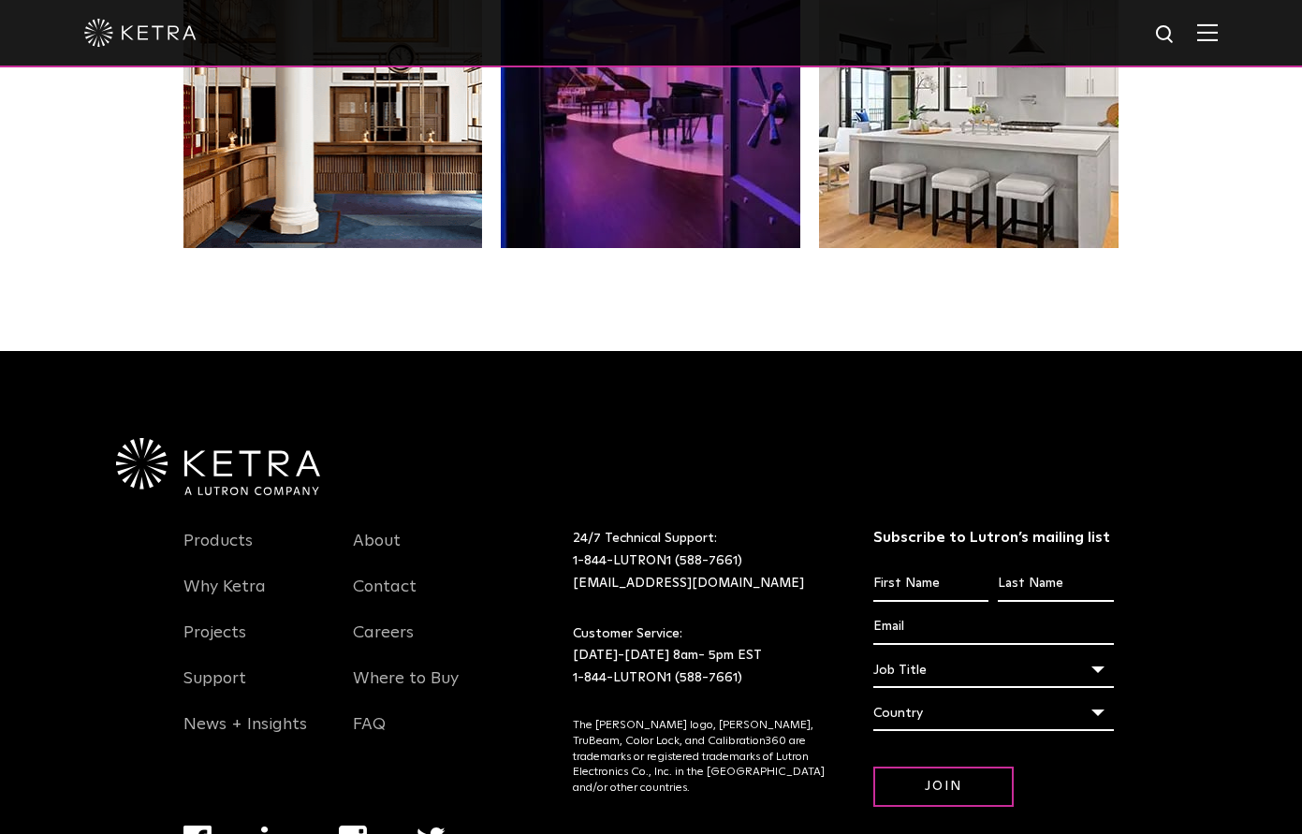
scroll to position [3932, 0]
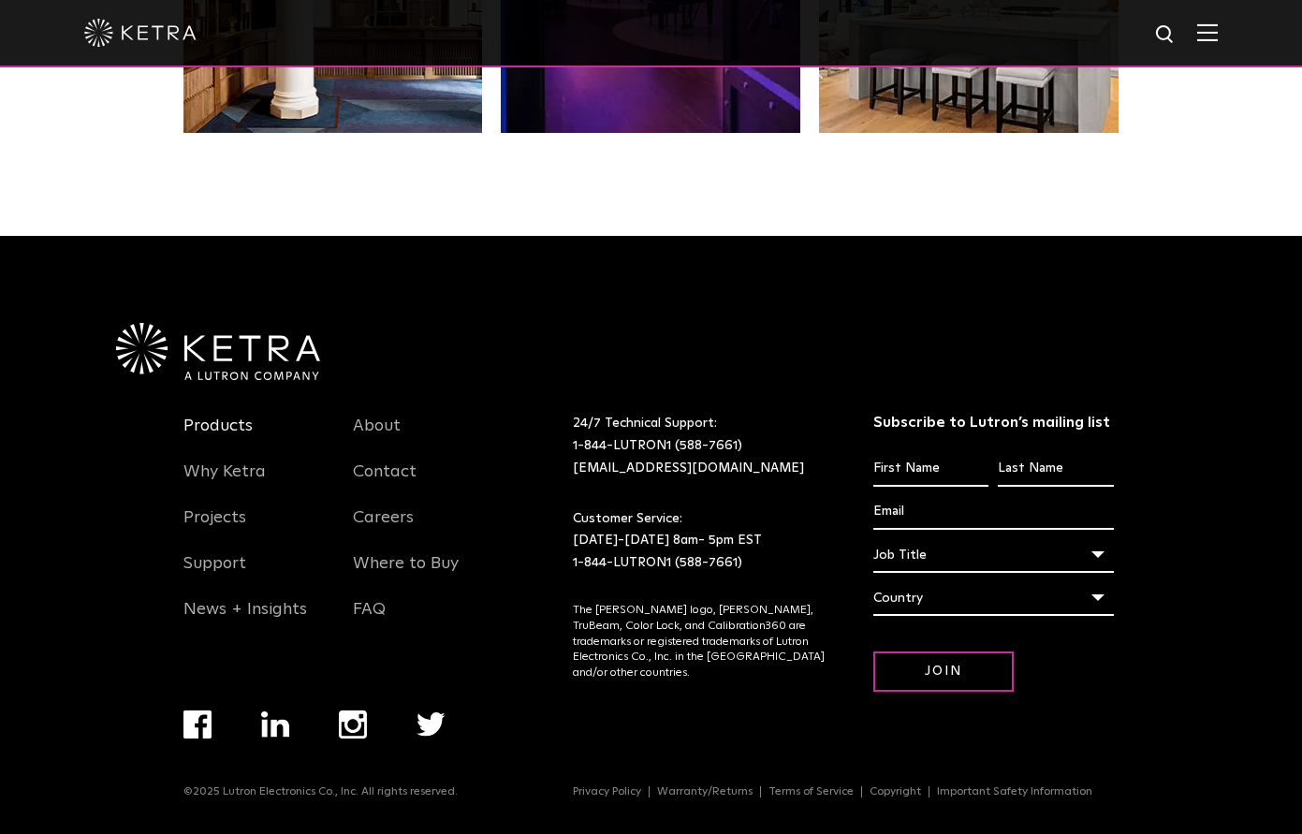
click at [233, 416] on link "Products" at bounding box center [217, 437] width 69 height 43
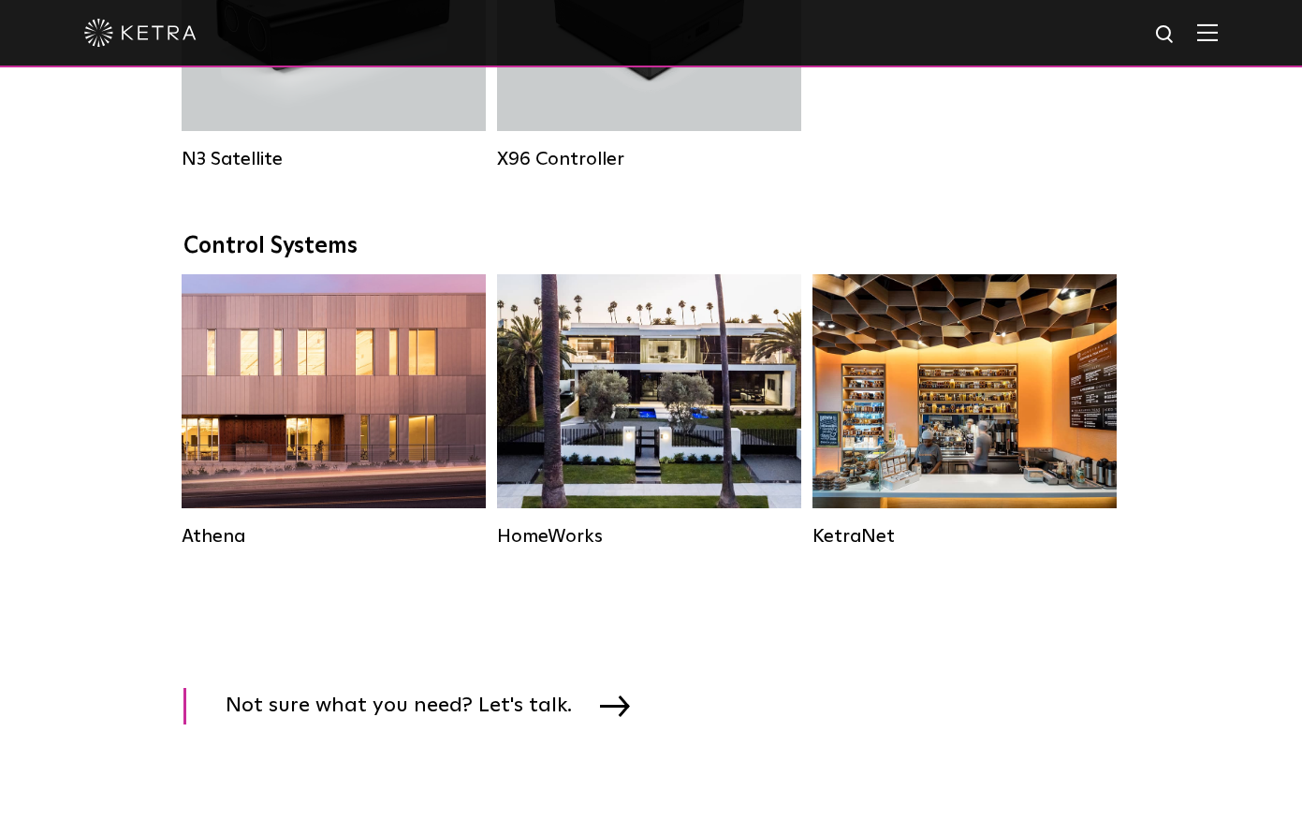
scroll to position [2770, 0]
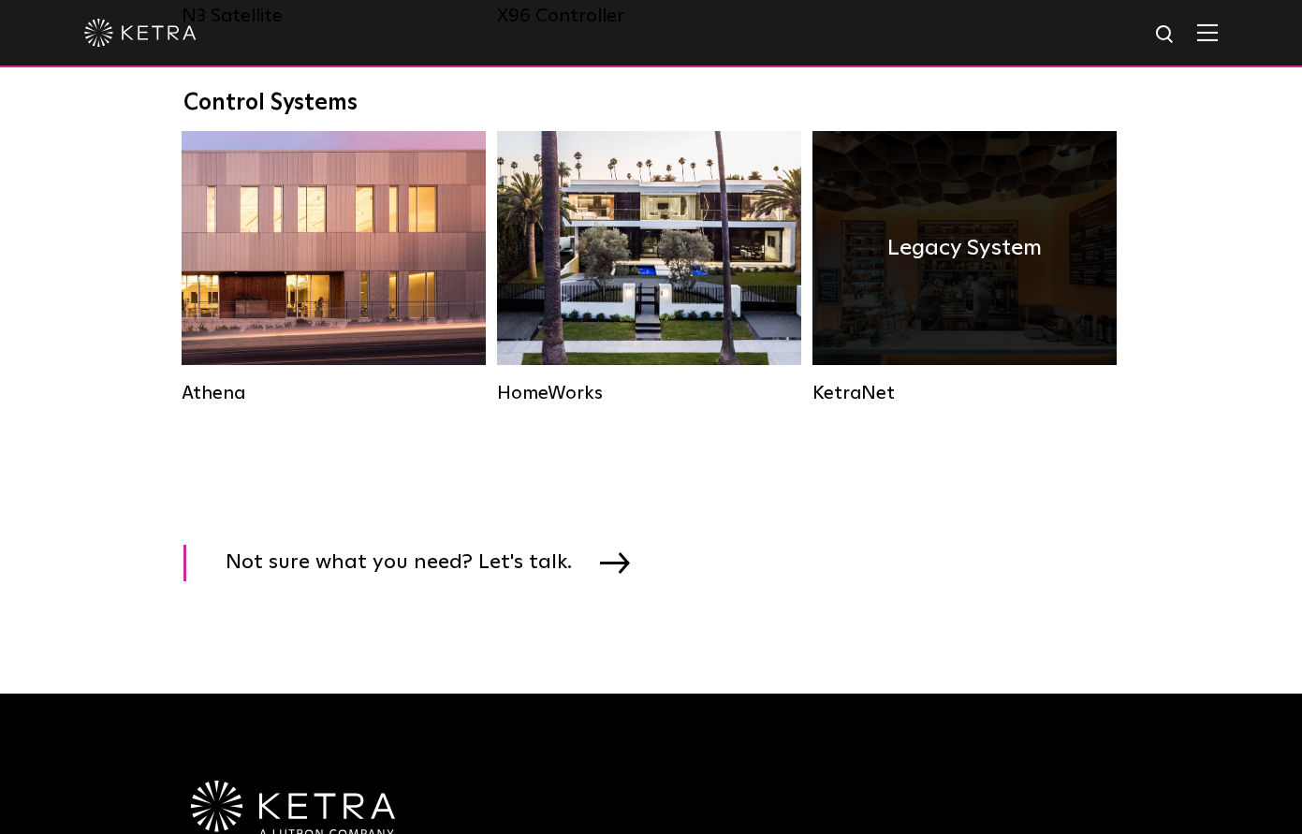
click at [951, 288] on div "Legacy System" at bounding box center [964, 248] width 304 height 234
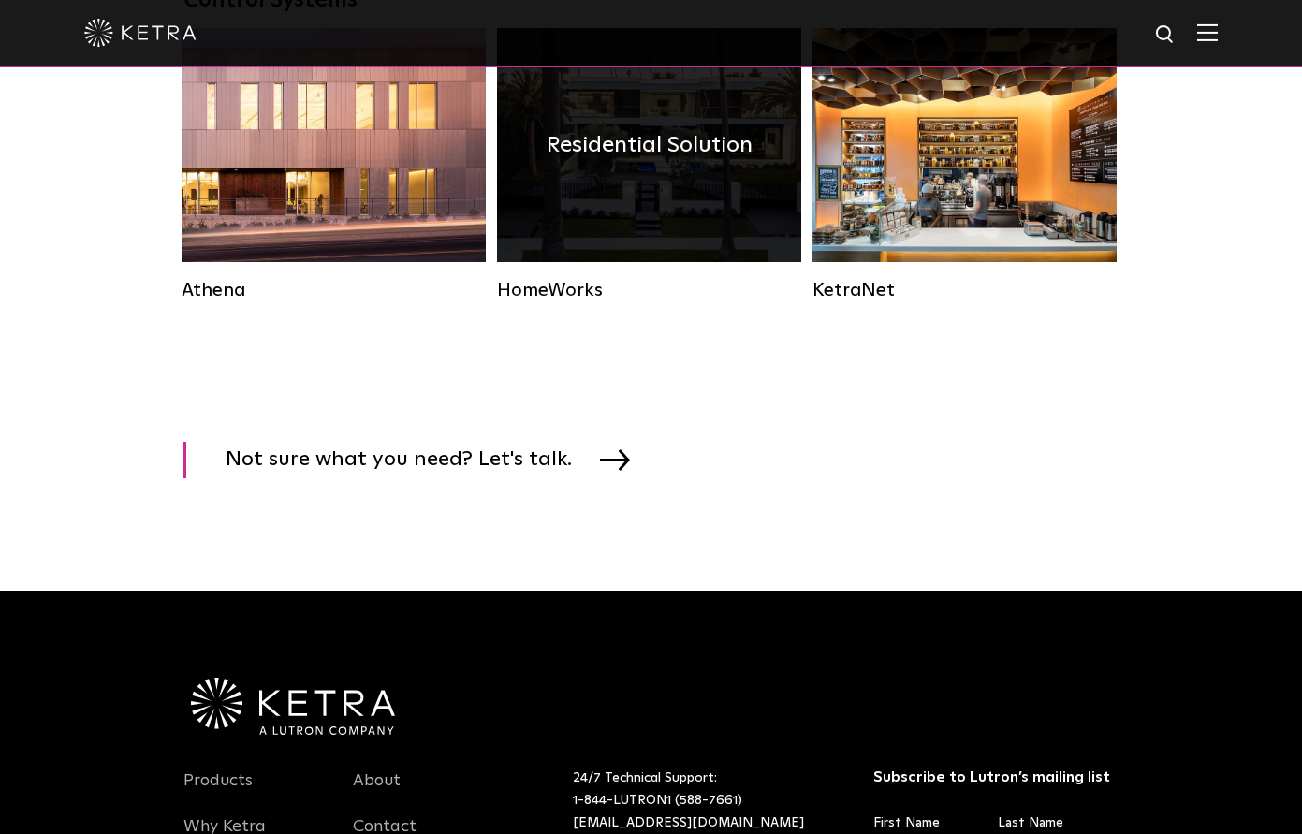
scroll to position [2770, 0]
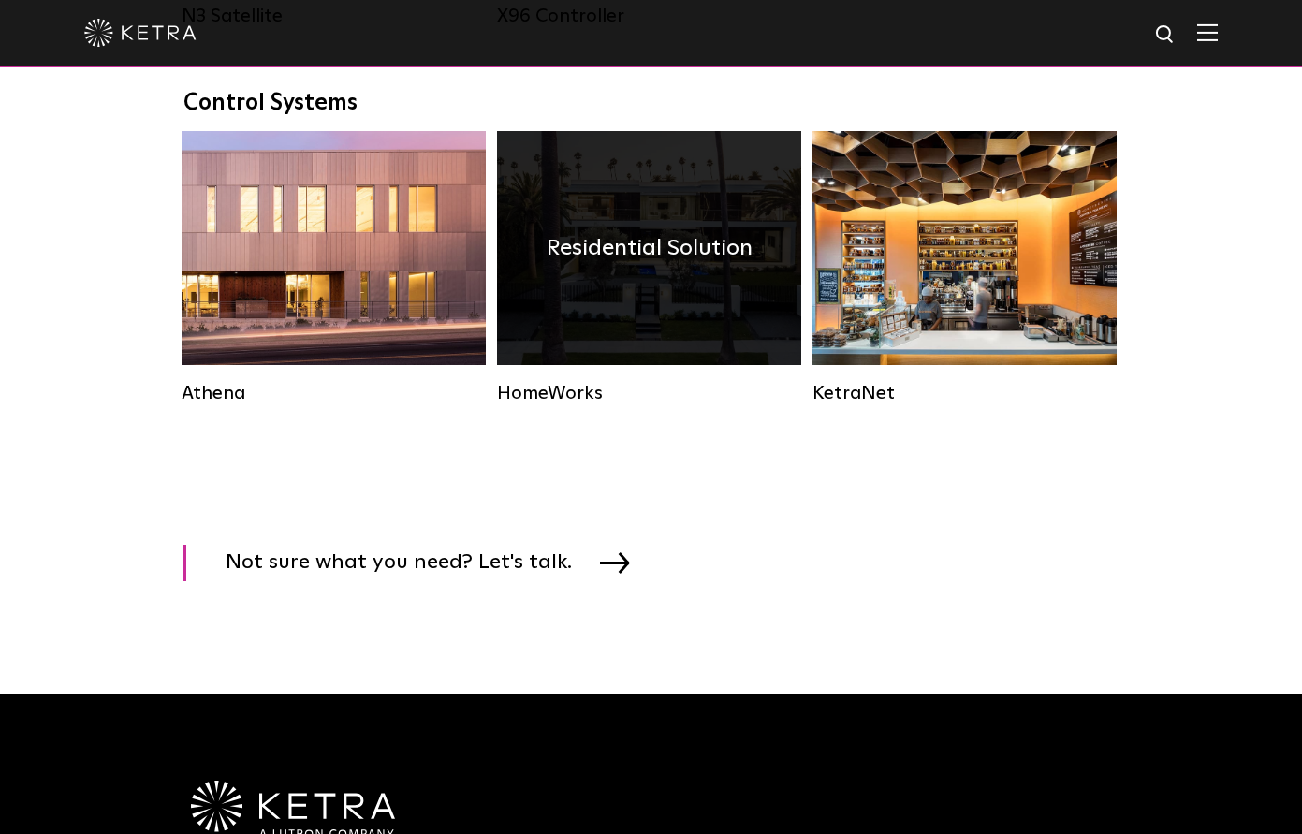
click at [590, 220] on div "Residential Solution" at bounding box center [649, 248] width 304 height 234
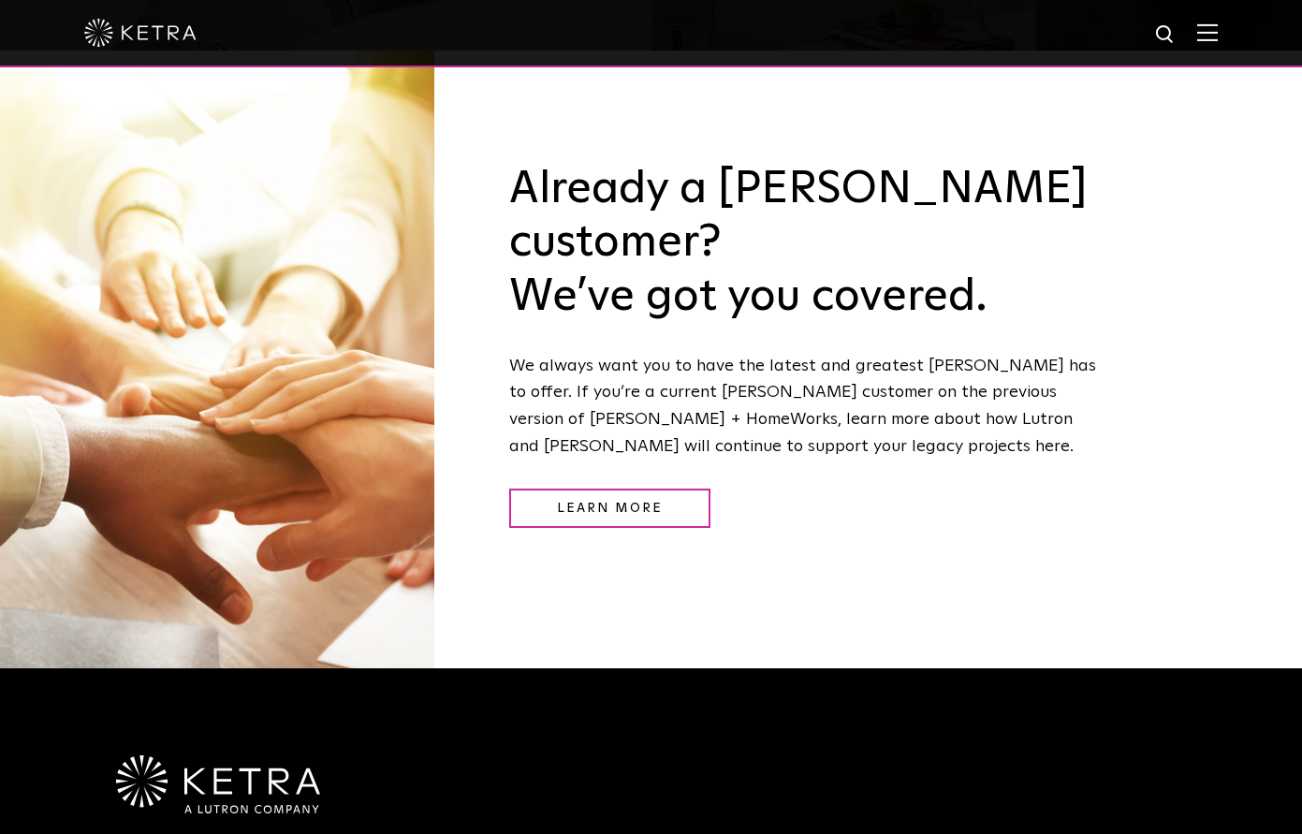
scroll to position [2434, 0]
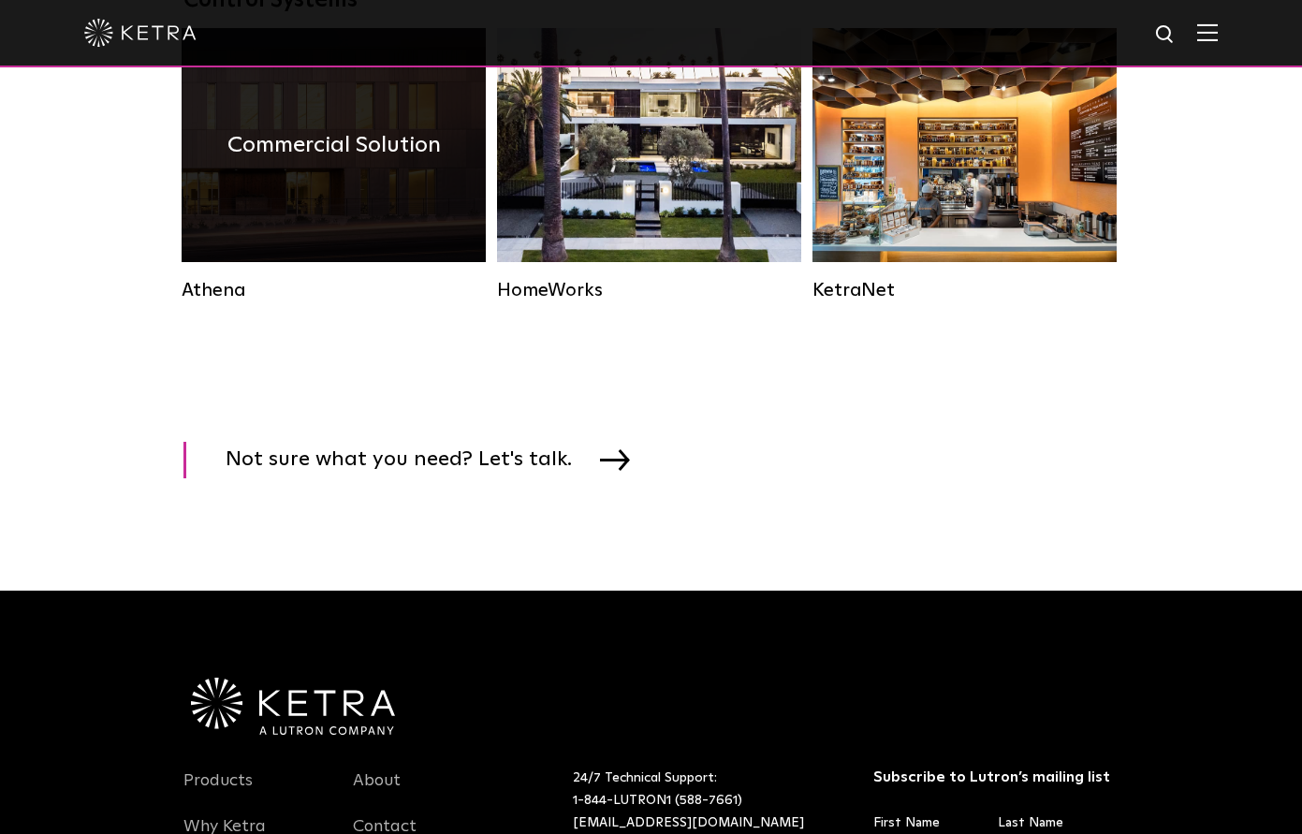
scroll to position [2770, 0]
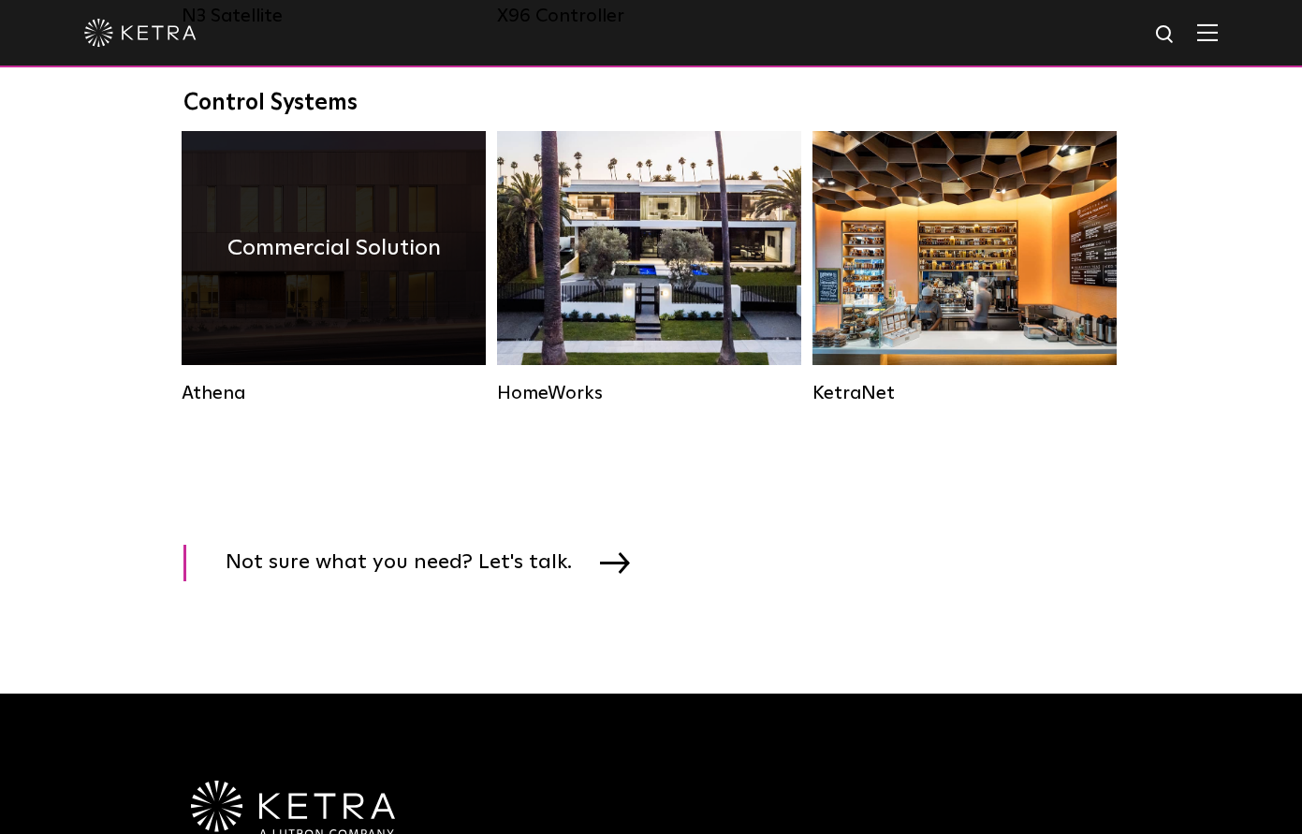
click at [365, 233] on h4 "Commercial Solution" at bounding box center [333, 248] width 213 height 36
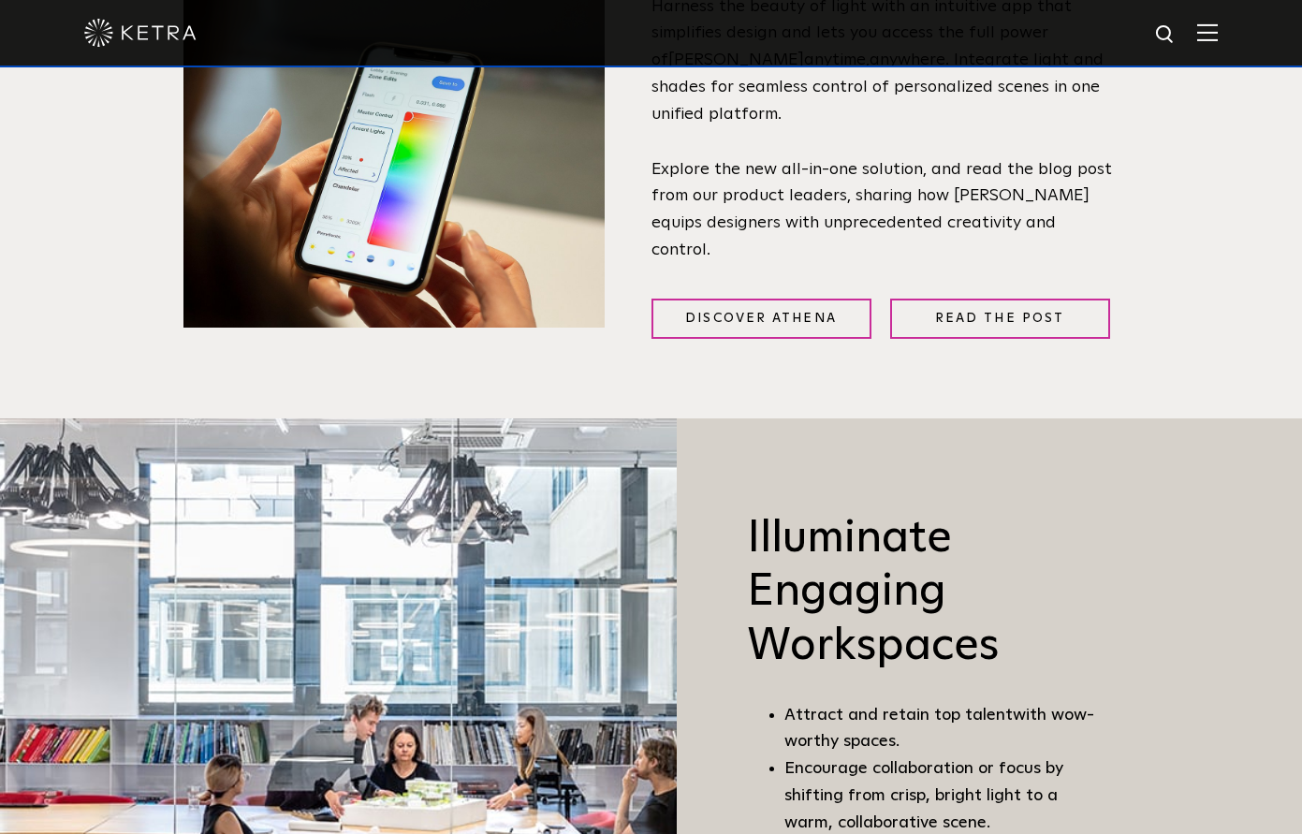
scroll to position [1171, 0]
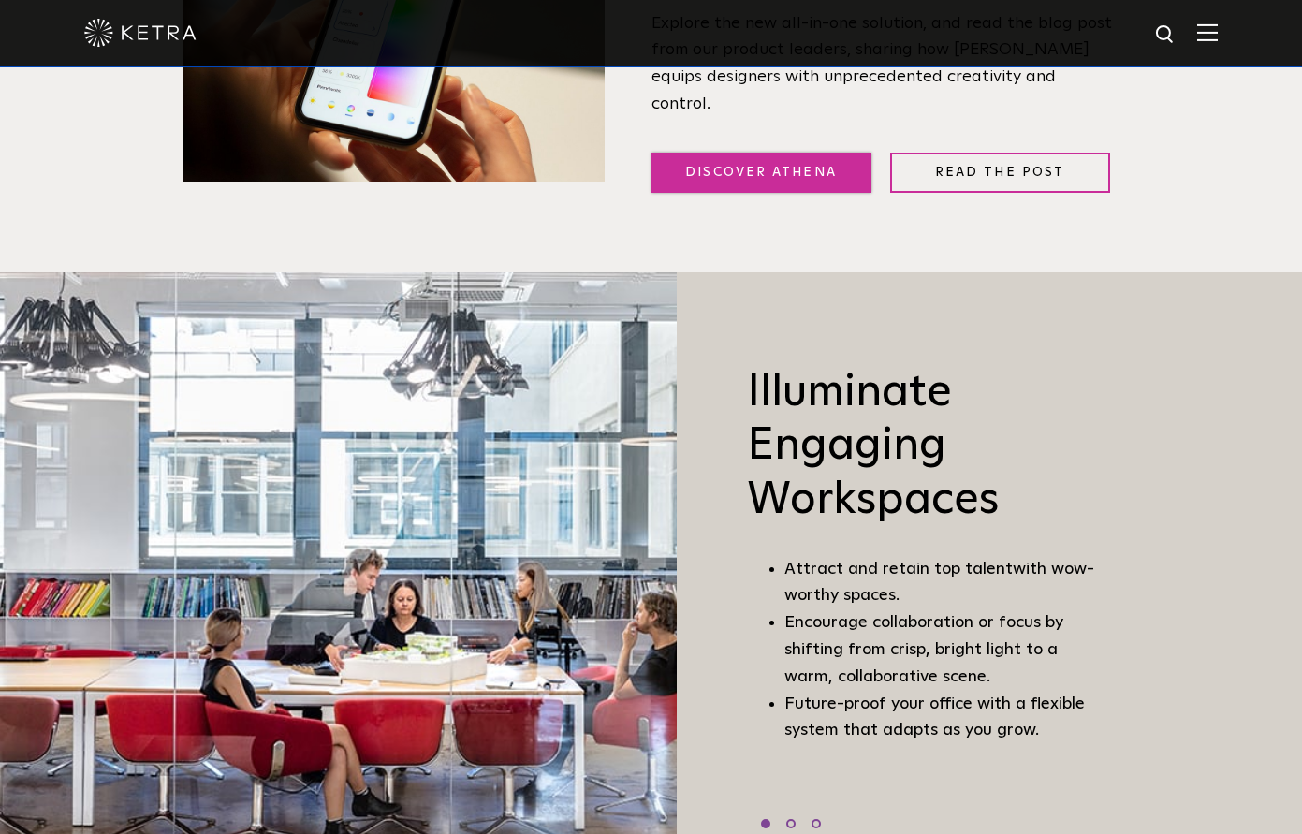
click at [785, 168] on link "Discover Athena" at bounding box center [761, 173] width 220 height 40
